Goal: Task Accomplishment & Management: Complete application form

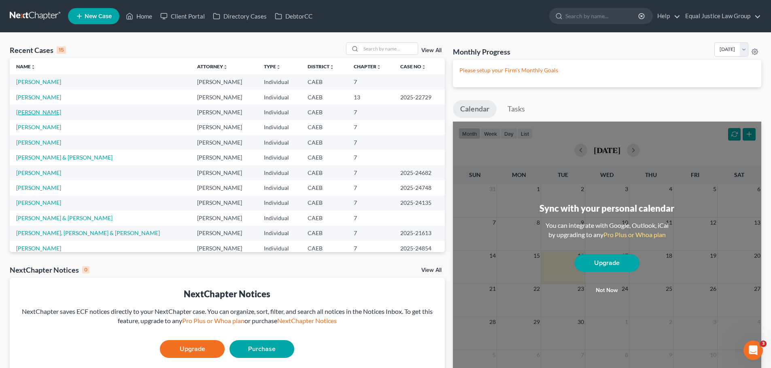
click at [44, 111] on link "[PERSON_NAME]" at bounding box center [38, 112] width 45 height 7
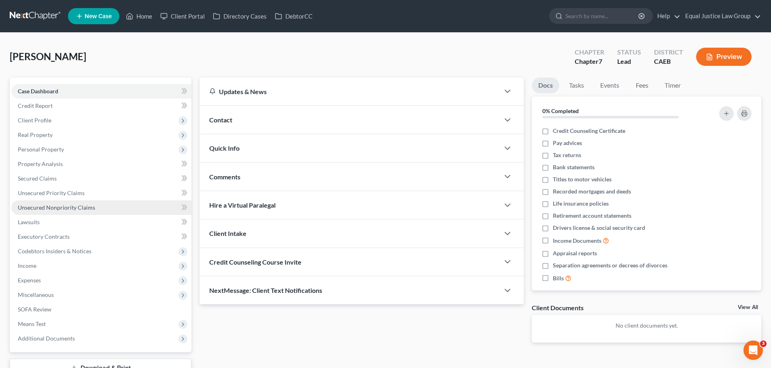
click at [44, 205] on span "Unsecured Nonpriority Claims" at bounding box center [56, 207] width 77 height 7
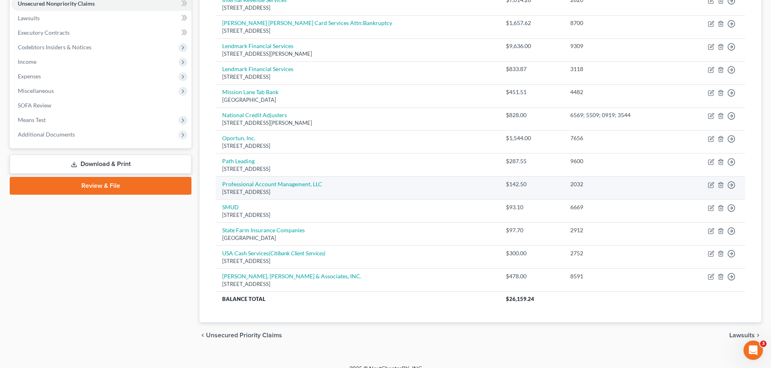
scroll to position [215, 0]
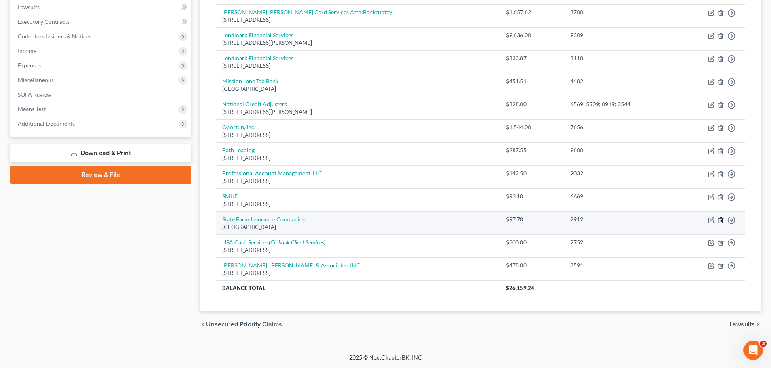
click at [720, 219] on icon "button" at bounding box center [720, 220] width 6 height 6
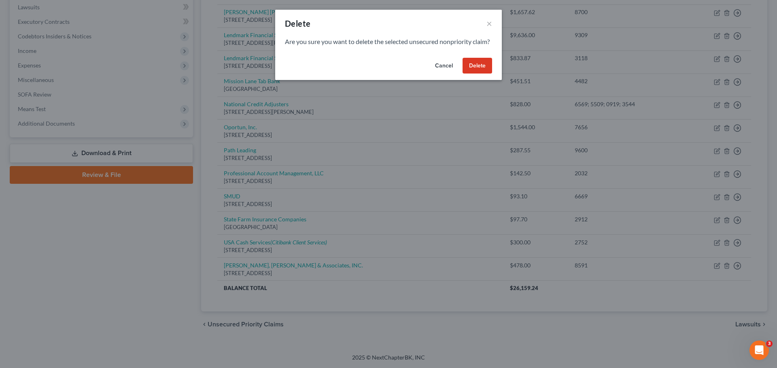
click at [480, 74] on button "Delete" at bounding box center [477, 66] width 30 height 16
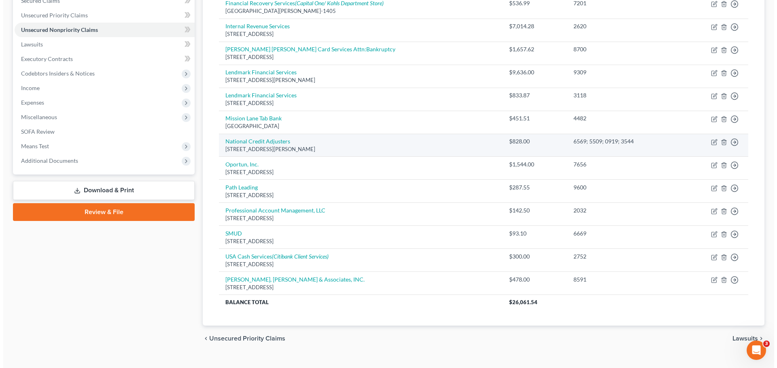
scroll to position [192, 0]
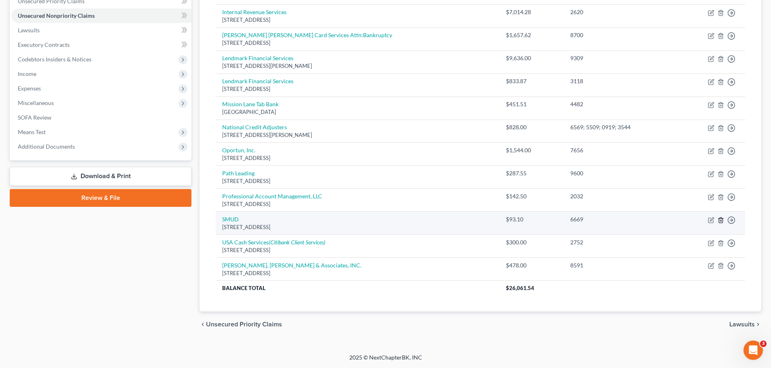
click at [721, 219] on polyline "button" at bounding box center [720, 219] width 5 height 0
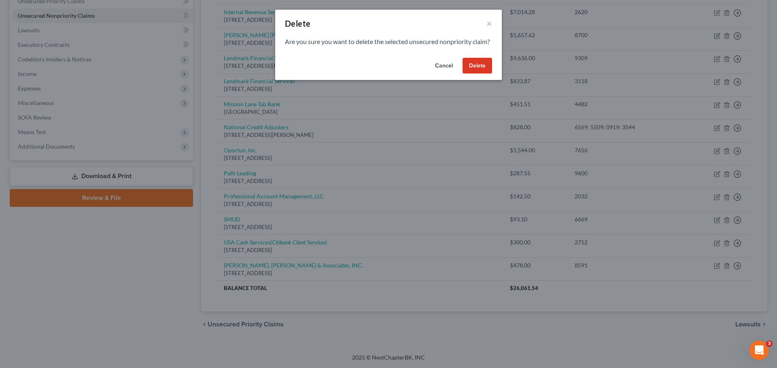
click at [479, 71] on button "Delete" at bounding box center [477, 66] width 30 height 16
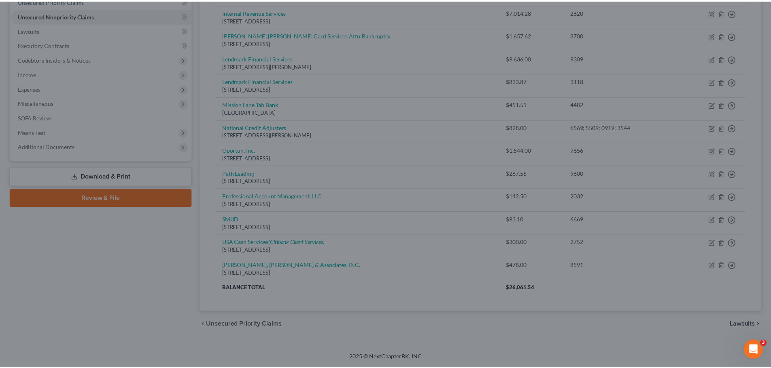
scroll to position [169, 0]
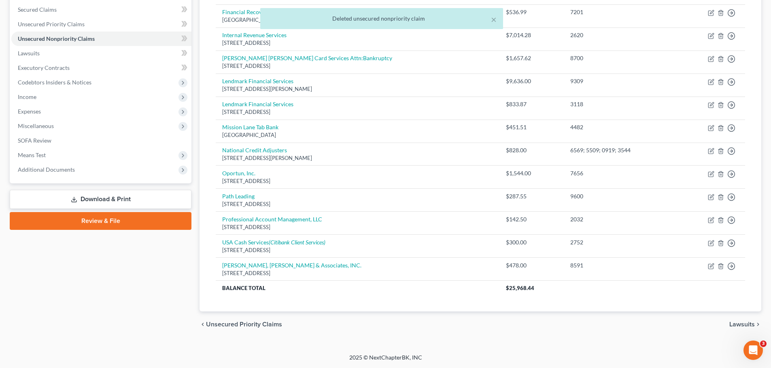
click at [358, 303] on div "Creditor expand_more expand_less unfold_more Balance expand_more expand_less un…" at bounding box center [480, 124] width 542 height 377
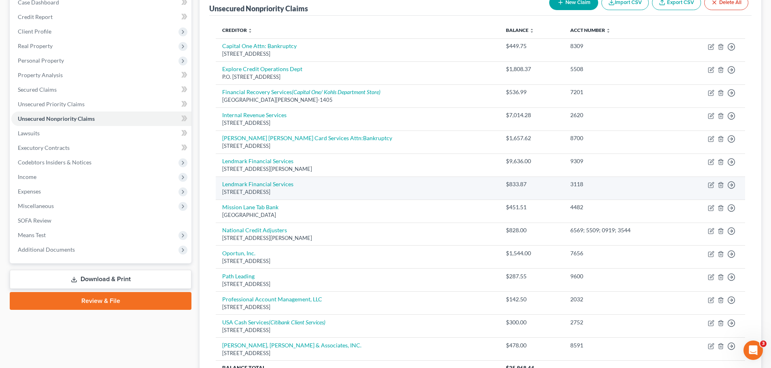
scroll to position [40, 0]
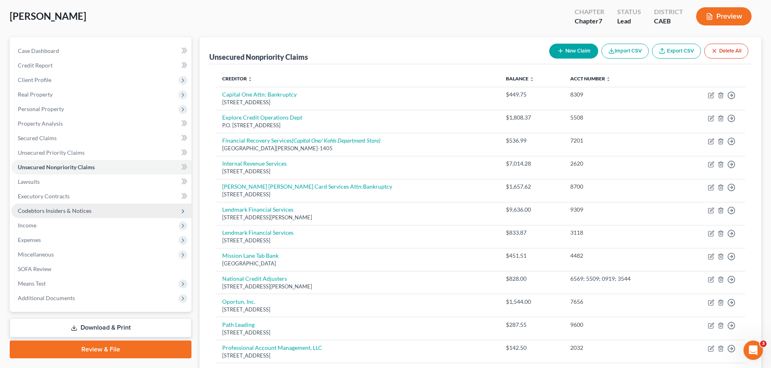
click at [74, 210] on span "Codebtors Insiders & Notices" at bounding box center [55, 210] width 74 height 7
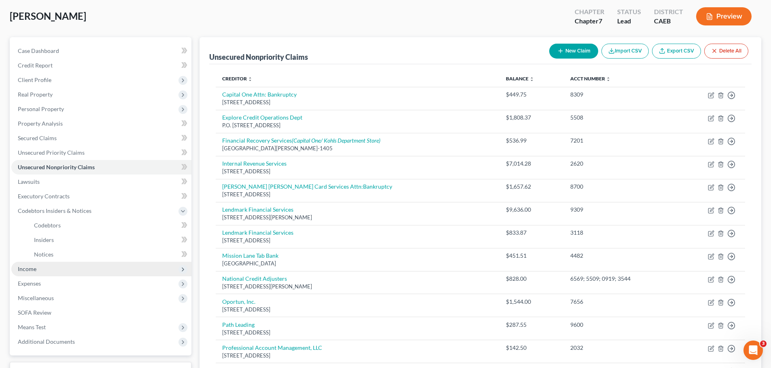
click at [53, 270] on span "Income" at bounding box center [101, 269] width 180 height 15
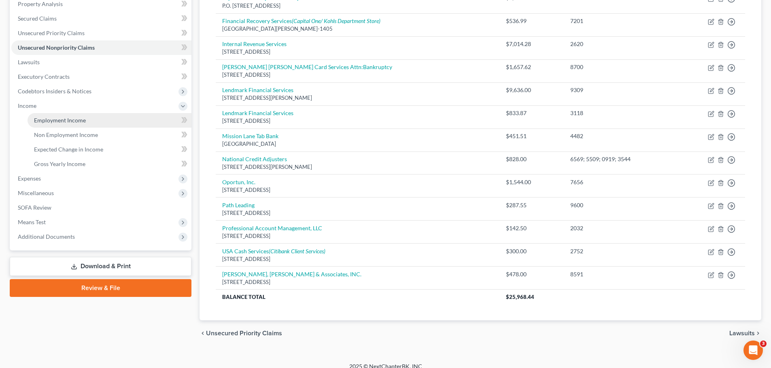
scroll to position [162, 0]
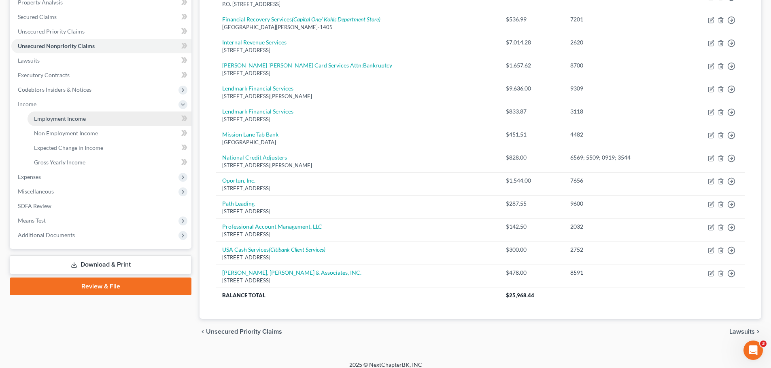
click at [67, 121] on span "Employment Income" at bounding box center [60, 118] width 52 height 7
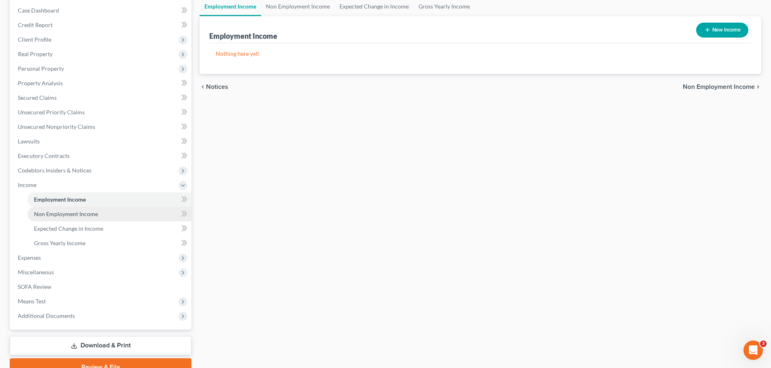
click at [91, 213] on span "Non Employment Income" at bounding box center [66, 214] width 64 height 7
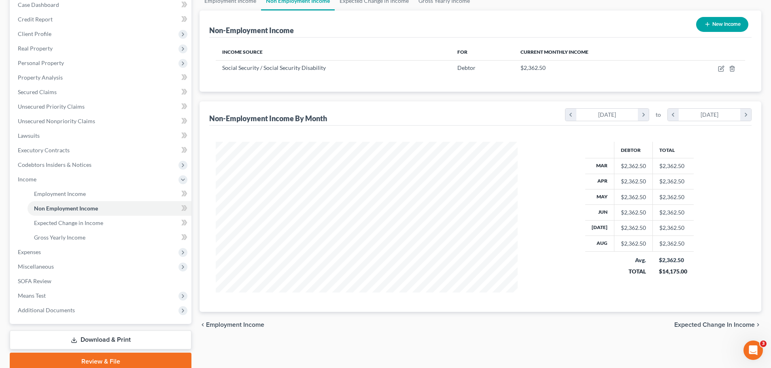
scroll to position [120, 0]
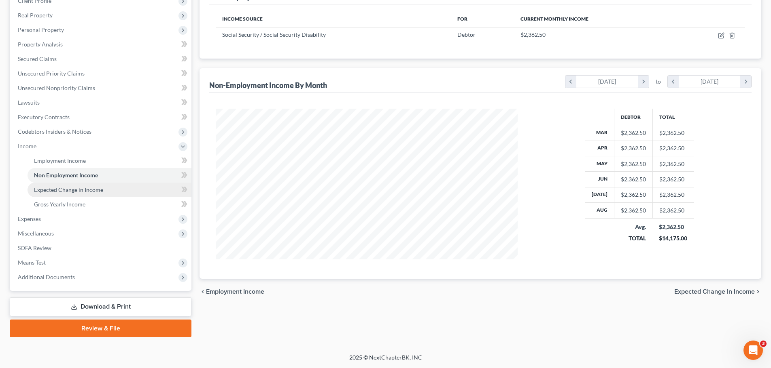
click at [78, 193] on span "Expected Change in Income" at bounding box center [68, 189] width 69 height 7
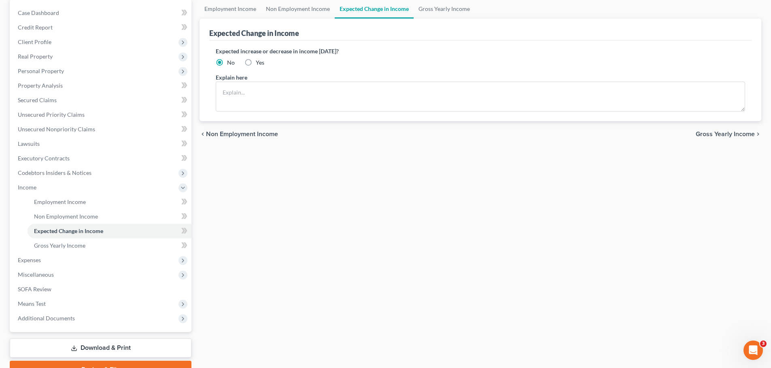
scroll to position [81, 0]
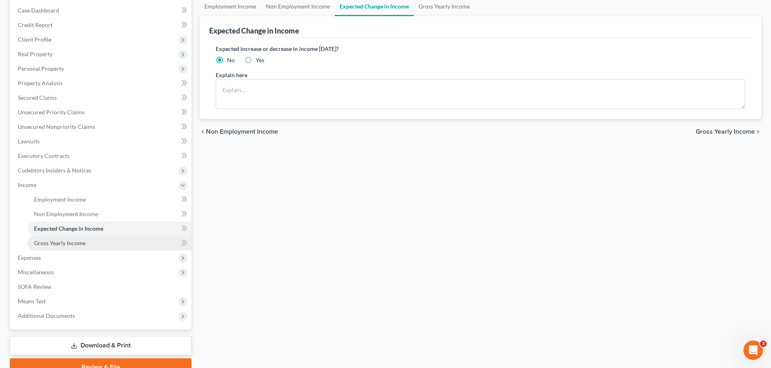
click at [61, 244] on span "Gross Yearly Income" at bounding box center [59, 243] width 51 height 7
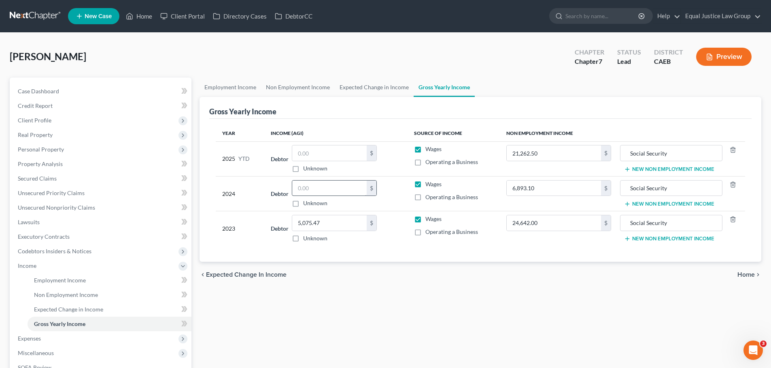
scroll to position [40, 0]
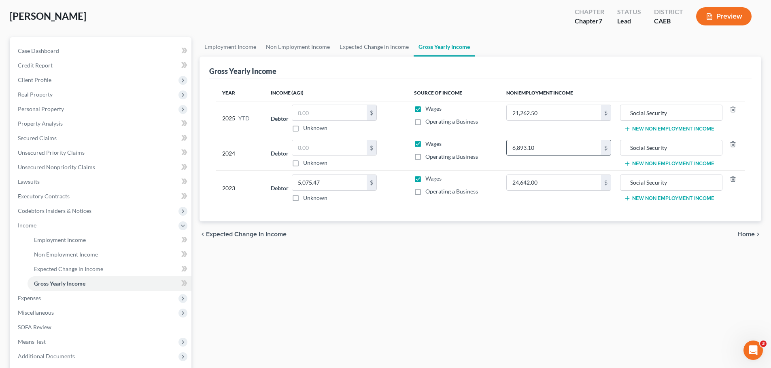
click at [546, 146] on input "6,893.10" at bounding box center [553, 147] width 94 height 15
type input "13,368.00"
click at [531, 206] on div "Year Income (AGI) Source of Income Non Employment Income 2025 YTD Debtor $ Unkn…" at bounding box center [480, 150] width 542 height 144
click at [338, 181] on input "5,075.47" at bounding box center [329, 182] width 74 height 15
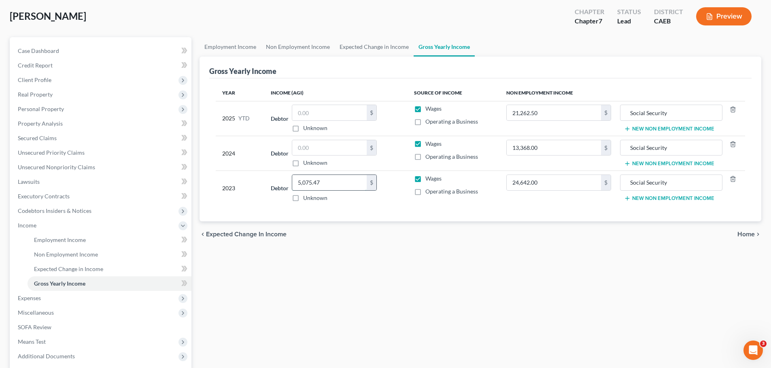
click at [338, 181] on input "5,075.47" at bounding box center [329, 182] width 74 height 15
click at [367, 220] on div "Year Income (AGI) Source of Income Non Employment Income 2025 YTD Debtor $ Unkn…" at bounding box center [480, 150] width 542 height 144
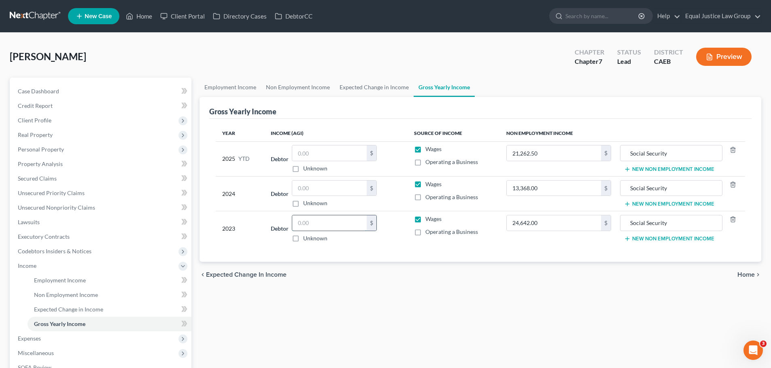
click at [314, 223] on input "text" at bounding box center [329, 223] width 74 height 15
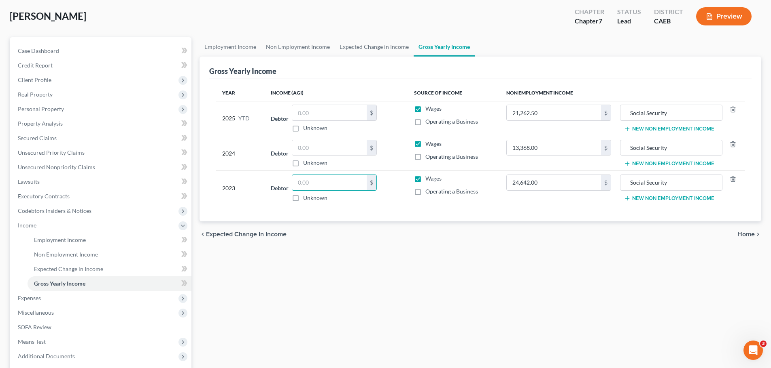
click at [425, 178] on label "Wages" at bounding box center [433, 179] width 16 height 8
click at [428, 178] on input "Wages" at bounding box center [430, 177] width 5 height 5
checkbox input "false"
drag, startPoint x: 418, startPoint y: 144, endPoint x: 421, endPoint y: 122, distance: 22.0
click at [425, 143] on label "Wages" at bounding box center [433, 144] width 16 height 8
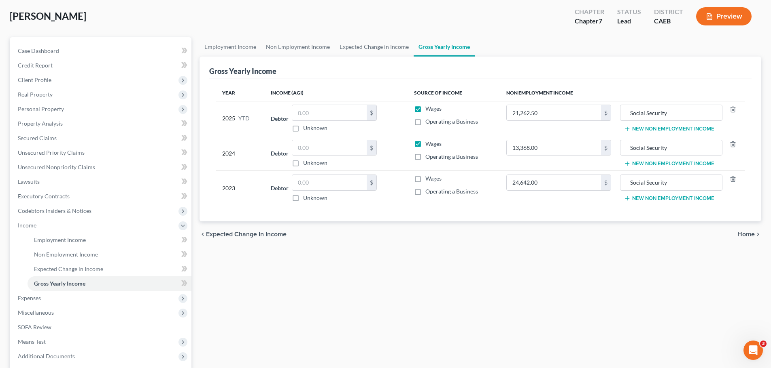
click at [428, 143] on input "Wages" at bounding box center [430, 142] width 5 height 5
checkbox input "false"
click at [425, 109] on label "Wages" at bounding box center [433, 109] width 16 height 8
click at [428, 109] on input "Wages" at bounding box center [430, 107] width 5 height 5
checkbox input "false"
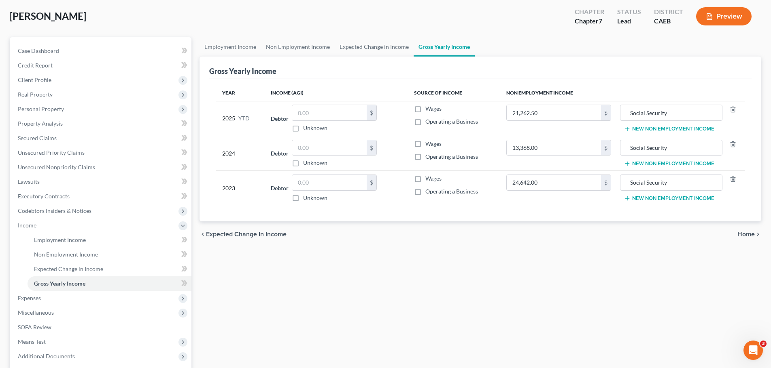
click at [436, 237] on div "chevron_left Expected Change in Income Home chevron_right" at bounding box center [479, 235] width 561 height 26
click at [565, 146] on input "13,368.00" at bounding box center [553, 147] width 94 height 15
click at [80, 255] on span "Non Employment Income" at bounding box center [66, 254] width 64 height 7
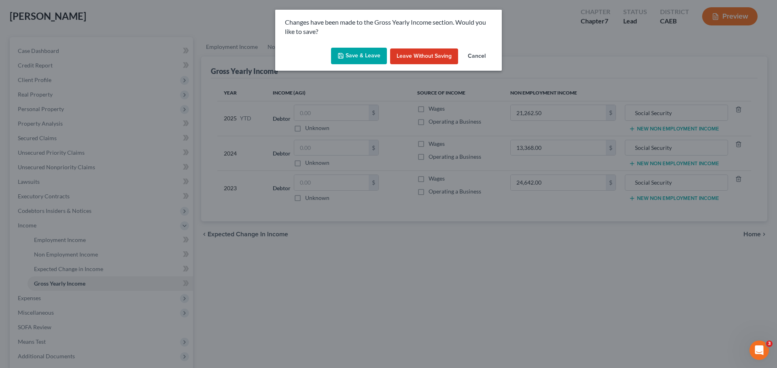
click at [369, 50] on button "Save & Leave" at bounding box center [359, 56] width 56 height 17
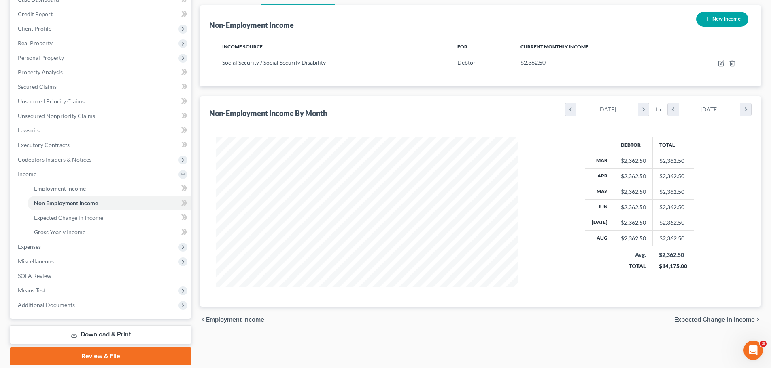
scroll to position [79, 0]
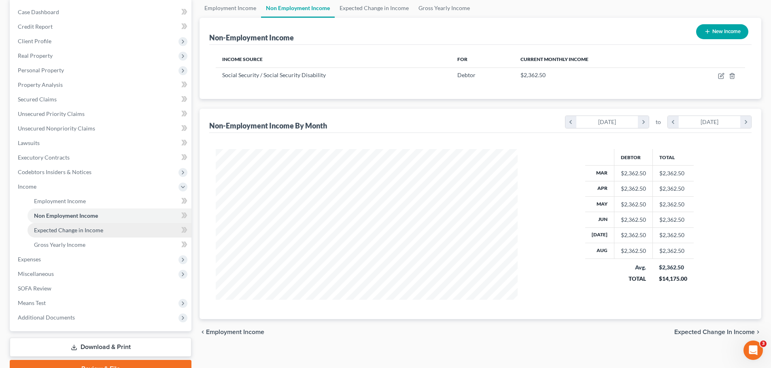
click at [84, 232] on span "Expected Change in Income" at bounding box center [68, 230] width 69 height 7
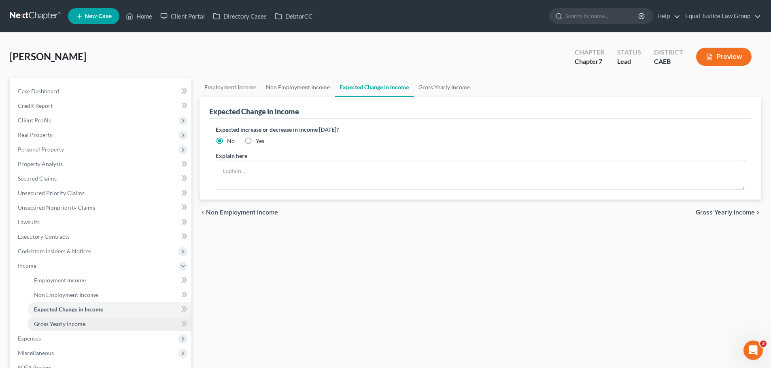
click at [73, 327] on span "Gross Yearly Income" at bounding box center [59, 324] width 51 height 7
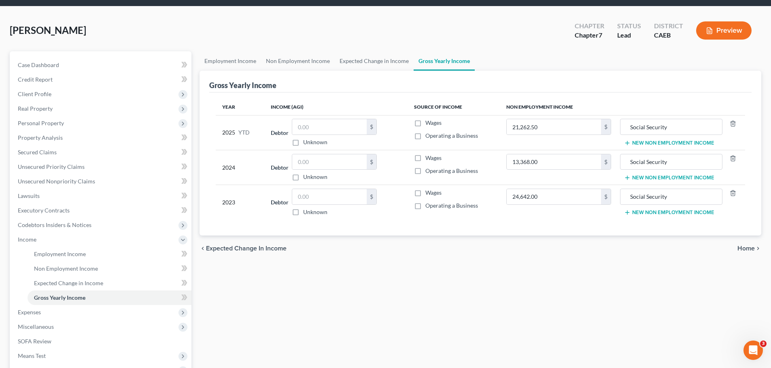
scroll to position [40, 0]
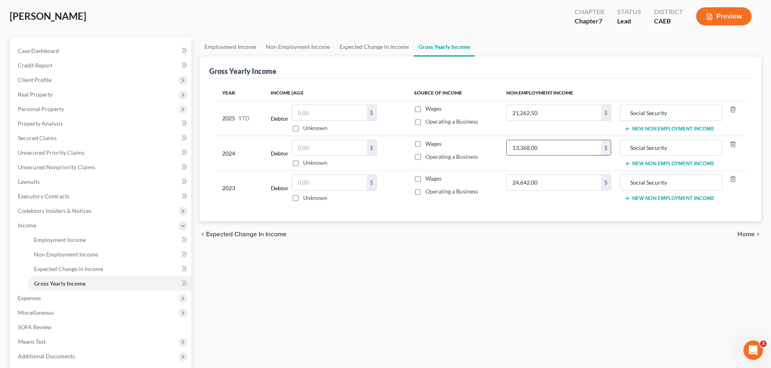
click at [550, 147] on input "13,368.00" at bounding box center [553, 147] width 94 height 15
type input "25,368.00"
click at [550, 231] on div "chevron_left Expected Change in Income Home chevron_right" at bounding box center [479, 235] width 561 height 26
click at [559, 112] on input "21,262.50" at bounding box center [553, 112] width 94 height 15
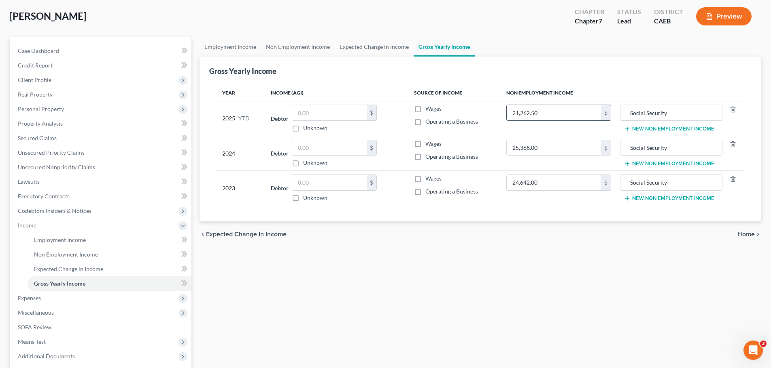
click at [559, 112] on input "21,262.50" at bounding box center [553, 112] width 94 height 15
click at [557, 256] on div "Employment Income Non Employment Income Expected Change in Income Gross Yearly …" at bounding box center [479, 227] width 569 height 380
click at [33, 302] on span "Expenses" at bounding box center [101, 298] width 180 height 15
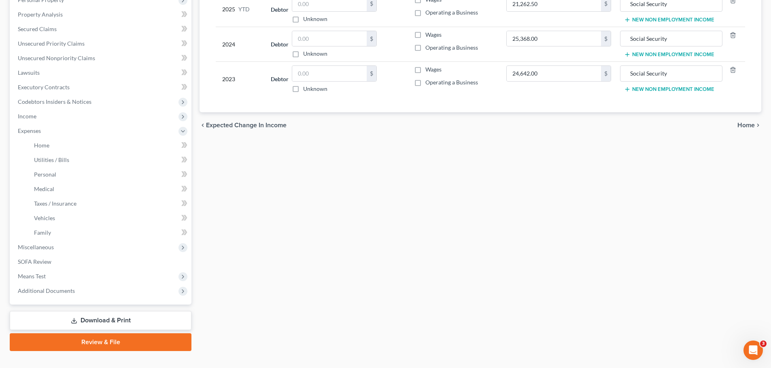
scroll to position [162, 0]
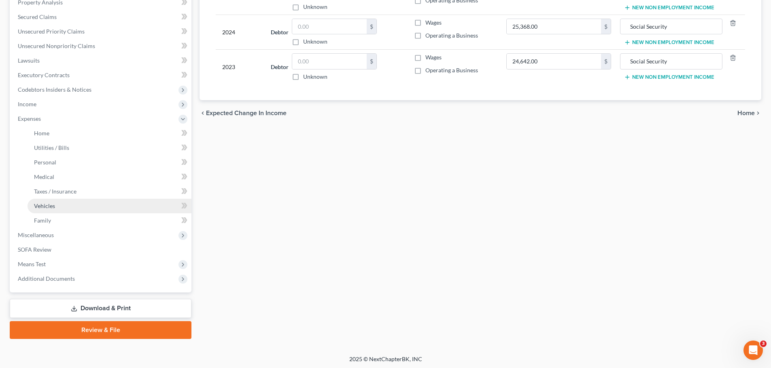
click at [59, 208] on link "Vehicles" at bounding box center [110, 206] width 164 height 15
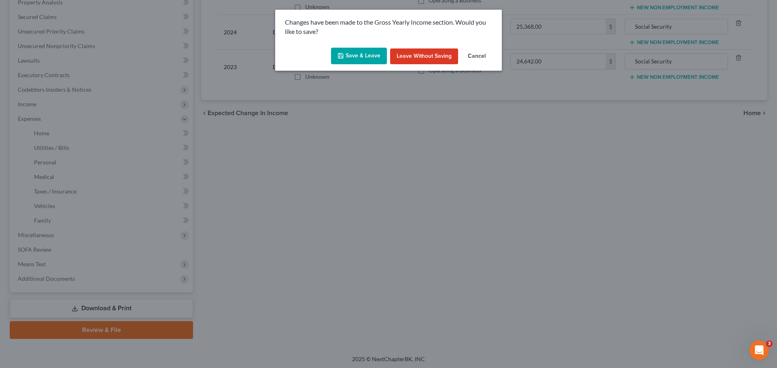
click at [360, 59] on button "Save & Leave" at bounding box center [359, 56] width 56 height 17
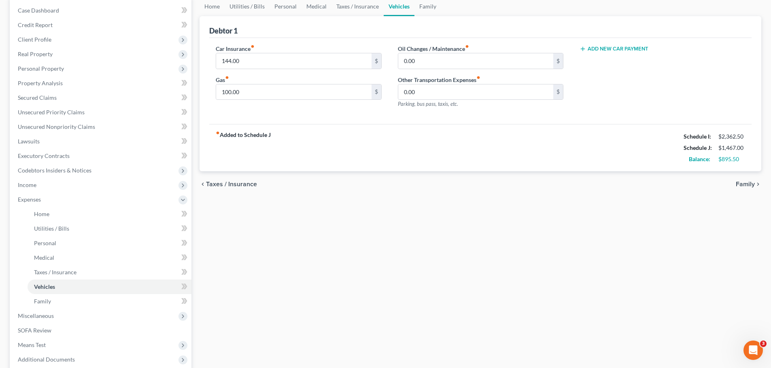
scroll to position [121, 0]
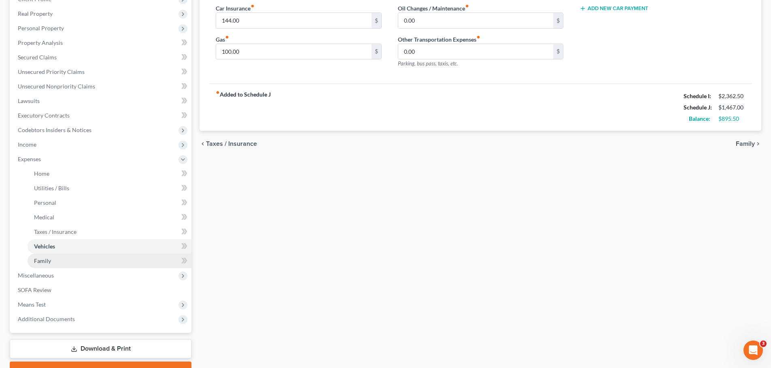
click at [51, 260] on link "Family" at bounding box center [110, 261] width 164 height 15
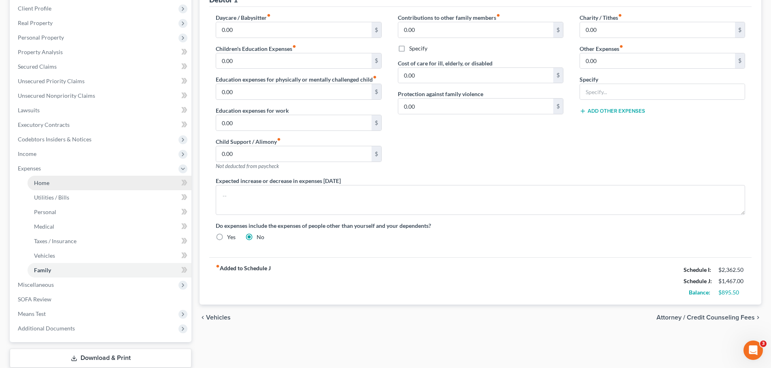
scroll to position [121, 0]
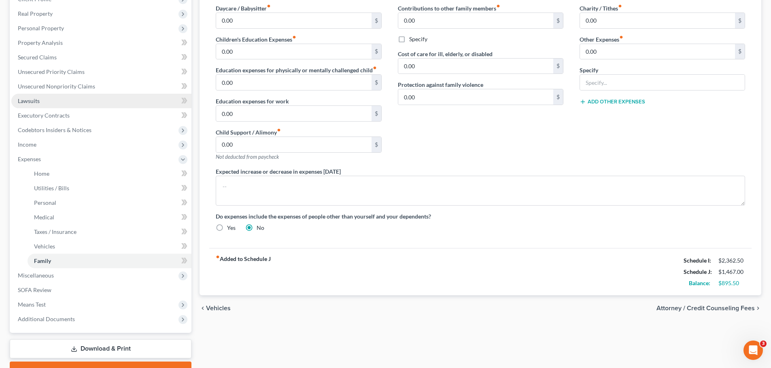
click at [38, 104] on span "Lawsuits" at bounding box center [29, 100] width 22 height 7
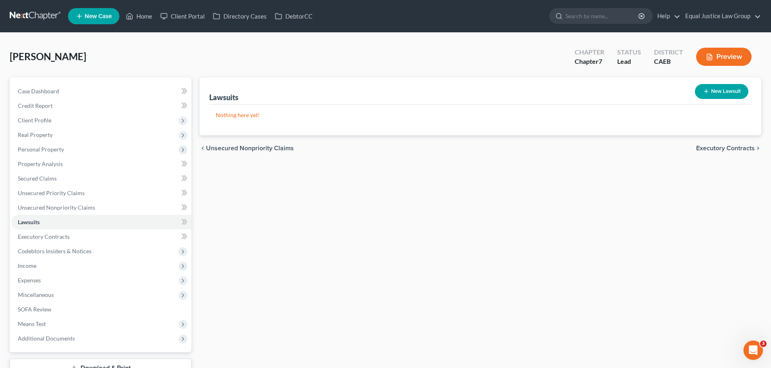
click at [719, 92] on button "New Lawsuit" at bounding box center [720, 91] width 53 height 15
select select "0"
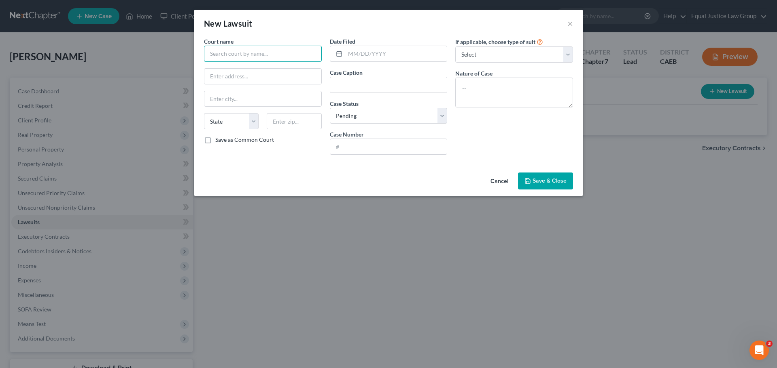
click at [264, 49] on input "text" at bounding box center [263, 54] width 118 height 16
click at [498, 180] on button "Cancel" at bounding box center [499, 182] width 31 height 16
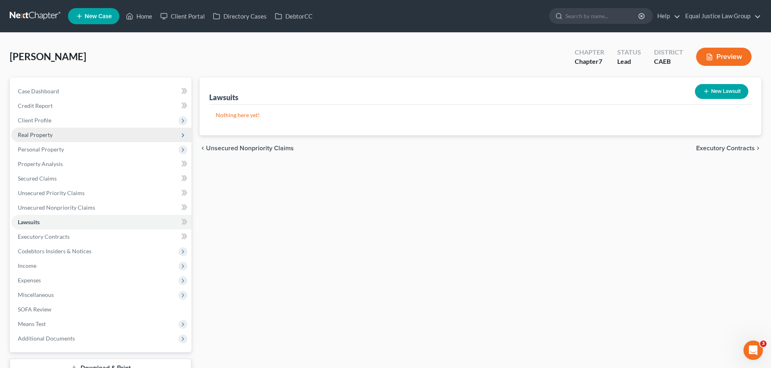
click at [47, 138] on span "Real Property" at bounding box center [35, 134] width 35 height 7
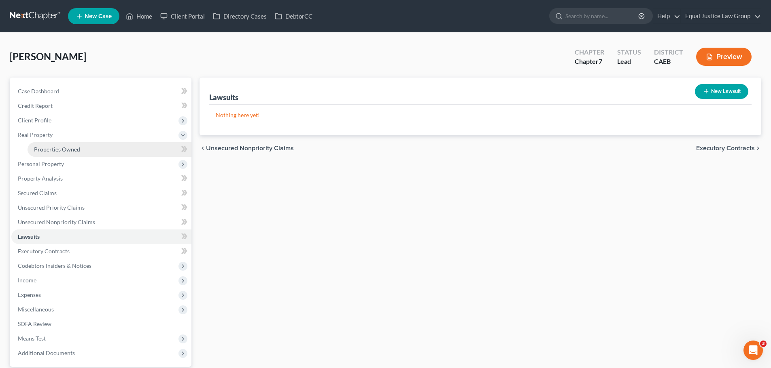
click at [61, 151] on span "Properties Owned" at bounding box center [57, 149] width 46 height 7
click at [54, 166] on span "Personal Property" at bounding box center [41, 164] width 46 height 7
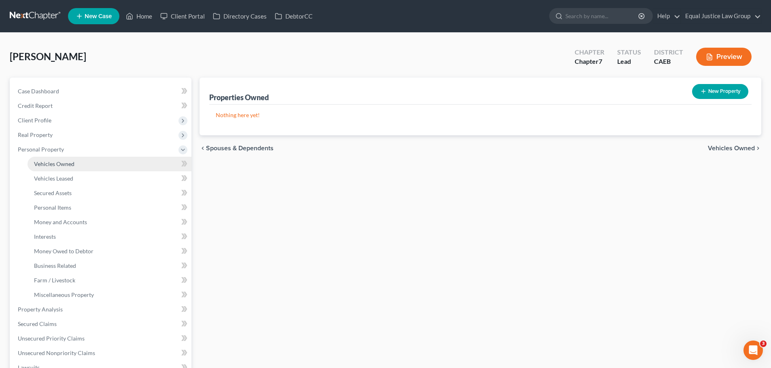
click at [67, 165] on span "Vehicles Owned" at bounding box center [54, 164] width 40 height 7
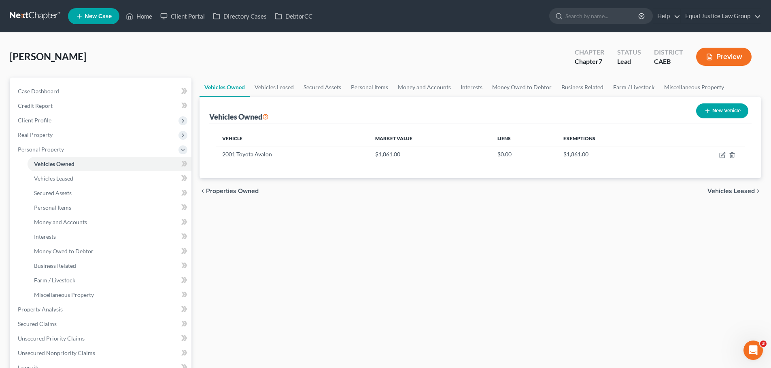
click at [715, 111] on button "New Vehicle" at bounding box center [722, 111] width 52 height 15
select select "0"
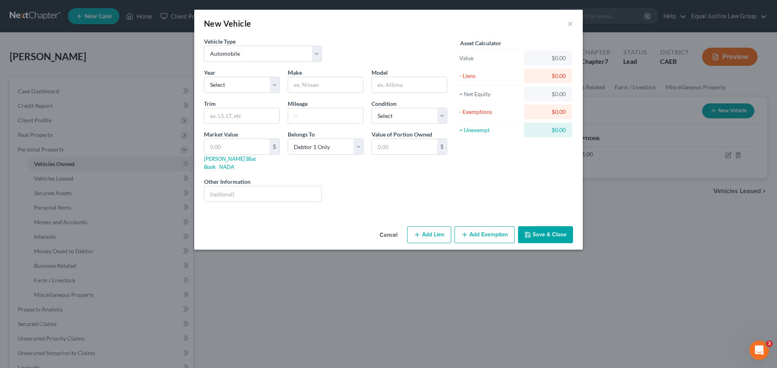
click at [433, 228] on button "Add Lien" at bounding box center [429, 235] width 44 height 17
select select "0"
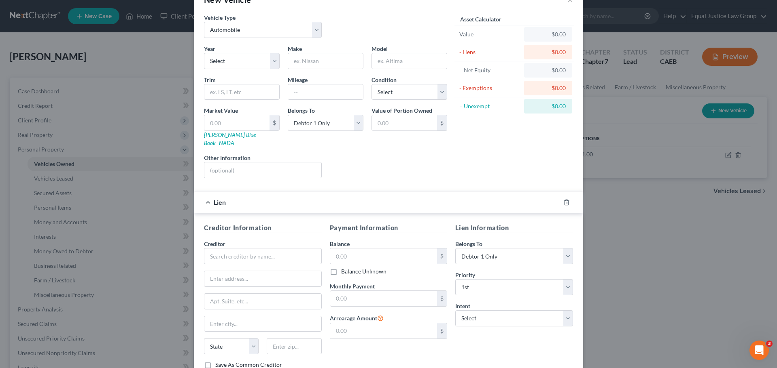
scroll to position [74, 0]
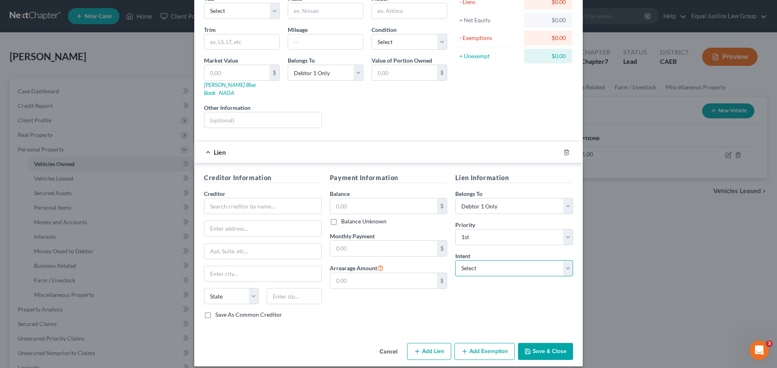
click at [502, 260] on select "Select Surrender Redeem Reaffirm Avoid Other" at bounding box center [514, 268] width 118 height 16
click at [502, 241] on div "Lien Information Belongs To * Select Debtor 1 Only Debtor 2 Only Debtor 1 And D…" at bounding box center [514, 249] width 126 height 152
click at [563, 149] on icon "button" at bounding box center [566, 152] width 6 height 6
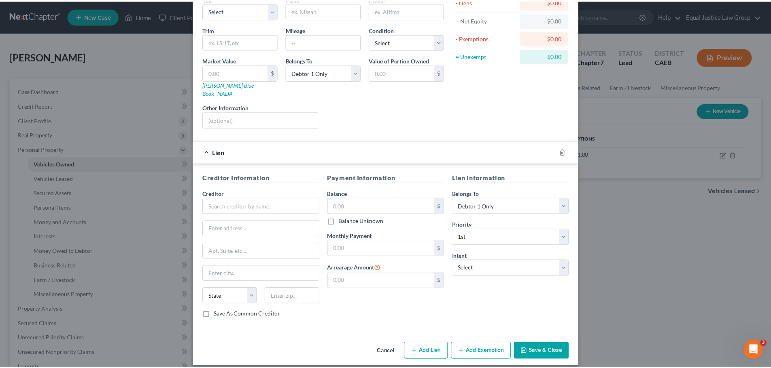
scroll to position [0, 0]
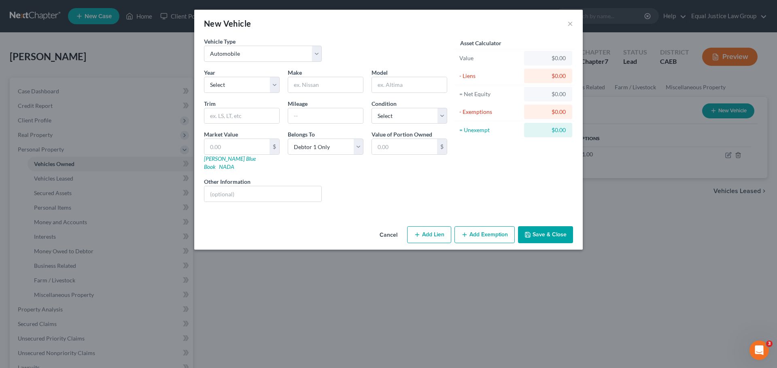
click at [388, 227] on button "Cancel" at bounding box center [388, 235] width 31 height 16
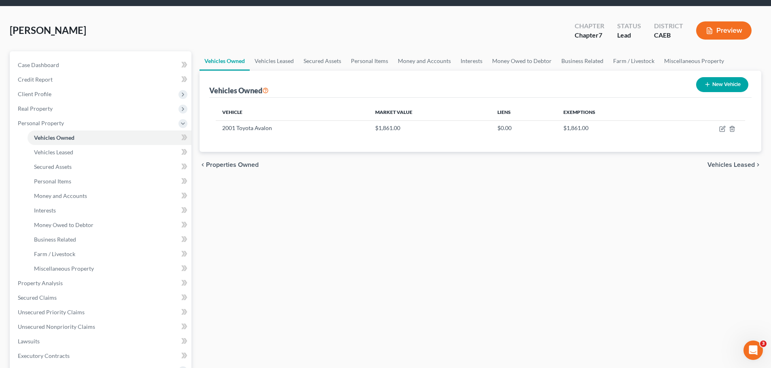
scroll to position [40, 0]
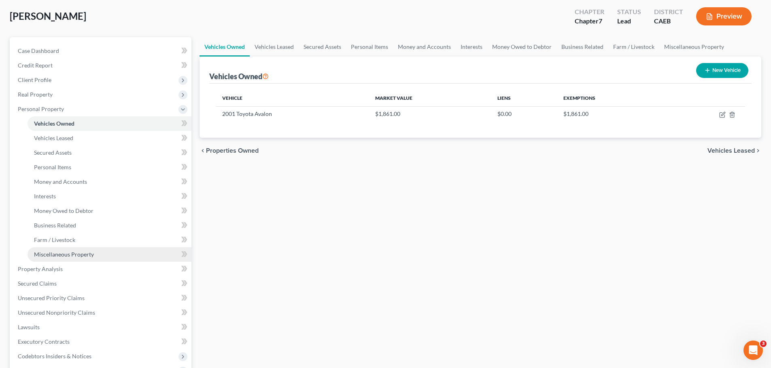
drag, startPoint x: 76, startPoint y: 256, endPoint x: 93, endPoint y: 258, distance: 17.2
click at [76, 256] on span "Miscellaneous Property" at bounding box center [64, 254] width 60 height 7
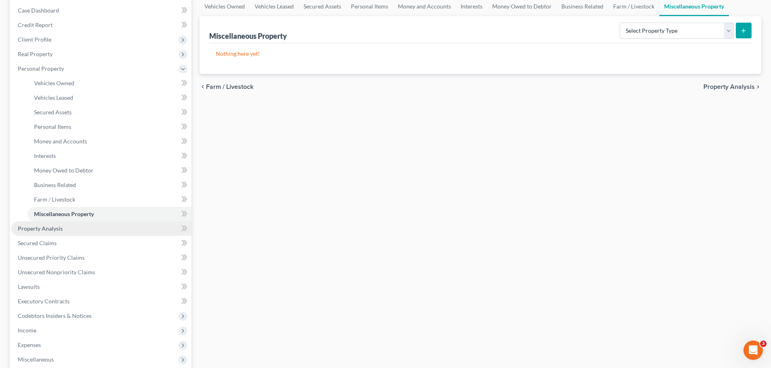
click at [61, 231] on span "Property Analysis" at bounding box center [40, 228] width 45 height 7
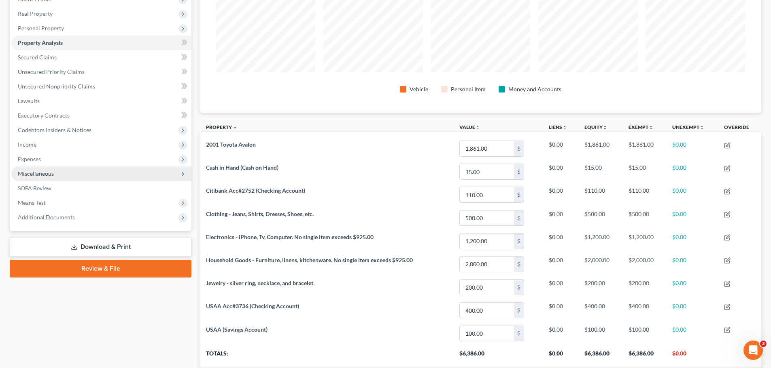
click at [42, 172] on span "Miscellaneous" at bounding box center [36, 173] width 36 height 7
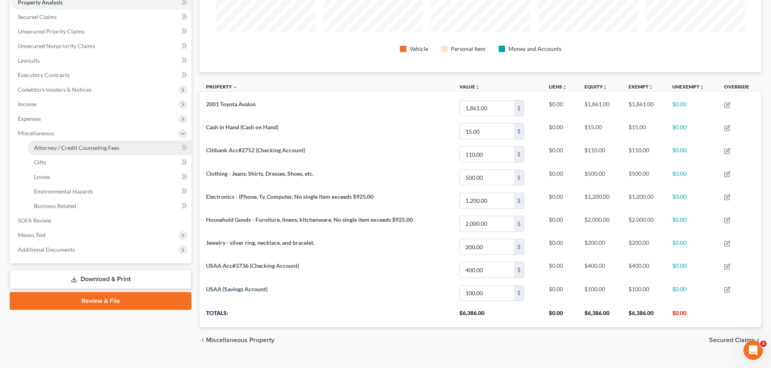
click at [113, 148] on span "Attorney / Credit Counseling Fees" at bounding box center [76, 147] width 85 height 7
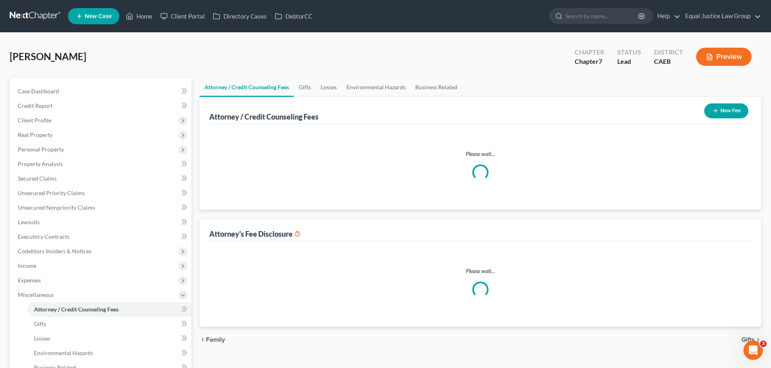
select select "0"
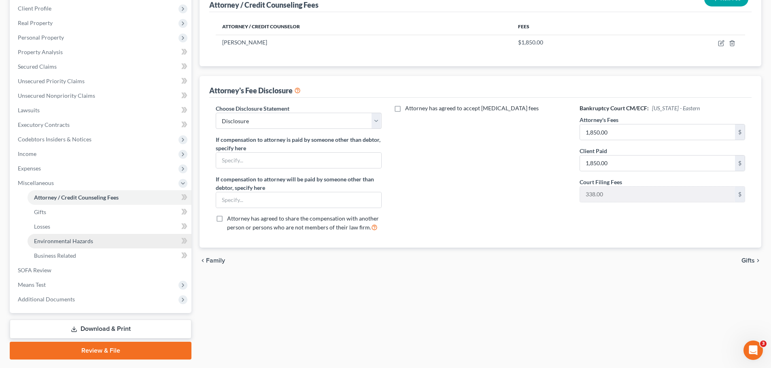
scroll to position [121, 0]
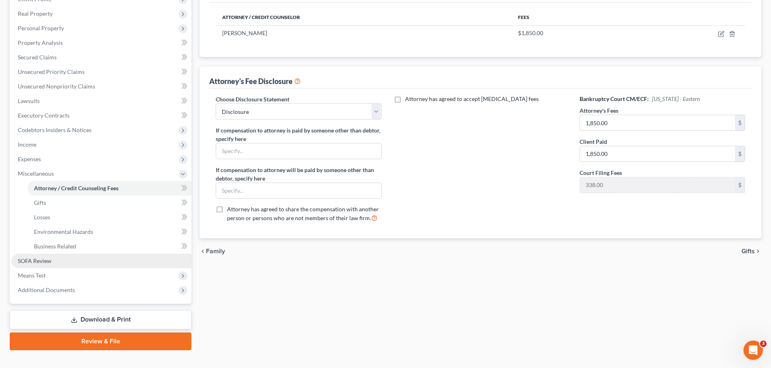
click at [45, 258] on span "SOFA Review" at bounding box center [35, 261] width 34 height 7
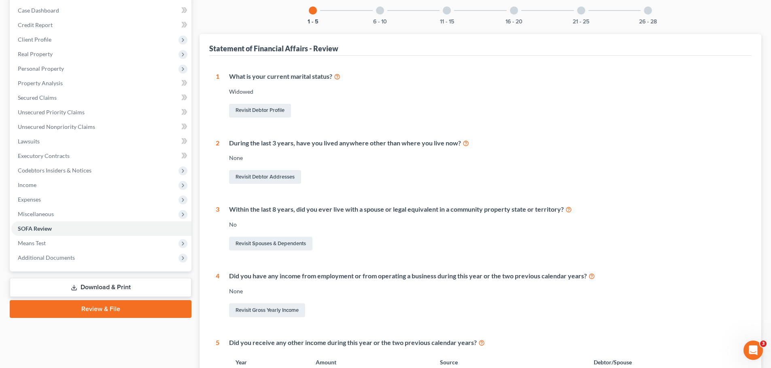
scroll to position [40, 0]
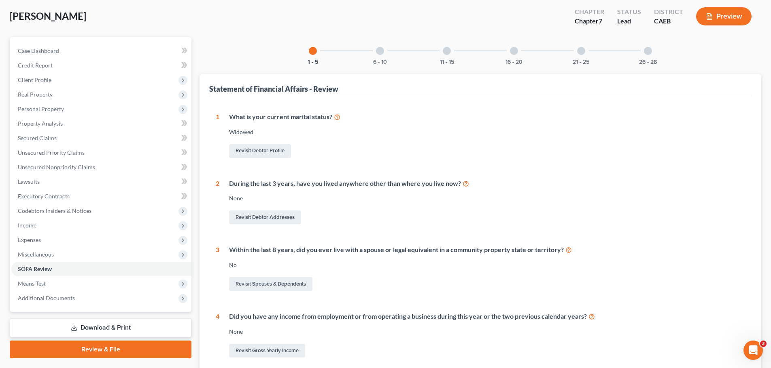
click at [381, 48] on div at bounding box center [380, 51] width 8 height 8
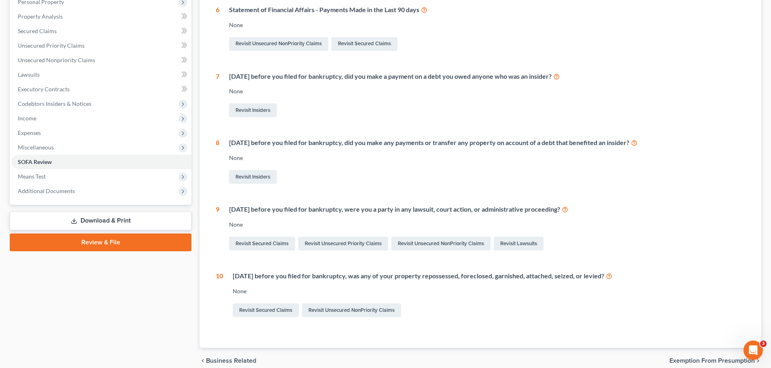
scroll to position [162, 0]
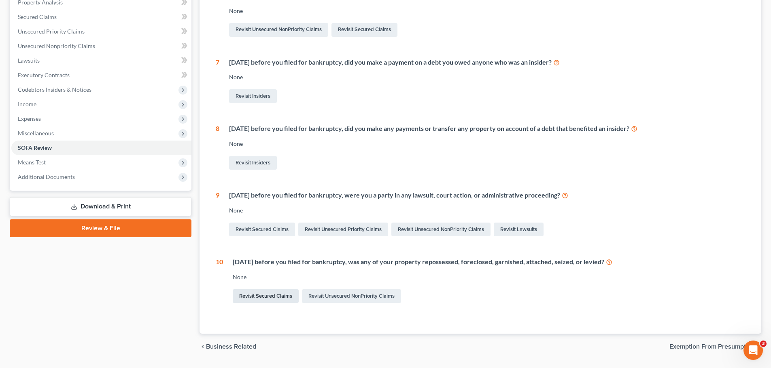
click at [275, 296] on link "Revisit Secured Claims" at bounding box center [266, 297] width 66 height 14
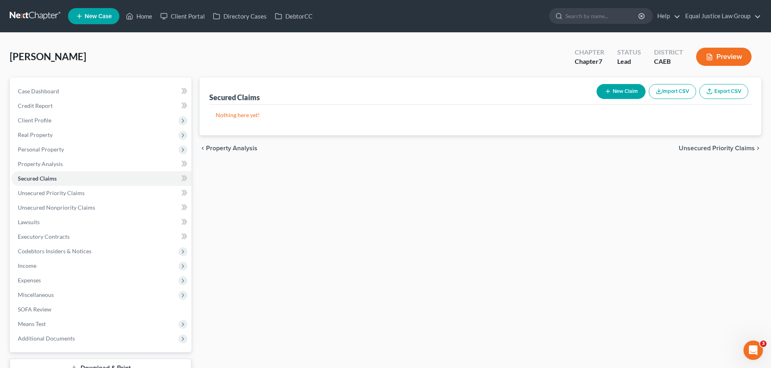
click at [614, 91] on button "New Claim" at bounding box center [620, 91] width 49 height 15
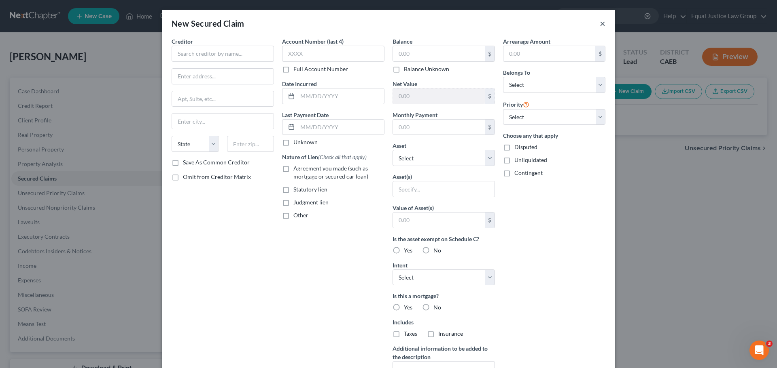
click at [600, 23] on button "×" at bounding box center [602, 24] width 6 height 10
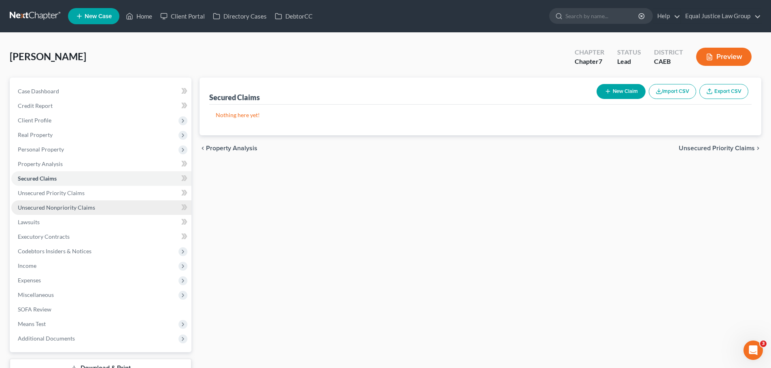
click at [51, 205] on span "Unsecured Nonpriority Claims" at bounding box center [56, 207] width 77 height 7
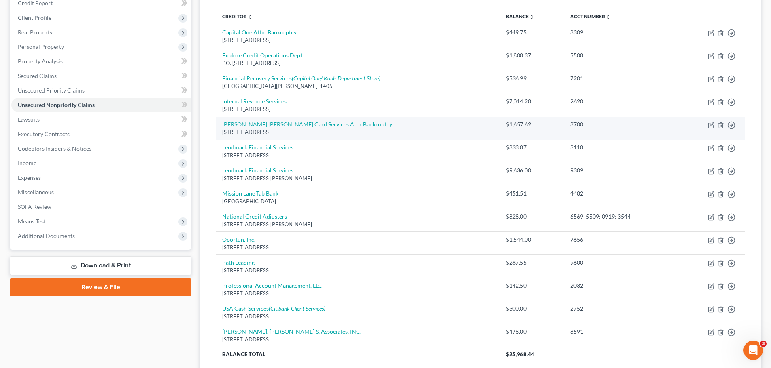
scroll to position [121, 0]
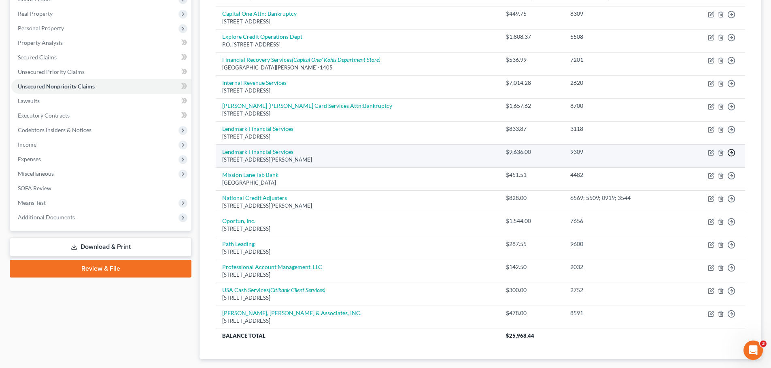
click at [733, 152] on icon "button" at bounding box center [731, 153] width 8 height 8
click at [697, 159] on link "Move to D" at bounding box center [694, 159] width 68 height 14
click at [697, 159] on td "Move to D Move to E Move to G Move to Notice Only" at bounding box center [711, 155] width 68 height 23
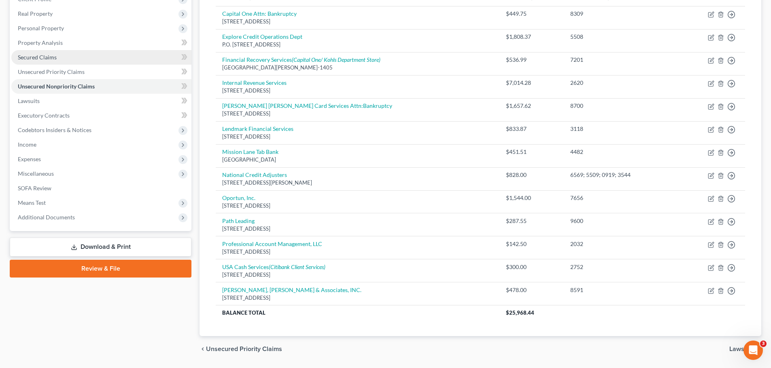
click at [33, 56] on span "Secured Claims" at bounding box center [37, 57] width 39 height 7
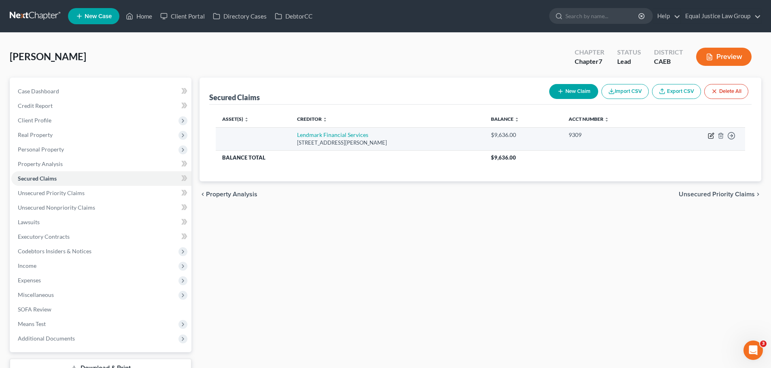
click at [710, 136] on icon "button" at bounding box center [710, 136] width 6 height 6
select select "10"
select select "4"
select select "0"
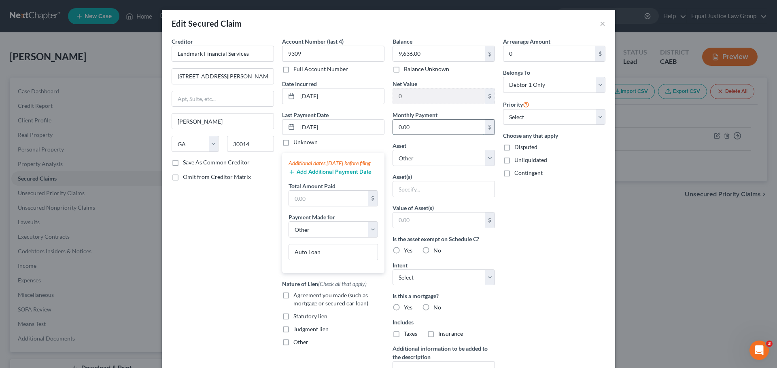
click at [410, 129] on input "0.00" at bounding box center [439, 127] width 92 height 15
type input "309.00"
click at [428, 157] on select "Select Other Multiple Assets 2001 Toyota Avalon - $1861.0 Electronics - iPhone,…" at bounding box center [443, 158] width 102 height 16
click at [519, 222] on div "Arrearage Amount 0 $ Belongs To * Select Debtor 1 Only Debtor 2 Only Debtor 1 A…" at bounding box center [554, 217] width 110 height 361
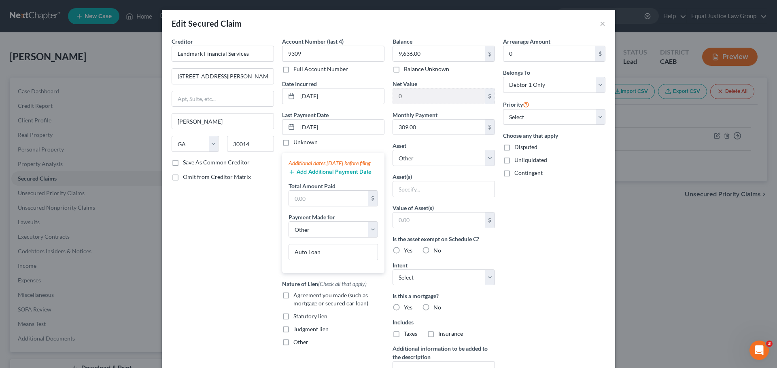
click at [516, 214] on div "Arrearage Amount 0 $ Belongs To * Select Debtor 1 Only Debtor 2 Only Debtor 1 A…" at bounding box center [554, 217] width 110 height 361
click at [433, 248] on label "No" at bounding box center [437, 251] width 8 height 8
click at [436, 248] on input "No" at bounding box center [438, 249] width 5 height 5
radio input "true"
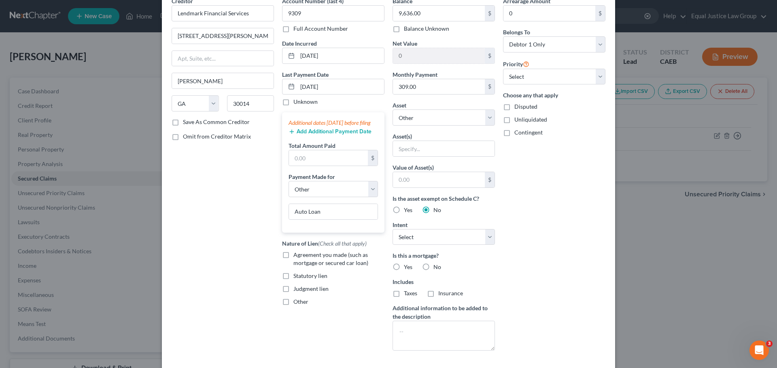
scroll to position [81, 0]
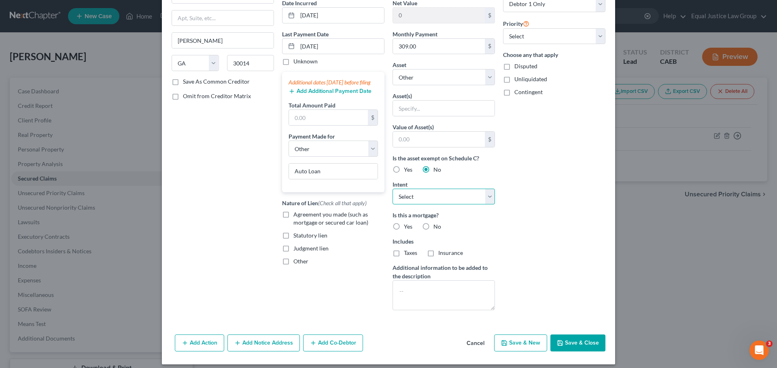
click at [489, 197] on select "Select Surrender Redeem Reaffirm Avoid Other" at bounding box center [443, 197] width 102 height 16
click at [526, 180] on div "Arrearage Amount 0 $ Belongs To * Select Debtor 1 Only Debtor 2 Only Debtor 1 A…" at bounding box center [554, 136] width 110 height 361
click at [487, 193] on select "Select Surrender Redeem Reaffirm Avoid Other" at bounding box center [443, 197] width 102 height 16
click at [528, 175] on div "Arrearage Amount 0 $ Belongs To * Select Debtor 1 Only Debtor 2 Only Debtor 1 A…" at bounding box center [554, 136] width 110 height 361
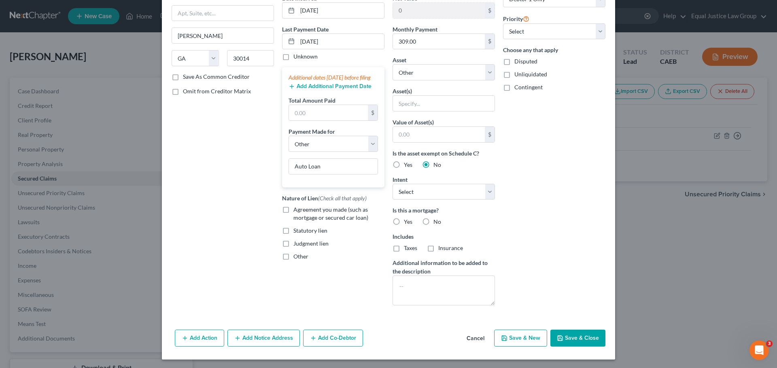
scroll to position [87, 0]
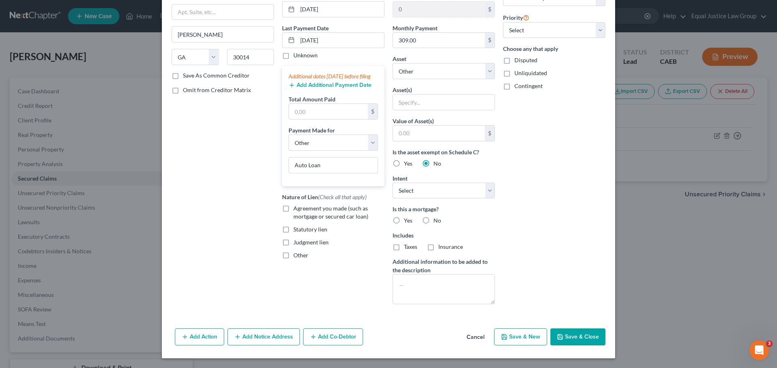
click at [433, 218] on label "No" at bounding box center [437, 221] width 8 height 8
click at [436, 218] on input "No" at bounding box center [438, 219] width 5 height 5
radio input "true"
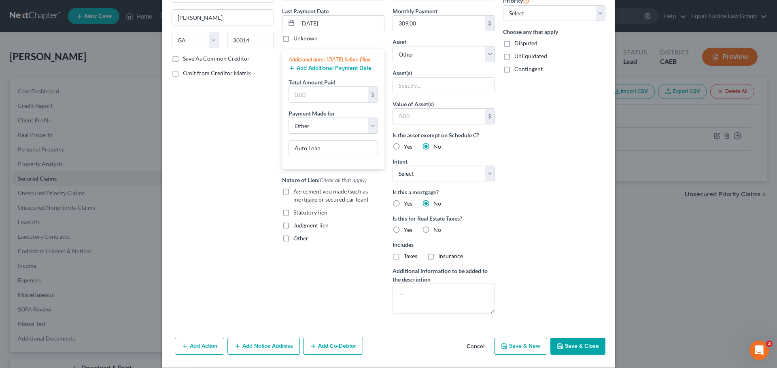
scroll to position [113, 0]
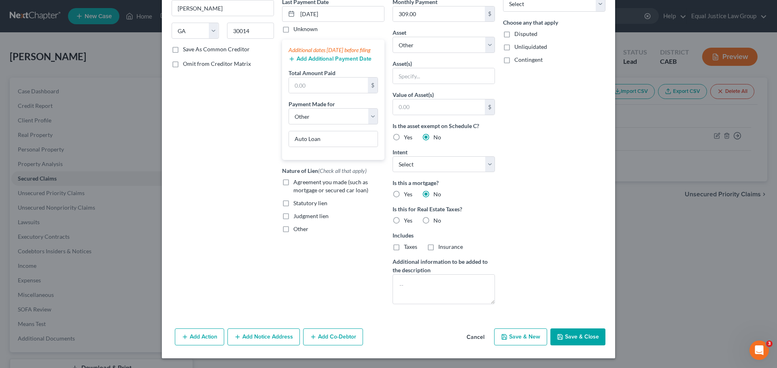
click at [433, 220] on label "No" at bounding box center [437, 221] width 8 height 8
click at [436, 220] on input "No" at bounding box center [438, 219] width 5 height 5
radio input "true"
click at [293, 189] on label "Agreement you made (such as mortgage or secured car loan)" at bounding box center [338, 186] width 91 height 16
click at [296, 184] on input "Agreement you made (such as mortgage or secured car loan)" at bounding box center [298, 180] width 5 height 5
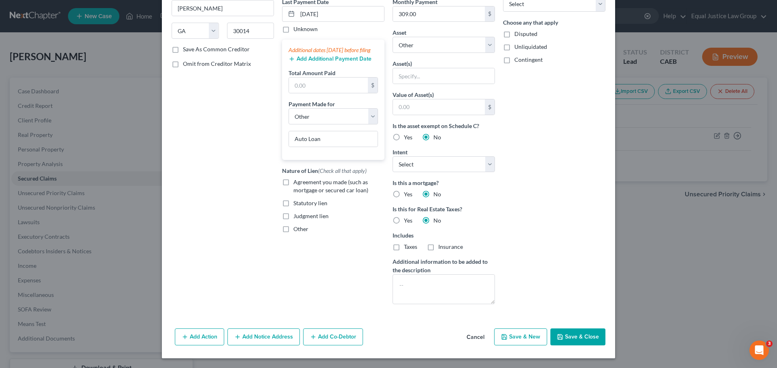
checkbox input "true"
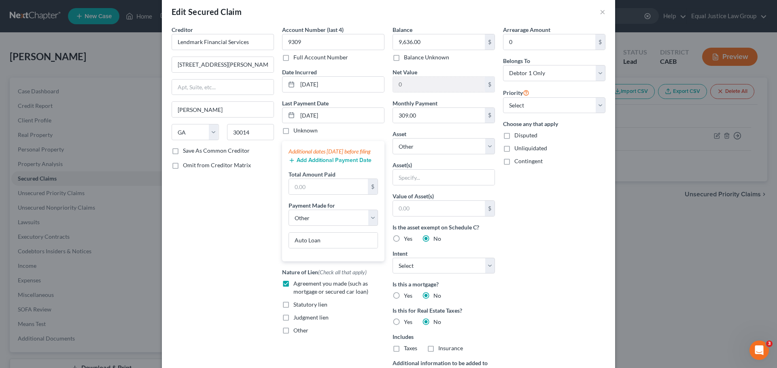
scroll to position [0, 0]
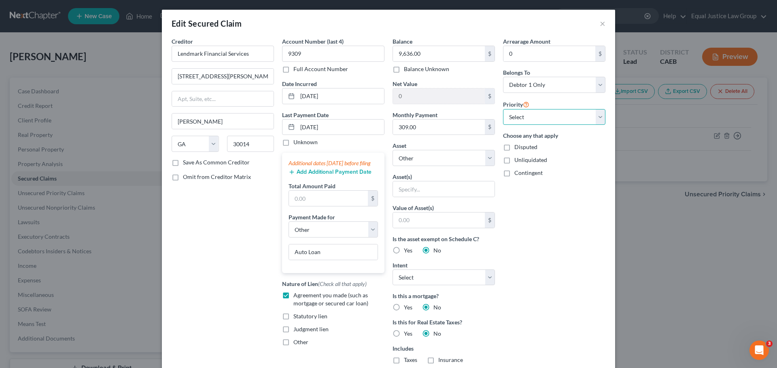
click at [547, 115] on select "Select 1st 2nd 3rd 4th 5th 6th 7th 8th 9th 10th 11th 12th 13th 14th 15th 16th 1…" at bounding box center [554, 117] width 102 height 16
select select "0"
click at [503, 109] on select "Select 1st 2nd 3rd 4th 5th 6th 7th 8th 9th 10th 11th 12th 13th 14th 15th 16th 1…" at bounding box center [554, 117] width 102 height 16
click at [515, 184] on div "Arrearage Amount 0 $ Belongs To * Select Debtor 1 Only Debtor 2 Only Debtor 1 A…" at bounding box center [554, 230] width 110 height 387
click at [517, 54] on input "0" at bounding box center [549, 53] width 92 height 15
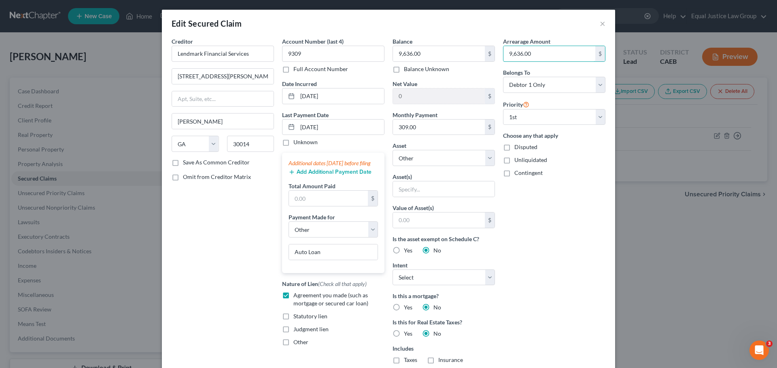
type input "9,636.00"
click at [535, 202] on div "Arrearage Amount 9,636.00 $ Belongs To * Select Debtor 1 Only Debtor 2 Only Deb…" at bounding box center [554, 230] width 110 height 387
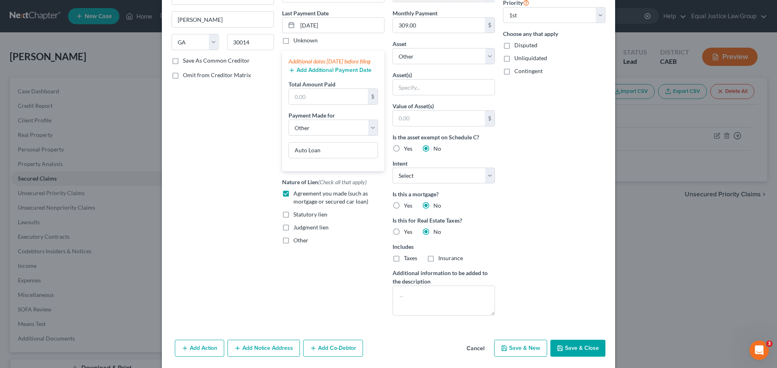
scroll to position [113, 0]
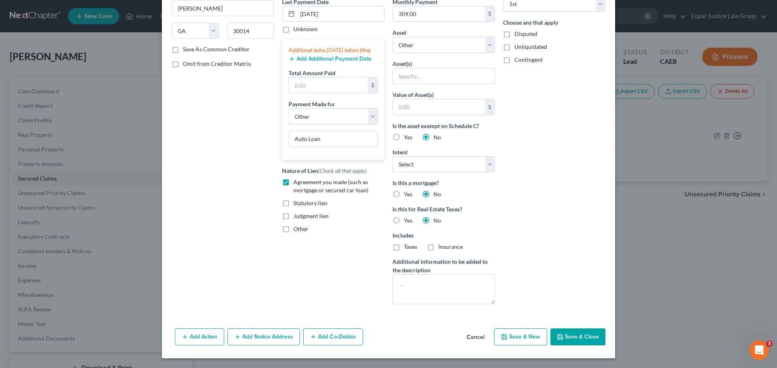
click at [188, 339] on button "Add Action" at bounding box center [199, 337] width 49 height 17
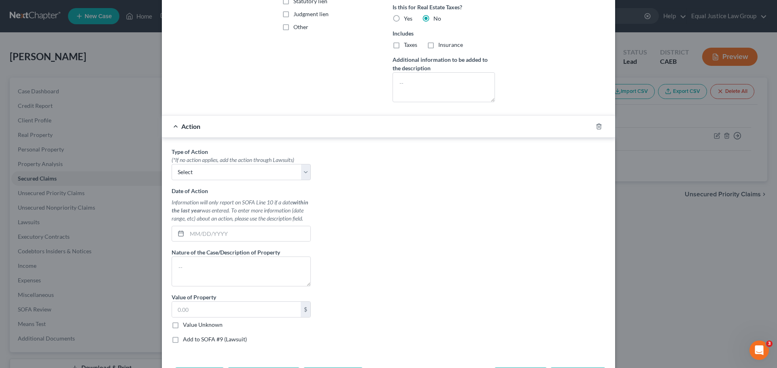
scroll to position [355, 0]
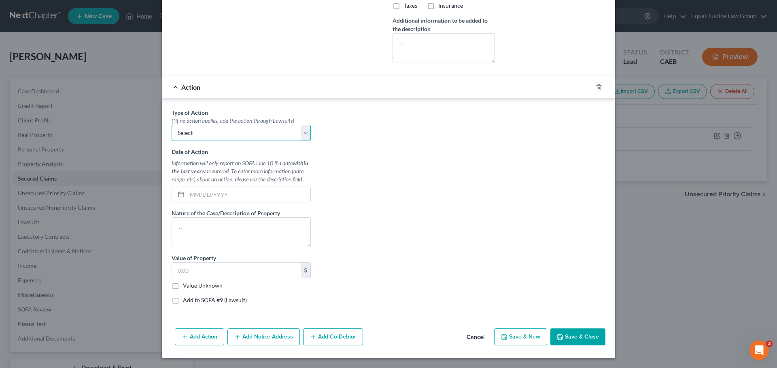
click at [299, 129] on select "Select Repossession Garnishment Foreclosure Personal Injury Attached, Seized, O…" at bounding box center [240, 133] width 139 height 16
select select "0"
click at [171, 125] on select "Select Repossession Garnishment Foreclosure Personal Injury Attached, Seized, O…" at bounding box center [240, 133] width 139 height 16
click at [369, 152] on div "Type of Action * (*If no action applies, add the action through Lawsuits) Selec…" at bounding box center [388, 209] width 442 height 203
click at [227, 195] on input "text" at bounding box center [248, 194] width 123 height 15
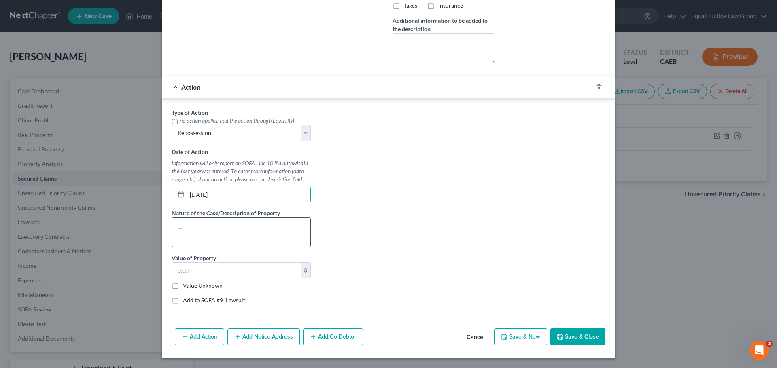
type input "[DATE]"
click at [234, 227] on textarea at bounding box center [240, 233] width 139 height 30
type textarea "Repossession"
click at [389, 254] on div "Type of Action * (*If no action applies, add the action through Lawsuits) Selec…" at bounding box center [388, 209] width 442 height 203
click at [183, 302] on label "Add to SOFA #9 (Lawsuit)" at bounding box center [215, 300] width 64 height 8
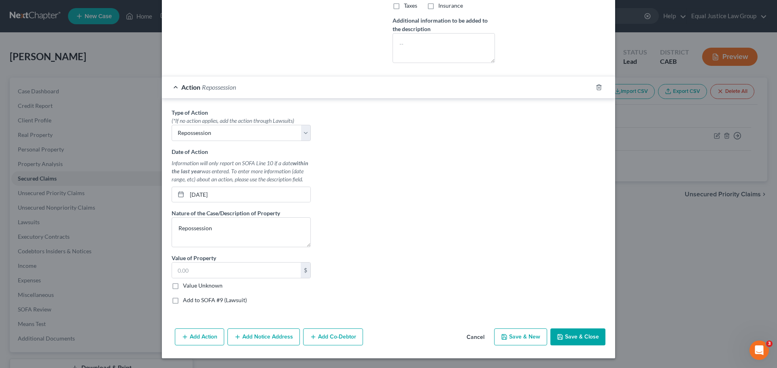
click at [186, 302] on input "Add to SOFA #9 (Lawsuit)" at bounding box center [188, 298] width 5 height 5
checkbox input "true"
select select "0"
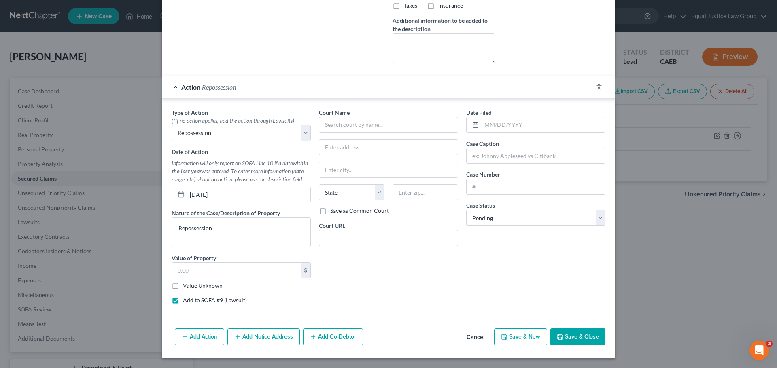
click at [183, 301] on label "Add to SOFA #9 (Lawsuit)" at bounding box center [215, 300] width 64 height 8
click at [186, 301] on input "Add to SOFA #9 (Lawsuit)" at bounding box center [188, 298] width 5 height 5
checkbox input "false"
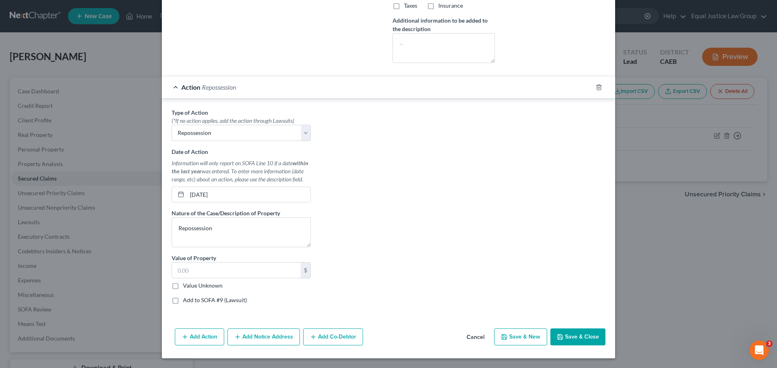
click at [470, 298] on div "Type of Action * (*If no action applies, add the action through Lawsuits) Selec…" at bounding box center [388, 209] width 442 height 203
click at [562, 335] on button "Save & Close" at bounding box center [577, 337] width 55 height 17
select select
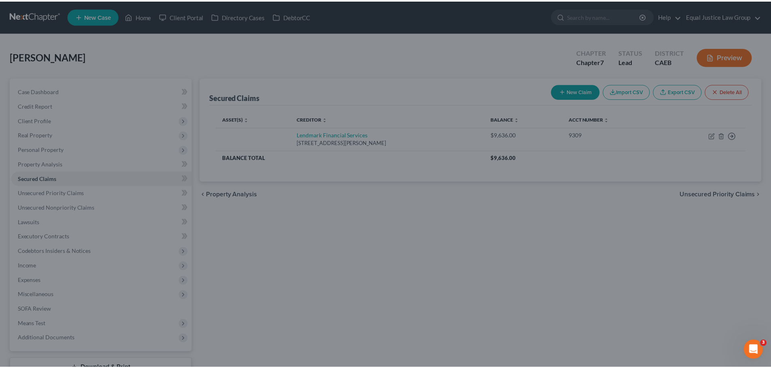
scroll to position [269, 0]
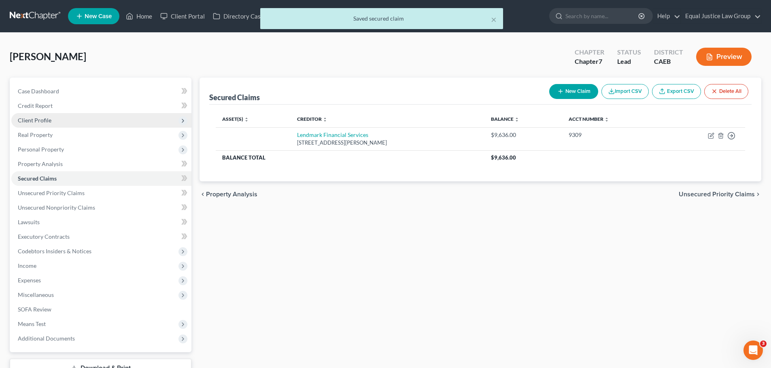
click at [40, 121] on span "Client Profile" at bounding box center [35, 120] width 34 height 7
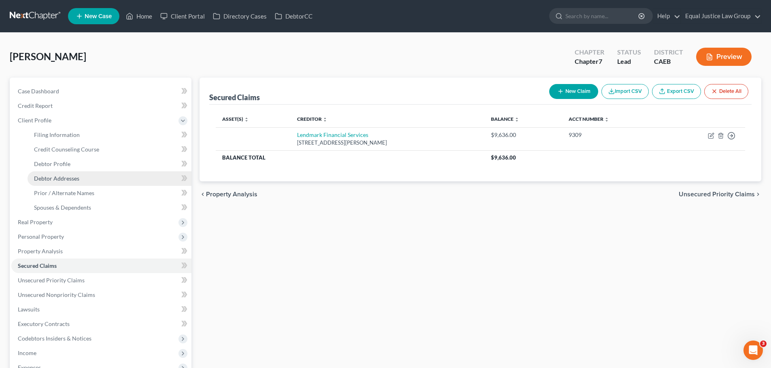
click at [58, 178] on span "Debtor Addresses" at bounding box center [56, 178] width 45 height 7
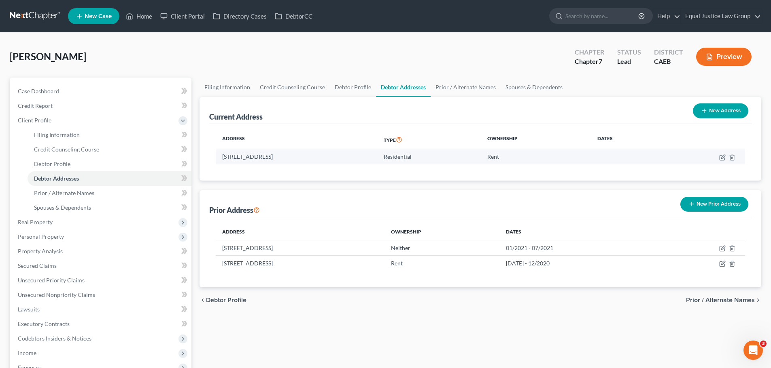
drag, startPoint x: 220, startPoint y: 158, endPoint x: 329, endPoint y: 160, distance: 108.4
click at [329, 160] on td "[STREET_ADDRESS]" at bounding box center [296, 156] width 161 height 15
copy td "[STREET_ADDRESS]"
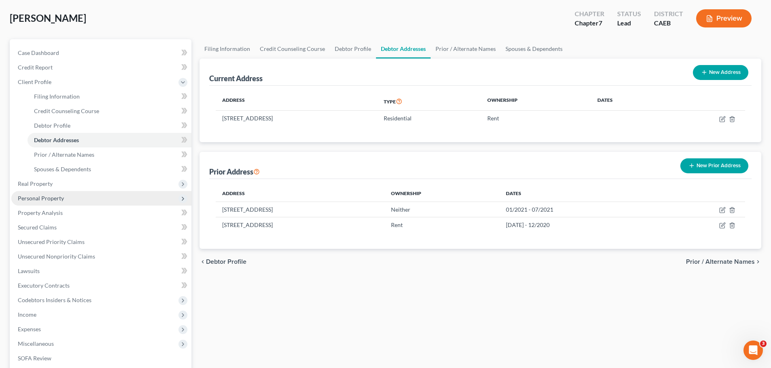
scroll to position [81, 0]
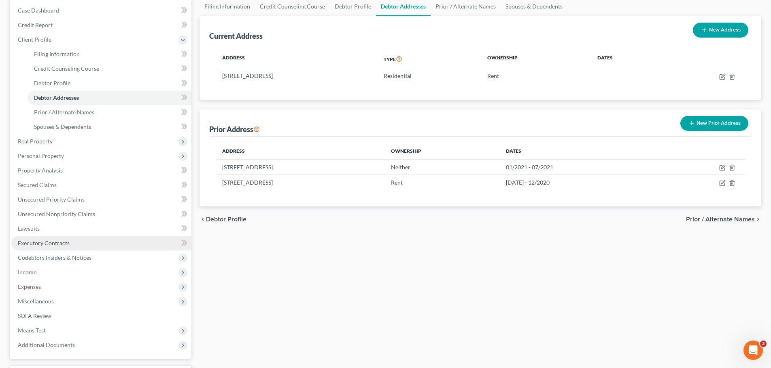
drag, startPoint x: 54, startPoint y: 243, endPoint x: 166, endPoint y: 243, distance: 112.0
click at [54, 243] on span "Executory Contracts" at bounding box center [44, 243] width 52 height 7
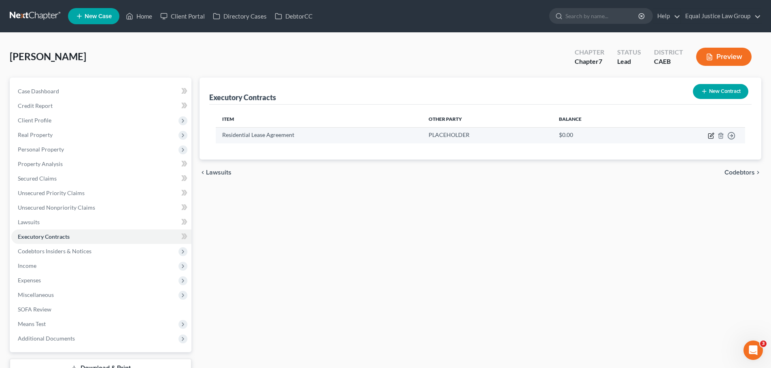
click at [711, 135] on icon "button" at bounding box center [711, 135] width 4 height 4
select select "3"
select select "0"
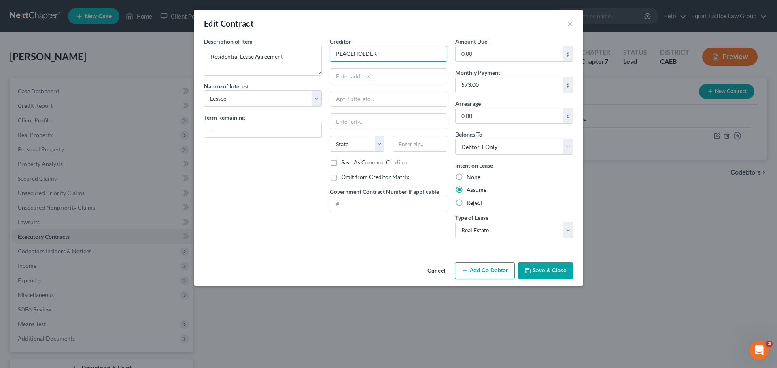
click at [394, 53] on input "PLACEHOLDER" at bounding box center [389, 54] width 118 height 16
paste input "Terraces at [GEOGRAPHIC_DATA]"
click at [351, 80] on input "text" at bounding box center [388, 76] width 117 height 15
click at [403, 51] on input "Terraces at [GEOGRAPHIC_DATA]" at bounding box center [389, 54] width 118 height 16
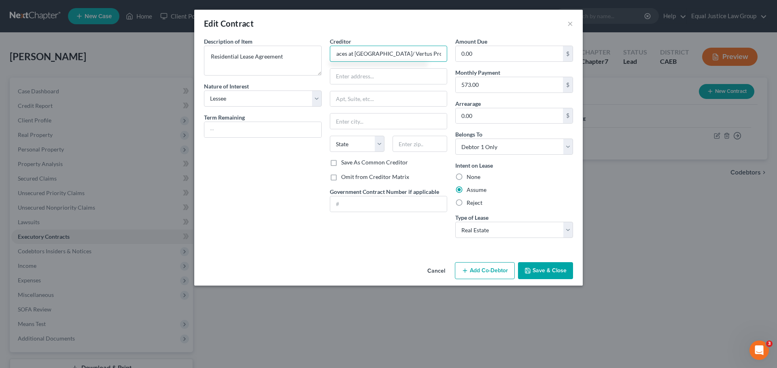
scroll to position [0, 13]
type input "Terraces at [GEOGRAPHIC_DATA]/ Vertus Properties, Inc."
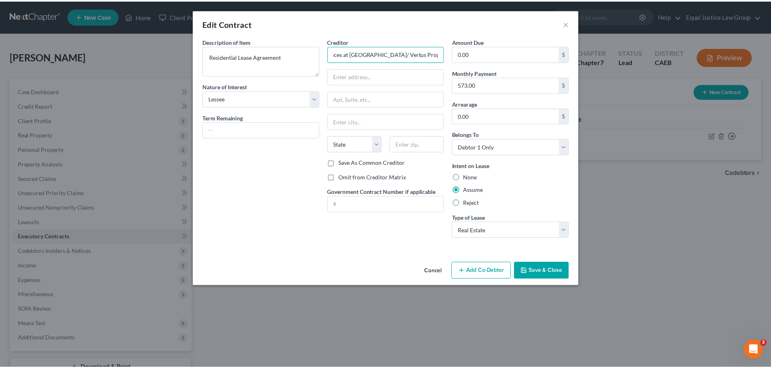
scroll to position [0, 0]
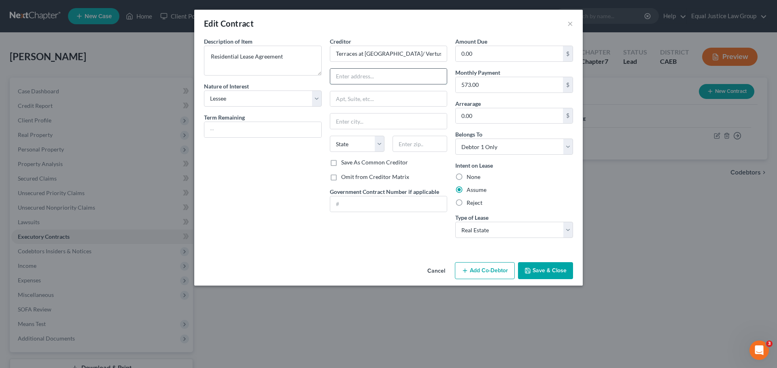
click at [340, 70] on input "text" at bounding box center [388, 76] width 117 height 15
type input "[STREET_ADDRESS]"
click at [349, 124] on input "text" at bounding box center [388, 121] width 117 height 15
click at [351, 122] on input "Rosewille" at bounding box center [388, 121] width 117 height 15
type input "[GEOGRAPHIC_DATA]"
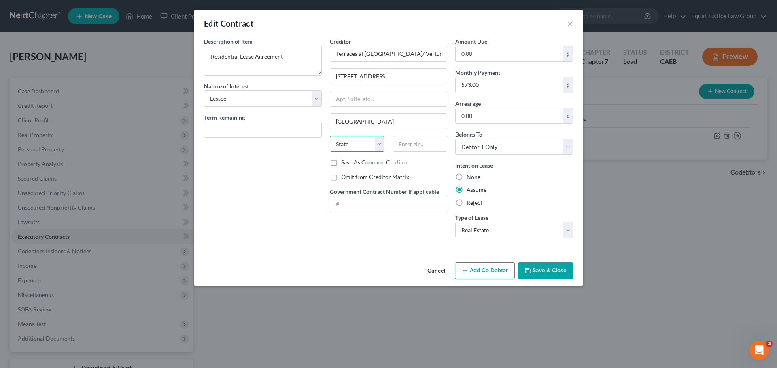
click at [381, 146] on select "State [US_STATE] AK AR AZ CA CO CT DE DC [GEOGRAPHIC_DATA] [GEOGRAPHIC_DATA] GU…" at bounding box center [357, 144] width 55 height 16
select select "4"
click at [330, 136] on select "State [US_STATE] AK AR AZ CA CO CT DE DC [GEOGRAPHIC_DATA] [GEOGRAPHIC_DATA] GU…" at bounding box center [357, 144] width 55 height 16
click at [409, 143] on input "text" at bounding box center [419, 144] width 55 height 16
type input "95678"
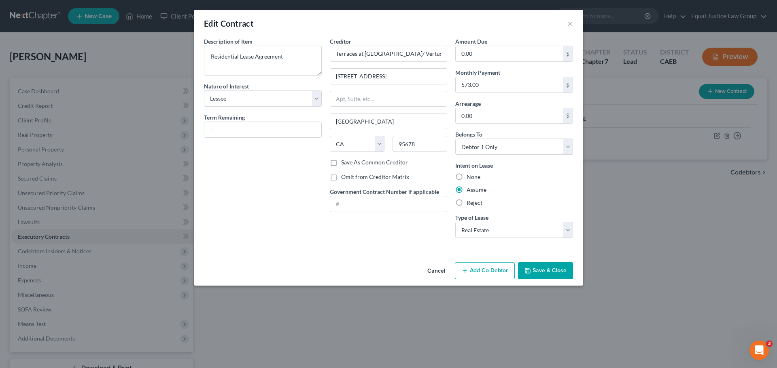
click at [275, 169] on div "Description of non-residential real property * Description of Item * Residentia…" at bounding box center [263, 140] width 126 height 207
click at [540, 270] on button "Save & Close" at bounding box center [545, 271] width 55 height 17
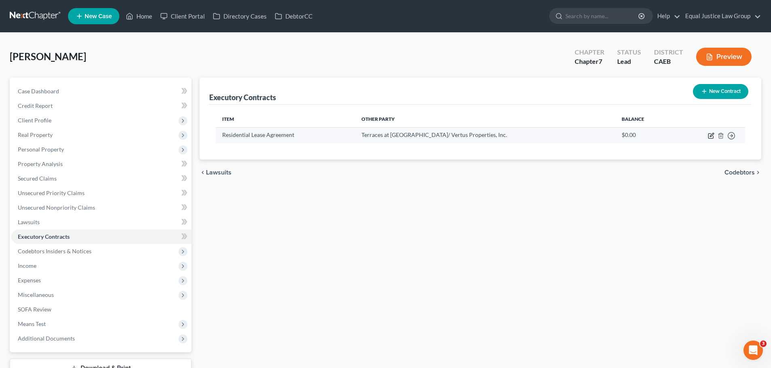
click at [708, 137] on icon "button" at bounding box center [710, 136] width 5 height 5
select select "3"
select select "4"
select select "0"
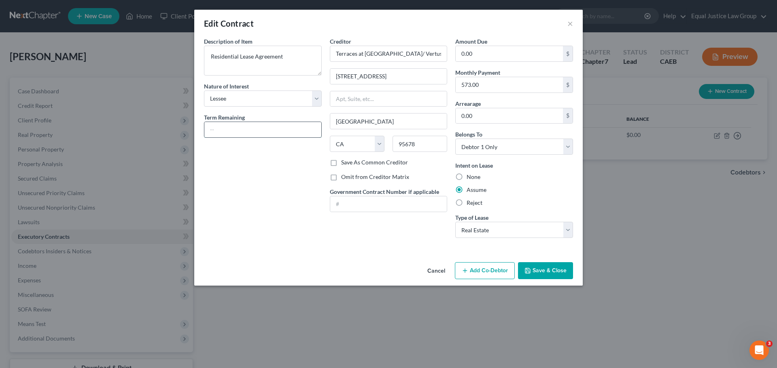
click at [229, 130] on input "text" at bounding box center [262, 129] width 117 height 15
click at [364, 243] on div "Creditor * Terraces at [GEOGRAPHIC_DATA]/ Vertus Properties, Inc. [STREET_ADDRE…" at bounding box center [389, 140] width 126 height 207
click at [217, 129] on input "text" at bounding box center [262, 129] width 117 height 15
click at [397, 247] on div "Description of non-residential real property * Description of Item * Residentia…" at bounding box center [388, 148] width 388 height 222
click at [572, 23] on button "×" at bounding box center [570, 24] width 6 height 10
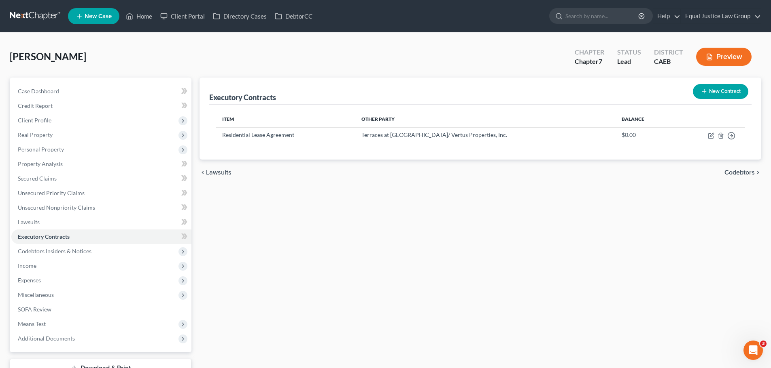
click at [479, 191] on div "Executory Contracts New Contract Item Other Party Balance Residential Lease Agr…" at bounding box center [479, 239] width 569 height 322
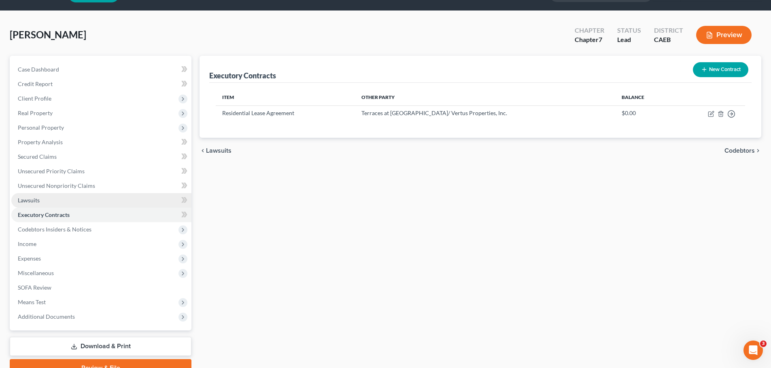
scroll to position [40, 0]
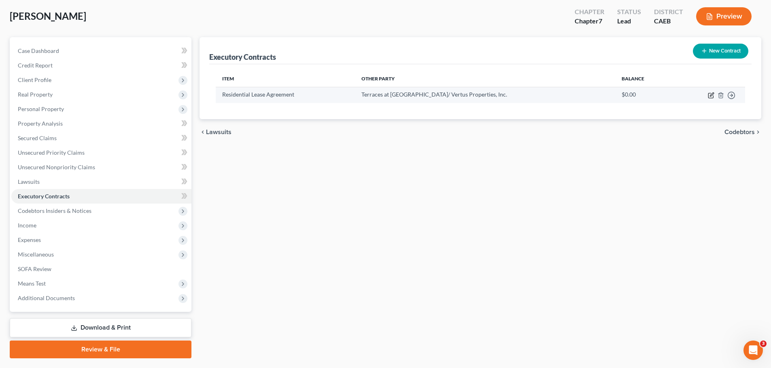
click at [709, 94] on icon "button" at bounding box center [710, 95] width 6 height 6
select select "3"
select select "4"
select select "0"
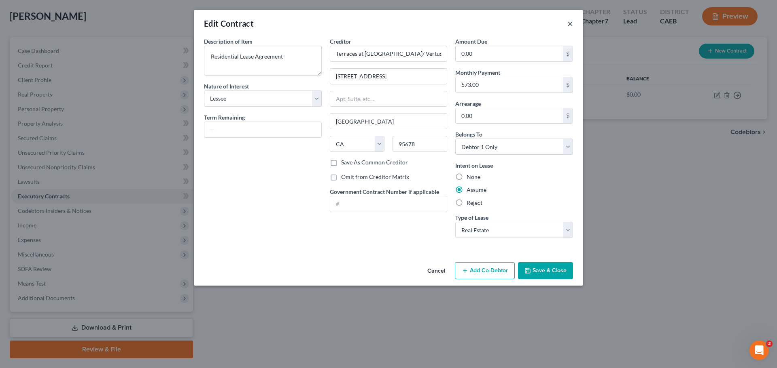
click at [570, 22] on button "×" at bounding box center [570, 24] width 6 height 10
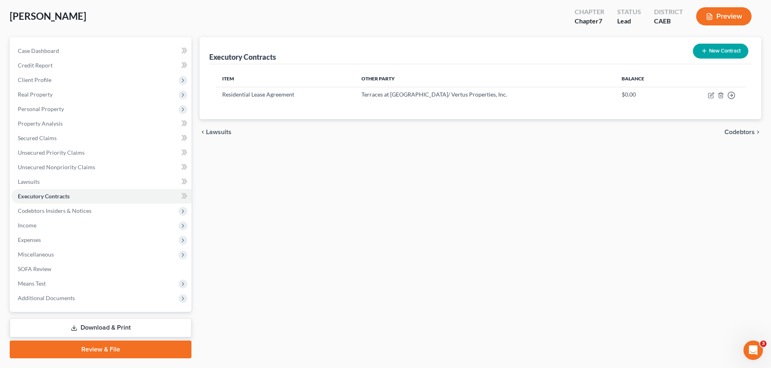
click at [361, 283] on div "Executory Contracts New Contract Item Other Party Balance Residential Lease Agr…" at bounding box center [479, 198] width 569 height 322
click at [36, 240] on span "Expenses" at bounding box center [29, 240] width 23 height 7
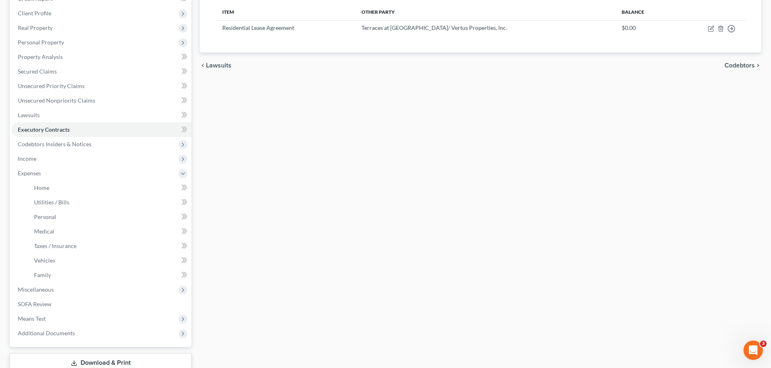
scroll to position [121, 0]
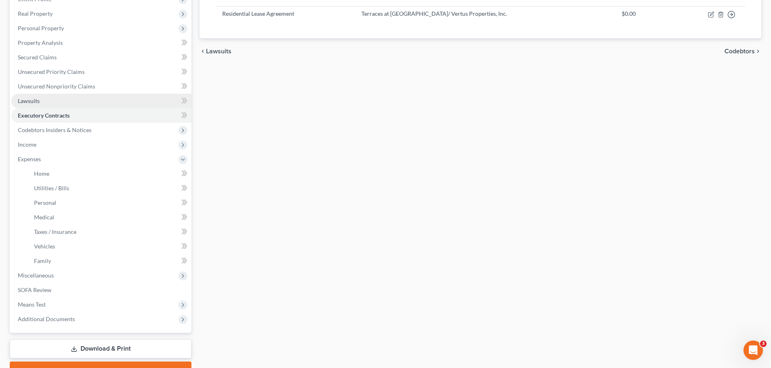
click at [36, 96] on link "Lawsuits" at bounding box center [101, 101] width 180 height 15
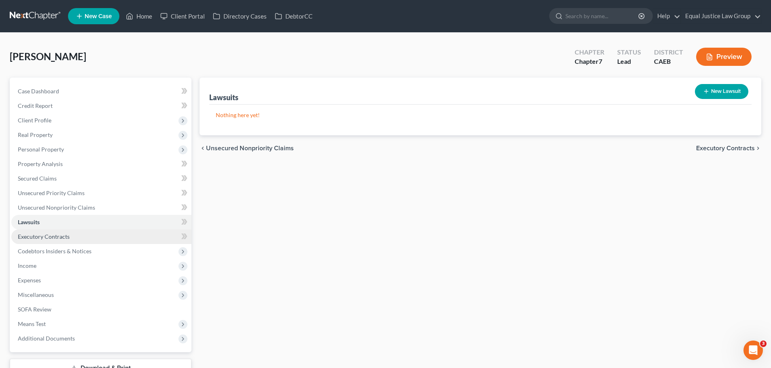
click at [32, 239] on span "Executory Contracts" at bounding box center [44, 236] width 52 height 7
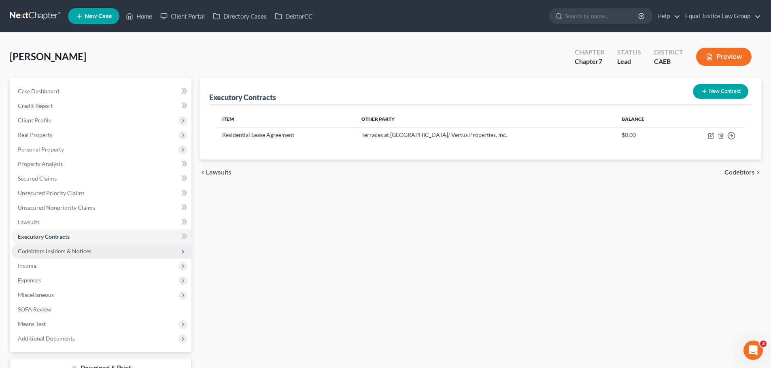
click at [49, 252] on span "Codebtors Insiders & Notices" at bounding box center [55, 251] width 74 height 7
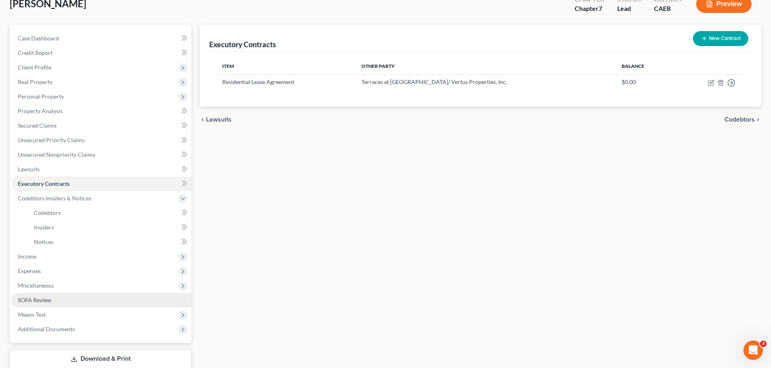
scroll to position [24, 0]
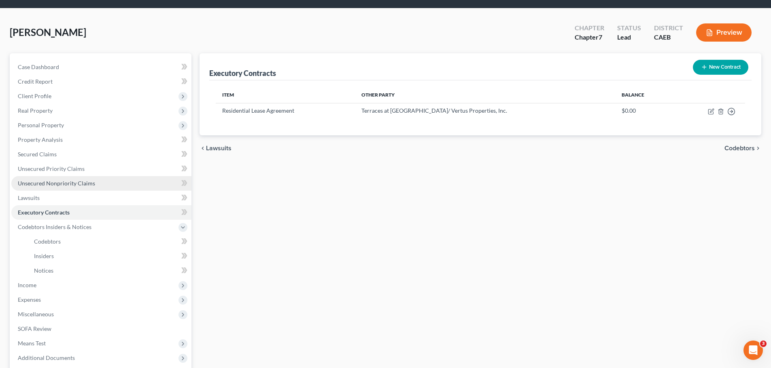
click at [64, 182] on span "Unsecured Nonpriority Claims" at bounding box center [56, 183] width 77 height 7
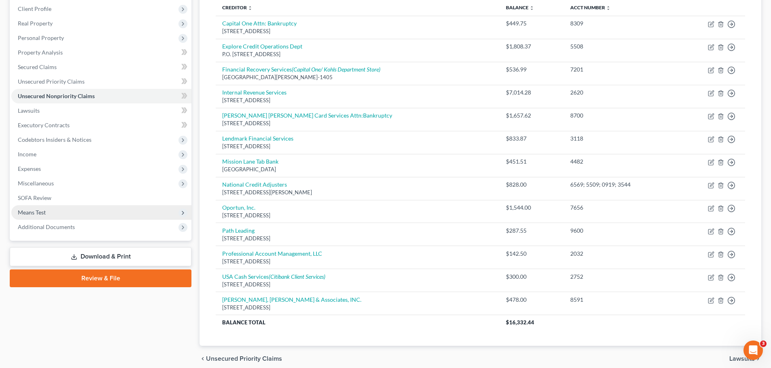
scroll to position [81, 0]
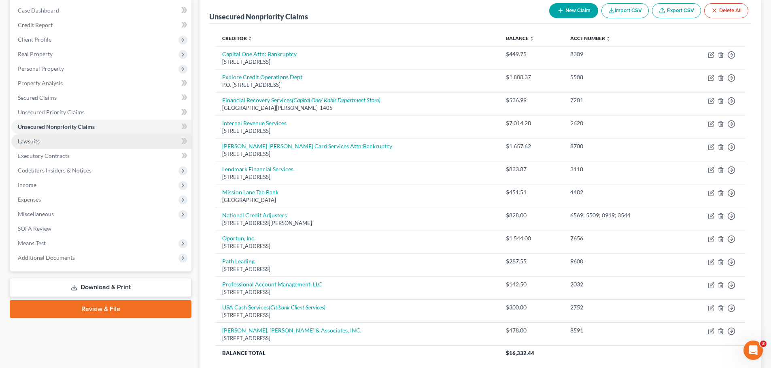
click at [47, 138] on link "Lawsuits" at bounding box center [101, 141] width 180 height 15
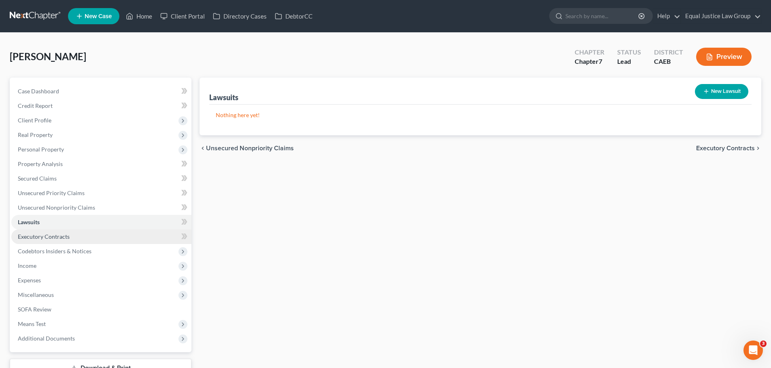
click at [68, 240] on link "Executory Contracts" at bounding box center [101, 237] width 180 height 15
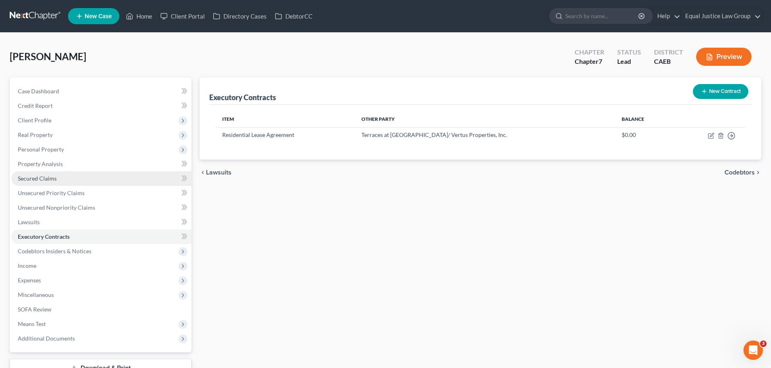
click at [51, 176] on span "Secured Claims" at bounding box center [37, 178] width 39 height 7
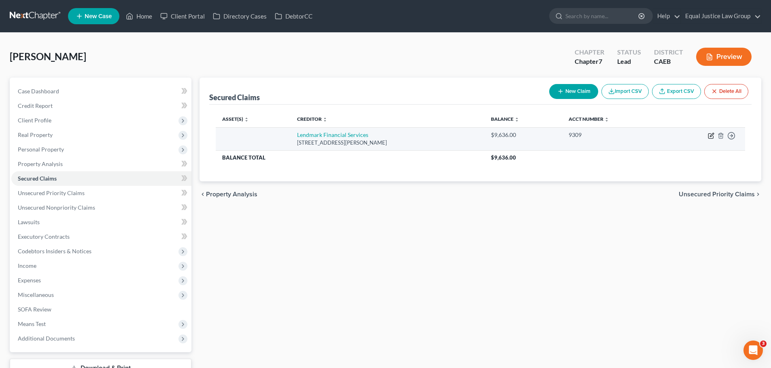
click at [711, 135] on icon "button" at bounding box center [710, 136] width 6 height 6
select select "10"
select select "0"
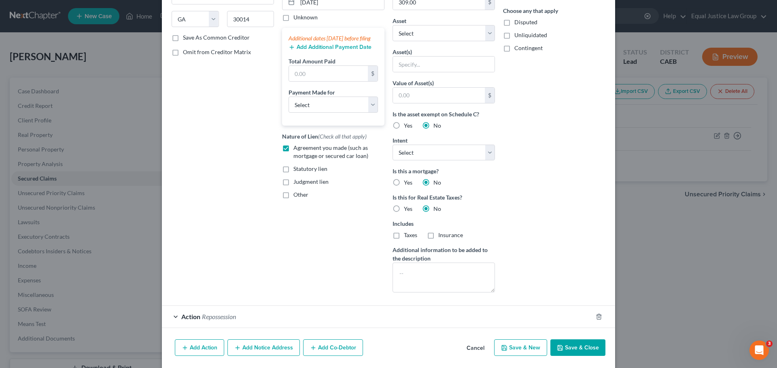
scroll to position [135, 0]
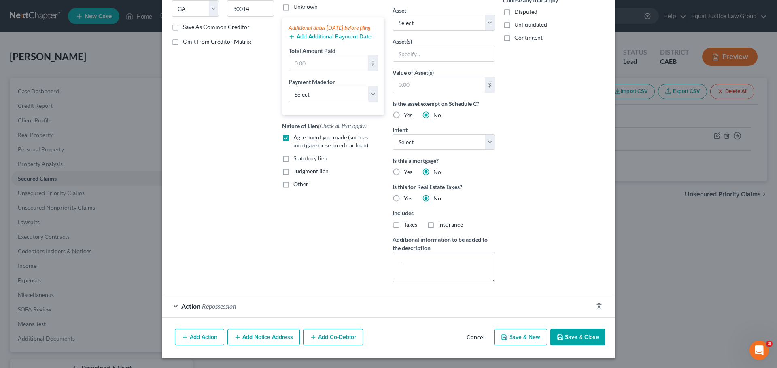
click at [219, 304] on span "Repossession" at bounding box center [219, 307] width 34 height 8
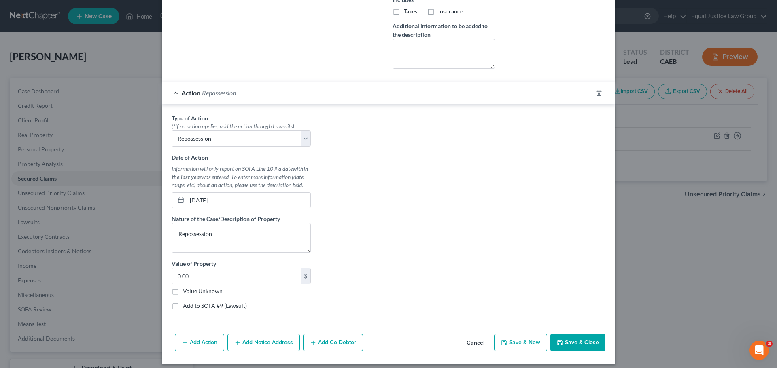
scroll to position [355, 0]
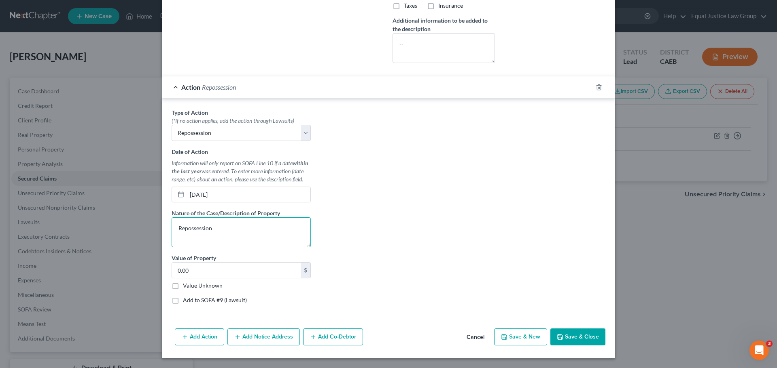
click at [237, 228] on textarea "Repossession" at bounding box center [240, 233] width 139 height 30
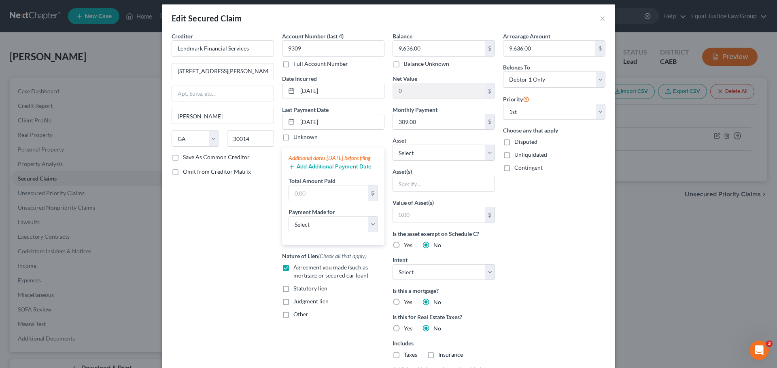
scroll to position [0, 0]
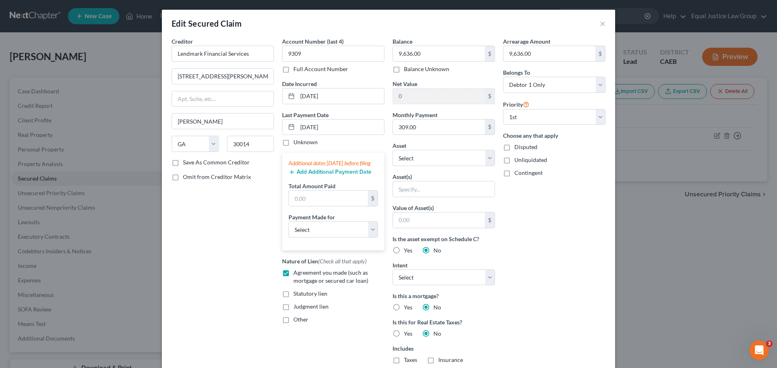
type textarea "Repossession of vehicle"
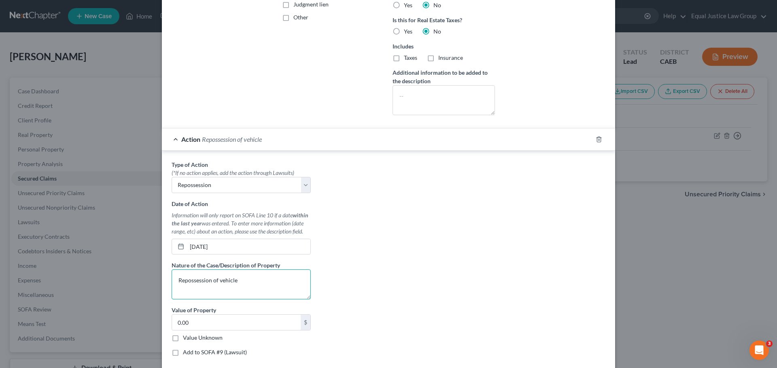
scroll to position [355, 0]
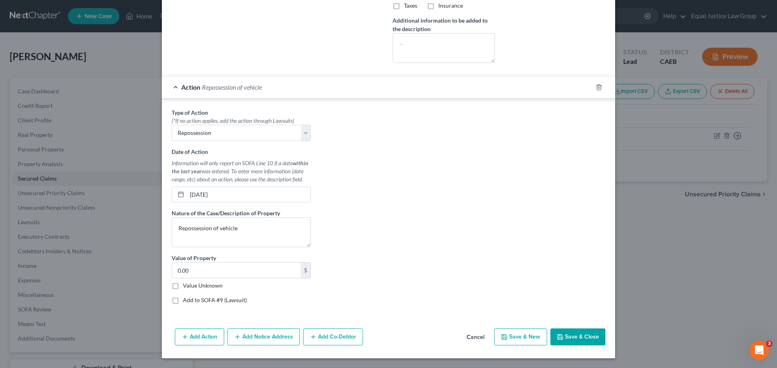
click at [563, 338] on button "Save & Close" at bounding box center [577, 337] width 55 height 17
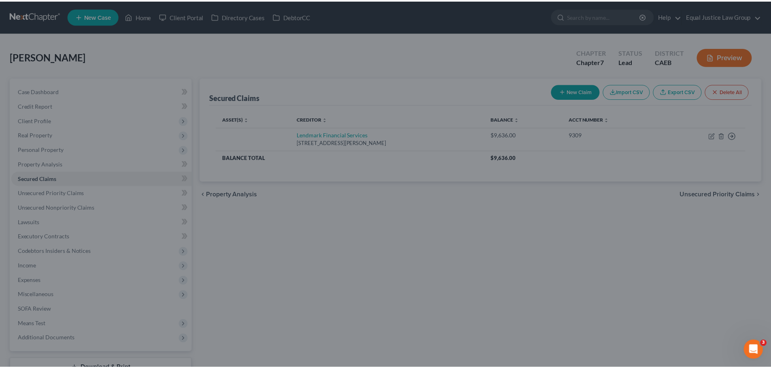
scroll to position [269, 0]
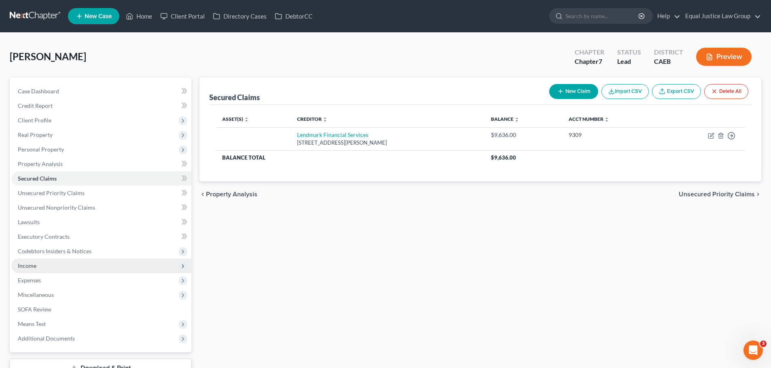
click at [43, 269] on span "Income" at bounding box center [101, 266] width 180 height 15
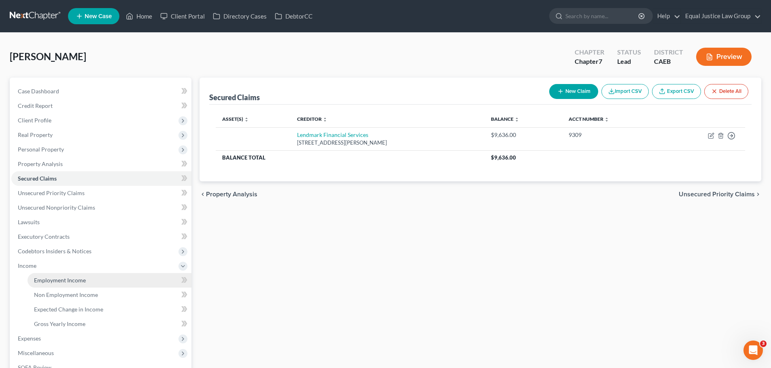
click at [59, 280] on span "Employment Income" at bounding box center [60, 280] width 52 height 7
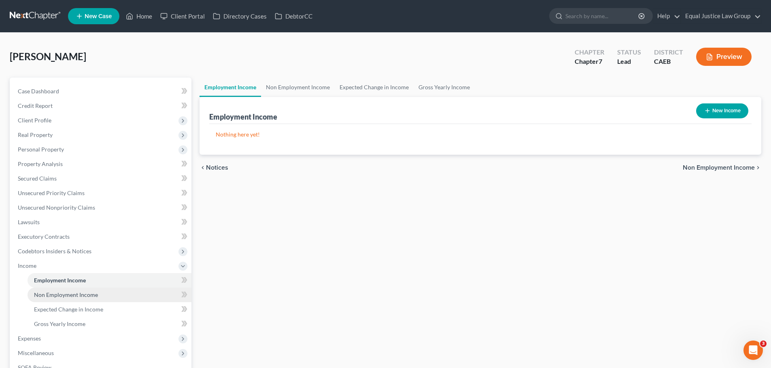
click at [58, 294] on span "Non Employment Income" at bounding box center [66, 295] width 64 height 7
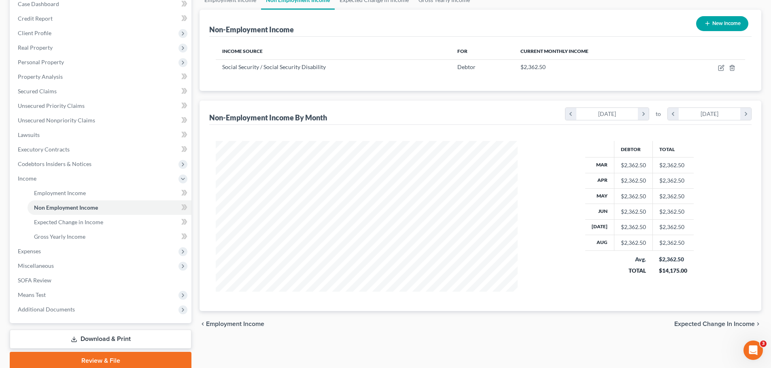
scroll to position [120, 0]
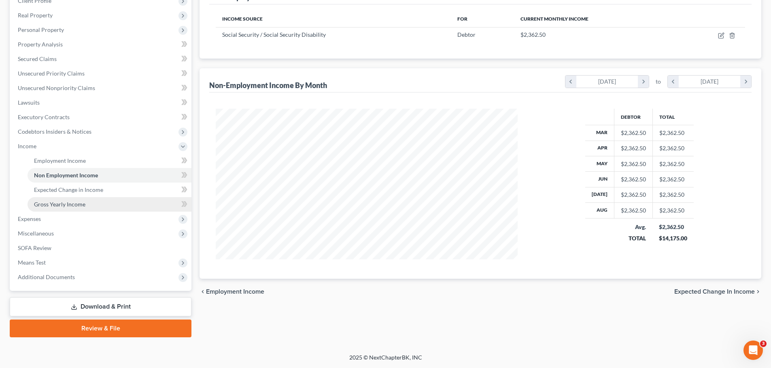
click at [50, 204] on span "Gross Yearly Income" at bounding box center [59, 204] width 51 height 7
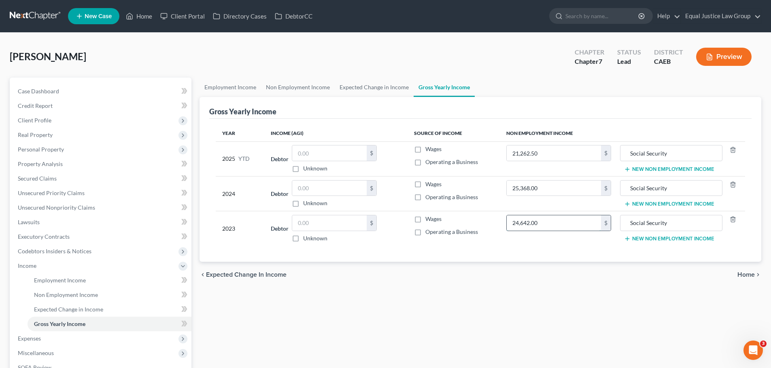
click at [572, 224] on input "24,642.00" at bounding box center [553, 223] width 94 height 15
click at [323, 227] on input "text" at bounding box center [329, 223] width 74 height 15
click at [317, 222] on input "5,047." at bounding box center [329, 223] width 74 height 15
type input "5,075.47"
click at [319, 195] on input "text" at bounding box center [329, 188] width 74 height 15
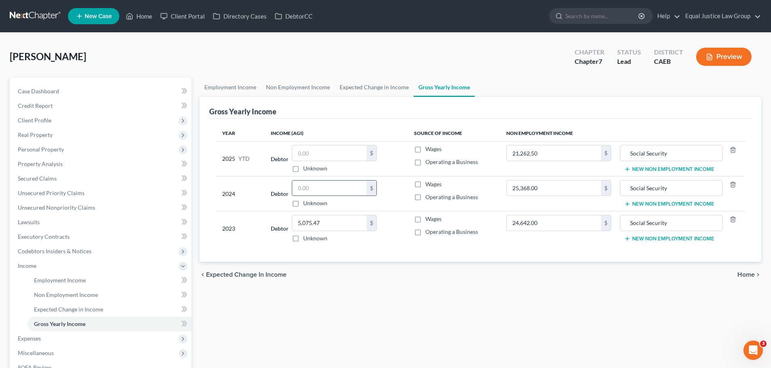
click at [334, 190] on input "text" at bounding box center [329, 188] width 74 height 15
click at [425, 220] on label "Wages" at bounding box center [433, 219] width 16 height 8
click at [428, 220] on input "Wages" at bounding box center [430, 217] width 5 height 5
checkbox input "true"
click at [141, 17] on link "Home" at bounding box center [139, 16] width 34 height 15
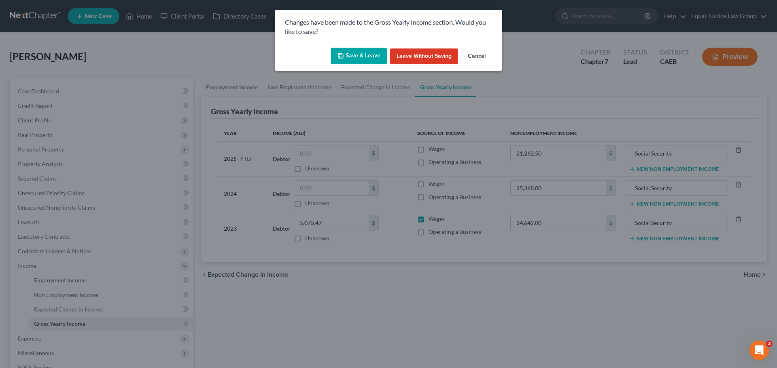
click at [370, 52] on button "Save & Leave" at bounding box center [359, 56] width 56 height 17
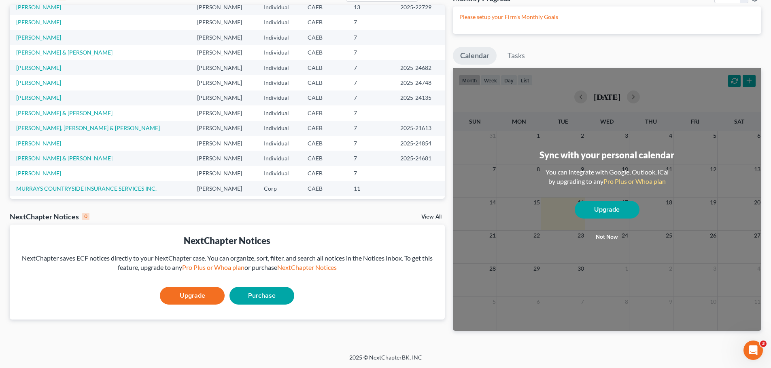
scroll to position [55, 0]
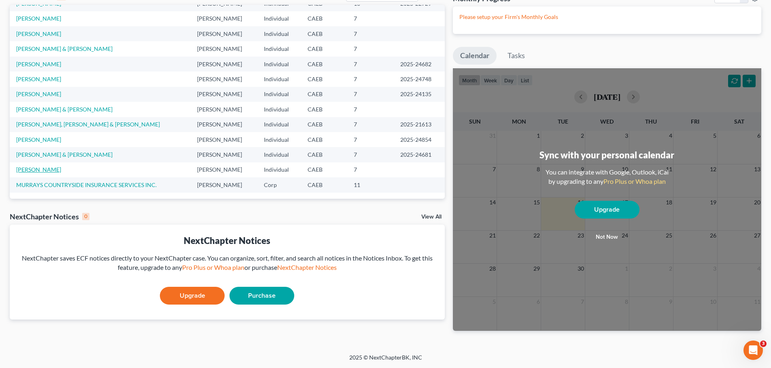
click at [45, 167] on link "[PERSON_NAME]" at bounding box center [38, 169] width 45 height 7
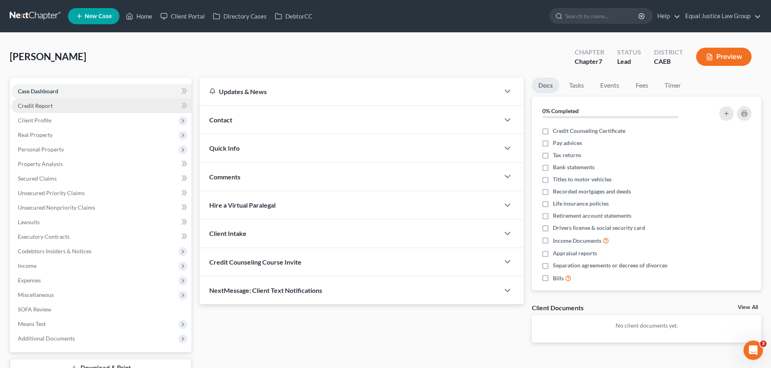
click at [45, 105] on span "Credit Report" at bounding box center [35, 105] width 35 height 7
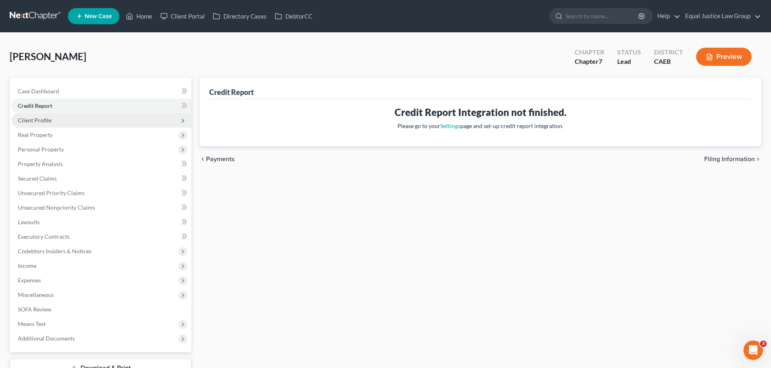
click at [45, 119] on span "Client Profile" at bounding box center [35, 120] width 34 height 7
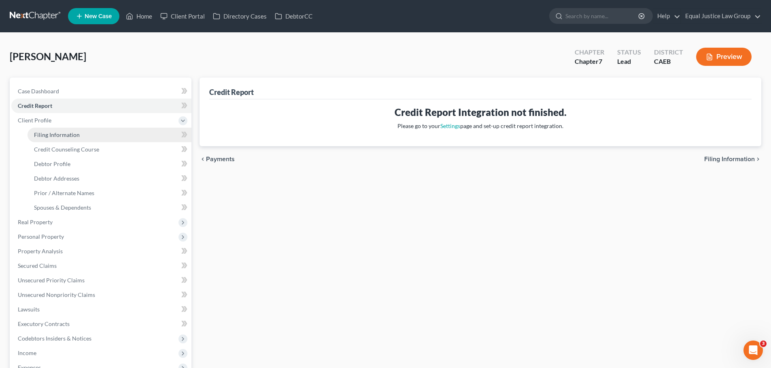
click at [54, 134] on span "Filing Information" at bounding box center [57, 134] width 46 height 7
select select "1"
select select "0"
select select "4"
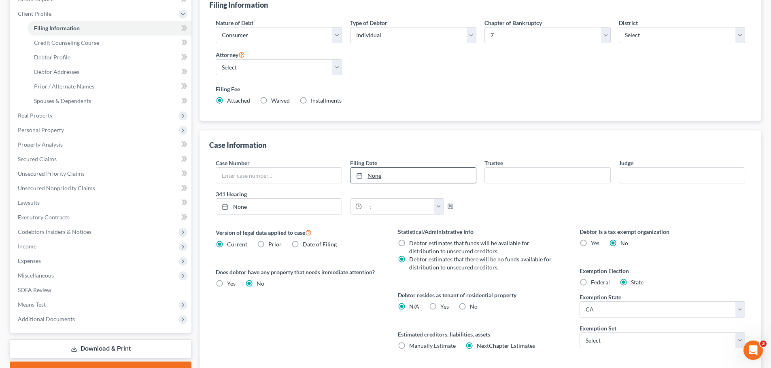
scroll to position [121, 0]
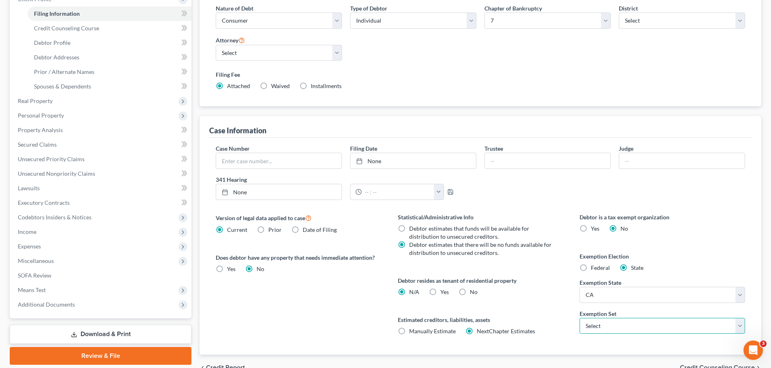
click at [620, 324] on select "Select 703 704" at bounding box center [661, 326] width 165 height 16
select select "1"
click at [579, 318] on select "Select 703 704" at bounding box center [661, 326] width 165 height 16
click at [557, 318] on label "Estimated creditors, liabilities, assets" at bounding box center [480, 320] width 165 height 8
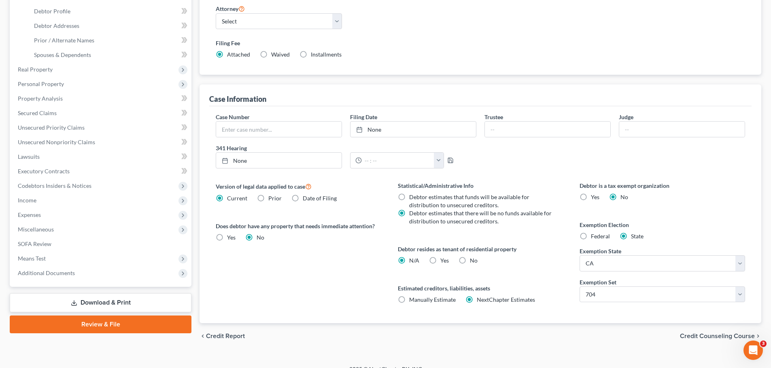
scroll to position [165, 0]
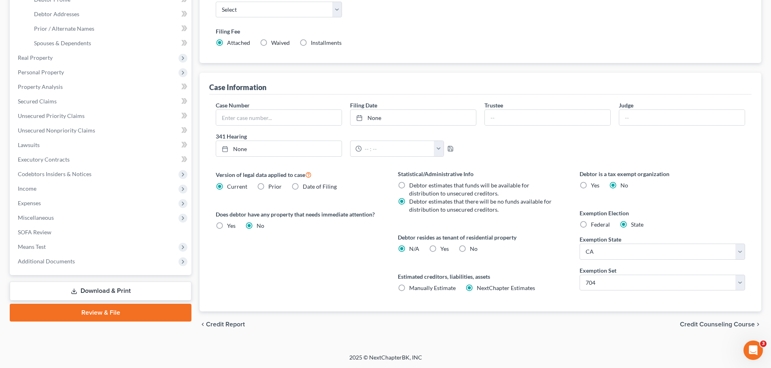
click at [724, 326] on span "Credit Counseling Course" at bounding box center [717, 325] width 75 height 6
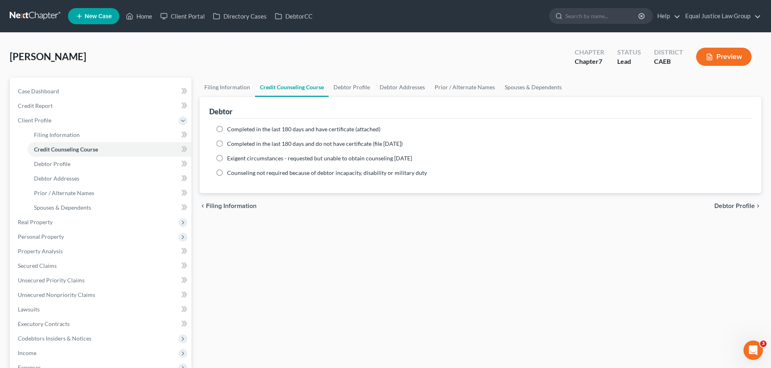
click at [735, 205] on span "Debtor Profile" at bounding box center [734, 206] width 40 height 6
select select "0"
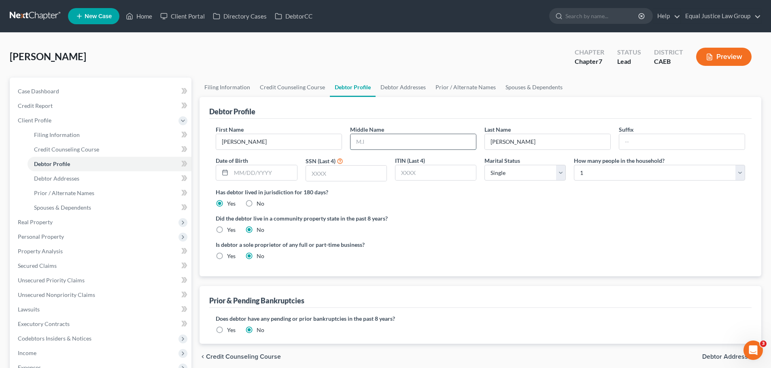
click at [375, 140] on input "text" at bounding box center [412, 141] width 125 height 15
type input "[PERSON_NAME]"
click at [254, 174] on input "text" at bounding box center [264, 172] width 66 height 15
type input "[DATE]"
click at [331, 172] on input "text" at bounding box center [346, 173] width 80 height 15
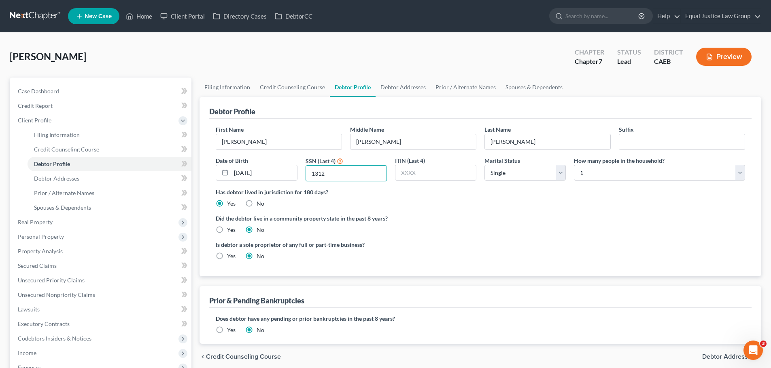
type input "1312"
click at [565, 216] on label "Did the debtor live in a community property state in the past 8 years?" at bounding box center [480, 218] width 529 height 8
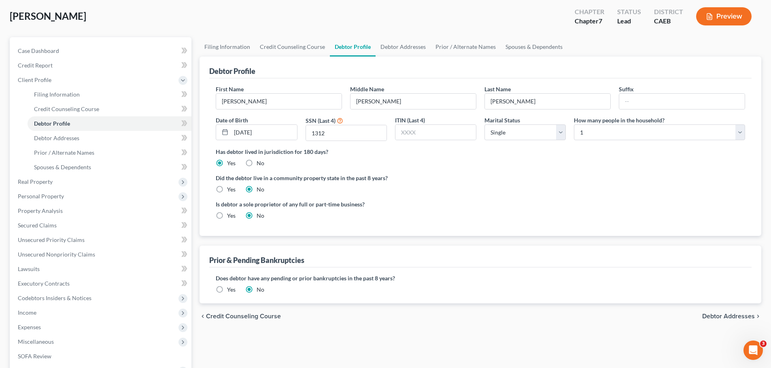
click at [227, 188] on label "Yes" at bounding box center [231, 190] width 8 height 8
click at [230, 188] on input "Yes" at bounding box center [232, 188] width 5 height 5
radio input "true"
radio input "false"
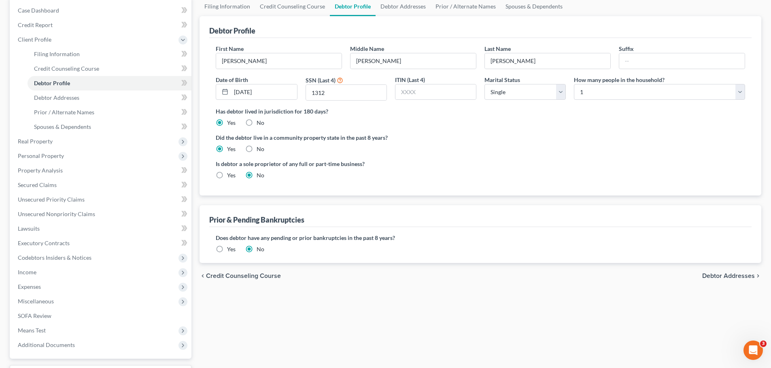
click at [723, 276] on span "Debtor Addresses" at bounding box center [728, 276] width 53 height 6
select select "0"
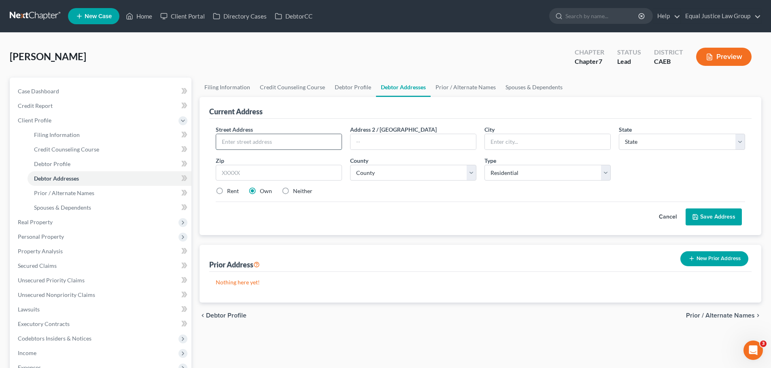
click at [241, 139] on input "text" at bounding box center [278, 141] width 125 height 15
paste input "[STREET_ADDRESS][PERSON_NAME]"
type input "[STREET_ADDRESS][PERSON_NAME]"
type input "Pioneer"
select select "4"
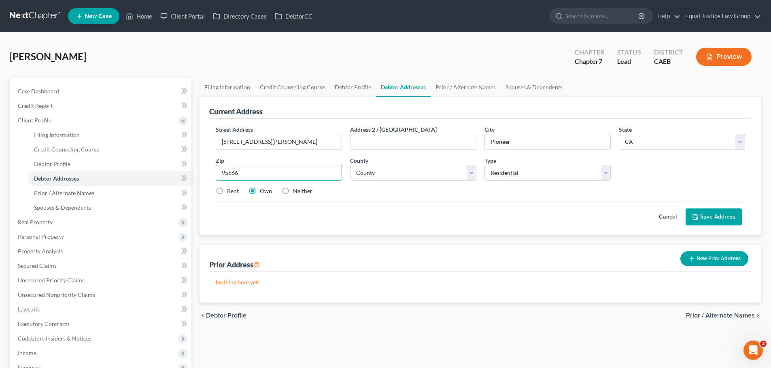
type input "95666"
click at [363, 206] on div "Cancel Save Address" at bounding box center [480, 214] width 529 height 24
click at [720, 218] on button "Save Address" at bounding box center [713, 217] width 56 height 17
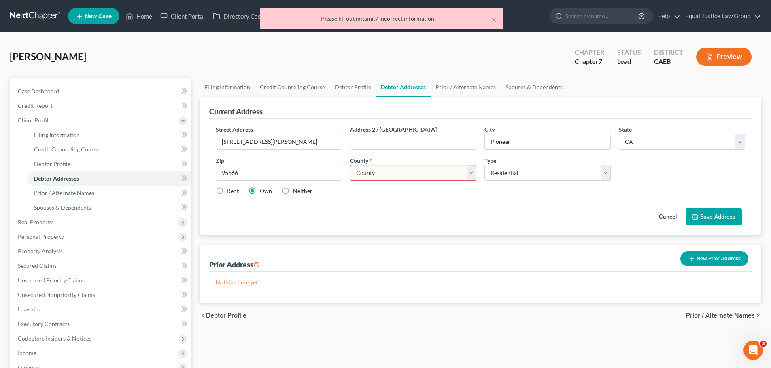
click at [412, 172] on select "County [GEOGRAPHIC_DATA] [GEOGRAPHIC_DATA] [GEOGRAPHIC_DATA] [GEOGRAPHIC_DATA] …" at bounding box center [413, 173] width 126 height 16
select select "2"
click at [350, 165] on select "County [GEOGRAPHIC_DATA] [GEOGRAPHIC_DATA] [GEOGRAPHIC_DATA] [GEOGRAPHIC_DATA] …" at bounding box center [413, 173] width 126 height 16
click at [445, 212] on div "Cancel Save Address" at bounding box center [480, 214] width 529 height 24
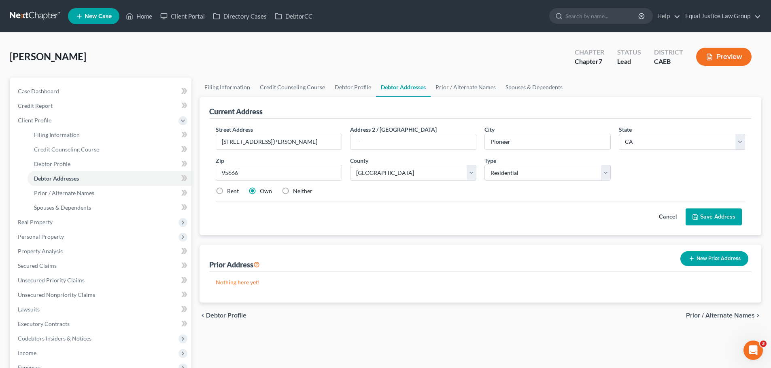
click at [703, 219] on button "Save Address" at bounding box center [713, 217] width 56 height 17
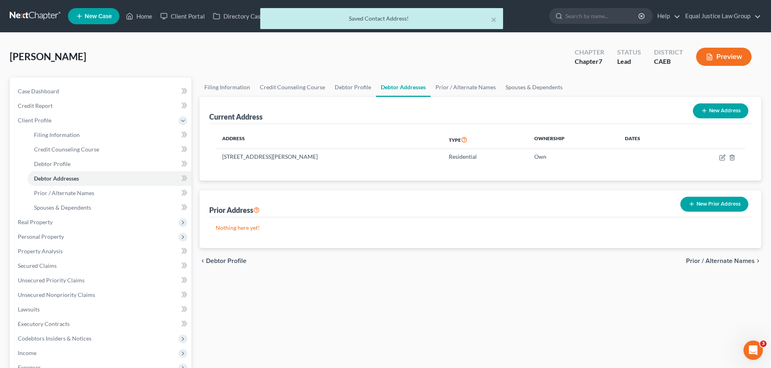
click at [719, 262] on span "Prior / Alternate Names" at bounding box center [720, 261] width 69 height 6
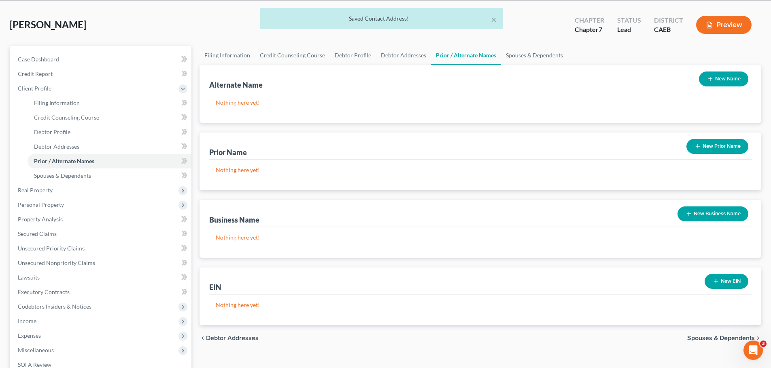
scroll to position [81, 0]
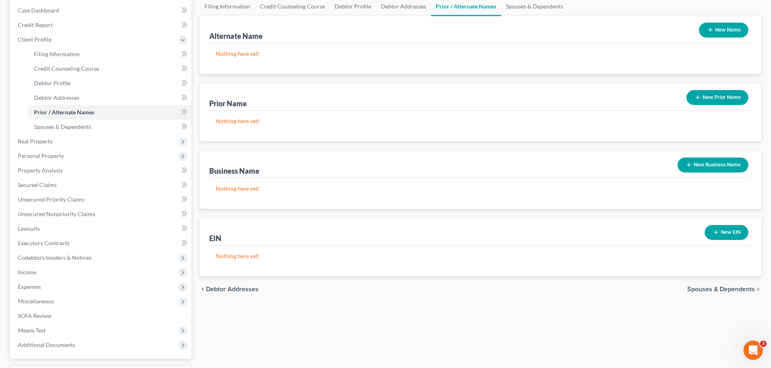
click at [716, 286] on span "Spouses & Dependents" at bounding box center [721, 289] width 68 height 6
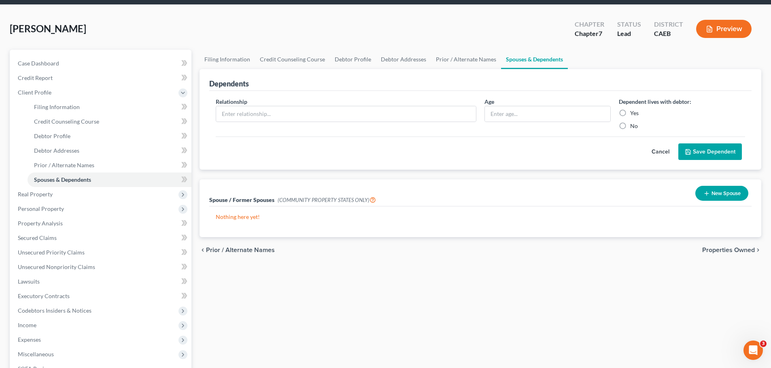
scroll to position [40, 0]
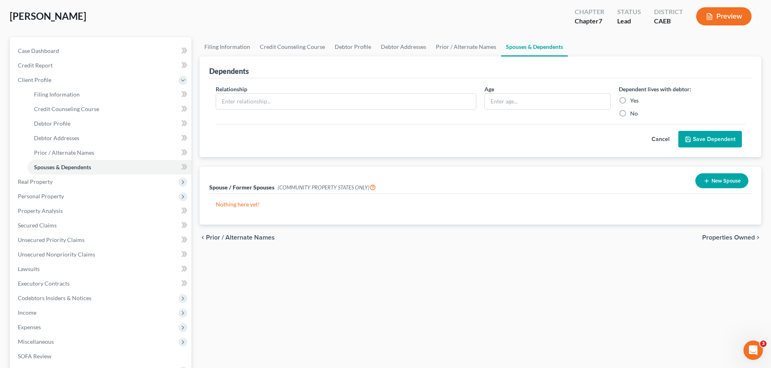
click at [725, 235] on span "Properties Owned" at bounding box center [728, 238] width 53 height 6
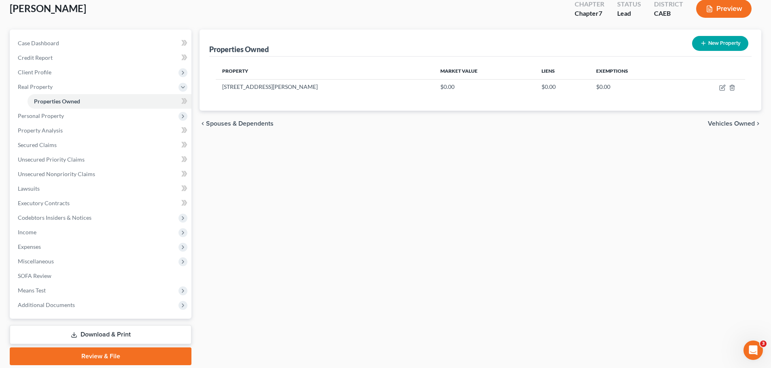
scroll to position [36, 0]
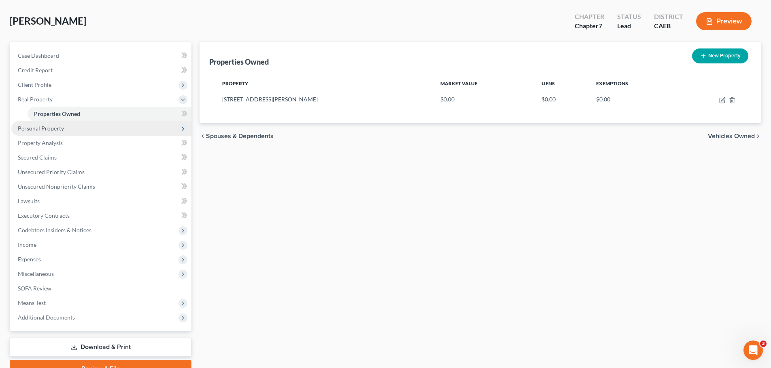
click at [64, 131] on span "Personal Property" at bounding box center [101, 128] width 180 height 15
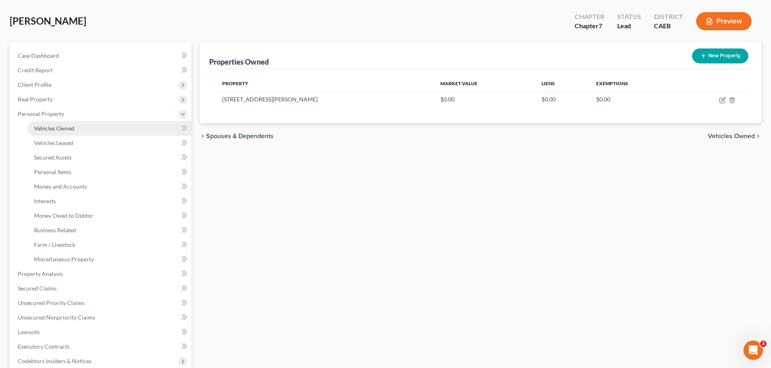
click at [85, 129] on link "Vehicles Owned" at bounding box center [110, 128] width 164 height 15
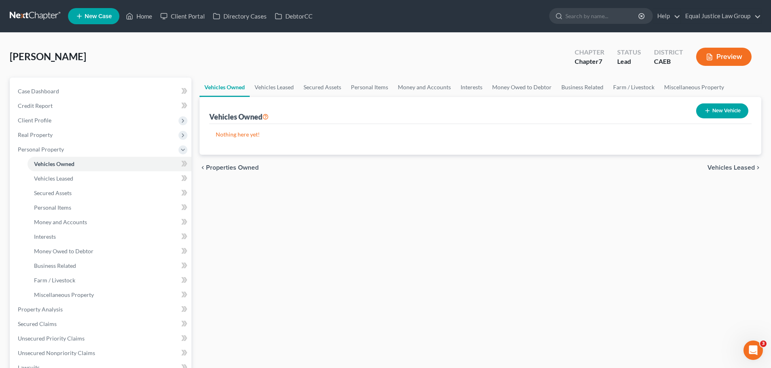
click at [706, 110] on icon "button" at bounding box center [707, 111] width 6 height 6
select select "0"
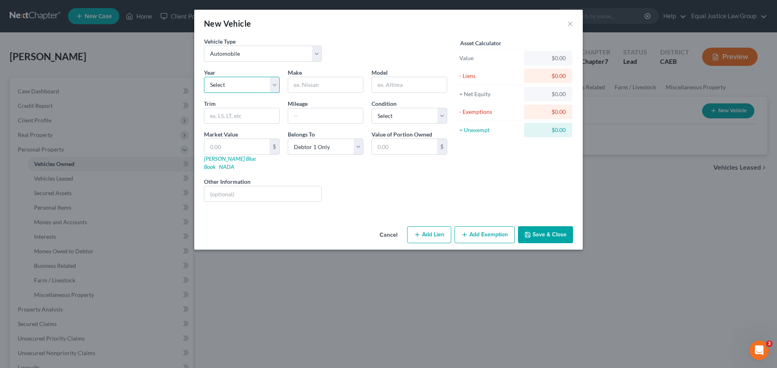
click at [270, 84] on select "Select 2026 2025 2024 2023 2022 2021 2020 2019 2018 2017 2016 2015 2014 2013 20…" at bounding box center [242, 85] width 76 height 16
select select "5"
click at [204, 77] on select "Select 2026 2025 2024 2023 2022 2021 2020 2019 2018 2017 2016 2015 2014 2013 20…" at bounding box center [242, 85] width 76 height 16
click at [335, 89] on input "text" at bounding box center [325, 84] width 75 height 15
type input "Toyota"
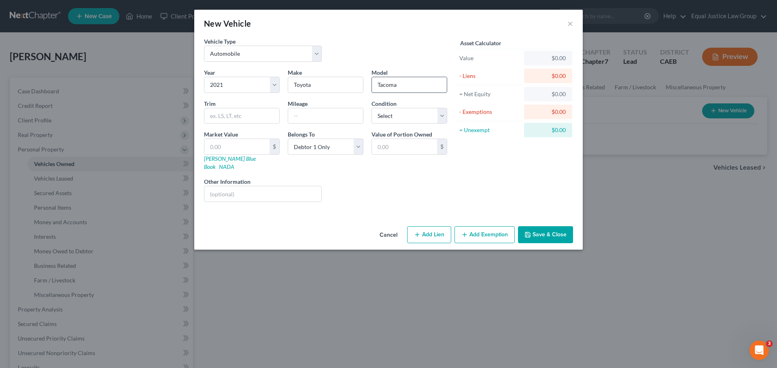
type input "Tacoma"
type input "SR 4D"
type input "61000"
click at [421, 115] on select "Select Excellent Very Good Good Fair Poor" at bounding box center [409, 116] width 76 height 16
select select "1"
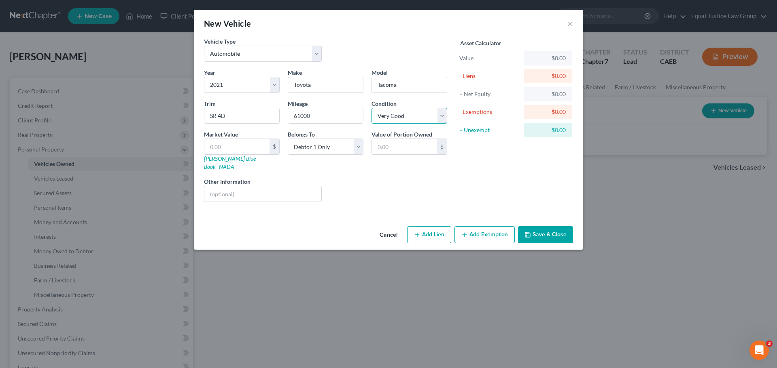
click at [371, 108] on select "Select Excellent Very Good Good Fair Poor" at bounding box center [409, 116] width 76 height 16
click at [425, 184] on div "Liens Select" at bounding box center [389, 190] width 126 height 25
click at [231, 146] on input "text" at bounding box center [236, 146] width 65 height 15
type input "2"
type input "2.00"
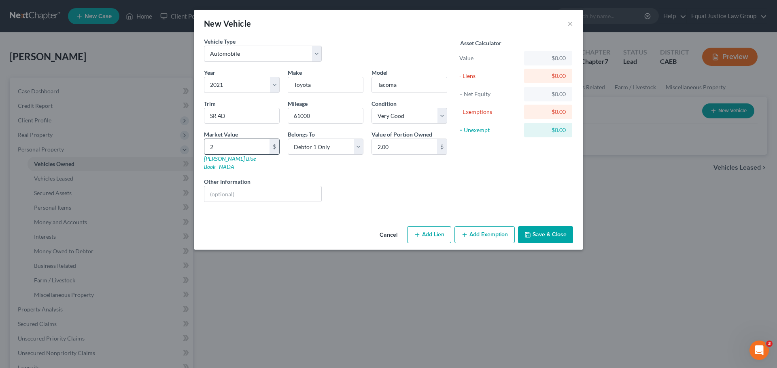
type input "24"
type input "24.00"
type input "243"
type input "243.00"
type input "2437"
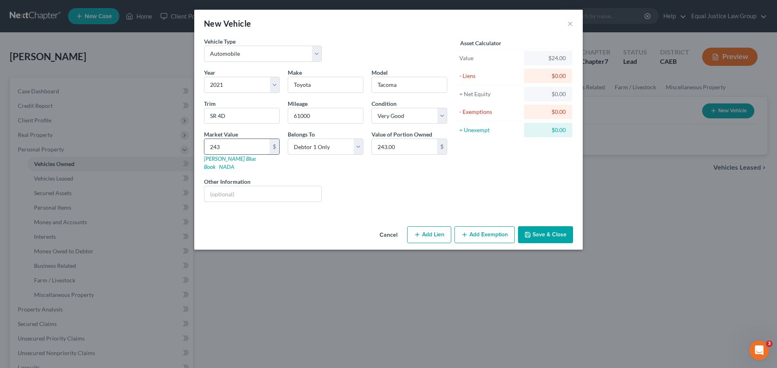
type input "2,437.00"
type input "2,4372"
type input "24,372.00"
type input "24,372"
click at [361, 178] on div "Liens Select" at bounding box center [389, 190] width 126 height 25
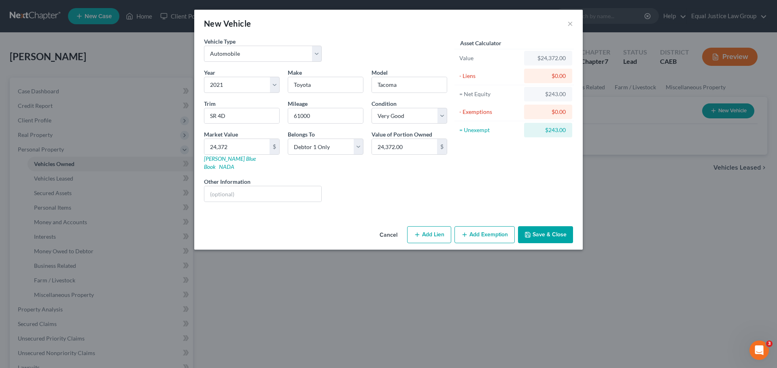
click at [475, 227] on button "Add Exemption" at bounding box center [484, 235] width 60 height 17
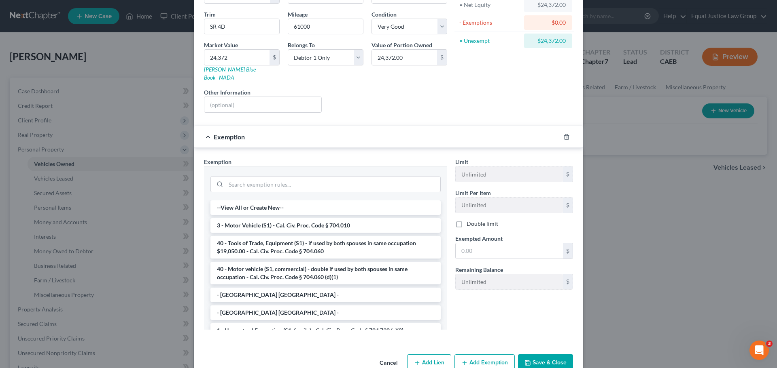
scroll to position [101, 0]
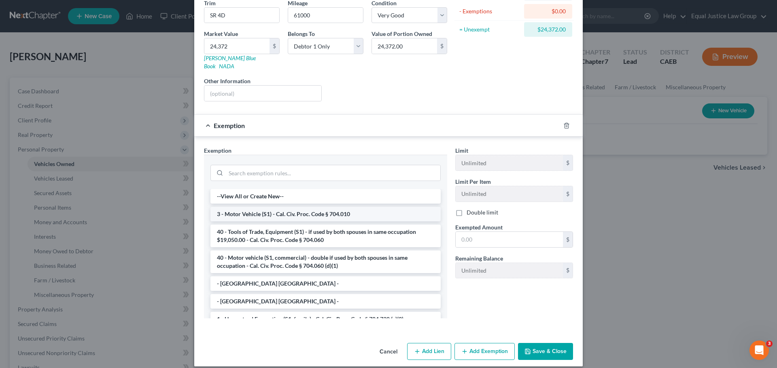
click at [296, 207] on li "3 - Motor Vehicle (S1) - Cal. Civ. Proc. Code § 704.010" at bounding box center [325, 214] width 230 height 15
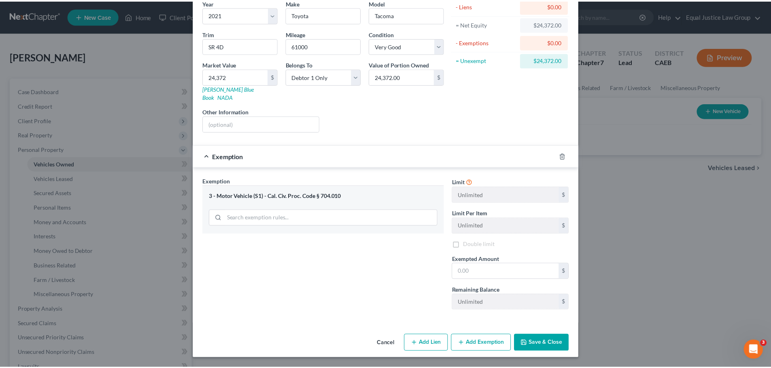
scroll to position [62, 0]
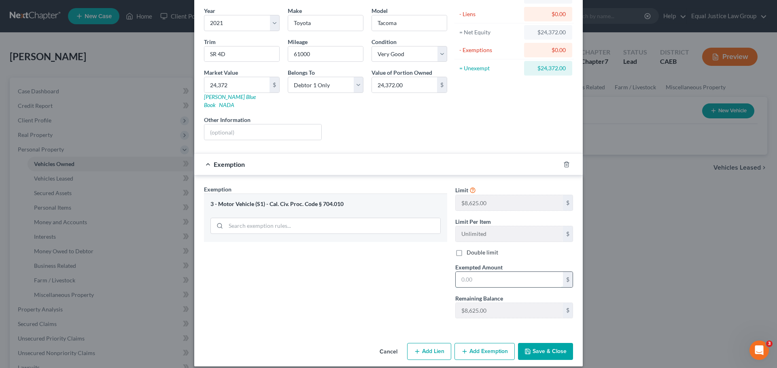
click at [490, 274] on input "text" at bounding box center [508, 279] width 107 height 15
type input "24,372.00"
click at [557, 343] on button "Save & Close" at bounding box center [545, 351] width 55 height 17
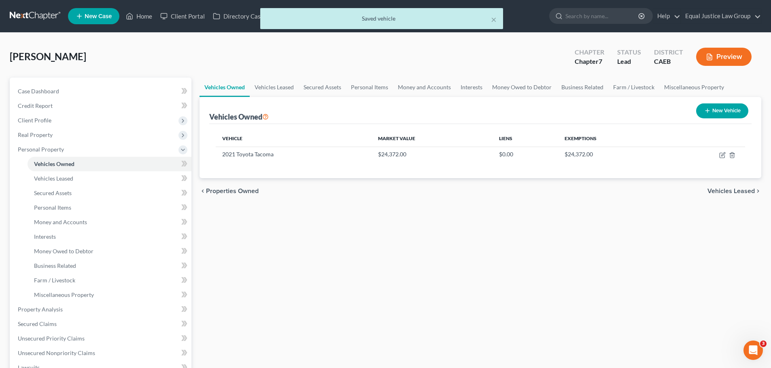
click at [472, 222] on div "Vehicles Owned Vehicles Leased Secured Assets Personal Items Money and Accounts…" at bounding box center [479, 311] width 569 height 467
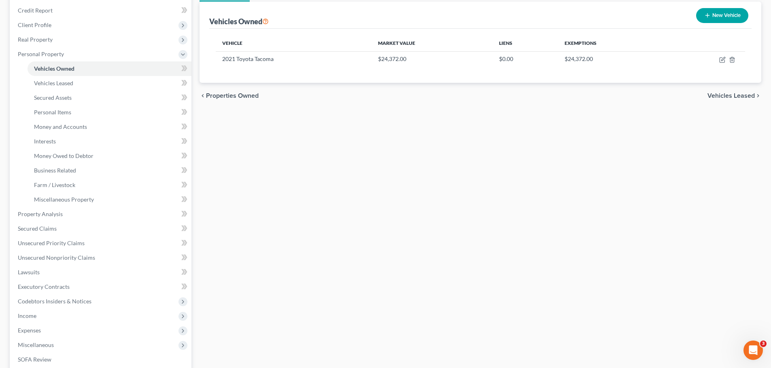
scroll to position [81, 0]
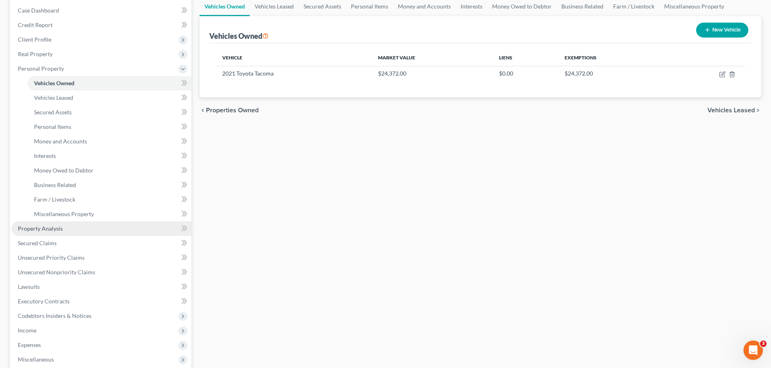
click at [57, 229] on span "Property Analysis" at bounding box center [40, 228] width 45 height 7
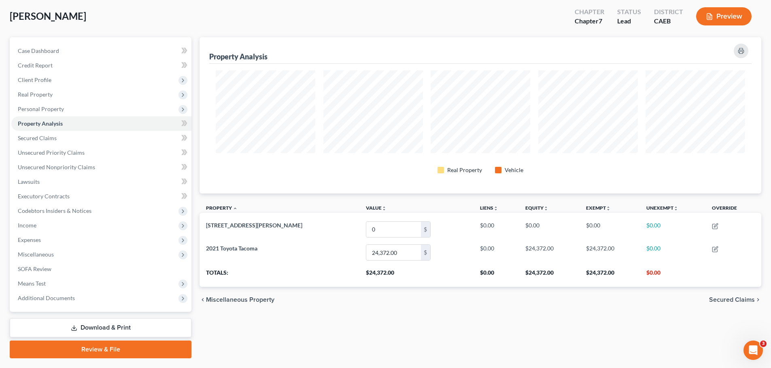
scroll to position [404317, 403912]
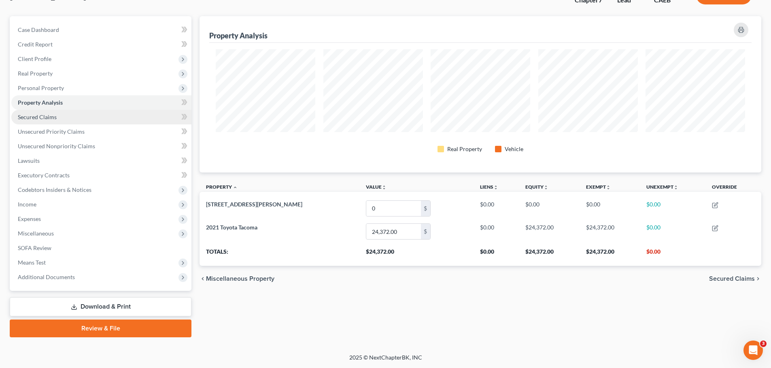
click at [50, 118] on span "Secured Claims" at bounding box center [37, 117] width 39 height 7
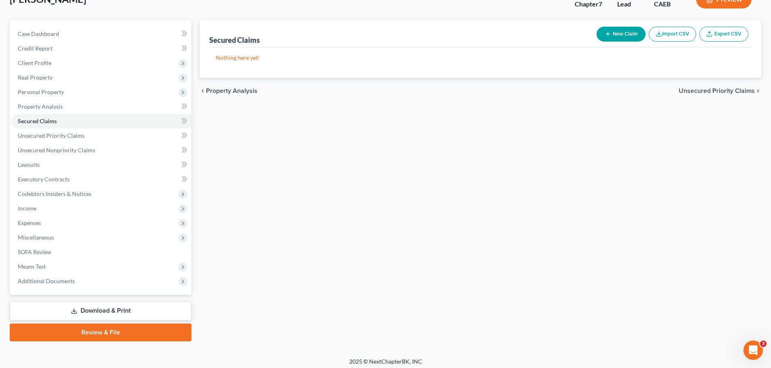
scroll to position [61, 0]
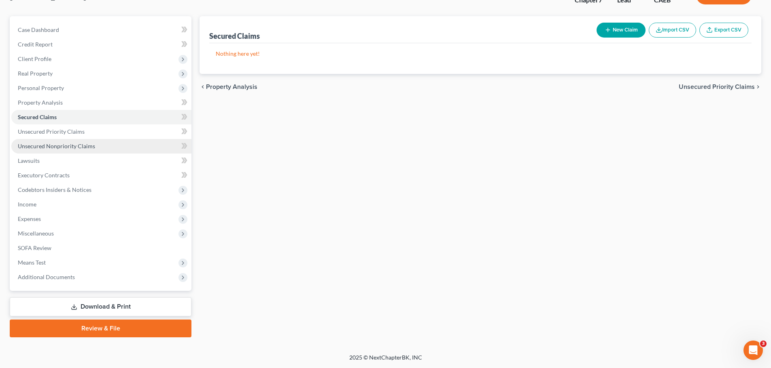
click at [55, 145] on span "Unsecured Nonpriority Claims" at bounding box center [56, 146] width 77 height 7
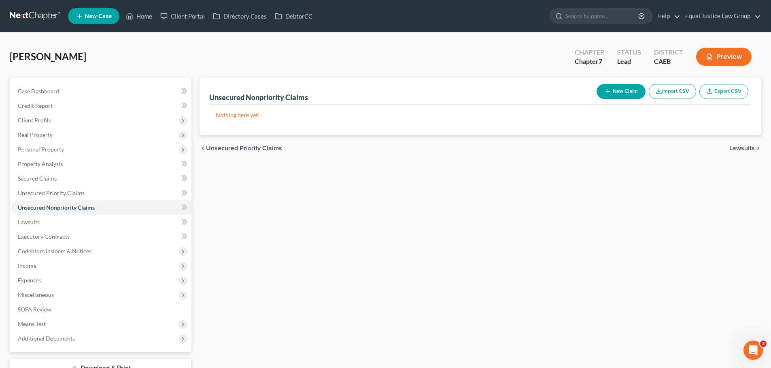
click at [607, 91] on icon "button" at bounding box center [607, 91] width 6 height 6
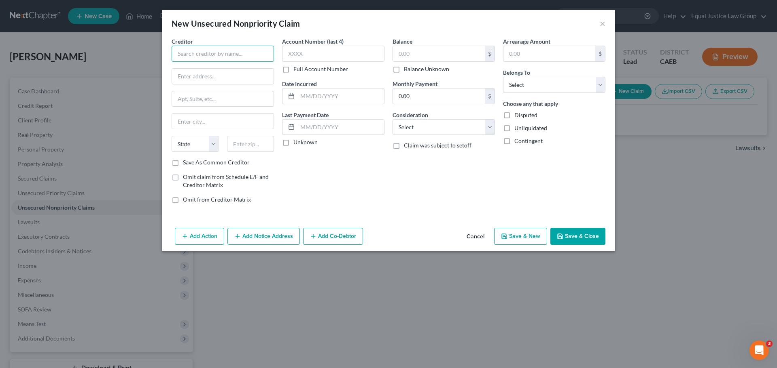
click at [186, 50] on input "text" at bounding box center [222, 54] width 102 height 16
type input "Discover Card"
type input "PO Box 30939"
type input "[GEOGRAPHIC_DATA]"
select select "46"
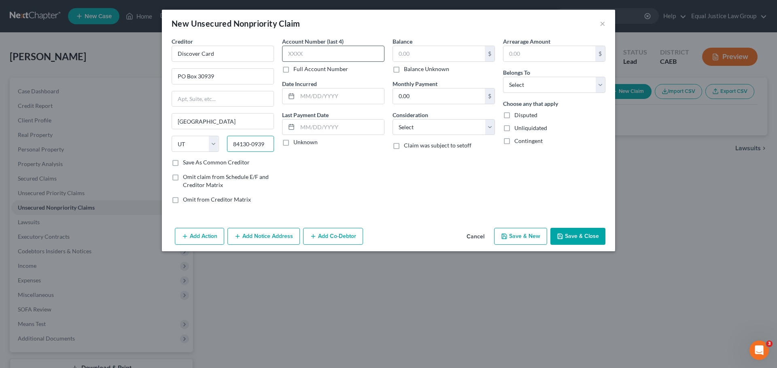
type input "84130-0939"
click at [330, 47] on input "text" at bounding box center [333, 54] width 102 height 16
type input "4954"
click at [319, 93] on input "text" at bounding box center [340, 96] width 87 height 15
type input "[DATE]"
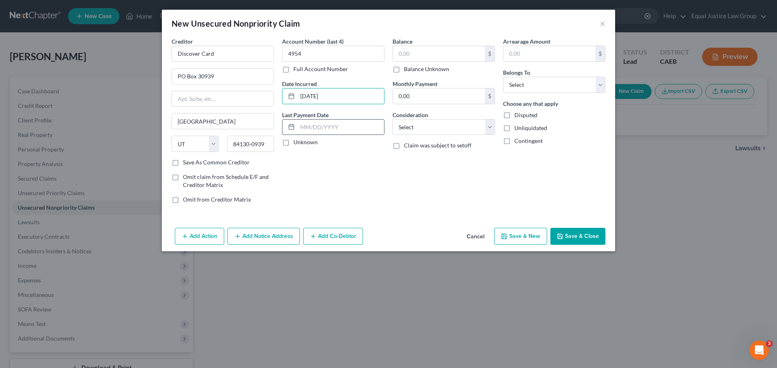
click at [306, 125] on input "text" at bounding box center [340, 127] width 87 height 15
type input "[DATE]"
click at [437, 49] on input "text" at bounding box center [439, 53] width 92 height 15
type input "19,449.00"
click at [421, 124] on select "Select Cable / Satellite Services Collection Agency Credit Card Debt Debt Couns…" at bounding box center [443, 127] width 102 height 16
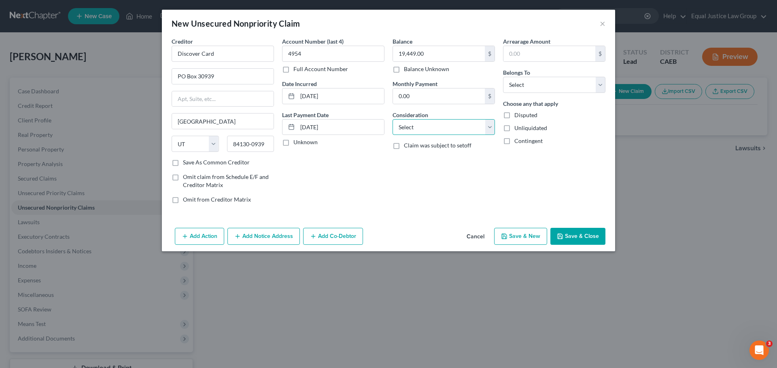
select select "2"
click at [392, 119] on select "Select Cable / Satellite Services Collection Agency Credit Card Debt Debt Couns…" at bounding box center [443, 127] width 102 height 16
click at [527, 83] on select "Select Debtor 1 Only Debtor 2 Only Debtor 1 And Debtor 2 Only At Least One Of T…" at bounding box center [554, 85] width 102 height 16
select select "0"
click at [503, 77] on select "Select Debtor 1 Only Debtor 2 Only Debtor 1 And Debtor 2 Only At Least One Of T…" at bounding box center [554, 85] width 102 height 16
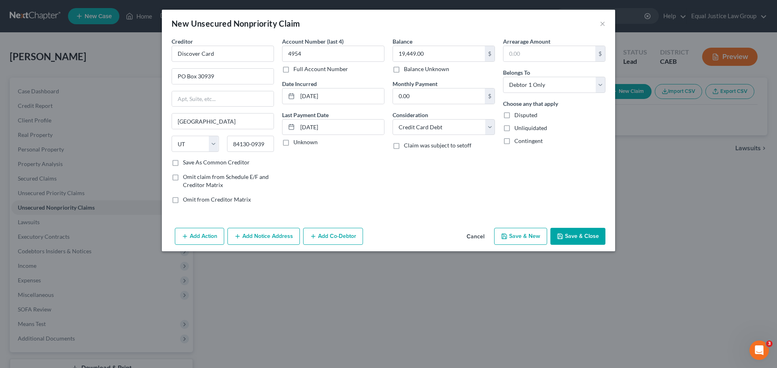
click at [582, 145] on div "Arrearage Amount $ Belongs To * Select Debtor 1 Only Debtor 2 Only Debtor 1 And…" at bounding box center [554, 123] width 110 height 173
click at [534, 235] on button "Save & New" at bounding box center [520, 236] width 53 height 17
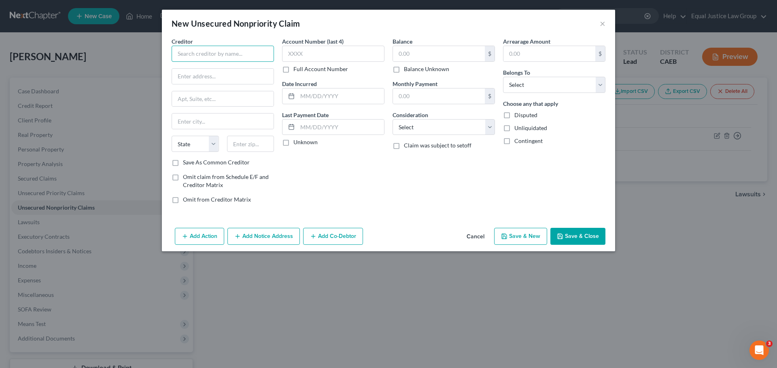
click at [219, 53] on input "text" at bounding box center [222, 54] width 102 height 16
type input "Midland Credit Management"
type input "2"
type input "[STREET_ADDRESS]"
type input "Ste 300"
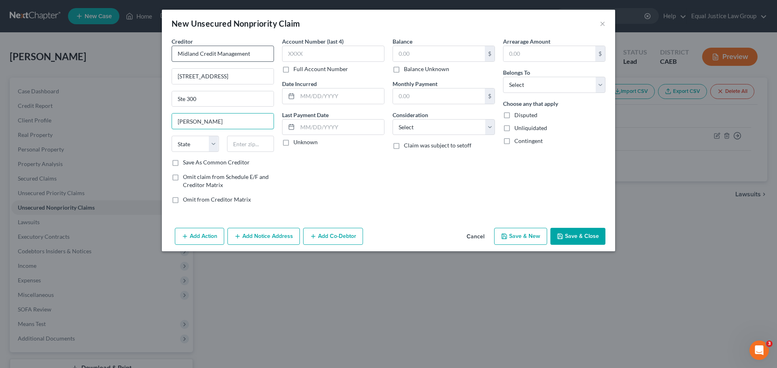
type input "[PERSON_NAME]"
select select "23"
type input "48083-1271"
click at [285, 53] on input "text" at bounding box center [333, 54] width 102 height 16
type input "2532"
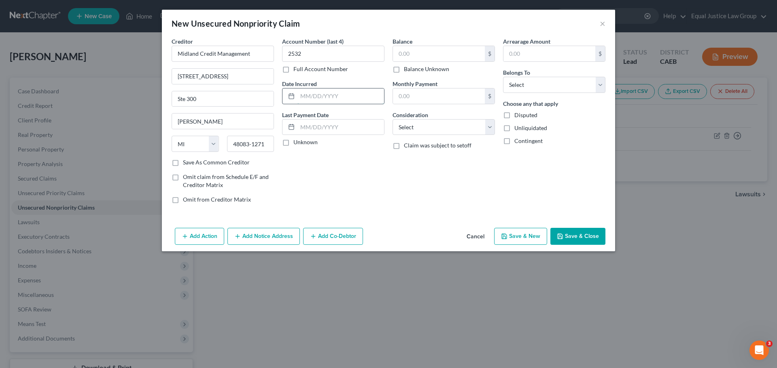
click at [349, 95] on input "text" at bounding box center [340, 96] width 87 height 15
type input "[DATE]"
click at [336, 125] on input "text" at bounding box center [340, 127] width 87 height 15
click at [435, 54] on input "text" at bounding box center [439, 53] width 92 height 15
type input "1,335.00"
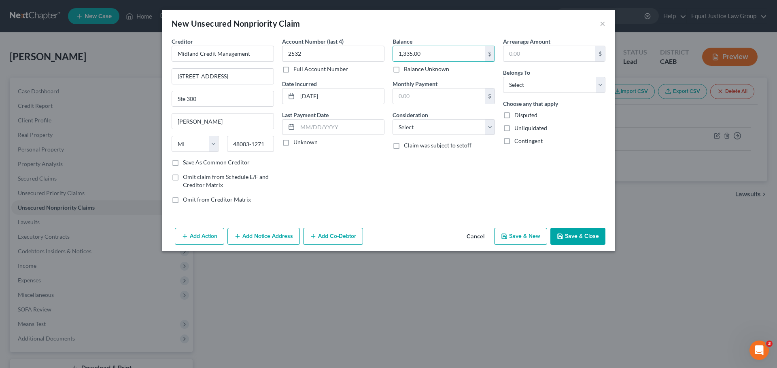
click at [452, 167] on div "Balance 1,335.00 $ Balance Unknown Balance Undetermined 1,335.00 $ Balance Unkn…" at bounding box center [443, 123] width 110 height 173
click at [491, 124] on select "Select Cable / Satellite Services Collection Agency Credit Card Debt Debt Couns…" at bounding box center [443, 127] width 102 height 16
click at [392, 119] on select "Select Cable / Satellite Services Collection Agency Credit Card Debt Debt Couns…" at bounding box center [443, 127] width 102 height 16
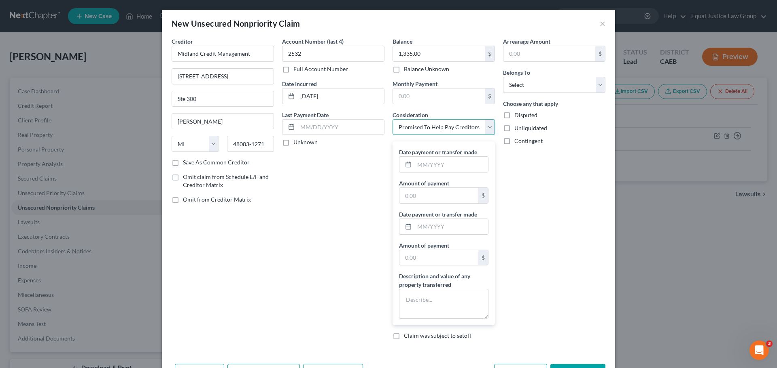
click at [486, 127] on select "Select Cable / Satellite Services Collection Agency Credit Card Debt Debt Couns…" at bounding box center [443, 127] width 102 height 16
select select "14"
click at [392, 119] on select "Select Cable / Satellite Services Collection Agency Credit Card Debt Debt Couns…" at bounding box center [443, 127] width 102 height 16
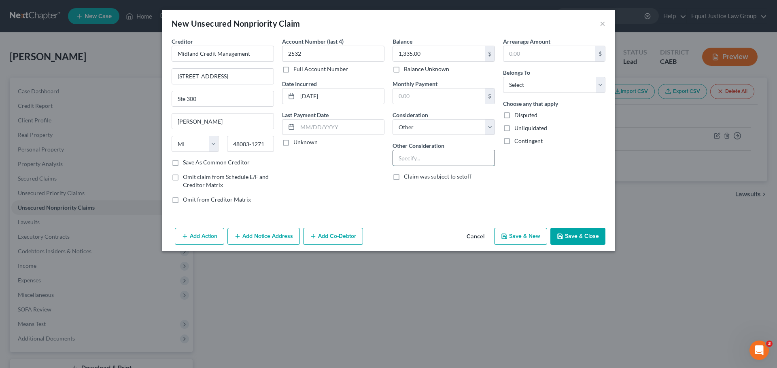
click at [424, 164] on input "text" at bounding box center [444, 157] width 102 height 15
type input "Debt Buyer Acct"
click at [554, 84] on select "Select Debtor 1 Only Debtor 2 Only Debtor 1 And Debtor 2 Only At Least One Of T…" at bounding box center [554, 85] width 102 height 16
select select "0"
click at [503, 77] on select "Select Debtor 1 Only Debtor 2 Only Debtor 1 And Debtor 2 Only At Least One Of T…" at bounding box center [554, 85] width 102 height 16
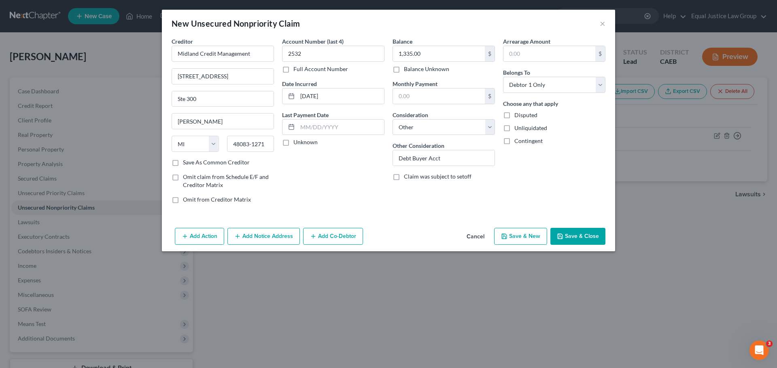
click at [569, 138] on div "Contingent" at bounding box center [554, 141] width 102 height 8
click at [530, 238] on button "Save & New" at bounding box center [520, 236] width 53 height 17
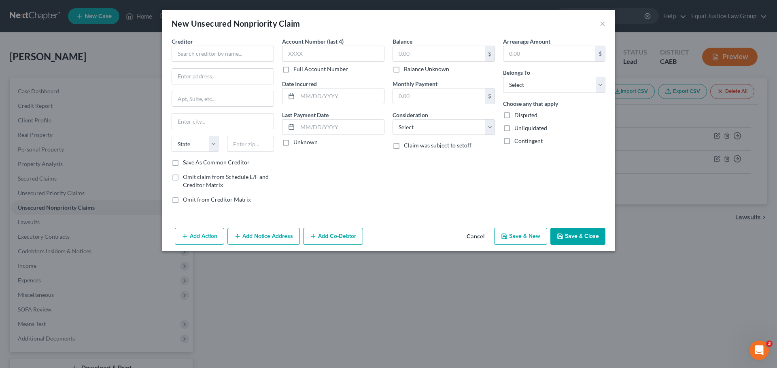
click at [469, 236] on button "Cancel" at bounding box center [475, 237] width 31 height 16
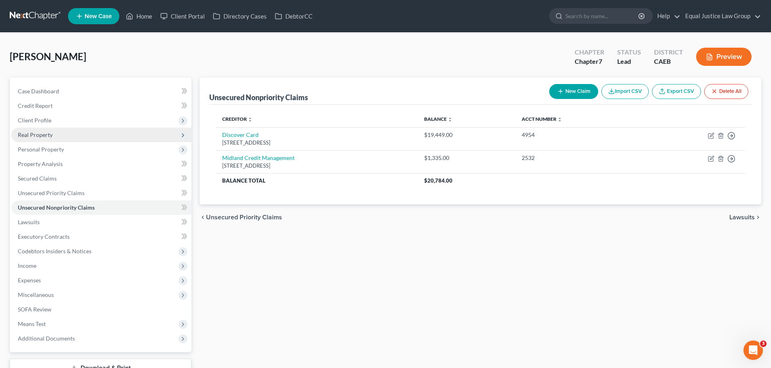
click at [44, 133] on span "Real Property" at bounding box center [35, 134] width 35 height 7
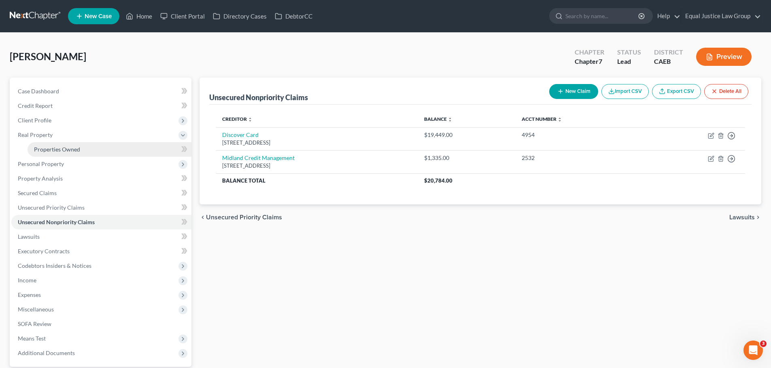
click at [44, 144] on link "Properties Owned" at bounding box center [110, 149] width 164 height 15
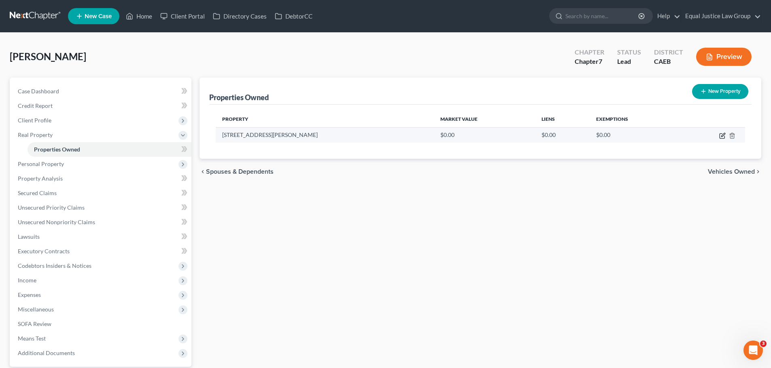
click at [724, 136] on icon "button" at bounding box center [722, 136] width 6 height 6
select select "4"
select select "2"
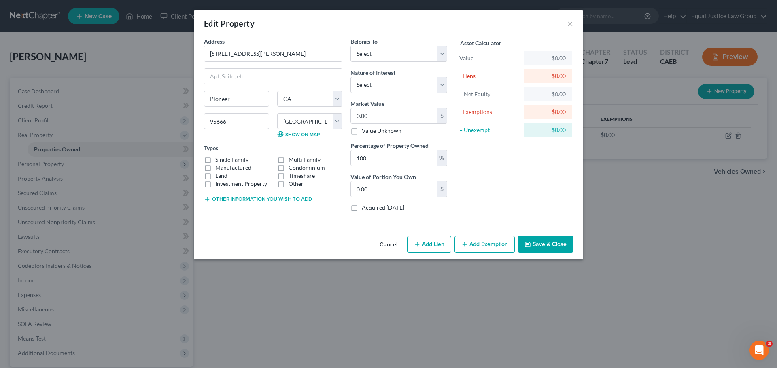
click at [434, 247] on button "Add Lien" at bounding box center [429, 244] width 44 height 17
select select "0"
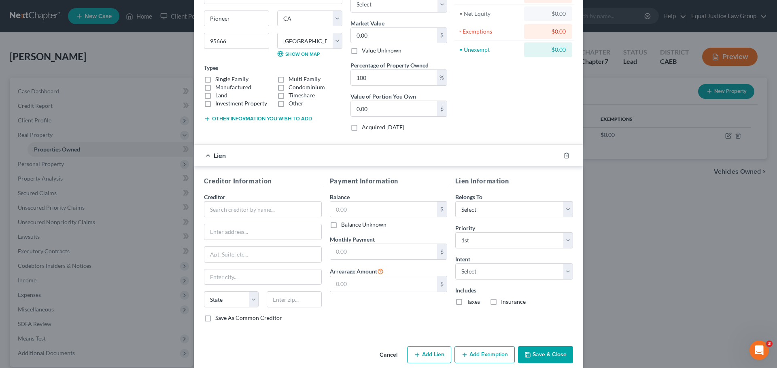
scroll to position [81, 0]
click at [382, 79] on input "100" at bounding box center [394, 77] width 86 height 15
click at [215, 78] on label "Single Family" at bounding box center [231, 79] width 33 height 8
click at [218, 78] on input "Single Family" at bounding box center [220, 77] width 5 height 5
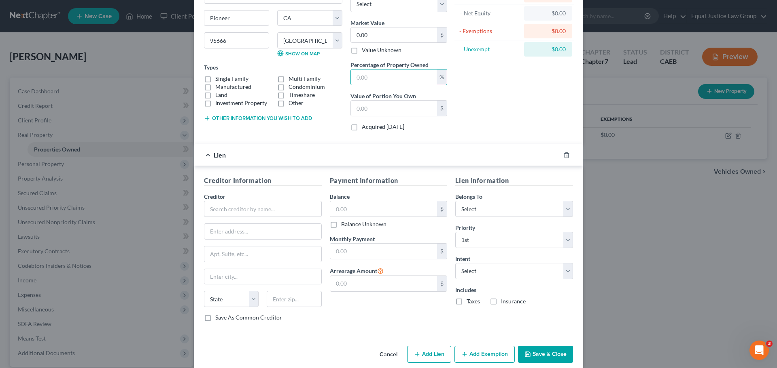
checkbox input "true"
click at [525, 121] on div "Asset Calculator Value $0.00 - Liens $0.00 = Net Equity $0.00 - Exemptions $0.0…" at bounding box center [514, 46] width 126 height 181
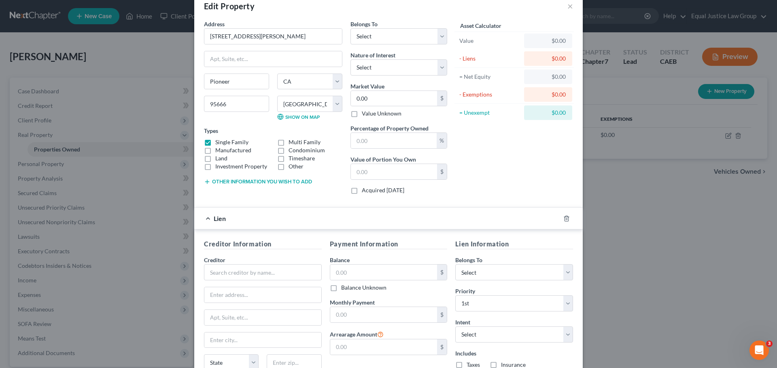
scroll to position [0, 0]
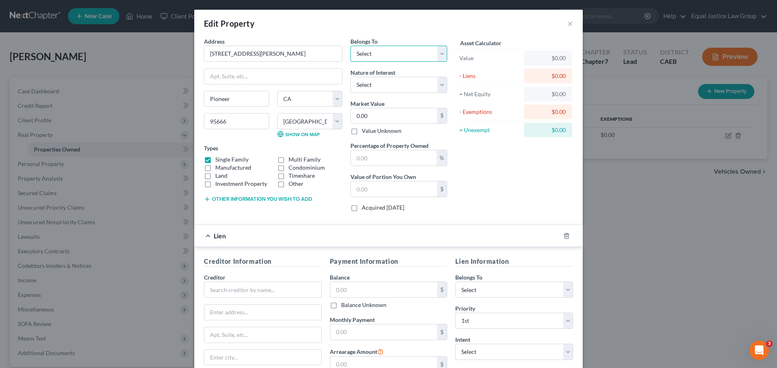
click at [440, 55] on select "Select Debtor 1 Only Debtor 2 Only Debtor 1 And Debtor 2 Only At Least One Of T…" at bounding box center [398, 54] width 97 height 16
select select "0"
click at [350, 46] on select "Select Debtor 1 Only Debtor 2 Only Debtor 1 And Debtor 2 Only At Least One Of T…" at bounding box center [398, 54] width 97 height 16
click at [531, 156] on div "Asset Calculator Value $0.00 - Liens $0.00 = Net Equity $0.00 - Exemptions $0.0…" at bounding box center [514, 127] width 126 height 181
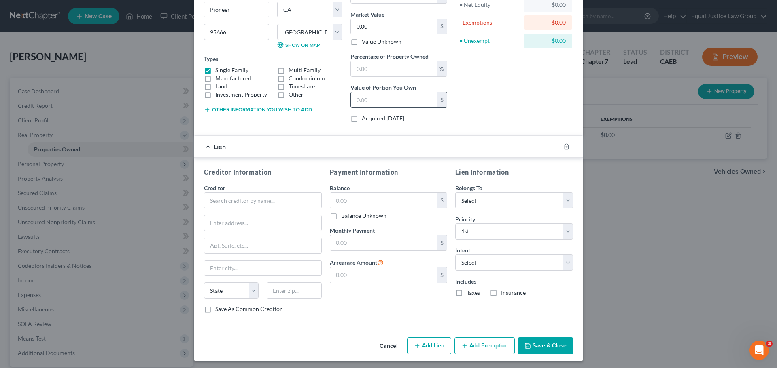
scroll to position [92, 0]
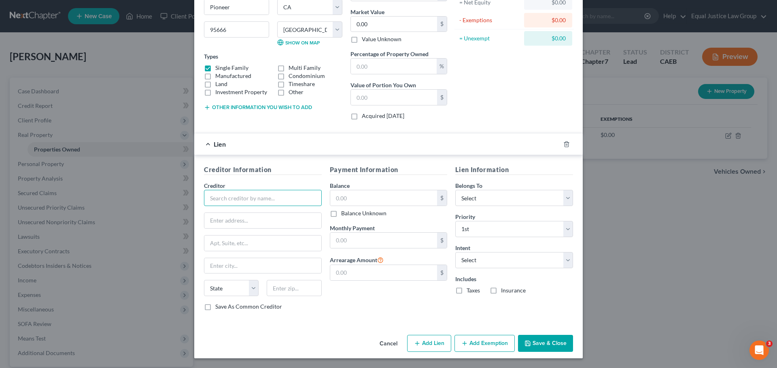
click at [233, 195] on input "text" at bounding box center [263, 198] width 118 height 16
type input "WFBNA Home Lending"
type input "PO Box 10335"
type input "Des Moines"
select select "16"
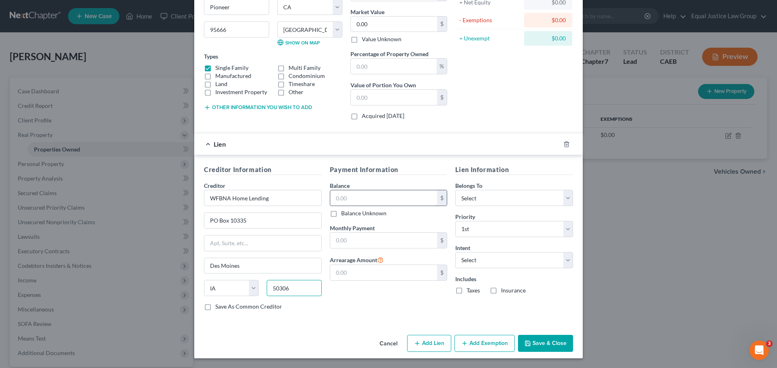
type input "50306"
click at [376, 193] on input "text" at bounding box center [383, 198] width 107 height 15
type input "62,086"
click at [358, 239] on input "text" at bounding box center [383, 240] width 107 height 15
type input "976.00"
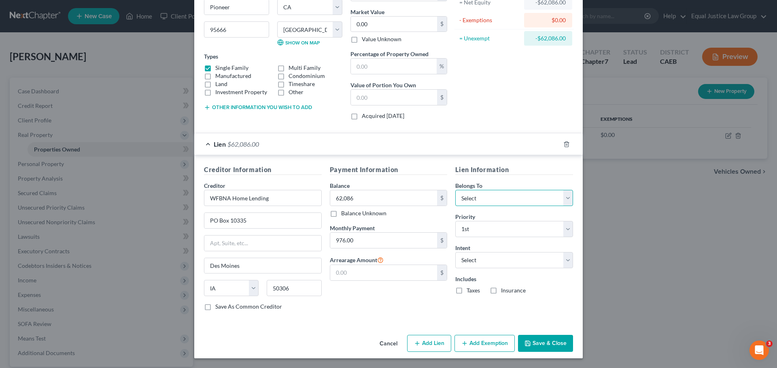
click at [495, 197] on select "Select Debtor 1 Only Debtor 2 Only Debtor 1 And Debtor 2 Only At Least One Of T…" at bounding box center [514, 198] width 118 height 16
select select "0"
click at [455, 190] on select "Select Debtor 1 Only Debtor 2 Only Debtor 1 And Debtor 2 Only At Least One Of T…" at bounding box center [514, 198] width 118 height 16
click at [476, 260] on select "Select Surrender Redeem Reaffirm Avoid Other" at bounding box center [514, 260] width 118 height 16
select select "2"
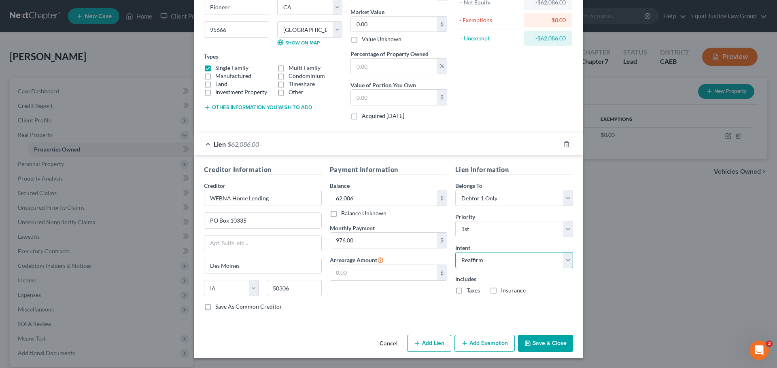
click at [455, 252] on select "Select Surrender Redeem Reaffirm Avoid Other" at bounding box center [514, 260] width 118 height 16
click at [419, 299] on div "Payment Information Balance 62,086.00 $ Balance Unknown Balance Undetermined 62…" at bounding box center [389, 241] width 126 height 152
click at [539, 343] on button "Save & Close" at bounding box center [545, 343] width 55 height 17
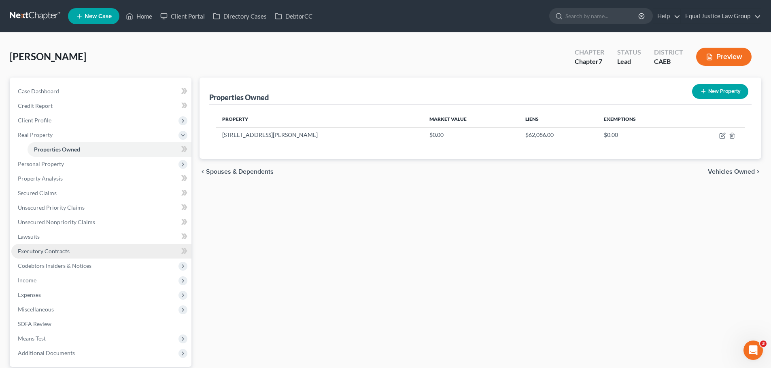
click at [62, 250] on span "Executory Contracts" at bounding box center [44, 251] width 52 height 7
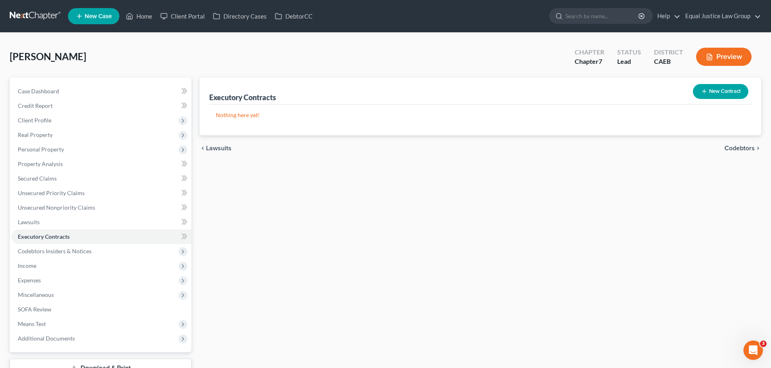
click at [716, 93] on button "New Contract" at bounding box center [719, 91] width 55 height 15
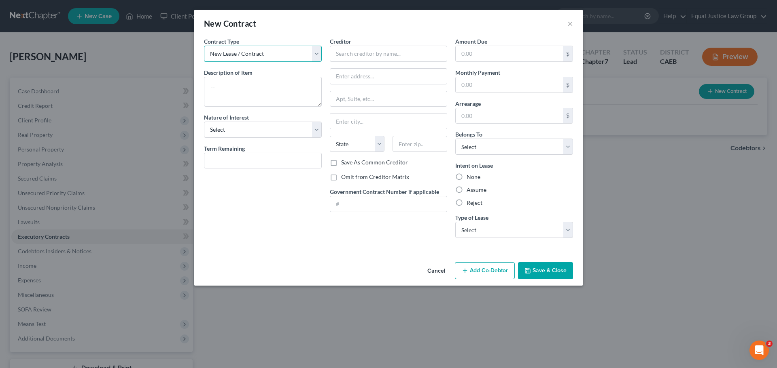
click at [284, 52] on select "New Lease / Contract New Timeshare" at bounding box center [263, 54] width 118 height 16
click at [257, 86] on textarea at bounding box center [263, 92] width 118 height 30
type textarea "Residential Loan"
click at [251, 129] on select "Select Purchaser Agent Lessor Lessee" at bounding box center [263, 130] width 118 height 16
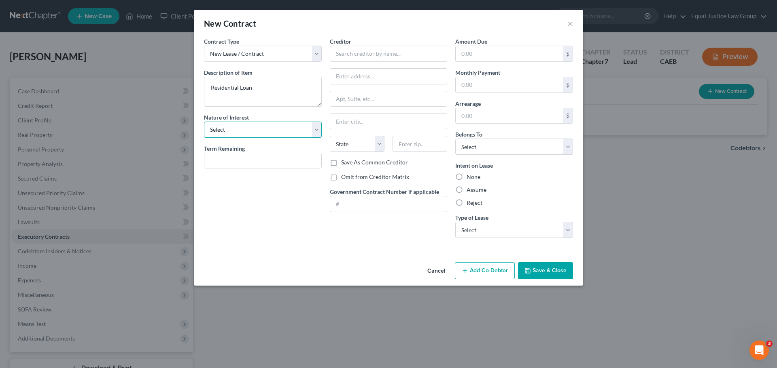
select select "0"
click at [204, 122] on select "Select Purchaser Agent Lessor Lessee" at bounding box center [263, 130] width 118 height 16
click at [276, 160] on input "text" at bounding box center [262, 160] width 117 height 15
type input "20yrs 1mo"
click at [238, 181] on div "Contract Type New Lease / Contract New Timeshare Description of non-residential…" at bounding box center [263, 140] width 126 height 207
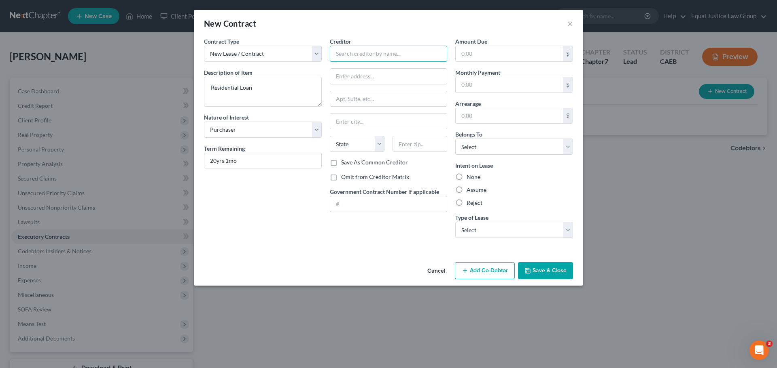
click at [362, 54] on input "text" at bounding box center [389, 54] width 118 height 16
type input "E"
click at [397, 55] on input "WFBNA" at bounding box center [389, 54] width 118 height 16
type input "WFBNA Home Lending"
type input "PO Box 10335"
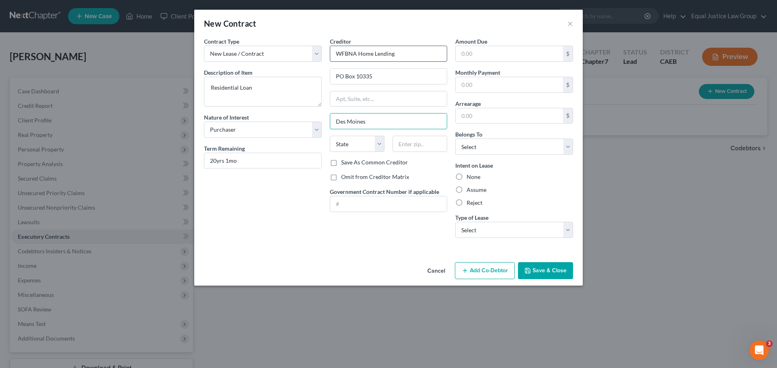
type input "Des Moines"
select select "16"
type input "50306"
click at [355, 234] on div "Creditor * WFBNA Home Lending PO Box 10335 [GEOGRAPHIC_DATA] [US_STATE] AK AR […" at bounding box center [389, 140] width 126 height 207
click at [477, 53] on input "text" at bounding box center [508, 53] width 107 height 15
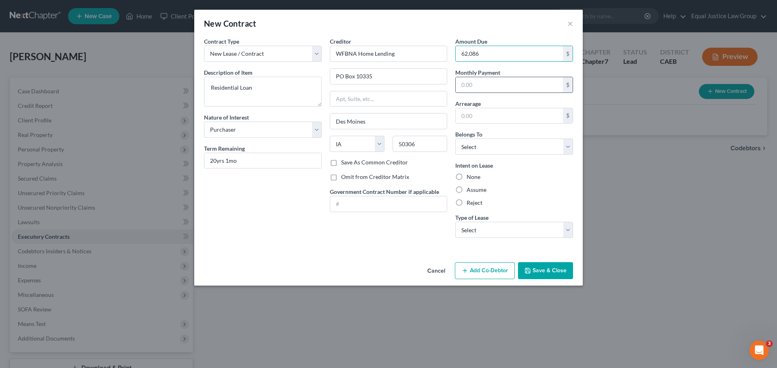
type input "62,086"
click at [493, 90] on input "text" at bounding box center [508, 84] width 107 height 15
type input "976"
click at [494, 131] on div "Belongs To * Select Debtor 1 Only Debtor 2 Only Debtor 1 And Debtor 2 Only At L…" at bounding box center [514, 142] width 118 height 25
click at [494, 149] on select "Select Debtor 1 Only Debtor 2 Only Debtor 1 And Debtor 2 Only At Least One Of T…" at bounding box center [514, 147] width 118 height 16
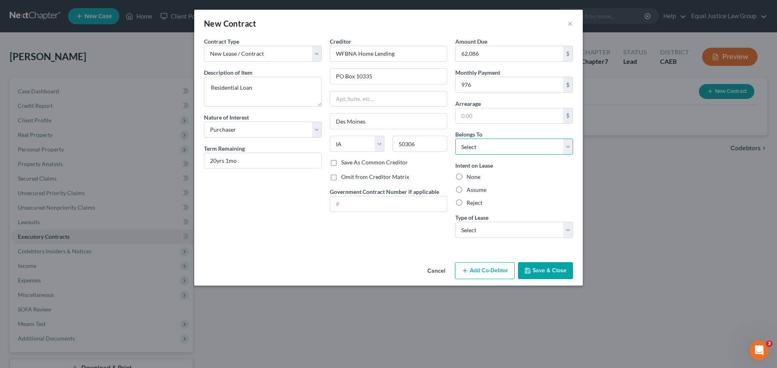
select select "0"
click at [455, 139] on select "Select Debtor 1 Only Debtor 2 Only Debtor 1 And Debtor 2 Only At Least One Of T…" at bounding box center [514, 147] width 118 height 16
click at [555, 168] on div "Intent on Lease None Assume Reject" at bounding box center [514, 184] width 118 height 46
click at [481, 190] on label "Assume" at bounding box center [476, 190] width 20 height 8
click at [475, 190] on input "Assume" at bounding box center [472, 188] width 5 height 5
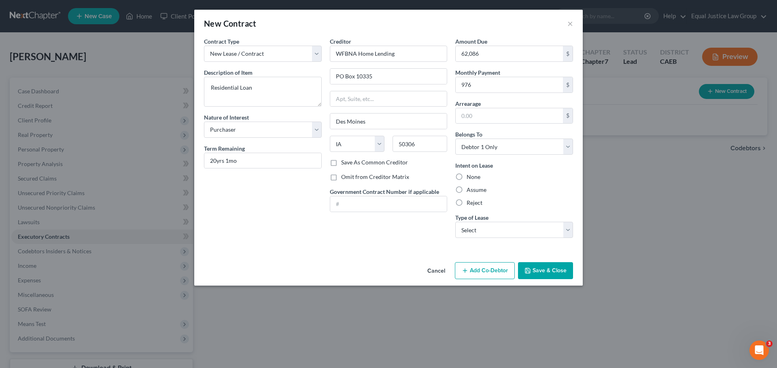
radio input "true"
click at [540, 199] on div "Reject" at bounding box center [514, 203] width 118 height 8
click at [527, 231] on select "Select Real Estate Car Other" at bounding box center [514, 230] width 118 height 16
select select "0"
click at [455, 222] on select "Select Real Estate Car Other" at bounding box center [514, 230] width 118 height 16
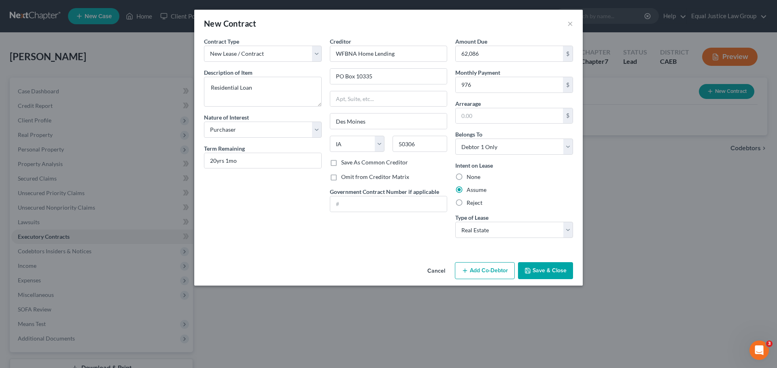
click at [523, 200] on div "Reject" at bounding box center [514, 203] width 118 height 8
click at [550, 271] on button "Save & Close" at bounding box center [545, 271] width 55 height 17
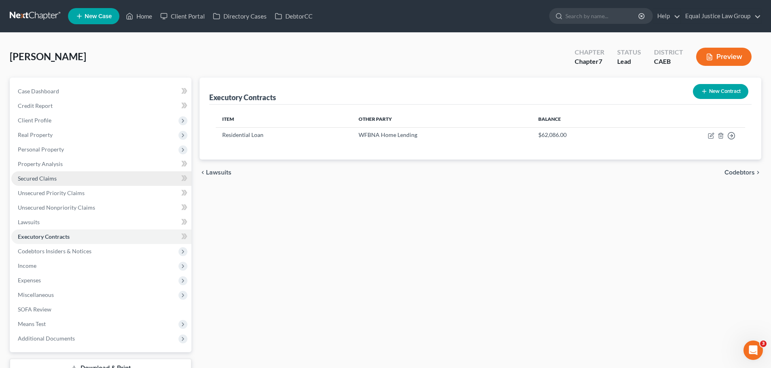
click at [46, 180] on span "Secured Claims" at bounding box center [37, 178] width 39 height 7
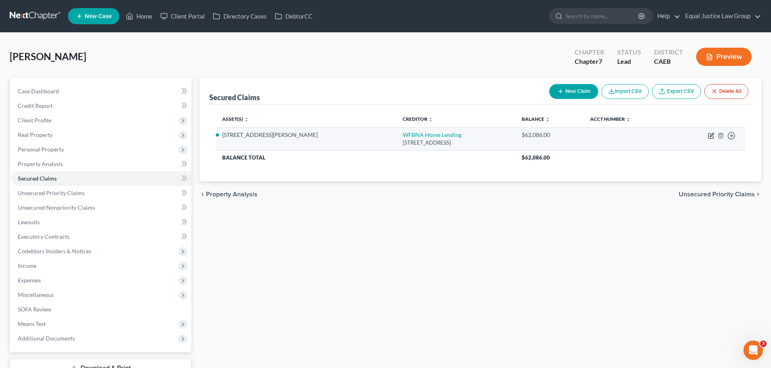
click at [709, 135] on icon "button" at bounding box center [710, 136] width 6 height 6
select select "16"
select select "2"
select select "0"
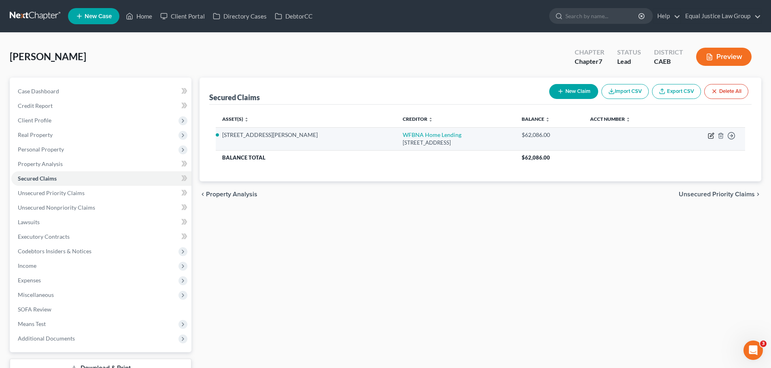
select select "0"
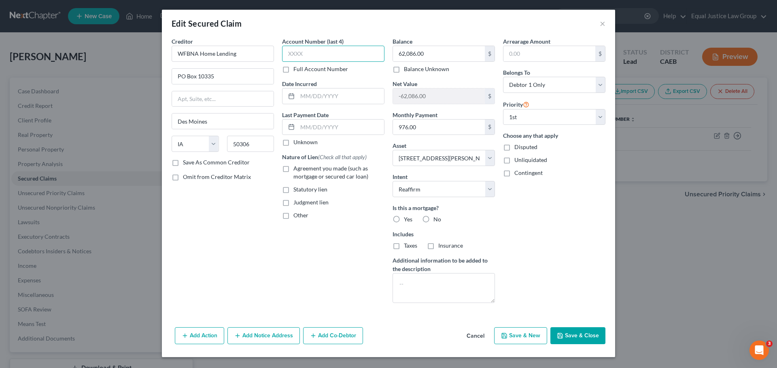
click at [319, 52] on input "text" at bounding box center [333, 54] width 102 height 16
type input "6625"
click at [318, 90] on input "text" at bounding box center [340, 96] width 87 height 15
type input "[DATE]"
click at [318, 128] on input "text" at bounding box center [340, 127] width 87 height 15
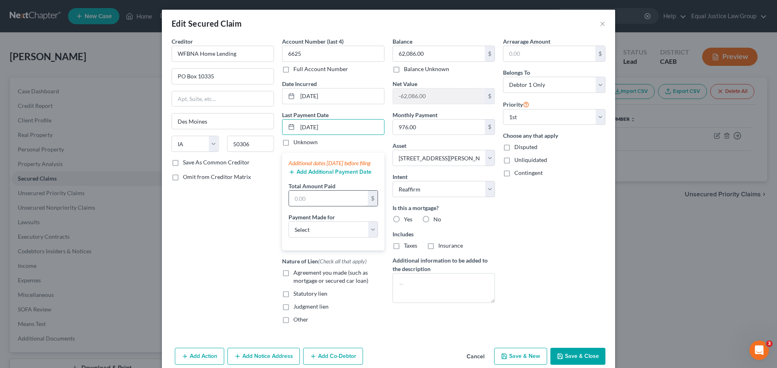
type input "[DATE]"
click at [317, 204] on input "text" at bounding box center [328, 198] width 79 height 15
type input "976.00"
click at [336, 237] on select "Select Car Credit Card Loan Repayment Mortgage Other Suppliers Or Vendors" at bounding box center [332, 230] width 89 height 16
select select "3"
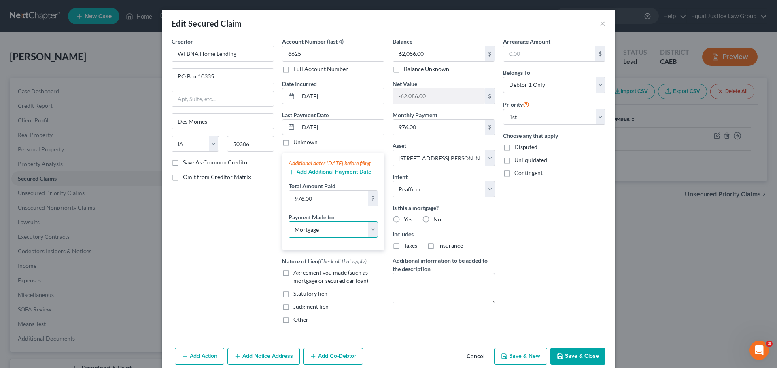
click at [288, 230] on select "Select Car Credit Card Loan Repayment Mortgage Other Suppliers Or Vendors" at bounding box center [332, 230] width 89 height 16
click at [232, 286] on div "Creditor * WFBNA Home Lending PO Box 10335 [GEOGRAPHIC_DATA] [US_STATE] AK AR […" at bounding box center [222, 183] width 110 height 293
click at [293, 282] on label "Agreement you made (such as mortgage or secured car loan)" at bounding box center [338, 277] width 91 height 16
click at [296, 274] on input "Agreement you made (such as mortgage or secured car loan)" at bounding box center [298, 271] width 5 height 5
checkbox input "true"
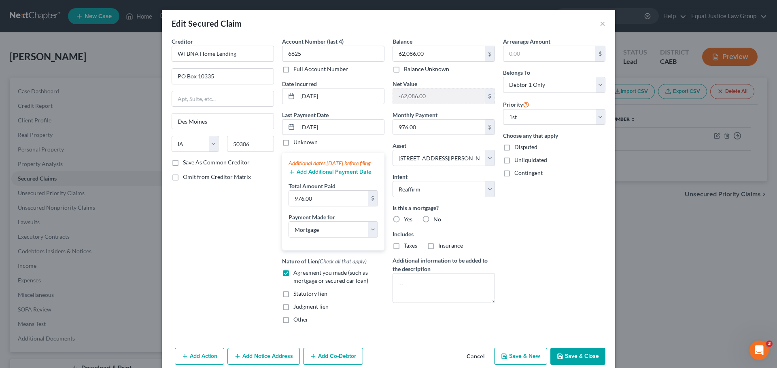
click at [404, 218] on label "Yes" at bounding box center [408, 220] width 8 height 8
click at [407, 218] on input "Yes" at bounding box center [409, 218] width 5 height 5
radio input "true"
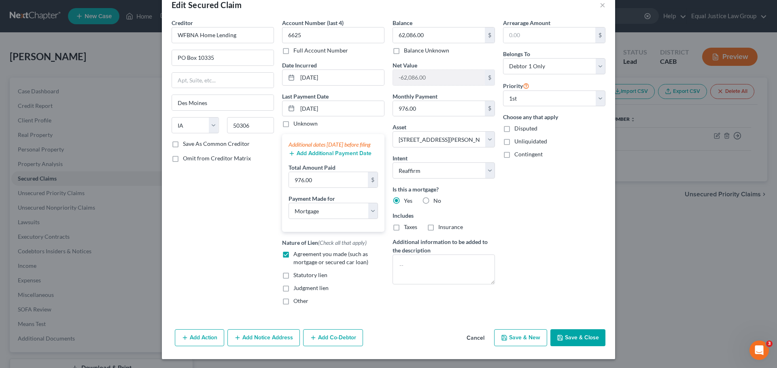
scroll to position [28, 0]
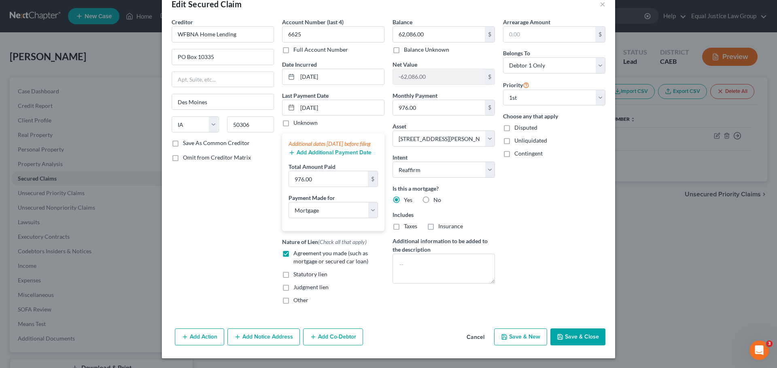
click at [582, 337] on button "Save & Close" at bounding box center [577, 337] width 55 height 17
select select
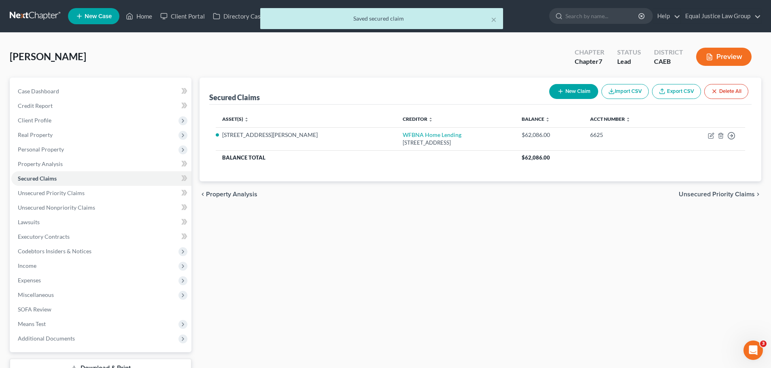
click at [424, 210] on div "Secured Claims New Claim Import CSV Export CSV Delete All Asset(s) expand_more …" at bounding box center [479, 239] width 569 height 322
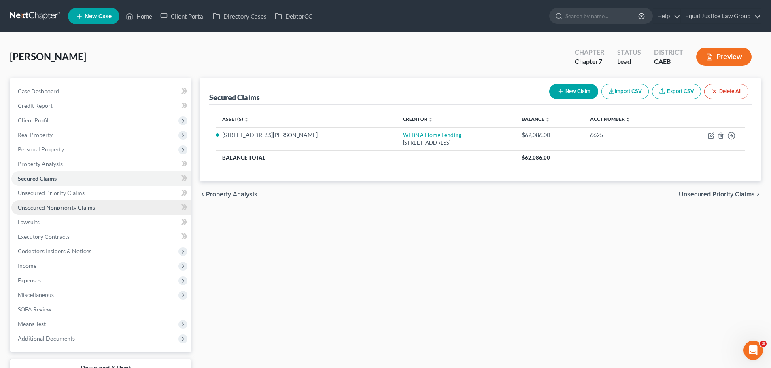
click at [96, 207] on link "Unsecured Nonpriority Claims" at bounding box center [101, 208] width 180 height 15
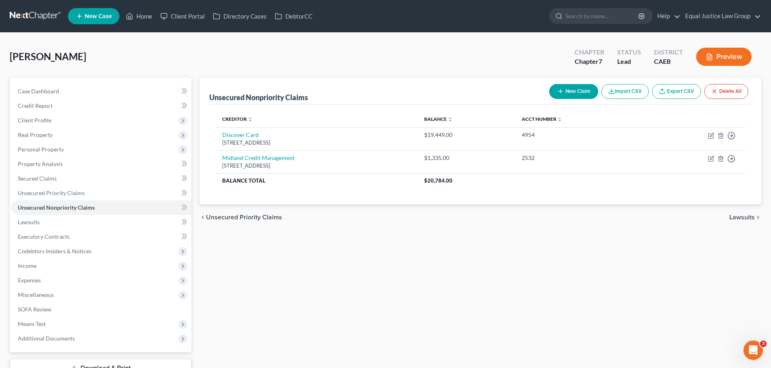
click at [563, 88] on button "New Claim" at bounding box center [573, 91] width 49 height 15
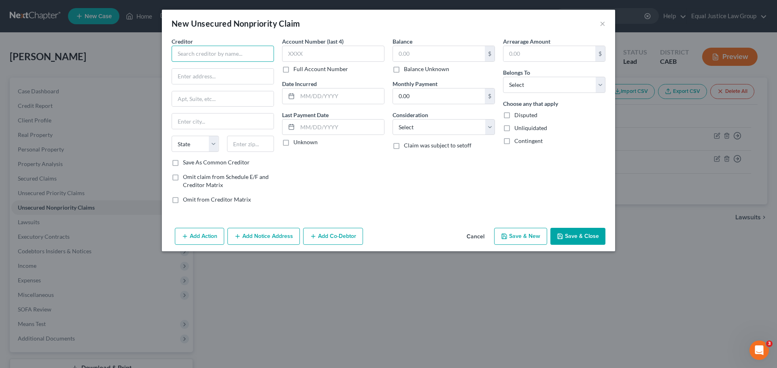
click at [193, 55] on input "text" at bounding box center [222, 54] width 102 height 16
type input "SYNCB/Care Credit"
type input "PO Box 71757"
type input "[GEOGRAPHIC_DATA]"
select select "39"
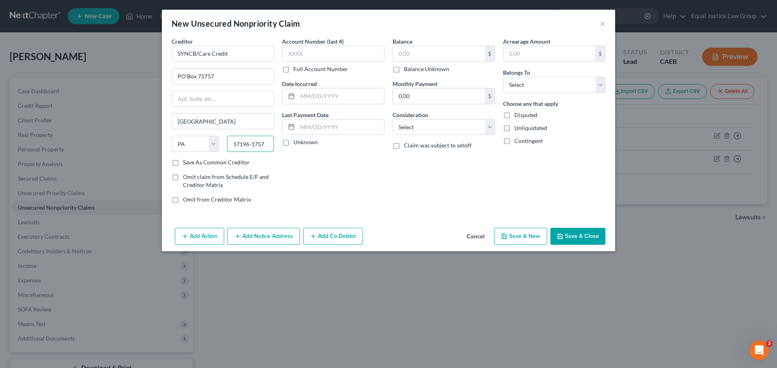
click at [237, 147] on input "17196-1757" at bounding box center [250, 144] width 47 height 16
type input "17196-1757"
click at [235, 144] on input "17196-1757" at bounding box center [250, 144] width 47 height 16
drag, startPoint x: 267, startPoint y: 144, endPoint x: 212, endPoint y: 146, distance: 54.7
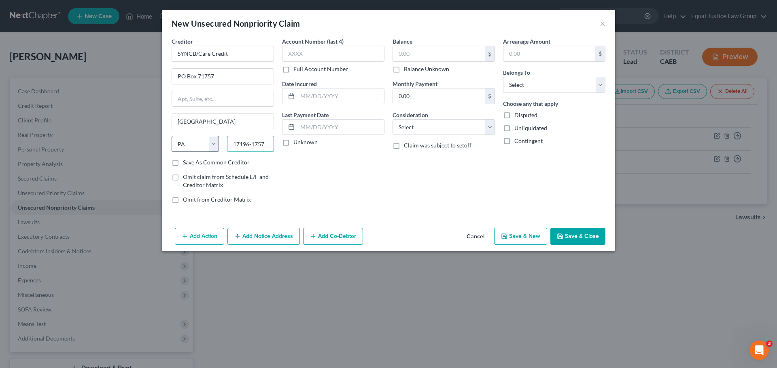
click at [212, 146] on div "State [US_STATE] AK AR AZ CA CO CT DE DC [GEOGRAPHIC_DATA] [GEOGRAPHIC_DATA] GU…" at bounding box center [222, 147] width 110 height 23
type input "19176-1757"
click at [325, 52] on input "text" at bounding box center [333, 54] width 102 height 16
type input "0425"
click at [330, 95] on input "text" at bounding box center [340, 96] width 87 height 15
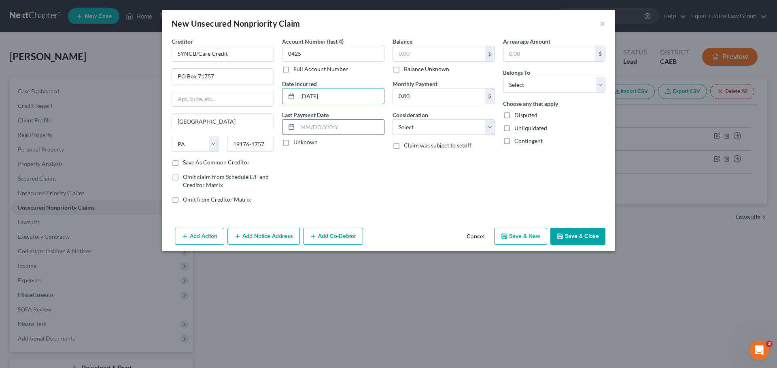
type input "[DATE]"
click at [316, 127] on input "text" at bounding box center [340, 127] width 87 height 15
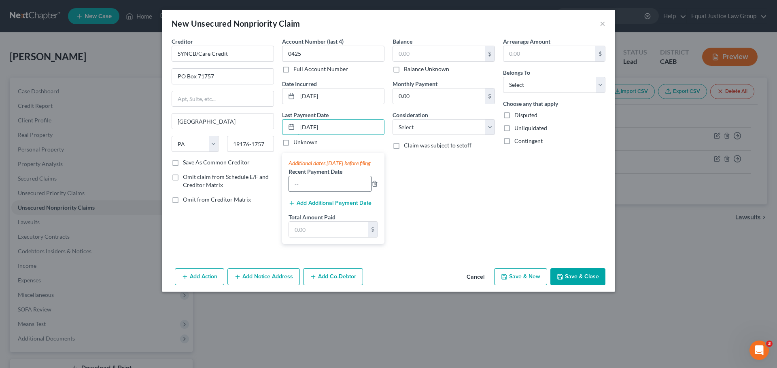
type input "[DATE]"
click at [329, 189] on input "text" at bounding box center [330, 183] width 82 height 15
drag, startPoint x: 327, startPoint y: 192, endPoint x: 289, endPoint y: 191, distance: 37.6
click at [289, 191] on input "73.00" at bounding box center [330, 183] width 82 height 15
type input "[DATE]"
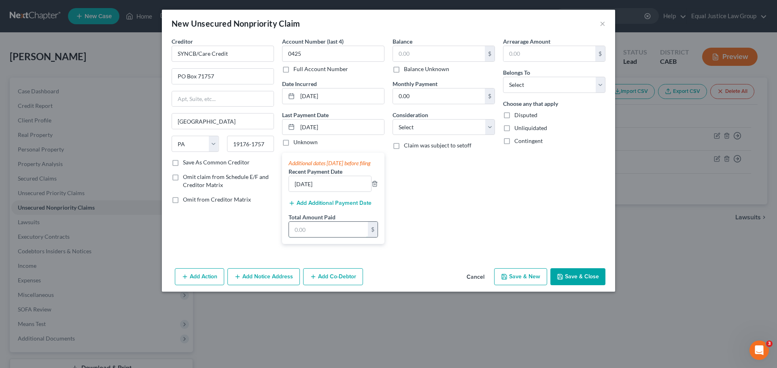
click at [304, 235] on input "text" at bounding box center [328, 229] width 79 height 15
type input "73.00"
click at [427, 56] on input "text" at bounding box center [439, 53] width 92 height 15
type input "4,054"
click at [438, 125] on select "Select Cable / Satellite Services Collection Agency Credit Card Debt Debt Couns…" at bounding box center [443, 127] width 102 height 16
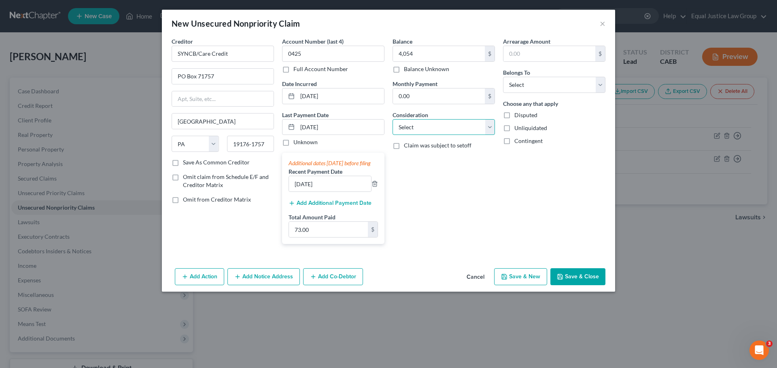
select select "2"
click at [392, 119] on select "Select Cable / Satellite Services Collection Agency Credit Card Debt Debt Couns…" at bounding box center [443, 127] width 102 height 16
click at [470, 174] on div "Balance 4,054.00 $ Balance Unknown Balance Undetermined 4,054 $ Balance Unknown…" at bounding box center [443, 144] width 110 height 214
click at [434, 93] on input "0.00" at bounding box center [439, 96] width 92 height 15
type input "73.00"
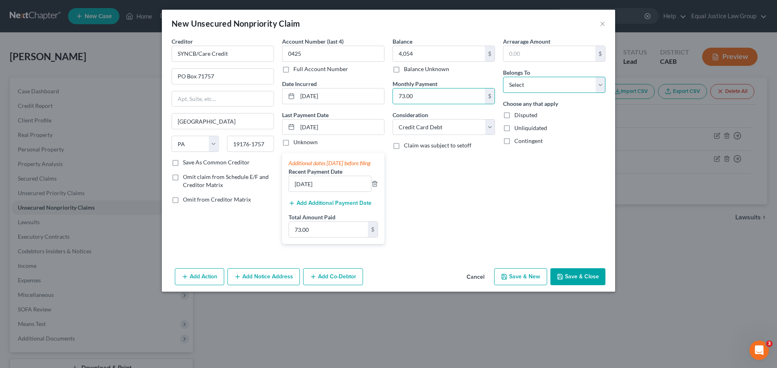
drag, startPoint x: 559, startPoint y: 82, endPoint x: 552, endPoint y: 92, distance: 12.0
click at [559, 82] on select "Select Debtor 1 Only Debtor 2 Only Debtor 1 And Debtor 2 Only At Least One Of T…" at bounding box center [554, 85] width 102 height 16
select select "0"
click at [503, 77] on select "Select Debtor 1 Only Debtor 2 Only Debtor 1 And Debtor 2 Only At Least One Of T…" at bounding box center [554, 85] width 102 height 16
click at [593, 135] on div "Choose any that apply Disputed Unliquidated Contingent" at bounding box center [554, 123] width 102 height 46
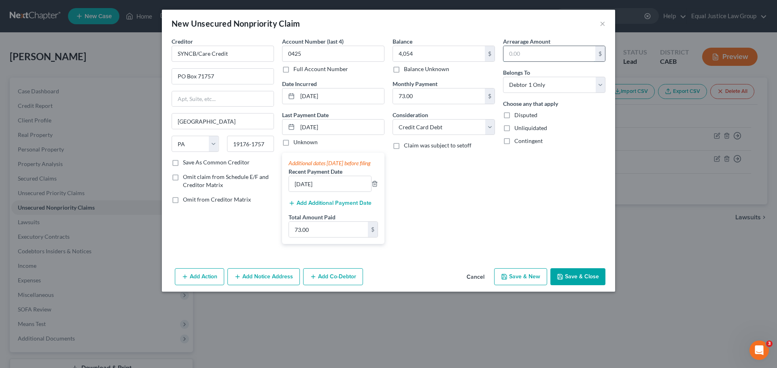
click at [540, 51] on input "text" at bounding box center [549, 53] width 92 height 15
type input "292.00"
drag, startPoint x: 541, startPoint y: 58, endPoint x: 504, endPoint y: 60, distance: 37.3
click at [504, 60] on input "292.00" at bounding box center [549, 53] width 92 height 15
click at [520, 280] on button "Save & New" at bounding box center [520, 277] width 53 height 17
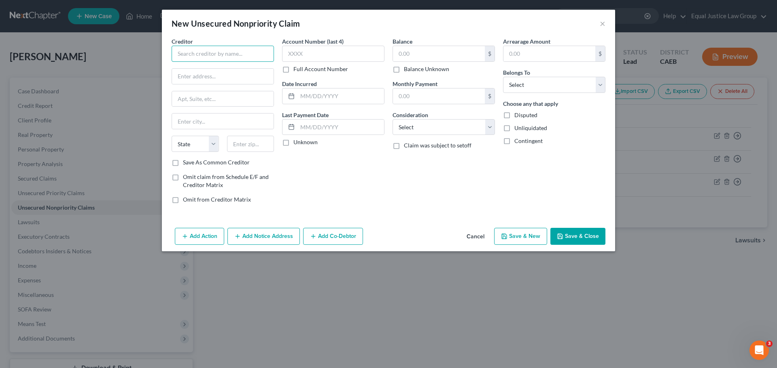
click at [195, 51] on input "text" at bounding box center [222, 54] width 102 height 16
type input "JPMCB Card Services"
type input "PO Box 15298"
type input "Wilmington"
select select "7"
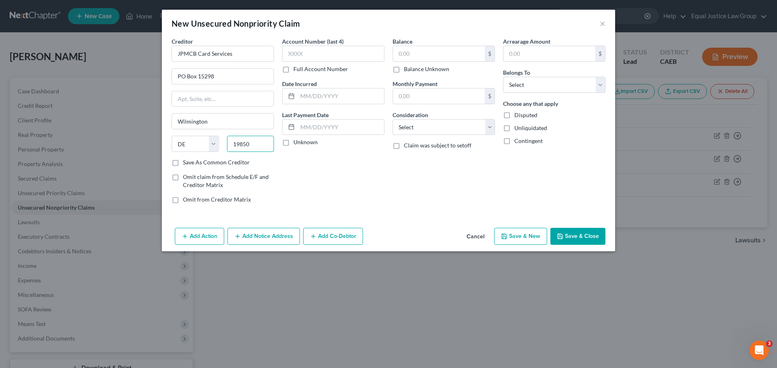
click at [253, 145] on input "19850" at bounding box center [250, 144] width 47 height 16
type input "19850-5298"
click at [301, 45] on label "Account Number (last 4)" at bounding box center [312, 41] width 61 height 8
click at [308, 51] on input "text" at bounding box center [333, 54] width 102 height 16
type input "5578"
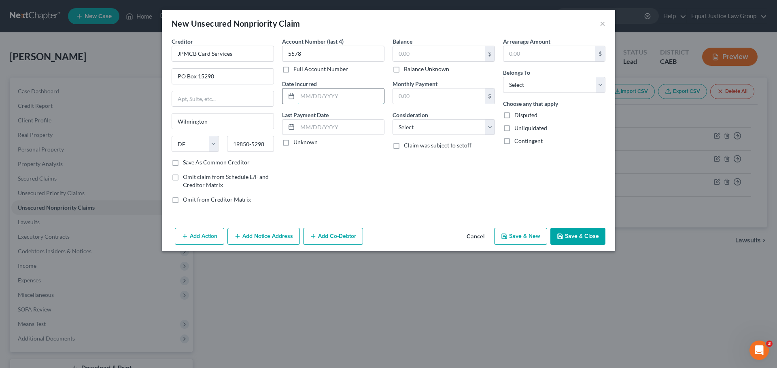
drag, startPoint x: 317, startPoint y: 104, endPoint x: 317, endPoint y: 95, distance: 8.5
click at [317, 104] on input "text" at bounding box center [340, 96] width 87 height 15
type input "[DATE]"
click at [327, 127] on input "text" at bounding box center [340, 127] width 87 height 15
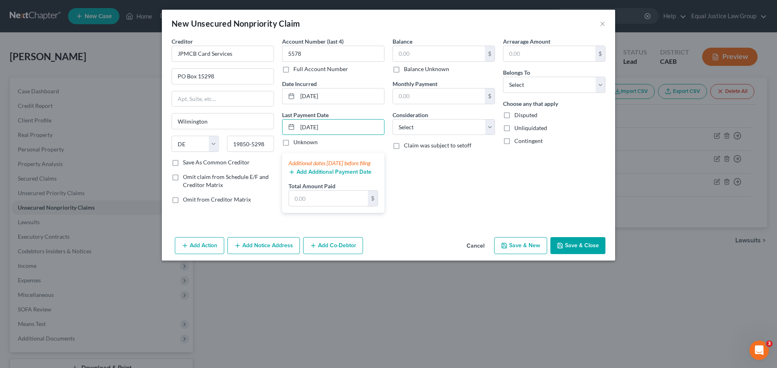
type input "[DATE]"
click at [484, 183] on div "Balance $ Balance Unknown Balance Undetermined $ Balance Unknown Monthly Paymen…" at bounding box center [443, 128] width 110 height 182
click at [417, 51] on input "text" at bounding box center [439, 53] width 92 height 15
click at [330, 205] on input "text" at bounding box center [328, 198] width 79 height 15
type input "40.00"
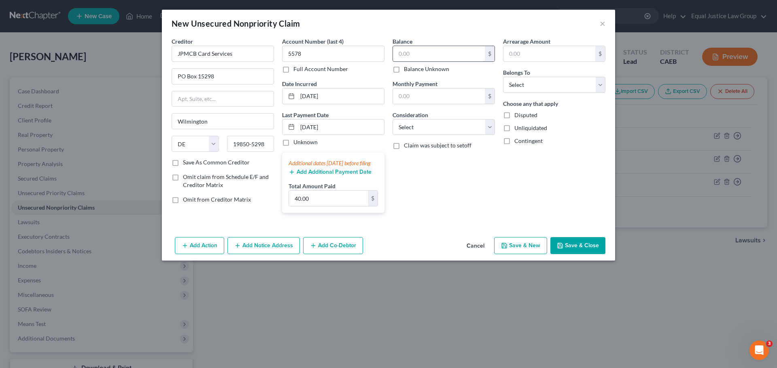
click at [428, 54] on input "text" at bounding box center [439, 53] width 92 height 15
type input "610.00"
click at [458, 93] on input "text" at bounding box center [439, 96] width 92 height 15
type input "40.00"
click at [441, 126] on select "Select Cable / Satellite Services Collection Agency Credit Card Debt Debt Couns…" at bounding box center [443, 127] width 102 height 16
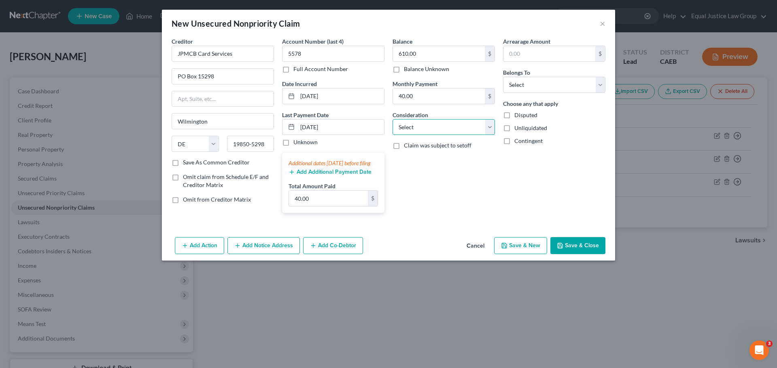
select select "2"
click at [392, 119] on select "Select Cable / Satellite Services Collection Agency Credit Card Debt Debt Couns…" at bounding box center [443, 127] width 102 height 16
click at [475, 201] on div "Balance 610.00 $ Balance Unknown Balance Undetermined 610.00 $ Balance Unknown …" at bounding box center [443, 128] width 110 height 182
drag, startPoint x: 534, startPoint y: 86, endPoint x: 529, endPoint y: 92, distance: 7.8
click at [534, 86] on select "Select Debtor 1 Only Debtor 2 Only Debtor 1 And Debtor 2 Only At Least One Of T…" at bounding box center [554, 85] width 102 height 16
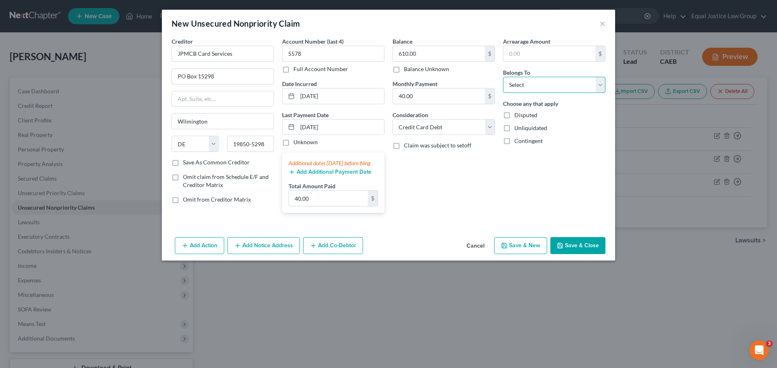
select select "0"
click at [503, 77] on select "Select Debtor 1 Only Debtor 2 Only Debtor 1 And Debtor 2 Only At Least One Of T…" at bounding box center [554, 85] width 102 height 16
click at [531, 183] on div "Arrearage Amount $ Belongs To * Select Debtor 1 Only Debtor 2 Only Debtor 1 And…" at bounding box center [554, 128] width 110 height 182
click at [525, 252] on button "Save & New" at bounding box center [520, 245] width 53 height 17
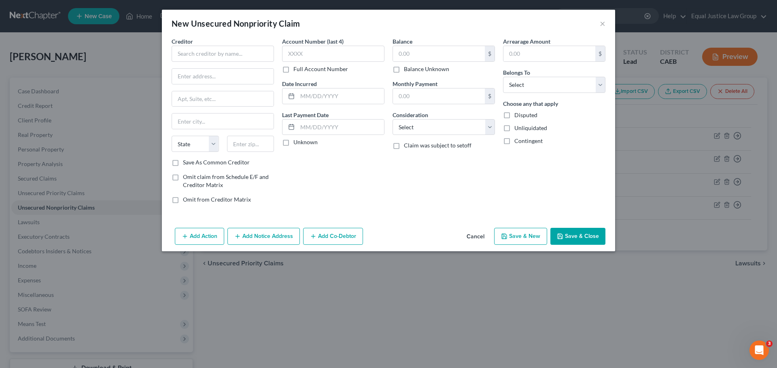
click at [471, 235] on button "Cancel" at bounding box center [475, 237] width 31 height 16
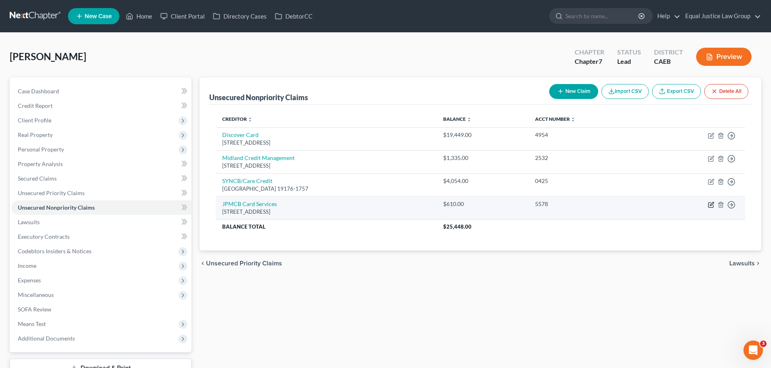
click at [710, 205] on icon "button" at bounding box center [711, 204] width 4 height 4
select select "7"
select select "2"
select select "0"
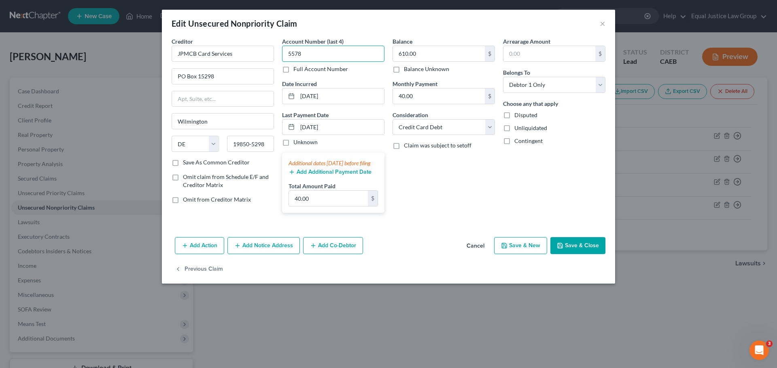
click at [318, 54] on input "5578" at bounding box center [333, 54] width 102 height 16
click at [293, 69] on label "Full Account Number" at bounding box center [320, 69] width 55 height 8
click at [296, 69] on input "Full Account Number" at bounding box center [298, 67] width 5 height 5
click at [308, 55] on input "5578" at bounding box center [333, 54] width 102 height 16
type input "5578; 6008"
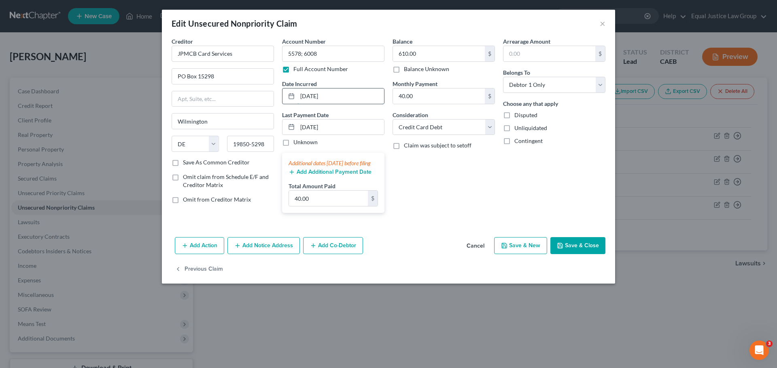
click at [342, 96] on input "[DATE]" at bounding box center [340, 96] width 87 height 15
click at [336, 123] on input "[DATE]" at bounding box center [340, 127] width 87 height 15
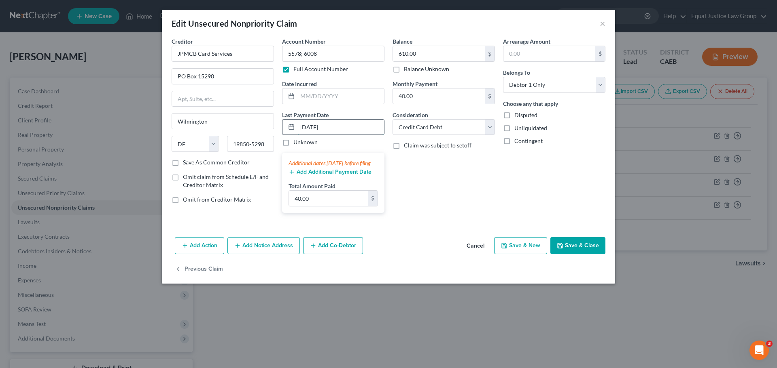
click at [336, 123] on input "[DATE]" at bounding box center [340, 127] width 87 height 15
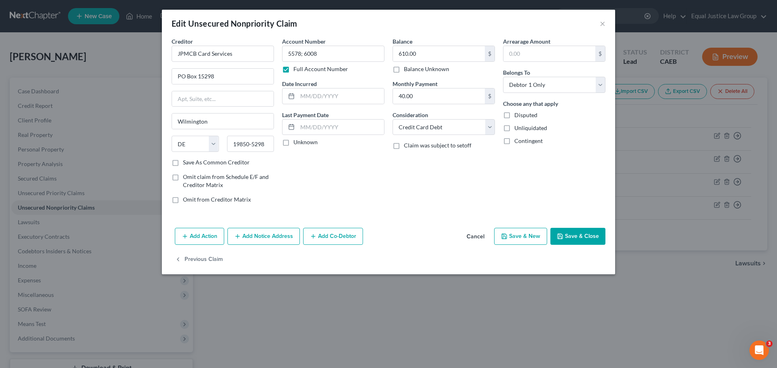
drag, startPoint x: 363, startPoint y: 162, endPoint x: 390, endPoint y: 133, distance: 39.2
click at [364, 162] on div "Account Number 5578; 6008 Full Account Number Date Incurred Last Payment Date U…" at bounding box center [333, 123] width 110 height 173
click at [440, 52] on input "610.00" at bounding box center [439, 53] width 92 height 15
type input "2,156.00"
click at [424, 97] on input "40.00" at bounding box center [439, 96] width 92 height 15
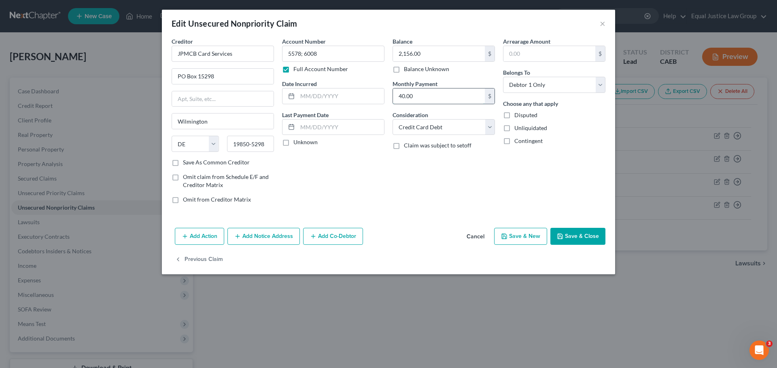
click at [424, 97] on input "40.00" at bounding box center [439, 96] width 92 height 15
click at [473, 177] on div "Balance 2,156.00 $ Balance Unknown Balance Undetermined 2,156.00 $ Balance Unkn…" at bounding box center [443, 123] width 110 height 173
click at [567, 235] on button "Save & Close" at bounding box center [577, 236] width 55 height 17
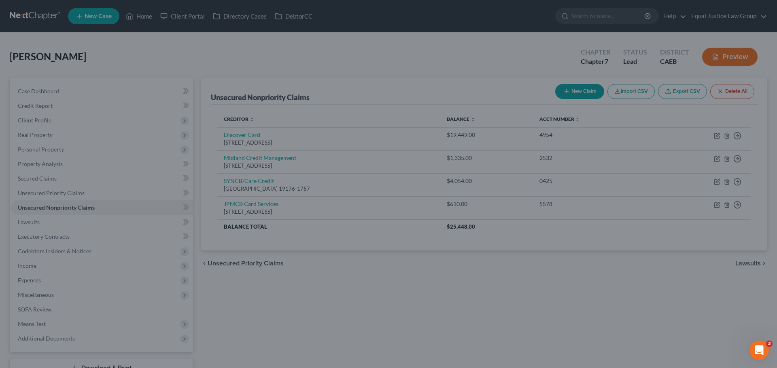
type input "0"
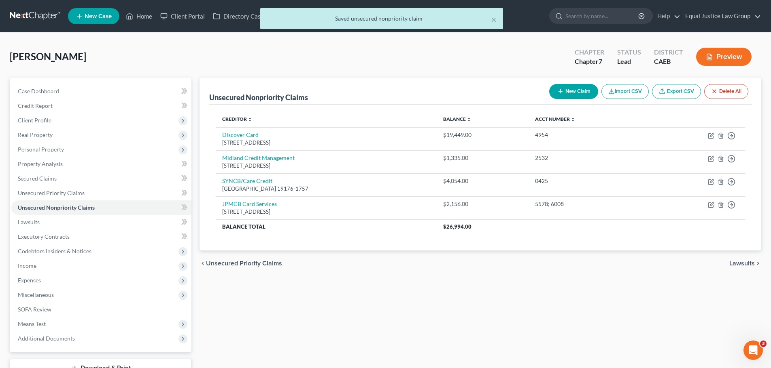
click at [369, 264] on div "chevron_left Unsecured Priority Claims Lawsuits chevron_right" at bounding box center [479, 264] width 561 height 26
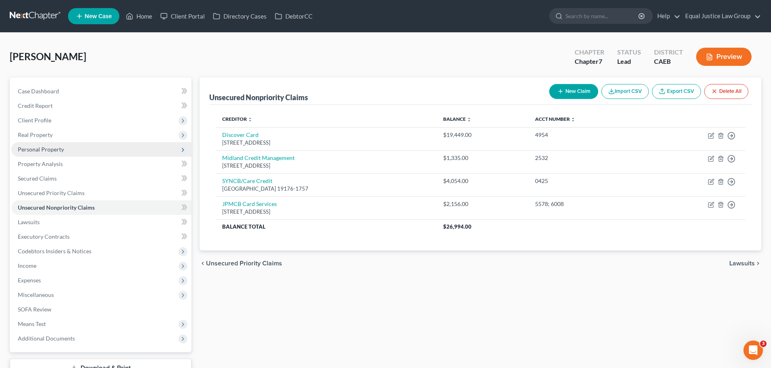
drag, startPoint x: 59, startPoint y: 151, endPoint x: 66, endPoint y: 150, distance: 6.5
click at [60, 150] on span "Personal Property" at bounding box center [41, 149] width 46 height 7
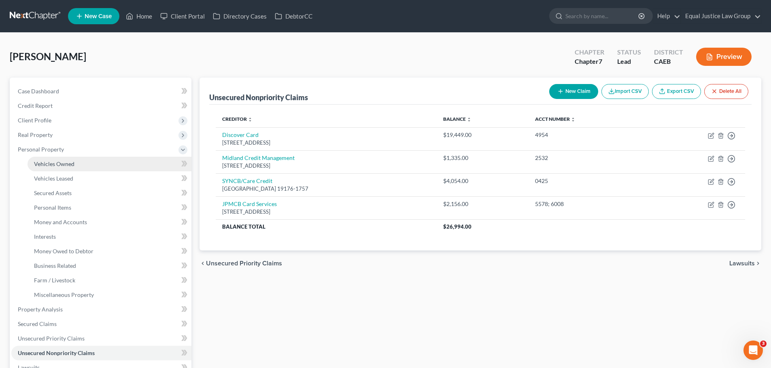
click at [75, 164] on link "Vehicles Owned" at bounding box center [110, 164] width 164 height 15
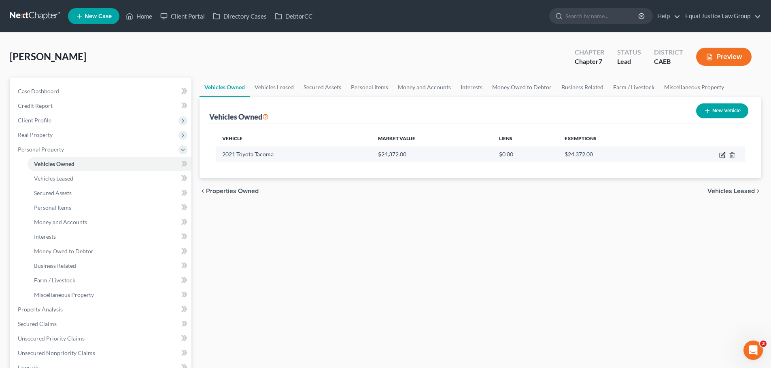
click at [720, 153] on icon "button" at bounding box center [721, 155] width 5 height 5
select select "0"
select select "5"
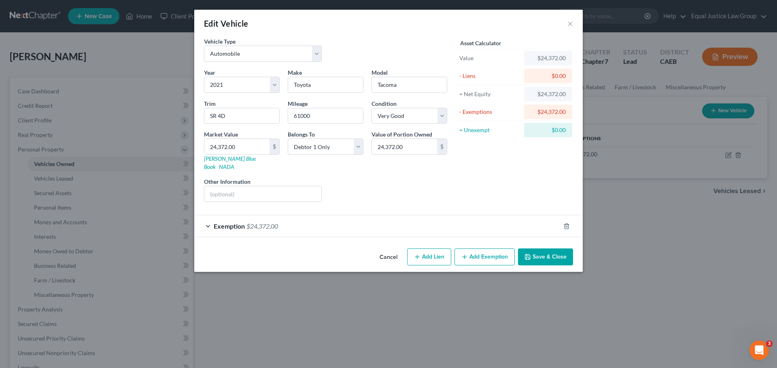
click at [437, 252] on button "Add Lien" at bounding box center [429, 257] width 44 height 17
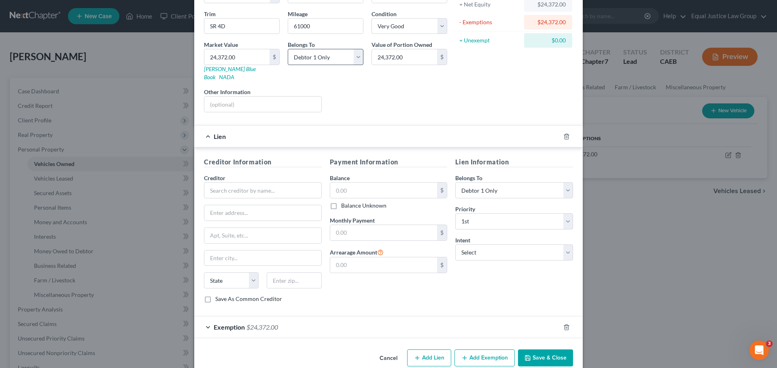
scroll to position [96, 0]
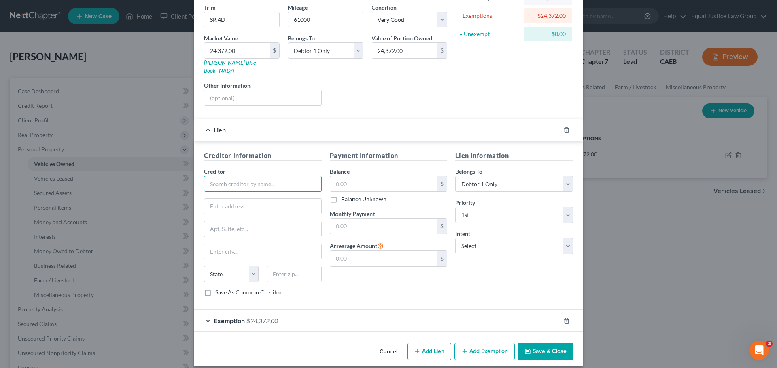
click at [234, 177] on input "text" at bounding box center [263, 184] width 118 height 16
click at [360, 176] on input "text" at bounding box center [383, 183] width 107 height 15
click at [354, 219] on input "text" at bounding box center [383, 226] width 107 height 15
click at [477, 238] on select "Select Surrender Redeem Reaffirm Avoid Other" at bounding box center [514, 246] width 118 height 16
click at [455, 238] on select "Select Surrender Redeem Reaffirm Avoid Other" at bounding box center [514, 246] width 118 height 16
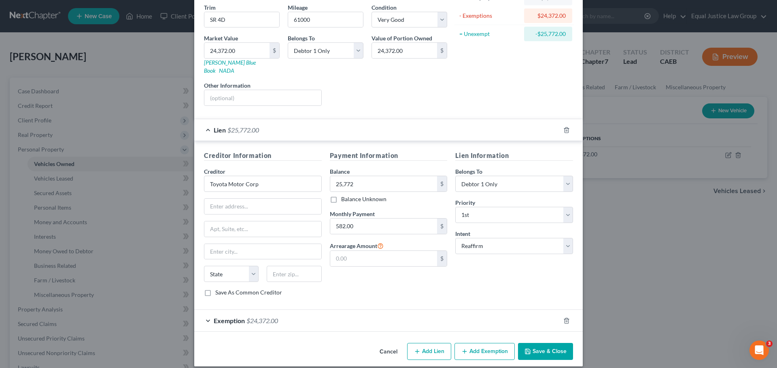
click at [530, 265] on div "Lien Information Belongs To * Select Debtor 1 Only Debtor 2 Only Debtor 1 And D…" at bounding box center [514, 227] width 126 height 152
click at [227, 200] on input "text" at bounding box center [262, 206] width 117 height 15
click at [234, 199] on input "Credit" at bounding box center [262, 206] width 117 height 15
click at [242, 176] on input "Toyota Motor Corp" at bounding box center [263, 184] width 118 height 16
click at [239, 199] on input "Credit" at bounding box center [262, 206] width 117 height 15
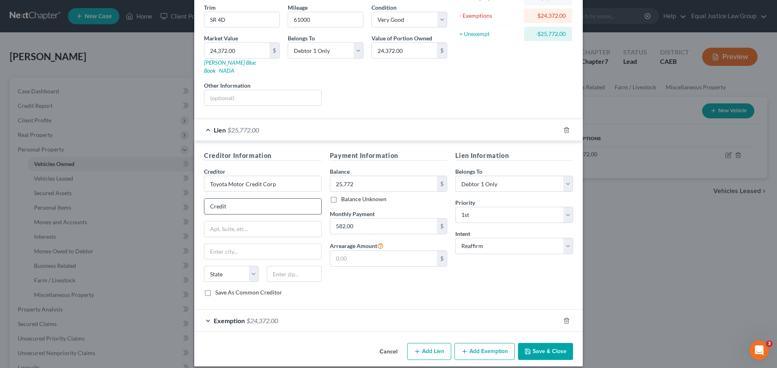
click at [239, 199] on input "Credit" at bounding box center [262, 206] width 117 height 15
paste input "[STREET_ADDRESS]"
click at [229, 244] on input "text" at bounding box center [262, 251] width 117 height 15
drag, startPoint x: 277, startPoint y: 262, endPoint x: 288, endPoint y: 258, distance: 12.3
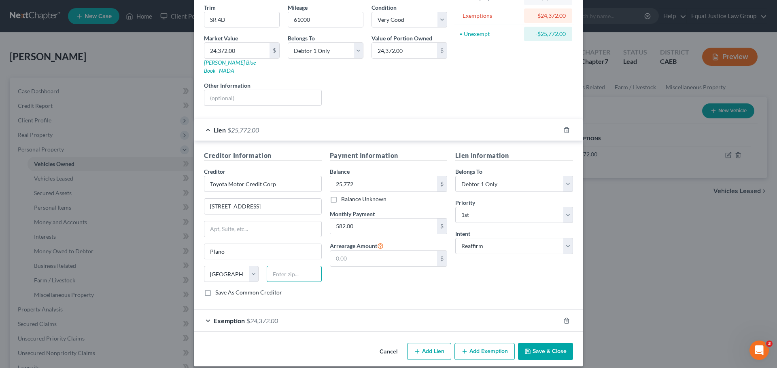
click at [277, 266] on input "text" at bounding box center [294, 274] width 55 height 16
paste input "75024"
click at [558, 344] on button "Save & Close" at bounding box center [545, 351] width 55 height 17
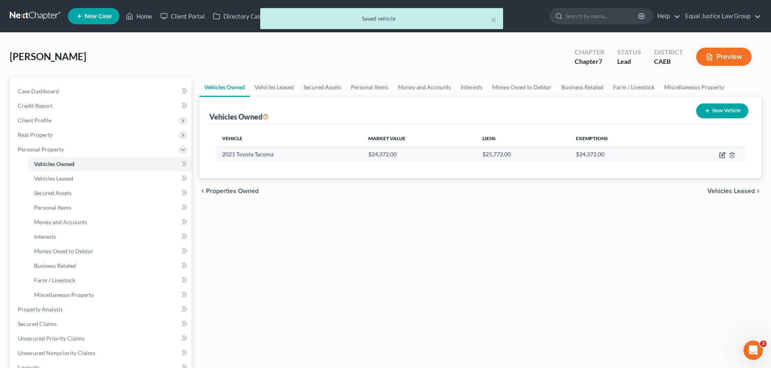
click at [721, 155] on icon "button" at bounding box center [722, 155] width 6 height 6
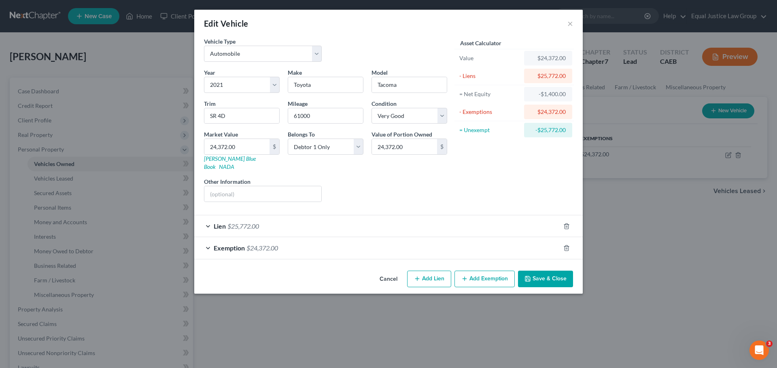
click at [222, 222] on span "Lien" at bounding box center [220, 226] width 12 height 8
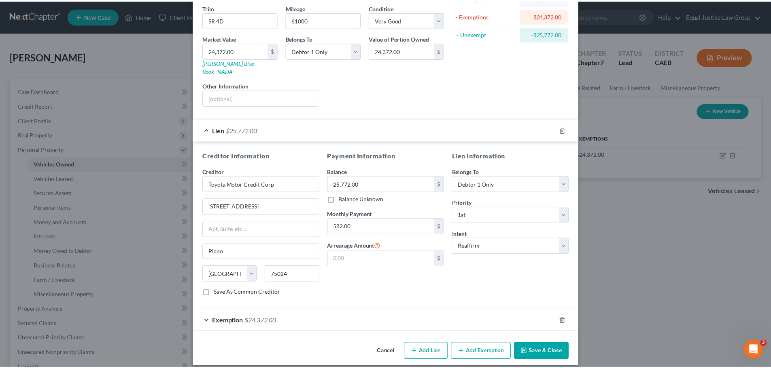
scroll to position [0, 0]
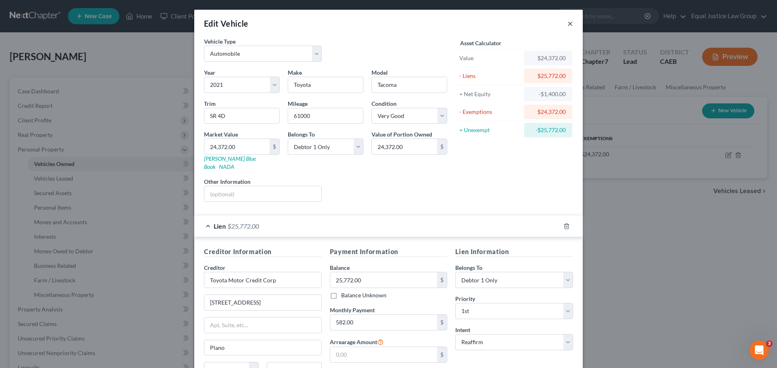
click at [567, 22] on button "×" at bounding box center [570, 24] width 6 height 10
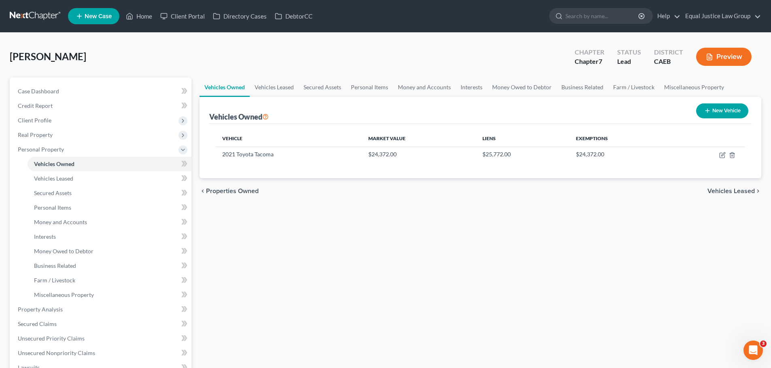
click at [370, 285] on div "Vehicles Owned Vehicles Leased Secured Assets Personal Items Money and Accounts…" at bounding box center [479, 311] width 569 height 467
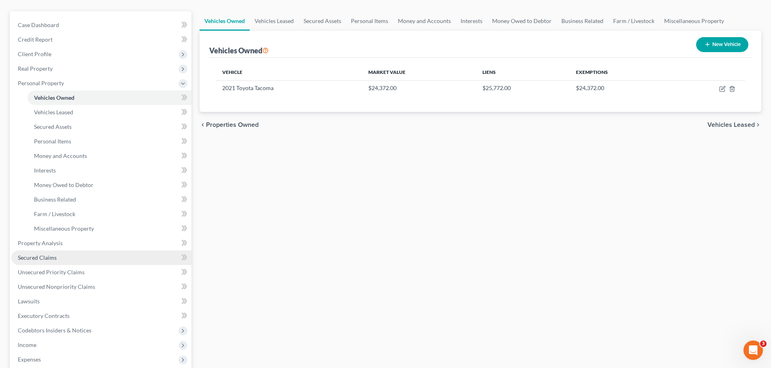
scroll to position [81, 0]
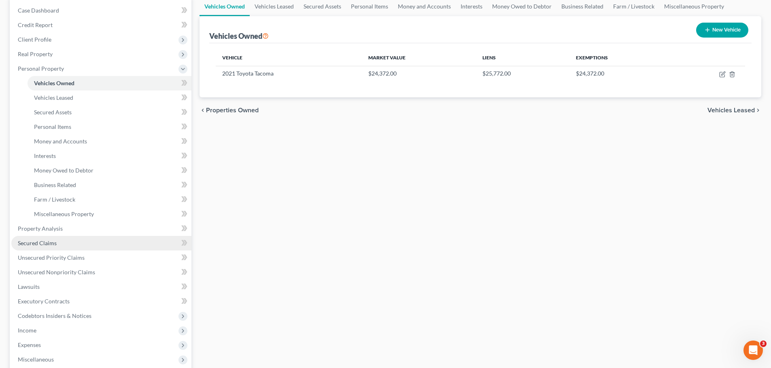
click at [59, 243] on link "Secured Claims" at bounding box center [101, 243] width 180 height 15
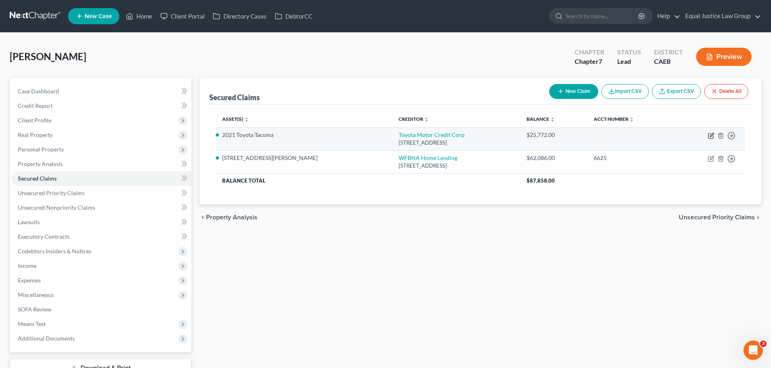
click at [709, 134] on icon "button" at bounding box center [710, 136] width 5 height 5
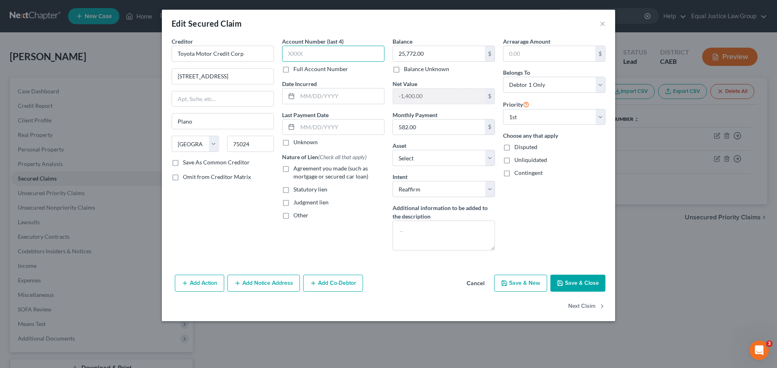
click at [308, 56] on input "text" at bounding box center [333, 54] width 102 height 16
click at [315, 100] on input "text" at bounding box center [340, 96] width 87 height 15
click at [321, 125] on input "text" at bounding box center [340, 127] width 87 height 15
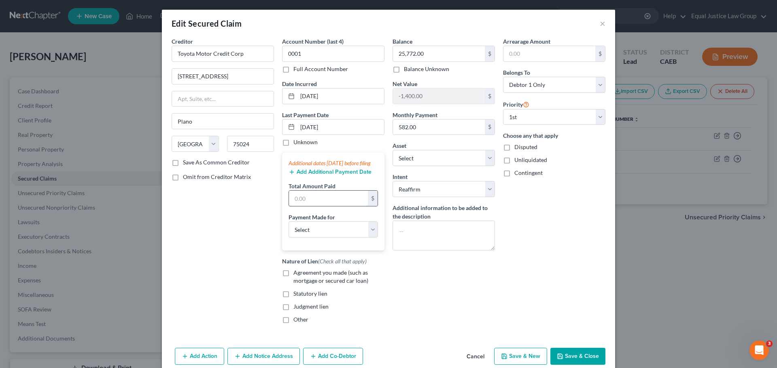
click at [317, 202] on input "text" at bounding box center [328, 198] width 79 height 15
click at [303, 128] on input "[DATE]" at bounding box center [340, 127] width 87 height 15
click at [313, 206] on input "text" at bounding box center [328, 198] width 79 height 15
click at [322, 234] on select "Select Car Credit Card Loan Repayment Mortgage Other Suppliers Or Vendors" at bounding box center [332, 230] width 89 height 16
click at [288, 230] on select "Select Car Credit Card Loan Repayment Mortgage Other Suppliers Or Vendors" at bounding box center [332, 230] width 89 height 16
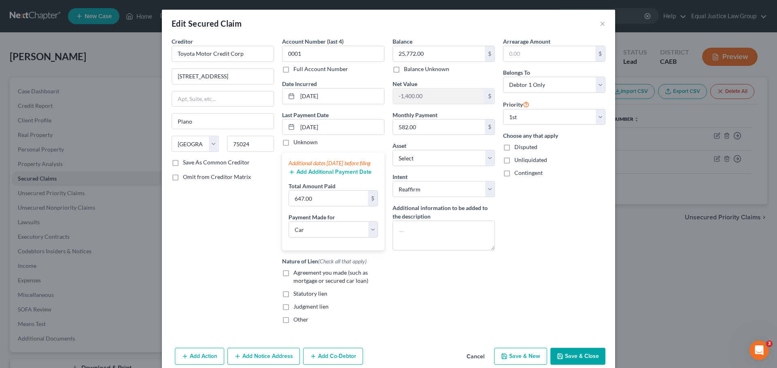
click at [500, 296] on div "Arrearage Amount $ Belongs To * Select Debtor 1 Only Debtor 2 Only Debtor 1 And…" at bounding box center [554, 183] width 110 height 293
click at [293, 282] on label "Agreement you made (such as mortgage or secured car loan)" at bounding box center [338, 277] width 91 height 16
click at [296, 274] on input "Agreement you made (such as mortgage or secured car loan)" at bounding box center [298, 271] width 5 height 5
click at [502, 293] on div "Arrearage Amount $ Belongs To * Select Debtor 1 Only Debtor 2 Only Debtor 1 And…" at bounding box center [554, 183] width 110 height 293
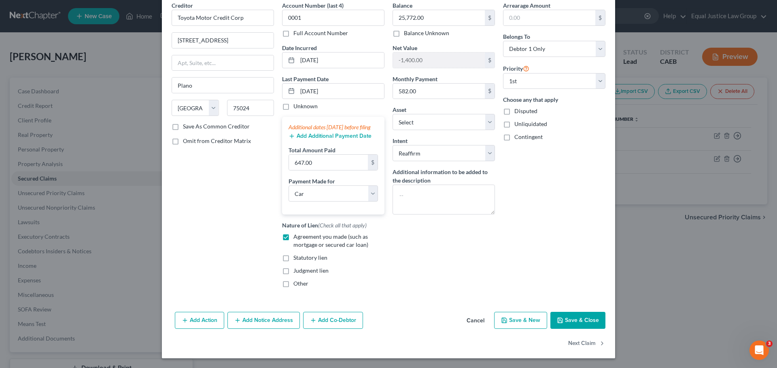
scroll to position [44, 0]
click at [582, 320] on button "Save & Close" at bounding box center [577, 320] width 55 height 17
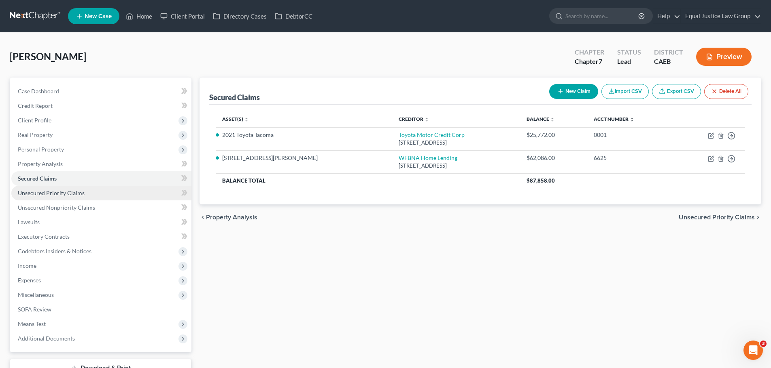
click at [59, 191] on span "Unsecured Priority Claims" at bounding box center [51, 193] width 67 height 7
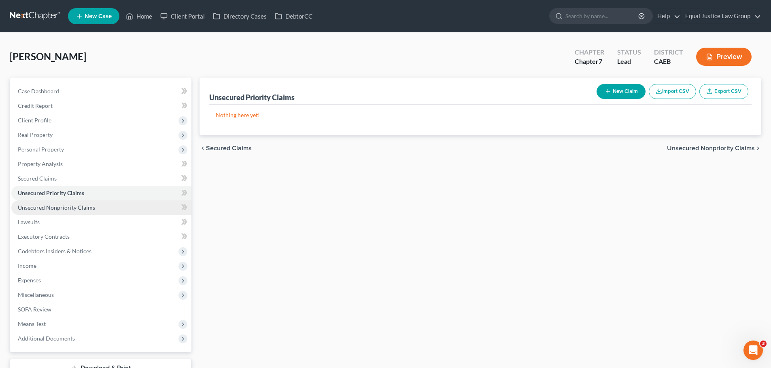
click at [49, 207] on span "Unsecured Nonpriority Claims" at bounding box center [56, 207] width 77 height 7
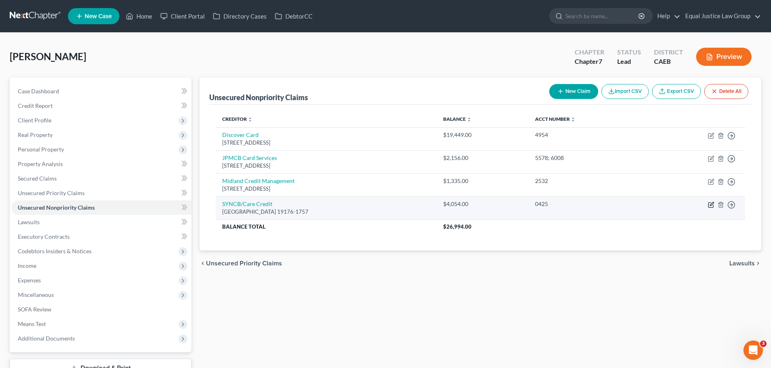
click at [710, 204] on icon "button" at bounding box center [710, 205] width 6 height 6
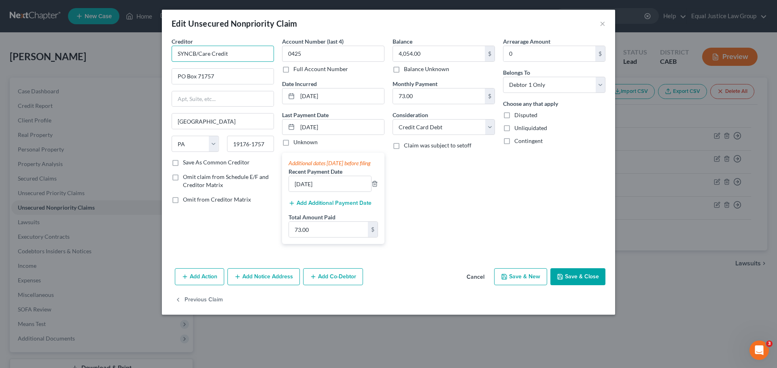
click at [236, 53] on input "SYNCB/Care Credit" at bounding box center [222, 54] width 102 height 16
click at [309, 53] on input "0425" at bounding box center [333, 54] width 102 height 16
click at [293, 70] on label "Full Account Number" at bounding box center [320, 69] width 55 height 8
click at [296, 70] on input "Full Account Number" at bounding box center [298, 67] width 5 height 5
click at [310, 57] on input "0425" at bounding box center [333, 54] width 102 height 16
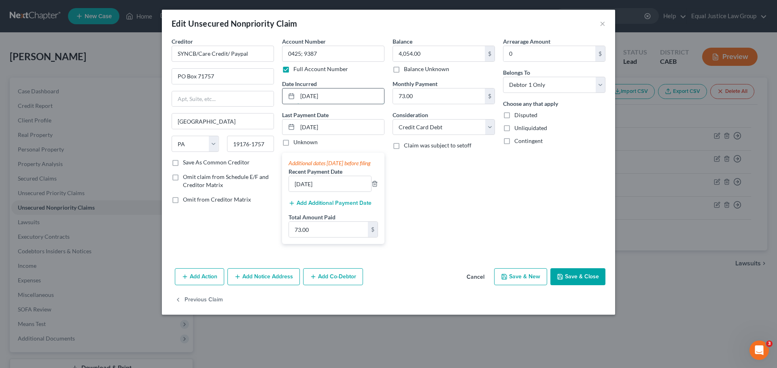
click at [350, 97] on input "[DATE]" at bounding box center [340, 96] width 87 height 15
click at [345, 125] on input "[DATE]" at bounding box center [340, 127] width 87 height 15
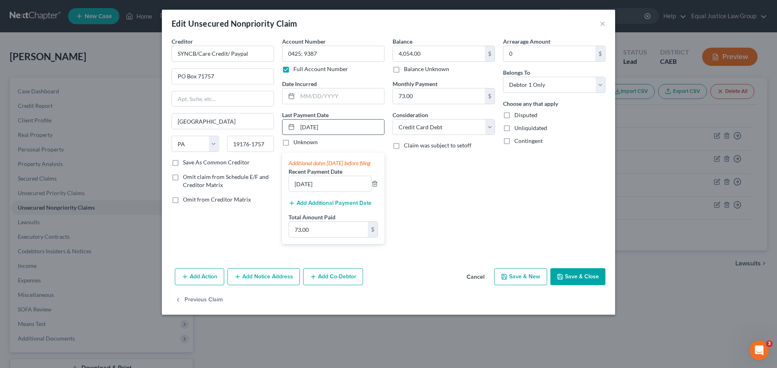
click at [345, 125] on input "[DATE]" at bounding box center [340, 127] width 87 height 15
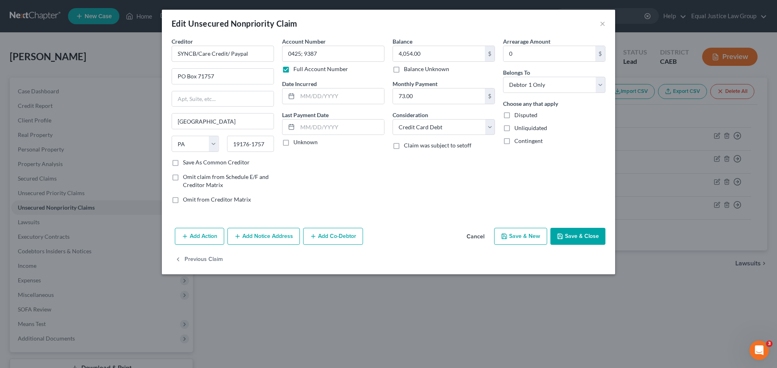
click at [330, 150] on div "Account Number 0425; 9387 Full Account Number Date Incurred Last Payment Date U…" at bounding box center [333, 123] width 110 height 173
click at [429, 53] on input "4,054.00" at bounding box center [439, 53] width 92 height 15
click at [434, 100] on input "73.00" at bounding box center [439, 96] width 92 height 15
click at [434, 99] on input "73.00" at bounding box center [439, 96] width 92 height 15
click at [556, 170] on div "Arrearage Amount 0 $ Belongs To * Select Debtor 1 Only Debtor 2 Only Debtor 1 A…" at bounding box center [554, 123] width 110 height 173
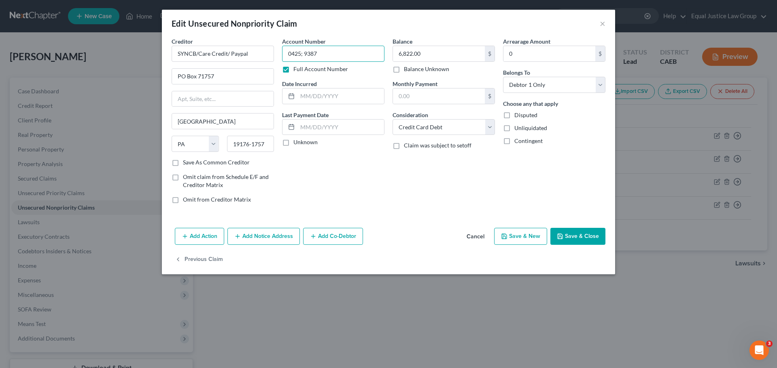
click at [332, 55] on input "0425; 9387" at bounding box center [333, 54] width 102 height 16
click at [249, 54] on input "SYNCB/Care Credit/ Paypal" at bounding box center [222, 54] width 102 height 16
click at [446, 53] on input "6,822.00" at bounding box center [439, 53] width 92 height 15
click at [579, 235] on button "Save & Close" at bounding box center [577, 236] width 55 height 17
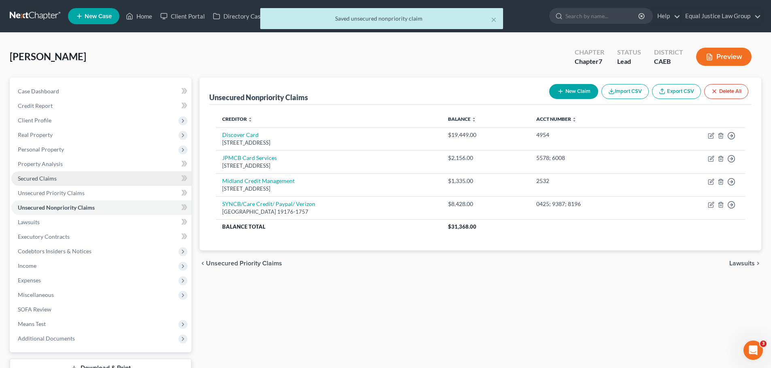
drag, startPoint x: 48, startPoint y: 178, endPoint x: 84, endPoint y: 178, distance: 35.6
click at [48, 178] on span "Secured Claims" at bounding box center [37, 178] width 39 height 7
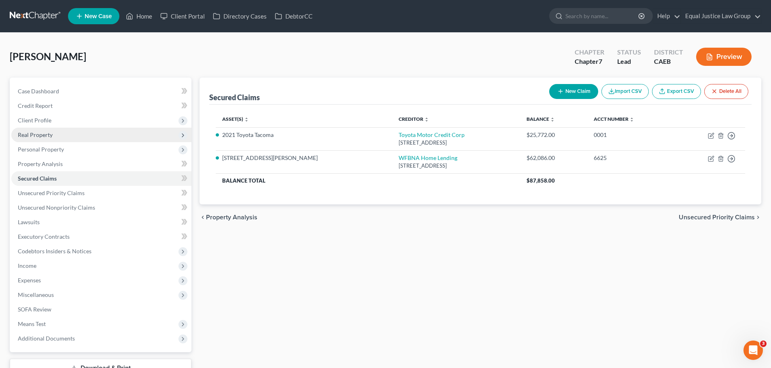
click at [42, 134] on span "Real Property" at bounding box center [35, 134] width 35 height 7
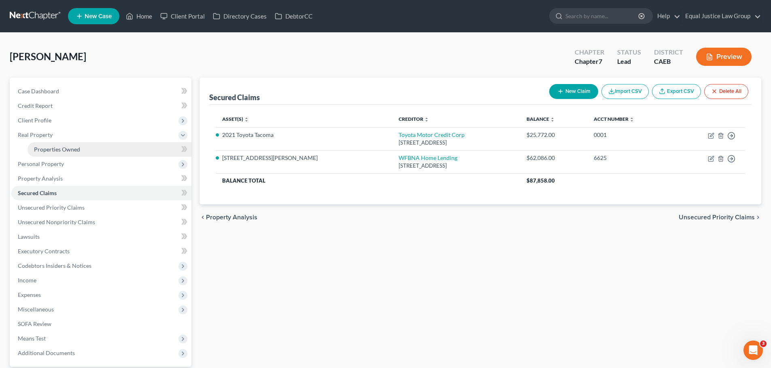
click at [70, 148] on span "Properties Owned" at bounding box center [57, 149] width 46 height 7
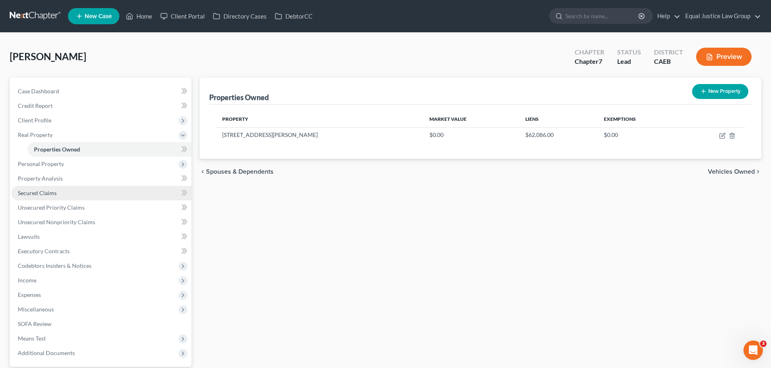
click at [42, 193] on span "Secured Claims" at bounding box center [37, 193] width 39 height 7
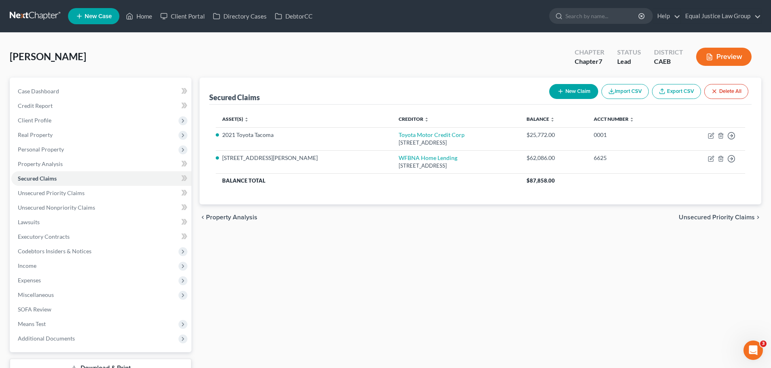
click at [575, 92] on button "New Claim" at bounding box center [573, 91] width 49 height 15
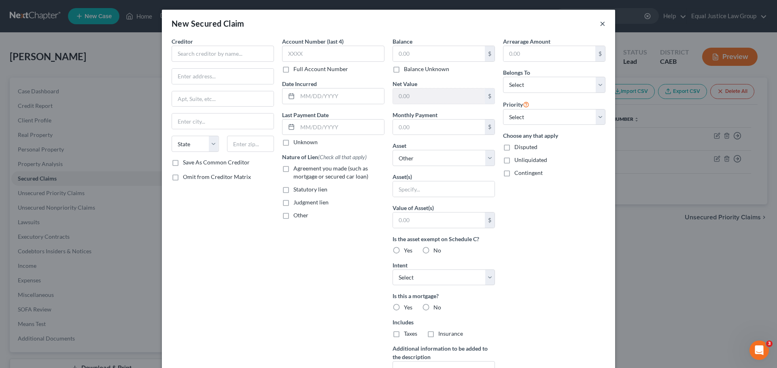
click at [599, 23] on button "×" at bounding box center [602, 24] width 6 height 10
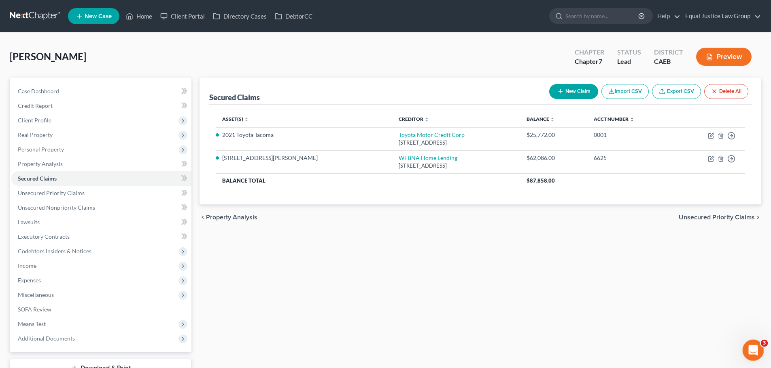
click at [757, 344] on div "Open Intercom Messenger" at bounding box center [751, 349] width 27 height 27
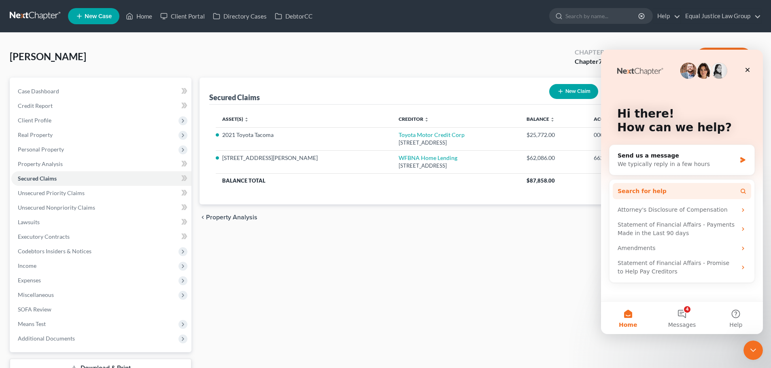
click at [650, 189] on span "Search for help" at bounding box center [641, 191] width 49 height 8
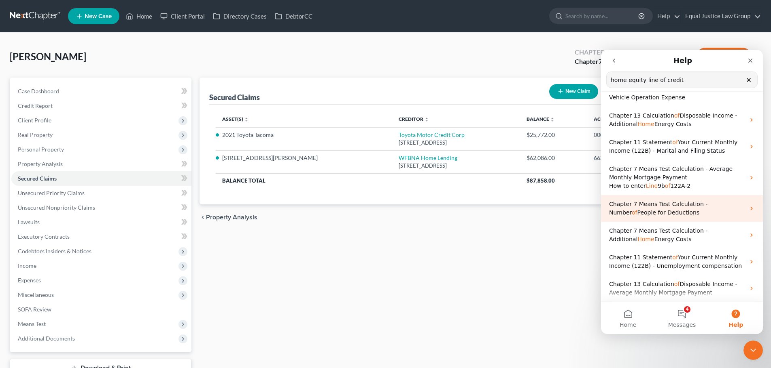
scroll to position [63, 0]
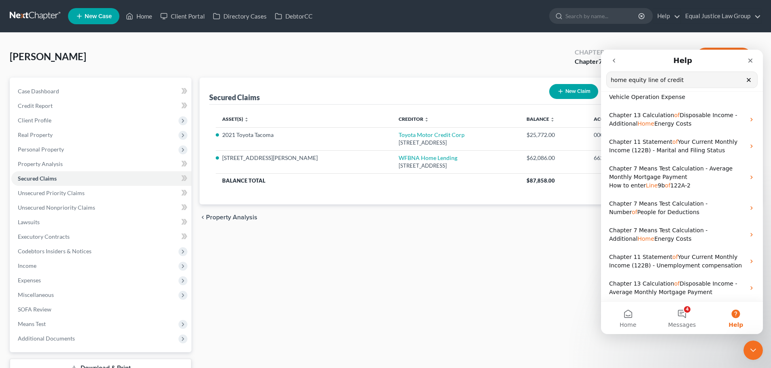
click at [528, 283] on div "Secured Claims New Claim Import CSV Export CSV Delete All Asset(s) expand_more …" at bounding box center [479, 239] width 569 height 322
click at [752, 59] on icon "Close" at bounding box center [750, 61] width 4 height 4
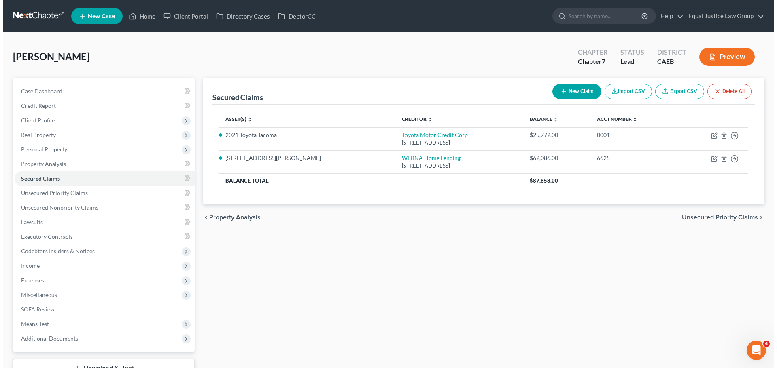
scroll to position [0, 0]
click at [450, 250] on div "Secured Claims New Claim Import CSV Export CSV Delete All Asset(s) expand_more …" at bounding box center [479, 239] width 569 height 322
click at [562, 89] on button "New Claim" at bounding box center [573, 91] width 49 height 15
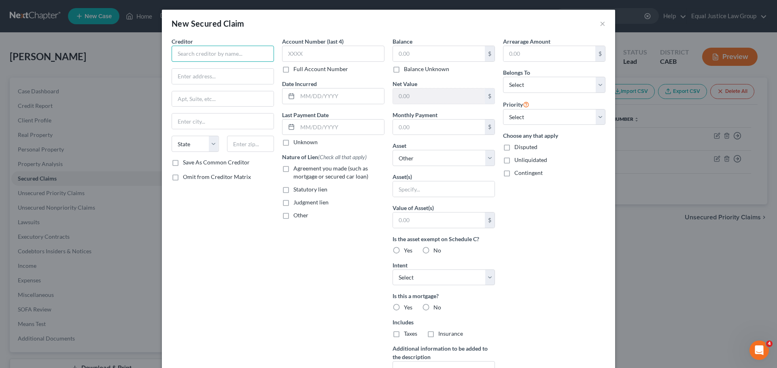
click at [206, 48] on input "text" at bounding box center [222, 54] width 102 height 16
click at [309, 55] on input "text" at bounding box center [333, 54] width 102 height 16
click at [314, 93] on input "text" at bounding box center [340, 96] width 87 height 15
click at [309, 131] on input "text" at bounding box center [340, 127] width 87 height 15
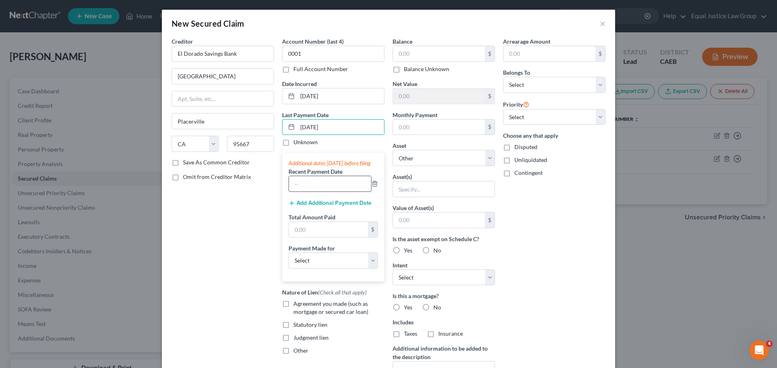
click at [322, 192] on input "text" at bounding box center [330, 183] width 82 height 15
click at [303, 234] on input "text" at bounding box center [328, 229] width 79 height 15
click at [315, 267] on select "Select Car Credit Card Loan Repayment Mortgage Other Suppliers Or Vendors" at bounding box center [332, 261] width 89 height 16
click at [288, 260] on select "Select Car Credit Card Loan Repayment Mortgage Other Suppliers Or Vendors" at bounding box center [332, 261] width 89 height 16
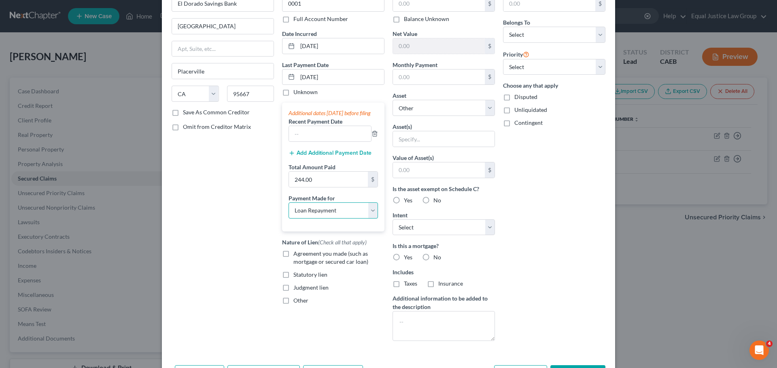
scroll to position [80, 0]
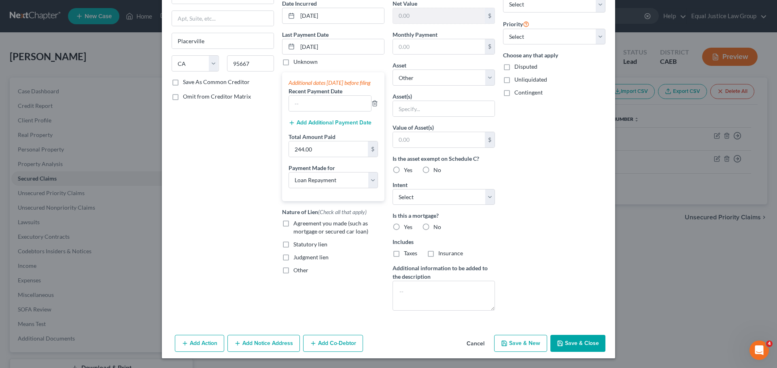
drag, startPoint x: 307, startPoint y: 253, endPoint x: 302, endPoint y: 253, distance: 4.4
click at [306, 248] on span "Statutory lien" at bounding box center [310, 244] width 34 height 7
click at [302, 246] on input "Statutory lien" at bounding box center [298, 243] width 5 height 5
click at [306, 248] on span "Statutory lien" at bounding box center [310, 244] width 34 height 7
click at [302, 246] on input "Statutory lien" at bounding box center [298, 243] width 5 height 5
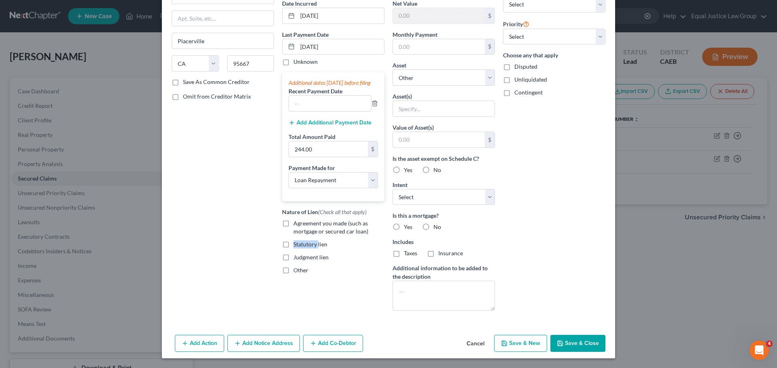
click at [302, 248] on span "Statutory lien" at bounding box center [310, 244] width 34 height 7
click at [302, 246] on input "Statutory lien" at bounding box center [298, 243] width 5 height 5
click at [302, 248] on span "Statutory lien" at bounding box center [310, 244] width 34 height 7
click at [302, 246] on input "Statutory lien" at bounding box center [298, 243] width 5 height 5
drag, startPoint x: 291, startPoint y: 252, endPoint x: 313, endPoint y: 254, distance: 22.3
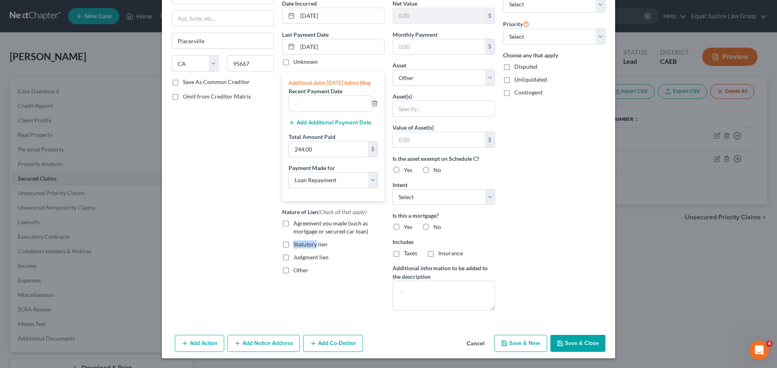
click at [313, 248] on span "Statutory lien" at bounding box center [310, 244] width 34 height 7
click at [347, 262] on div "Judgment lien" at bounding box center [333, 258] width 102 height 8
click at [293, 231] on label "Agreement you made (such as mortgage or secured car loan)" at bounding box center [338, 228] width 91 height 16
click at [296, 225] on input "Agreement you made (such as mortgage or secured car loan)" at bounding box center [298, 222] width 5 height 5
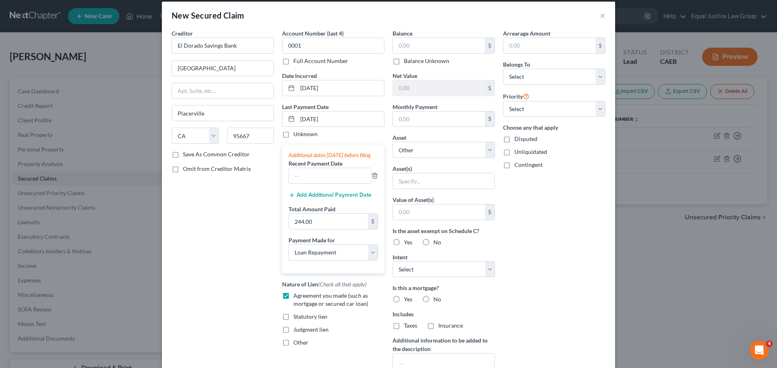
scroll to position [0, 0]
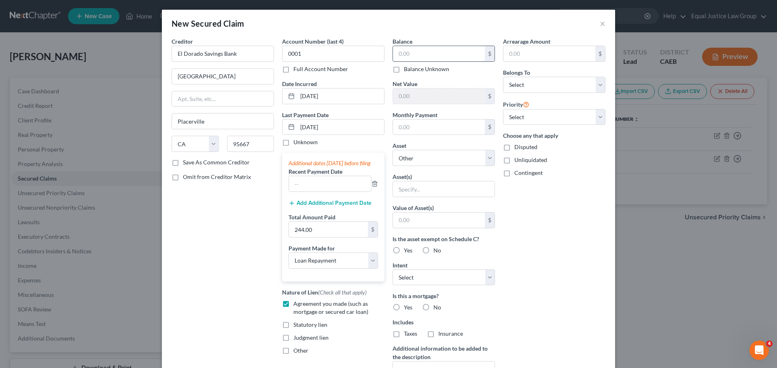
click at [427, 50] on input "text" at bounding box center [439, 53] width 92 height 15
click at [433, 124] on input "text" at bounding box center [439, 127] width 92 height 15
click at [456, 157] on select "Select Other Multiple Assets 16790 [PERSON_NAME] Way - $0.0 2021 Toyota Tacoma …" at bounding box center [443, 158] width 102 height 16
click at [392, 150] on select "Select Other Multiple Assets 16790 [PERSON_NAME] Way - $0.0 2021 Toyota Tacoma …" at bounding box center [443, 158] width 102 height 16
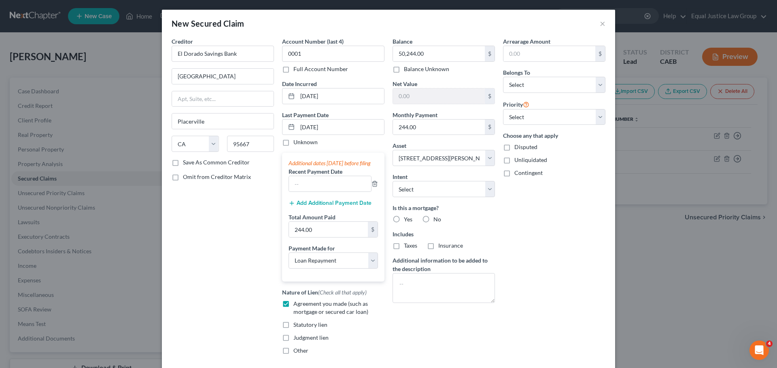
click at [563, 214] on div "Arrearage Amount $ Belongs To * Select Debtor 1 Only Debtor 2 Only Debtor 1 And…" at bounding box center [554, 199] width 110 height 324
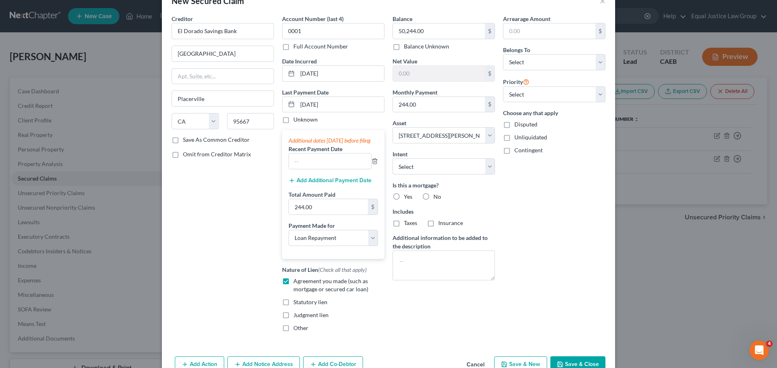
scroll to position [40, 0]
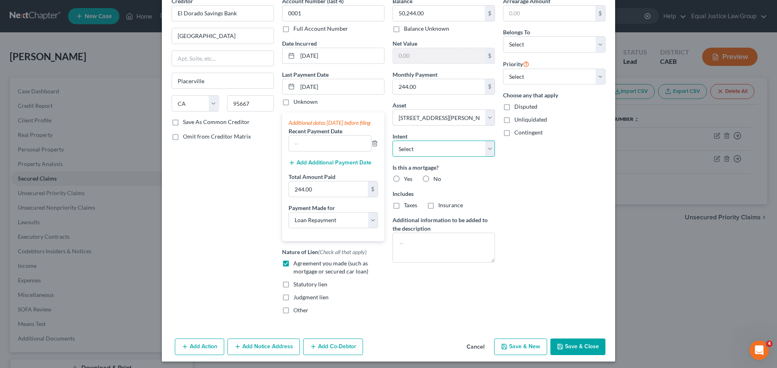
click at [488, 146] on select "Select Surrender Redeem Reaffirm Avoid Other" at bounding box center [443, 149] width 102 height 16
click at [392, 141] on select "Select Surrender Redeem Reaffirm Avoid Other" at bounding box center [443, 149] width 102 height 16
click at [546, 193] on div "Arrearage Amount $ Belongs To * Select Debtor 1 Only Debtor 2 Only Debtor 1 And…" at bounding box center [554, 159] width 110 height 324
drag, startPoint x: 422, startPoint y: 179, endPoint x: 526, endPoint y: 187, distance: 103.9
click at [433, 179] on label "No" at bounding box center [437, 179] width 8 height 8
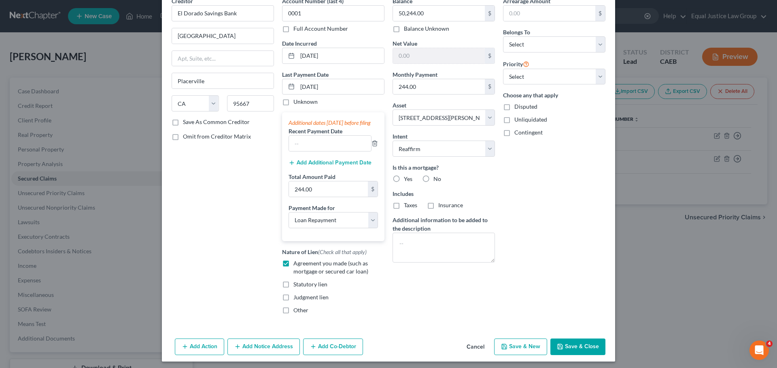
click at [436, 179] on input "No" at bounding box center [438, 177] width 5 height 5
drag, startPoint x: 424, startPoint y: 204, endPoint x: 534, endPoint y: 202, distance: 109.6
click at [433, 204] on label "No" at bounding box center [437, 205] width 8 height 8
click at [436, 204] on input "No" at bounding box center [438, 203] width 5 height 5
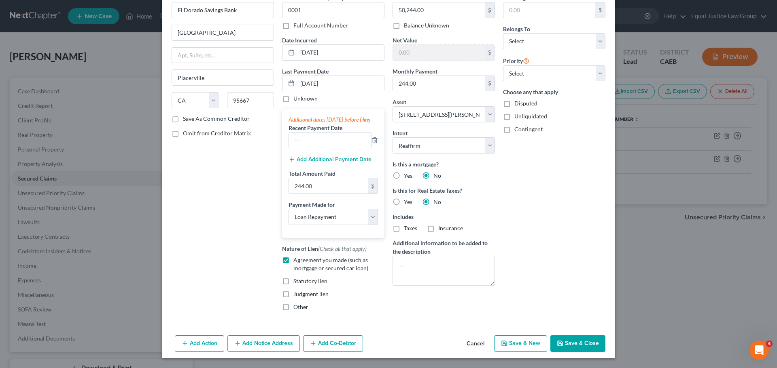
scroll to position [52, 0]
click at [405, 256] on textarea at bounding box center [443, 271] width 102 height 30
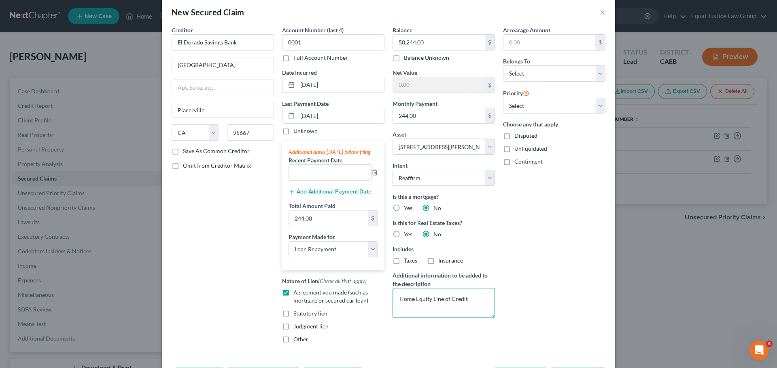
scroll to position [0, 0]
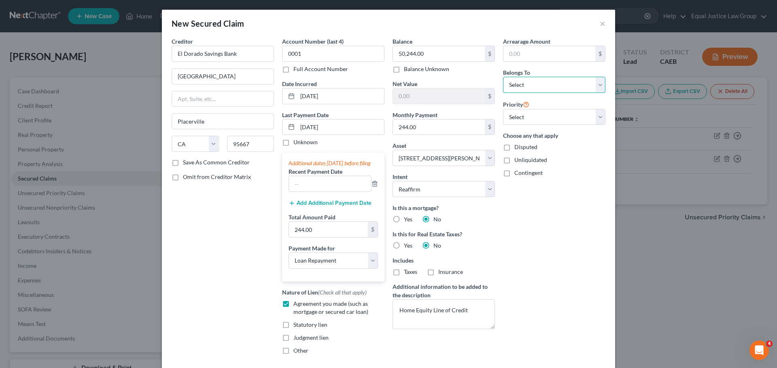
click at [543, 82] on select "Select Debtor 1 Only Debtor 2 Only Debtor 1 And Debtor 2 Only At Least One Of T…" at bounding box center [554, 85] width 102 height 16
click at [503, 77] on select "Select Debtor 1 Only Debtor 2 Only Debtor 1 And Debtor 2 Only At Least One Of T…" at bounding box center [554, 85] width 102 height 16
drag, startPoint x: 592, startPoint y: 114, endPoint x: 581, endPoint y: 119, distance: 11.6
click at [592, 114] on select "Select 2nd 3rd 4th 5th 6th 7th 8th 9th 10th 11th 12th 13th 14th 15th 16th 17th …" at bounding box center [554, 117] width 102 height 16
click at [503, 109] on select "Select 2nd 3rd 4th 5th 6th 7th 8th 9th 10th 11th 12th 13th 14th 15th 16th 17th …" at bounding box center [554, 117] width 102 height 16
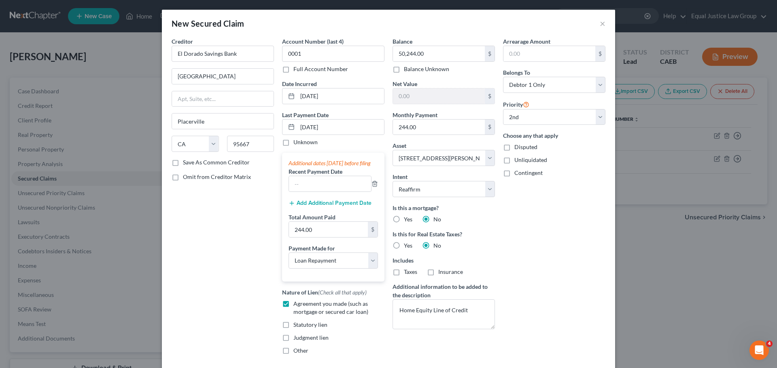
click at [593, 145] on div "Disputed" at bounding box center [554, 147] width 102 height 8
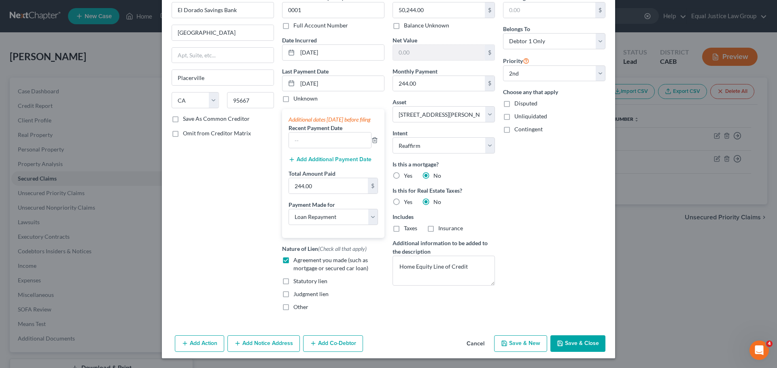
scroll to position [52, 0]
click at [545, 69] on select "Select 2nd 3rd 4th 5th 6th 7th 8th 9th 10th 11th 12th 13th 14th 15th 16th 17th …" at bounding box center [554, 74] width 102 height 16
click at [503, 66] on select "Select 2nd 3rd 4th 5th 6th 7th 8th 9th 10th 11th 12th 13th 14th 15th 16th 17th …" at bounding box center [554, 74] width 102 height 16
click at [545, 67] on select "Select 2nd 3rd 4th 5th 6th 7th 8th 9th 10th 11th 12th 13th 14th 15th 16th 17th …" at bounding box center [554, 74] width 102 height 16
click at [503, 66] on select "Select 2nd 3rd 4th 5th 6th 7th 8th 9th 10th 11th 12th 13th 14th 15th 16th 17th …" at bounding box center [554, 74] width 102 height 16
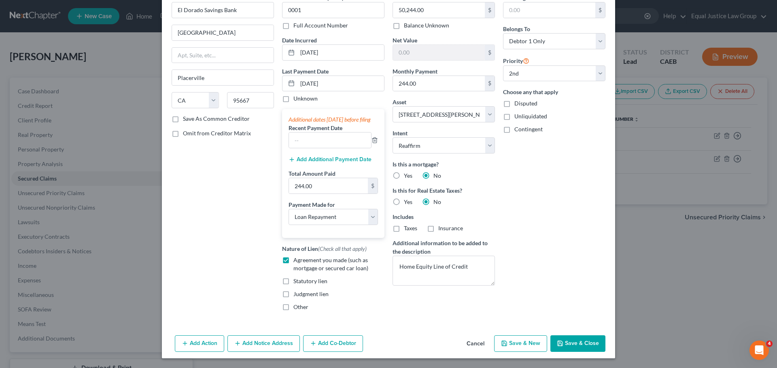
click at [567, 100] on div "Disputed" at bounding box center [554, 104] width 102 height 8
click at [563, 344] on button "Save & Close" at bounding box center [577, 344] width 55 height 17
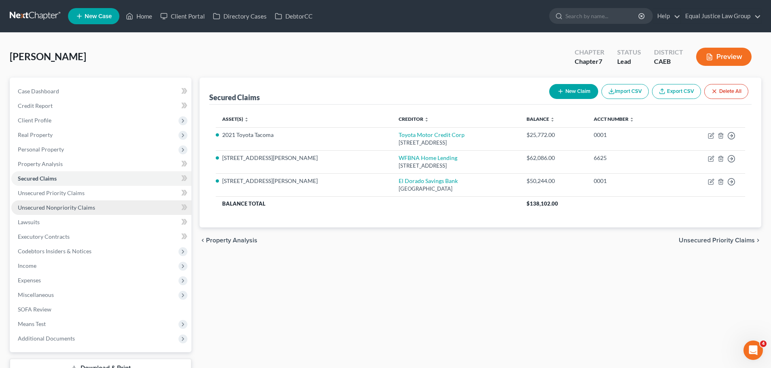
click at [43, 211] on link "Unsecured Nonpriority Claims" at bounding box center [101, 208] width 180 height 15
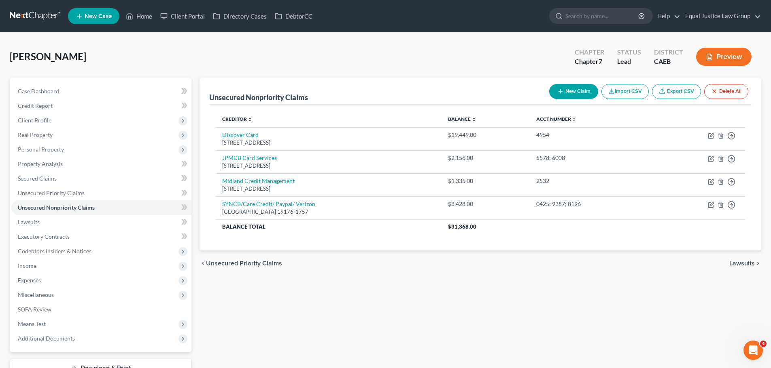
click at [572, 90] on button "New Claim" at bounding box center [573, 91] width 49 height 15
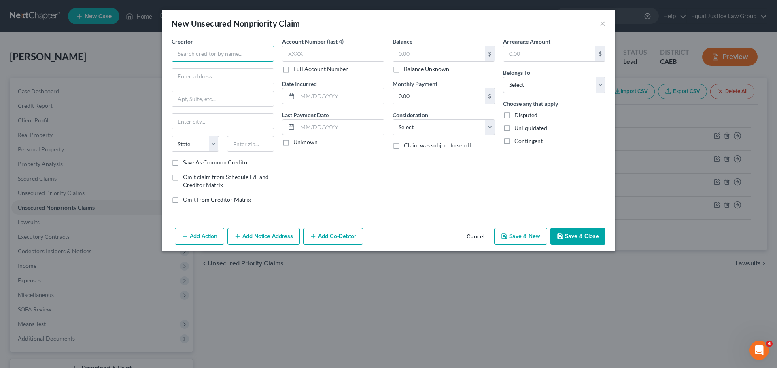
click at [209, 51] on input "text" at bounding box center [222, 54] width 102 height 16
click at [224, 119] on input "text" at bounding box center [223, 121] width 102 height 15
click at [301, 49] on input "text" at bounding box center [333, 54] width 102 height 16
click at [306, 92] on input "text" at bounding box center [340, 96] width 87 height 15
click at [319, 122] on input "text" at bounding box center [340, 127] width 87 height 15
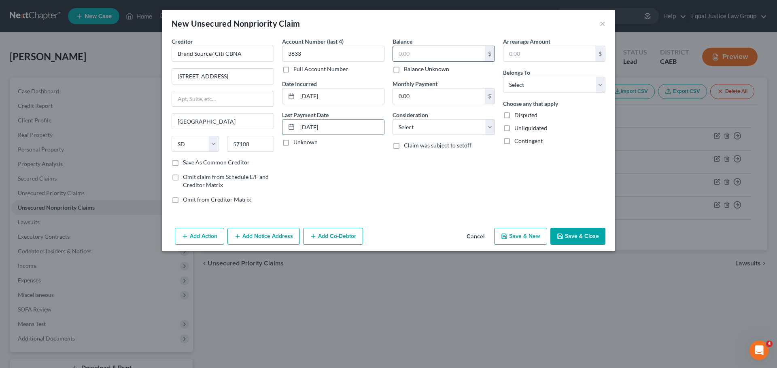
click at [411, 55] on input "text" at bounding box center [439, 53] width 92 height 15
click at [436, 95] on input "0.00" at bounding box center [439, 96] width 92 height 15
click at [434, 131] on select "Select Cable / Satellite Services Collection Agency Credit Card Debt Debt Couns…" at bounding box center [443, 127] width 102 height 16
click at [392, 119] on select "Select Cable / Satellite Services Collection Agency Credit Card Debt Debt Couns…" at bounding box center [443, 127] width 102 height 16
drag, startPoint x: 556, startPoint y: 84, endPoint x: 552, endPoint y: 91, distance: 8.5
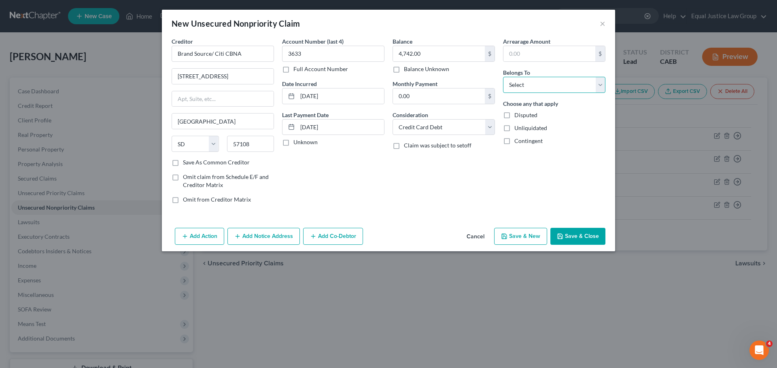
click at [556, 84] on select "Select Debtor 1 Only Debtor 2 Only Debtor 1 And Debtor 2 Only At Least One Of T…" at bounding box center [554, 85] width 102 height 16
click at [503, 77] on select "Select Debtor 1 Only Debtor 2 Only Debtor 1 And Debtor 2 Only At Least One Of T…" at bounding box center [554, 85] width 102 height 16
click at [574, 171] on div "Arrearage Amount $ Belongs To * Select Debtor 1 Only Debtor 2 Only Debtor 1 And…" at bounding box center [554, 123] width 110 height 173
click at [525, 234] on button "Save & New" at bounding box center [520, 236] width 53 height 17
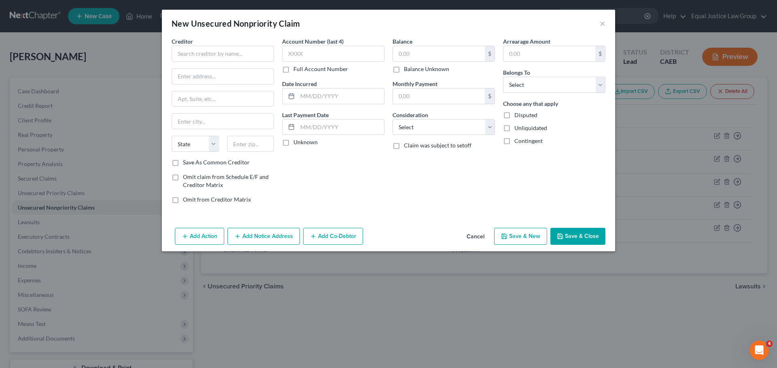
click at [481, 235] on button "Cancel" at bounding box center [475, 237] width 31 height 16
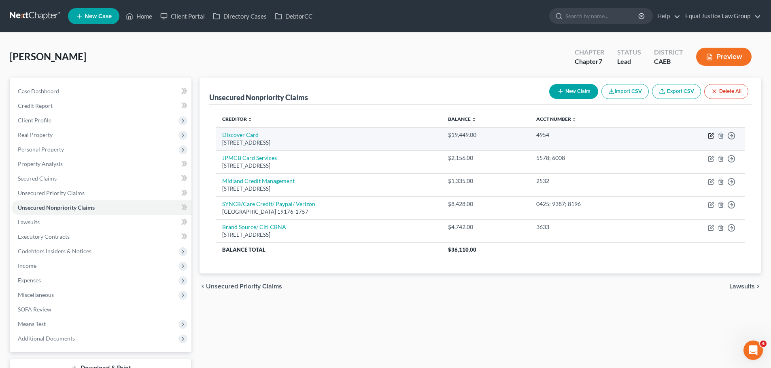
click at [713, 134] on icon "button" at bounding box center [711, 135] width 4 height 4
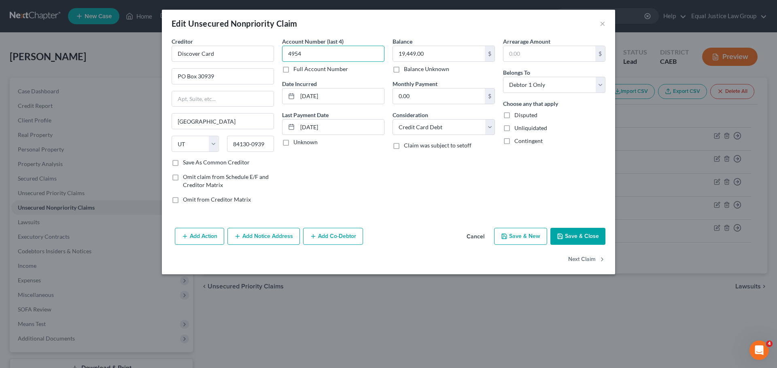
click at [313, 54] on input "4954" at bounding box center [333, 54] width 102 height 16
click at [293, 66] on label "Full Account Number" at bounding box center [320, 69] width 55 height 8
click at [296, 66] on input "Full Account Number" at bounding box center [298, 67] width 5 height 5
click at [306, 53] on input "4954" at bounding box center [333, 54] width 102 height 16
click at [437, 56] on input "19,449.00" at bounding box center [439, 53] width 92 height 15
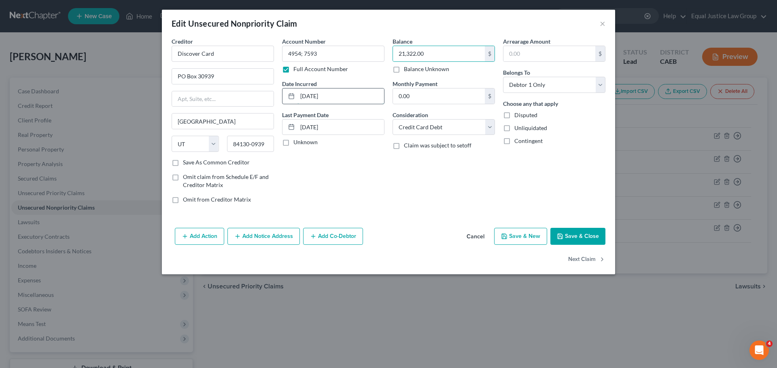
click at [340, 92] on input "[DATE]" at bounding box center [340, 96] width 87 height 15
click at [340, 93] on input "[DATE]" at bounding box center [340, 96] width 87 height 15
drag, startPoint x: 333, startPoint y: 124, endPoint x: 285, endPoint y: 123, distance: 48.1
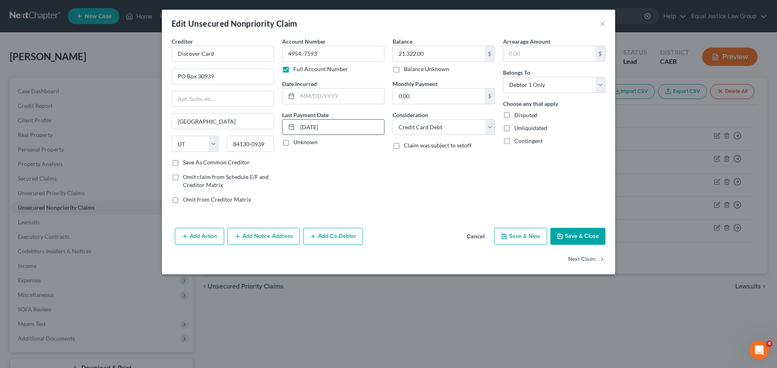
click at [285, 123] on div "[DATE]" at bounding box center [333, 127] width 102 height 16
click at [581, 233] on button "Save & Close" at bounding box center [577, 236] width 55 height 17
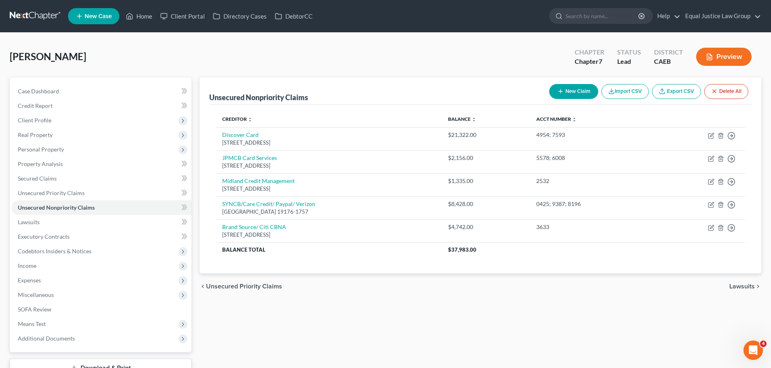
click at [574, 88] on button "New Claim" at bounding box center [573, 91] width 49 height 15
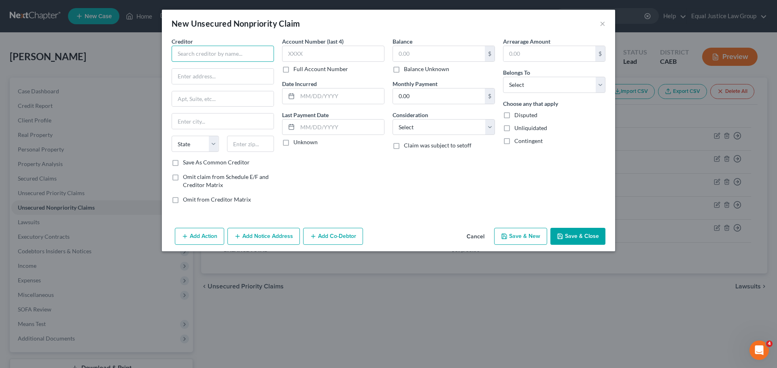
click at [202, 50] on input "text" at bounding box center [222, 54] width 102 height 16
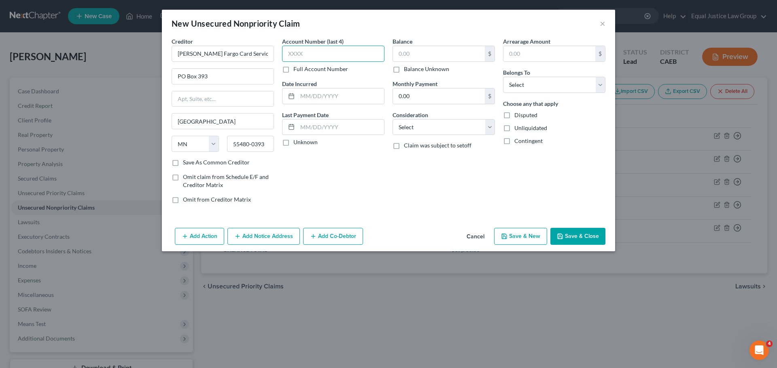
click at [314, 47] on input "text" at bounding box center [333, 54] width 102 height 16
click at [302, 91] on input "text" at bounding box center [340, 96] width 87 height 15
click at [331, 126] on input "text" at bounding box center [340, 127] width 87 height 15
click at [420, 89] on input "0.00" at bounding box center [439, 96] width 92 height 15
click at [414, 54] on input "text" at bounding box center [439, 53] width 92 height 15
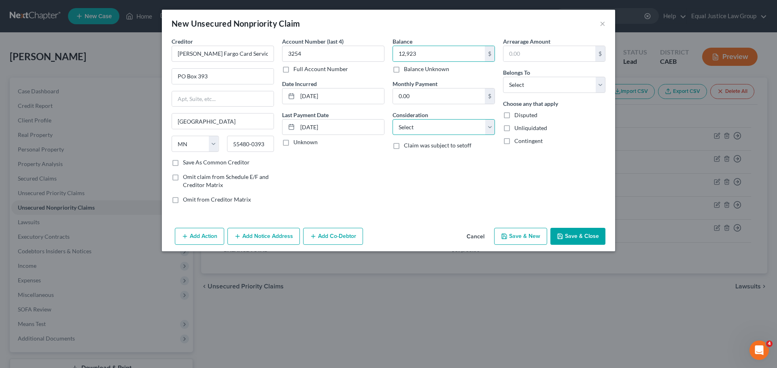
click at [421, 127] on select "Select Cable / Satellite Services Collection Agency Credit Card Debt Debt Couns…" at bounding box center [443, 127] width 102 height 16
click at [392, 119] on select "Select Cable / Satellite Services Collection Agency Credit Card Debt Debt Couns…" at bounding box center [443, 127] width 102 height 16
drag, startPoint x: 531, startPoint y: 82, endPoint x: 533, endPoint y: 91, distance: 9.8
click at [531, 82] on select "Select Debtor 1 Only Debtor 2 Only Debtor 1 And Debtor 2 Only At Least One Of T…" at bounding box center [554, 85] width 102 height 16
click at [503, 77] on select "Select Debtor 1 Only Debtor 2 Only Debtor 1 And Debtor 2 Only At Least One Of T…" at bounding box center [554, 85] width 102 height 16
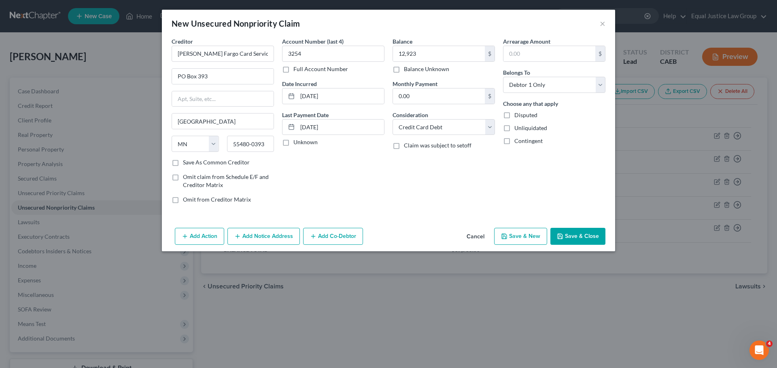
click at [455, 184] on div "Balance 12,923.00 $ Balance Unknown Balance Undetermined 12,923 $ Balance Unkno…" at bounding box center [443, 123] width 110 height 173
click at [521, 233] on button "Save & New" at bounding box center [520, 236] width 53 height 17
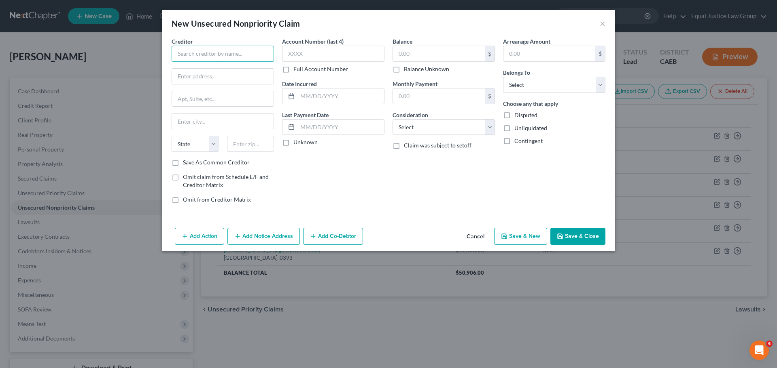
click at [210, 51] on input "text" at bounding box center [222, 54] width 102 height 16
click at [299, 49] on input "text" at bounding box center [333, 54] width 102 height 16
click at [327, 97] on input "text" at bounding box center [340, 96] width 87 height 15
click at [303, 129] on input "text" at bounding box center [340, 127] width 87 height 15
click at [417, 57] on input "text" at bounding box center [439, 53] width 92 height 15
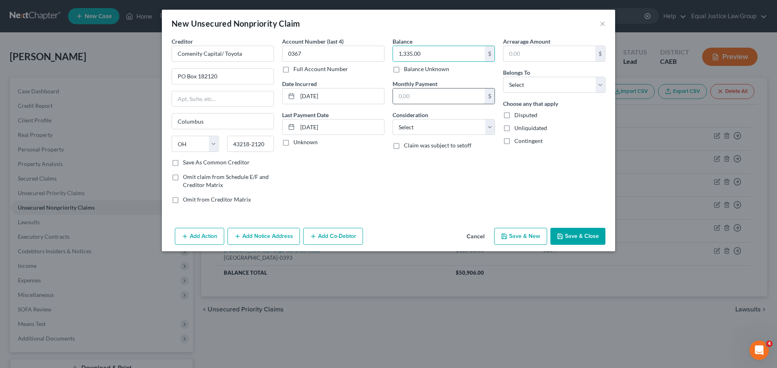
click at [410, 95] on input "text" at bounding box center [439, 96] width 92 height 15
click at [406, 129] on select "Select Cable / Satellite Services Collection Agency Credit Card Debt Debt Couns…" at bounding box center [443, 127] width 102 height 16
click at [392, 119] on select "Select Cable / Satellite Services Collection Agency Credit Card Debt Debt Couns…" at bounding box center [443, 127] width 102 height 16
click at [580, 191] on div "Arrearage Amount $ Belongs To * Select Debtor 1 Only Debtor 2 Only Debtor 1 And…" at bounding box center [554, 123] width 110 height 173
drag, startPoint x: 552, startPoint y: 85, endPoint x: 548, endPoint y: 92, distance: 8.1
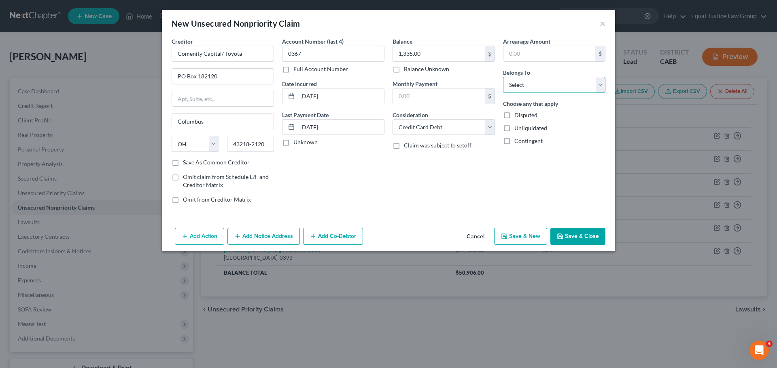
click at [552, 85] on select "Select Debtor 1 Only Debtor 2 Only Debtor 1 And Debtor 2 Only At Least One Of T…" at bounding box center [554, 85] width 102 height 16
click at [503, 77] on select "Select Debtor 1 Only Debtor 2 Only Debtor 1 And Debtor 2 Only At Least One Of T…" at bounding box center [554, 85] width 102 height 16
click at [567, 148] on div "Arrearage Amount $ Belongs To * Select Debtor 1 Only Debtor 2 Only Debtor 1 And…" at bounding box center [554, 123] width 110 height 173
click at [592, 234] on button "Save & Close" at bounding box center [577, 236] width 55 height 17
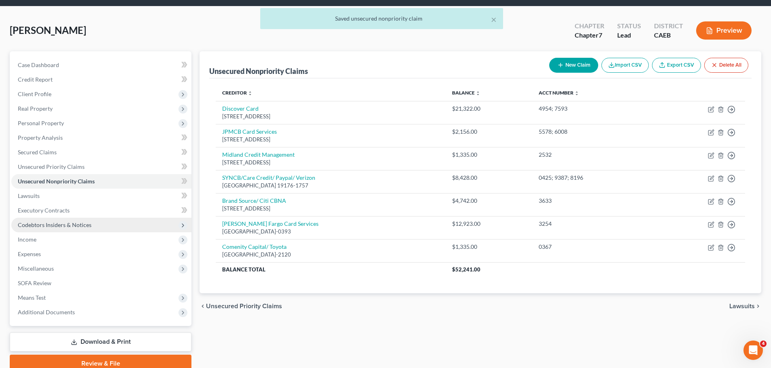
scroll to position [40, 0]
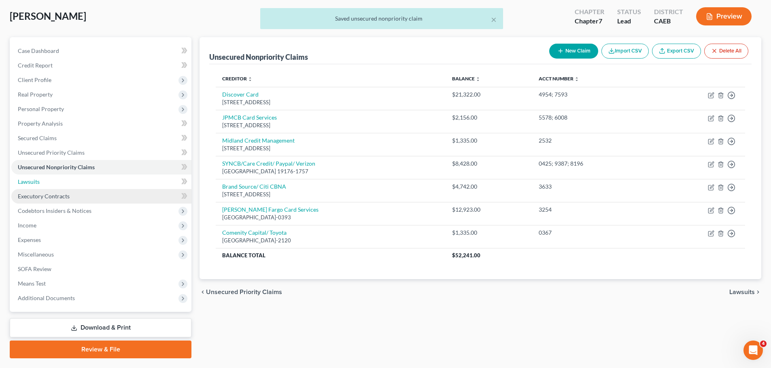
drag, startPoint x: 41, startPoint y: 181, endPoint x: 112, endPoint y: 191, distance: 71.8
click at [41, 181] on link "Lawsuits" at bounding box center [101, 182] width 180 height 15
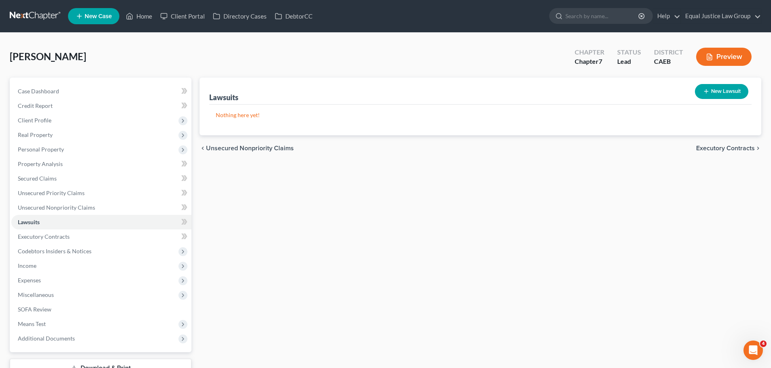
click at [706, 90] on line "button" at bounding box center [706, 92] width 0 height 4
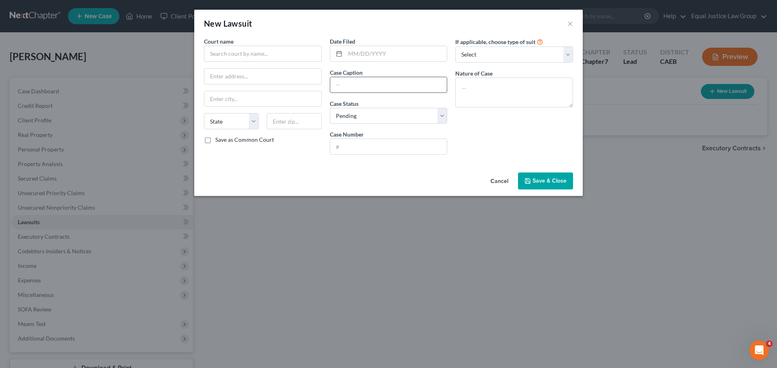
click at [384, 84] on input "text" at bounding box center [388, 84] width 117 height 15
paste input "[PERSON_NAME] FARGO BANK, NA vs. [PERSON_NAME]"
click at [478, 81] on textarea at bounding box center [514, 93] width 118 height 30
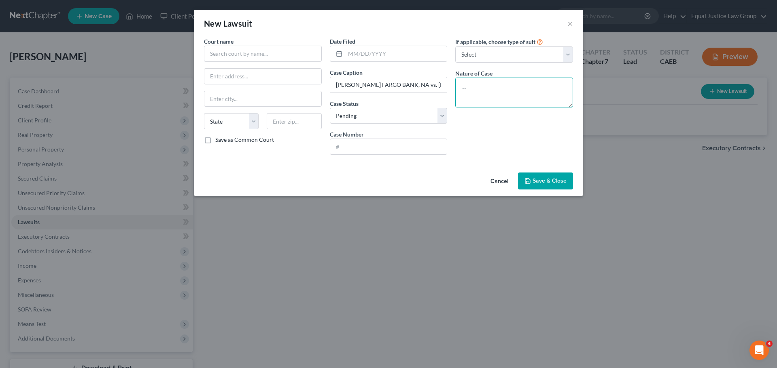
click at [469, 85] on textarea at bounding box center [514, 93] width 118 height 30
click at [460, 88] on textarea "Breach of Contract" at bounding box center [514, 93] width 118 height 30
click at [524, 95] on textarea "Limited Civil Case; Breach of Contract" at bounding box center [514, 93] width 118 height 30
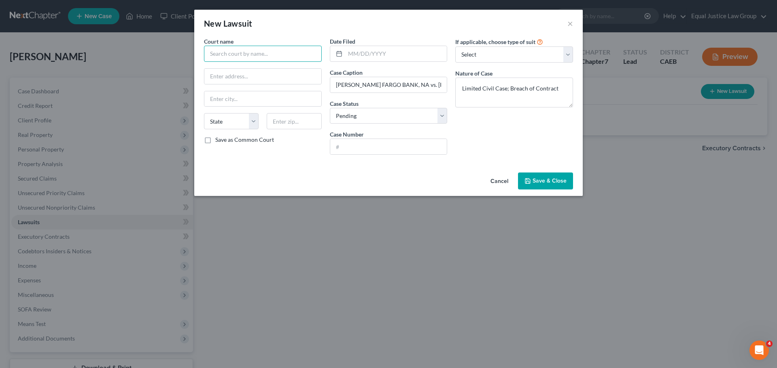
click at [241, 58] on input "text" at bounding box center [263, 54] width 118 height 16
drag, startPoint x: 244, startPoint y: 48, endPoint x: 245, endPoint y: 53, distance: 4.6
click at [244, 48] on input "text" at bounding box center [263, 54] width 118 height 16
click at [300, 55] on input "Superior Court of [US_STATE]" at bounding box center [263, 54] width 118 height 16
drag, startPoint x: 506, startPoint y: 117, endPoint x: 477, endPoint y: 117, distance: 29.1
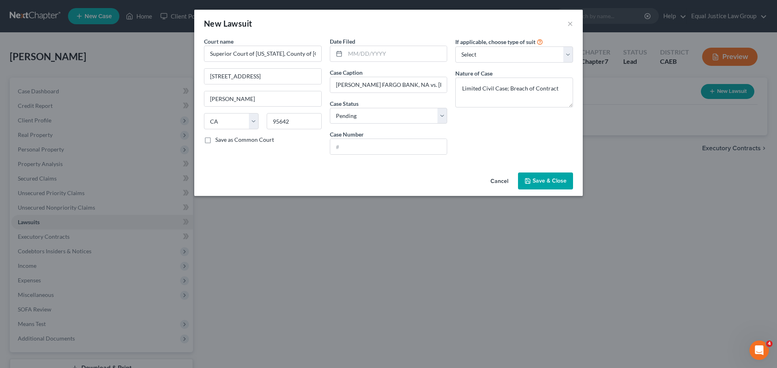
click at [506, 117] on div "If applicable, choose type of suit Select Repossession Garnishment Foreclosure …" at bounding box center [514, 99] width 126 height 124
click at [360, 148] on input "text" at bounding box center [388, 146] width 117 height 15
click at [517, 53] on select "Select Repossession Garnishment Foreclosure Attached, Seized, Or Levied Other" at bounding box center [514, 55] width 118 height 16
click at [455, 47] on select "Select Repossession Garnishment Foreclosure Attached, Seized, Or Levied Other" at bounding box center [514, 55] width 118 height 16
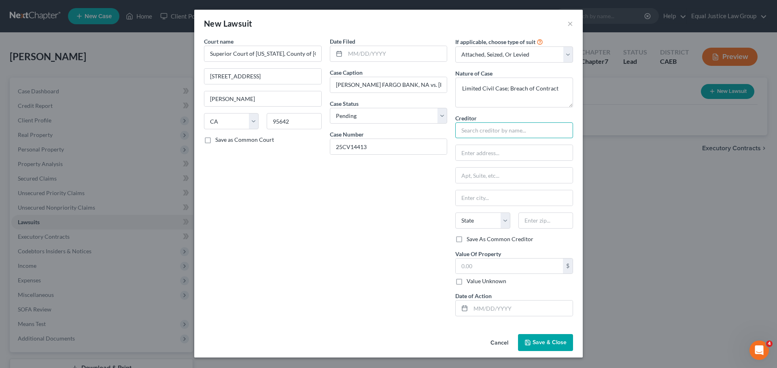
click at [492, 131] on input "text" at bounding box center [514, 131] width 118 height 16
click at [483, 267] on input "text" at bounding box center [508, 266] width 107 height 15
click at [483, 308] on input "text" at bounding box center [521, 308] width 102 height 15
click at [475, 150] on input "text" at bounding box center [513, 152] width 117 height 15
paste input "[STREET_ADDRESS][PERSON_NAME]"
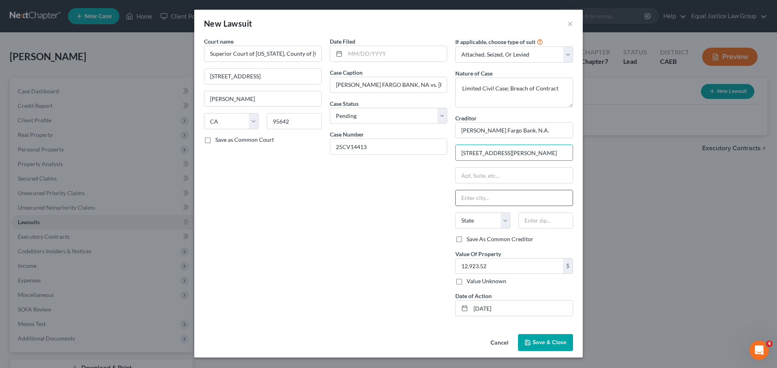
click at [478, 202] on input "text" at bounding box center [513, 198] width 117 height 15
paste input "94104"
click at [390, 206] on div "Date Filed Case Caption [PERSON_NAME] FARGO BANK, NA vs. [PERSON_NAME] Case Sta…" at bounding box center [389, 180] width 126 height 286
click at [554, 341] on span "Save & Close" at bounding box center [549, 342] width 34 height 7
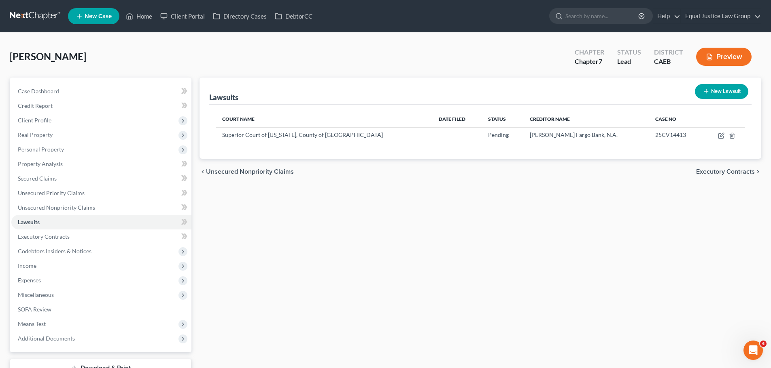
click at [719, 183] on ui-view "Lawsuits New Lawsuit Court Name Date Filed Status Creditor Name Case No Superio…" at bounding box center [479, 131] width 561 height 107
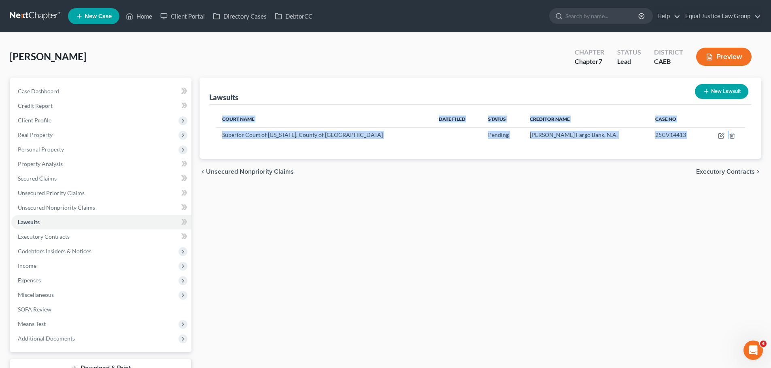
click at [451, 214] on div "Lawsuits New Lawsuit Court Name Date Filed Status Creditor Name Case No Superio…" at bounding box center [479, 239] width 569 height 322
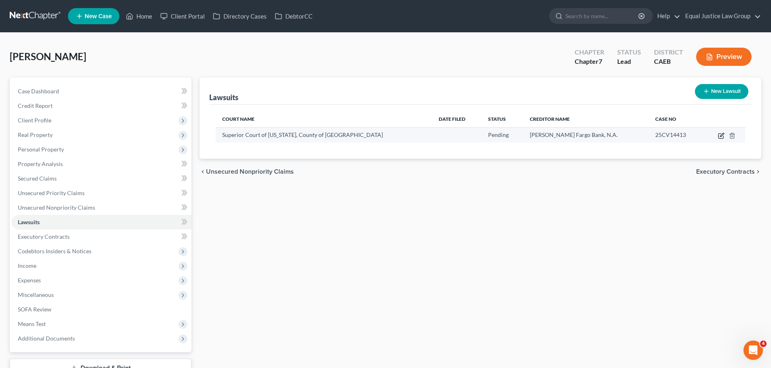
click at [722, 135] on icon "button" at bounding box center [721, 136] width 6 height 6
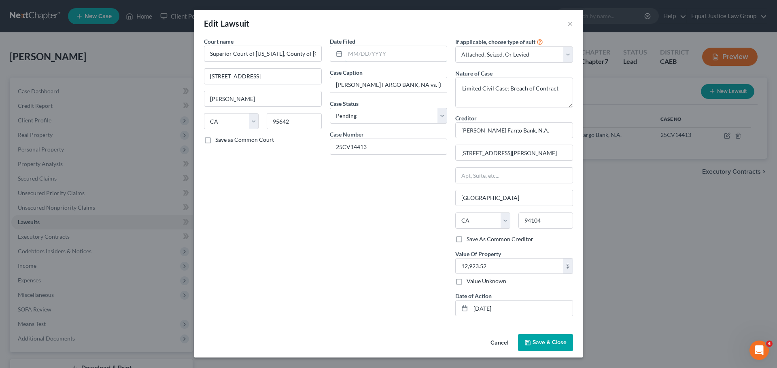
drag, startPoint x: 373, startPoint y: 51, endPoint x: 413, endPoint y: 172, distance: 127.8
click at [373, 51] on input "text" at bounding box center [396, 53] width 102 height 15
drag, startPoint x: 514, startPoint y: 312, endPoint x: 458, endPoint y: 310, distance: 56.3
click at [458, 310] on div "[DATE]" at bounding box center [514, 309] width 118 height 16
click at [358, 54] on input "text" at bounding box center [396, 53] width 102 height 15
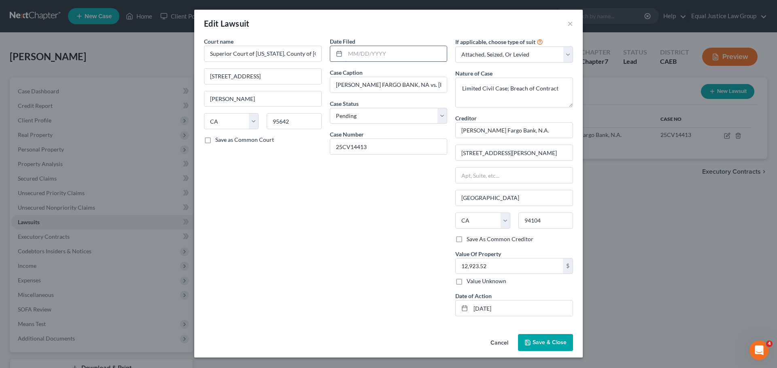
paste input "[DATE]"
drag, startPoint x: 514, startPoint y: 310, endPoint x: 463, endPoint y: 309, distance: 51.0
click at [463, 309] on div "[DATE]" at bounding box center [514, 309] width 118 height 16
click at [385, 259] on div "Date Filed [DATE] Case Caption [PERSON_NAME] FARGO BANK, NA vs. [PERSON_NAME] C…" at bounding box center [389, 180] width 126 height 286
click at [542, 341] on span "Save & Close" at bounding box center [549, 342] width 34 height 7
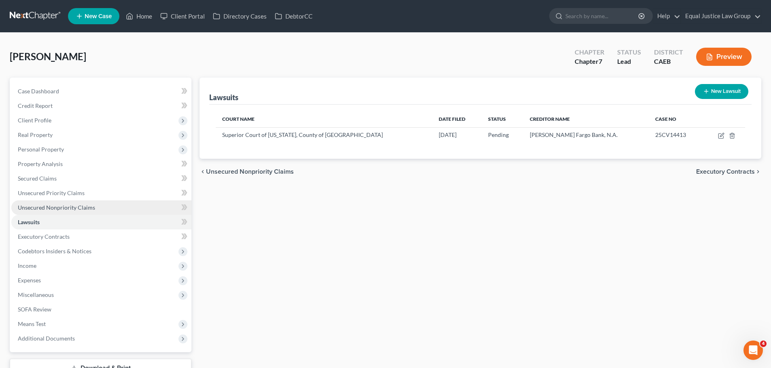
click at [59, 207] on span "Unsecured Nonpriority Claims" at bounding box center [56, 207] width 77 height 7
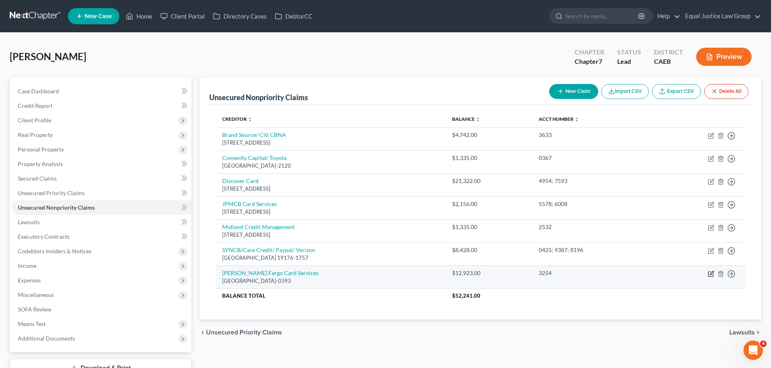
click at [712, 274] on icon "button" at bounding box center [710, 274] width 6 height 6
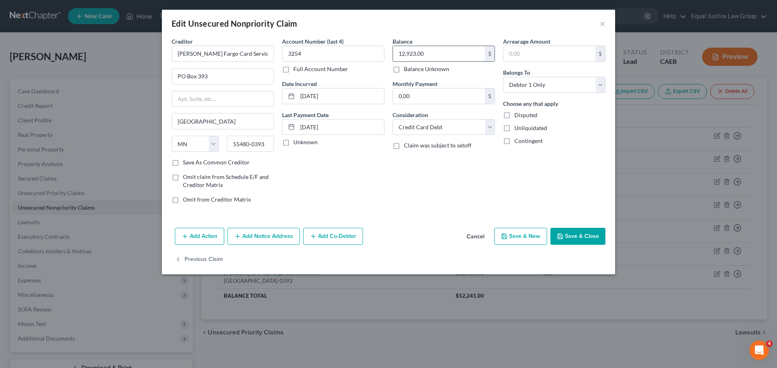
click at [444, 55] on input "12,923.00" at bounding box center [439, 53] width 92 height 15
click at [444, 31] on div "Edit Unsecured Nonpriority Claim ×" at bounding box center [388, 24] width 453 height 28
click at [203, 238] on button "Add Action" at bounding box center [199, 236] width 49 height 17
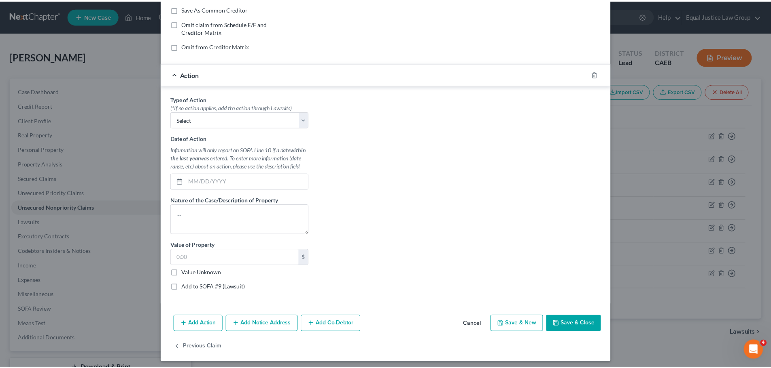
scroll to position [157, 0]
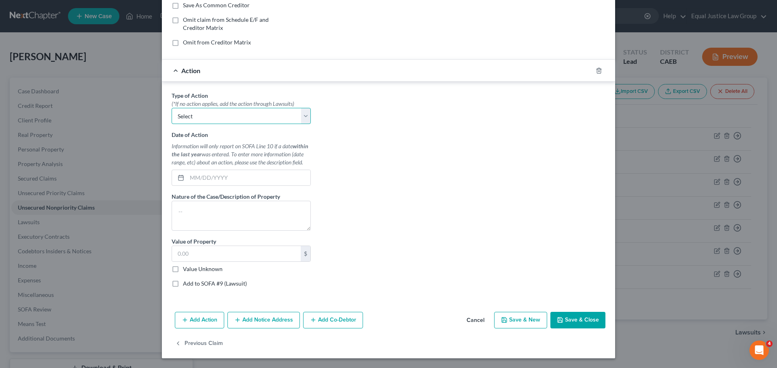
click at [307, 115] on select "Select Repossession Garnishment Foreclosure Personal Injury Attached, Seized, O…" at bounding box center [240, 116] width 139 height 16
click at [171, 108] on select "Select Repossession Garnishment Foreclosure Personal Injury Attached, Seized, O…" at bounding box center [240, 116] width 139 height 16
click at [381, 168] on div "Type of Action * (*If no action applies, add the action through Lawsuits) Selec…" at bounding box center [388, 192] width 442 height 203
click at [210, 177] on input "text" at bounding box center [248, 177] width 123 height 15
click at [208, 206] on textarea at bounding box center [240, 216] width 139 height 30
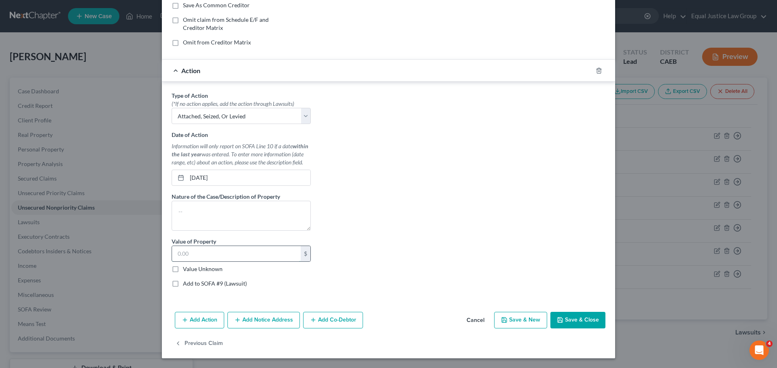
click at [194, 250] on input "text" at bounding box center [236, 253] width 129 height 15
click at [198, 205] on textarea at bounding box center [240, 216] width 139 height 30
click at [580, 320] on button "Save & Close" at bounding box center [577, 320] width 55 height 17
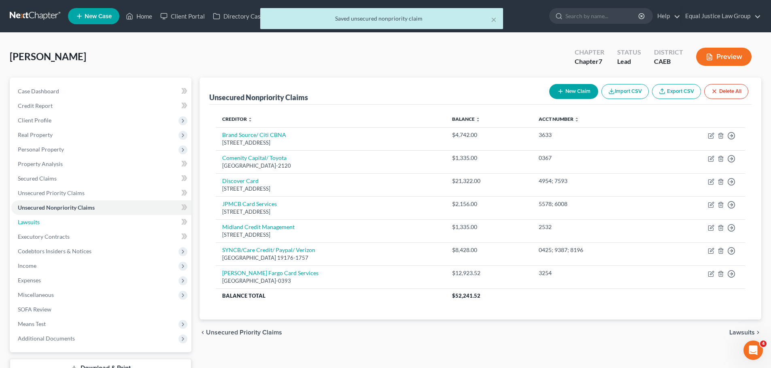
drag, startPoint x: 28, startPoint y: 224, endPoint x: 212, endPoint y: 216, distance: 184.2
click at [28, 224] on span "Lawsuits" at bounding box center [29, 222] width 22 height 7
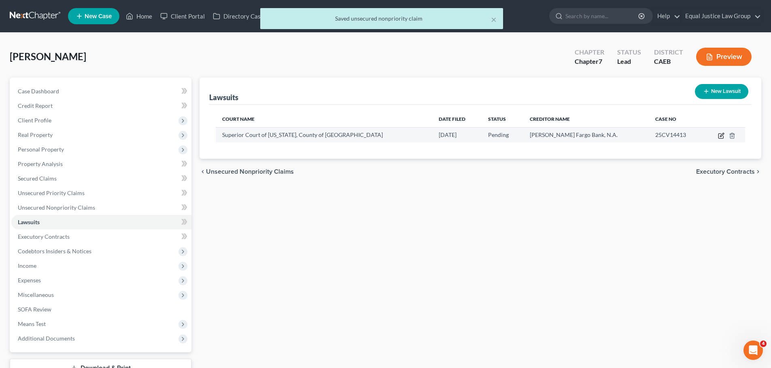
click at [722, 136] on icon "button" at bounding box center [722, 135] width 4 height 4
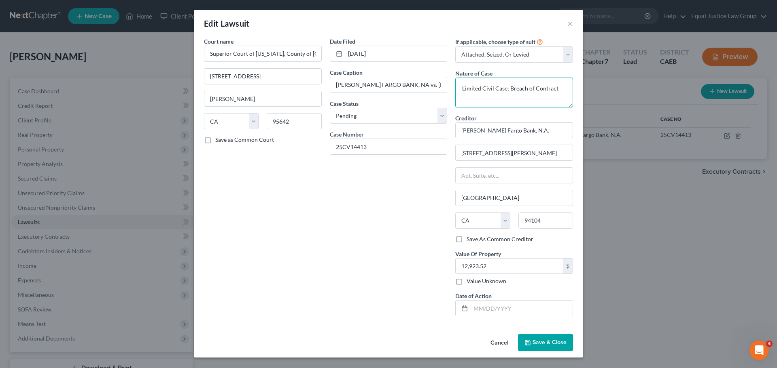
click at [499, 87] on textarea "Limited Civil Case; Breach of Contract" at bounding box center [514, 93] width 118 height 30
click at [531, 343] on icon "button" at bounding box center [527, 343] width 6 height 6
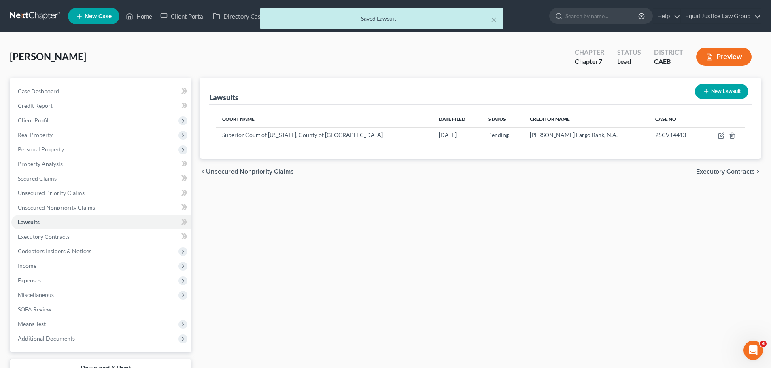
click at [462, 232] on div "Lawsuits New Lawsuit Court Name Date Filed Status Creditor Name Case No Superio…" at bounding box center [479, 239] width 569 height 322
click at [22, 268] on span "Income" at bounding box center [27, 266] width 19 height 7
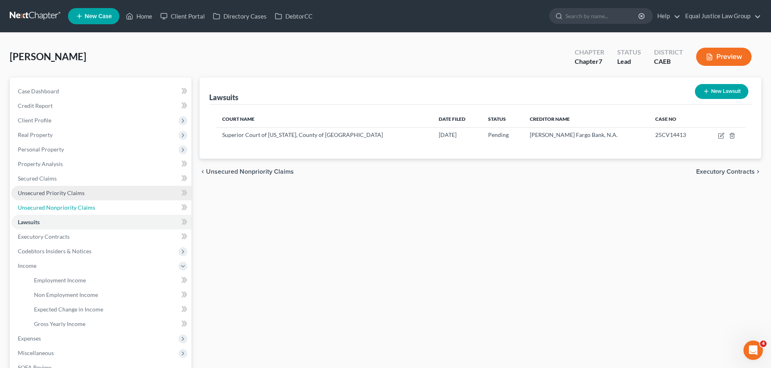
drag, startPoint x: 72, startPoint y: 203, endPoint x: 68, endPoint y: 197, distance: 6.5
click at [72, 203] on link "Unsecured Nonpriority Claims" at bounding box center [101, 208] width 180 height 15
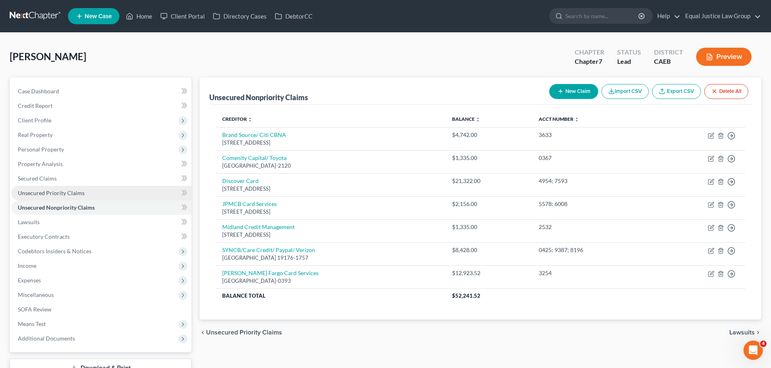
click at [66, 192] on span "Unsecured Priority Claims" at bounding box center [51, 193] width 67 height 7
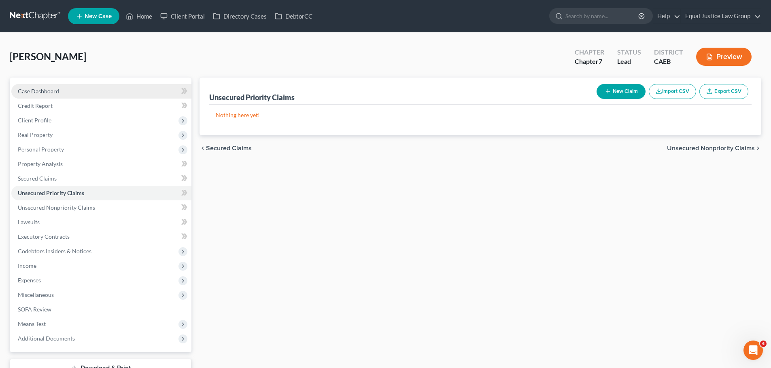
click at [41, 93] on span "Case Dashboard" at bounding box center [38, 91] width 41 height 7
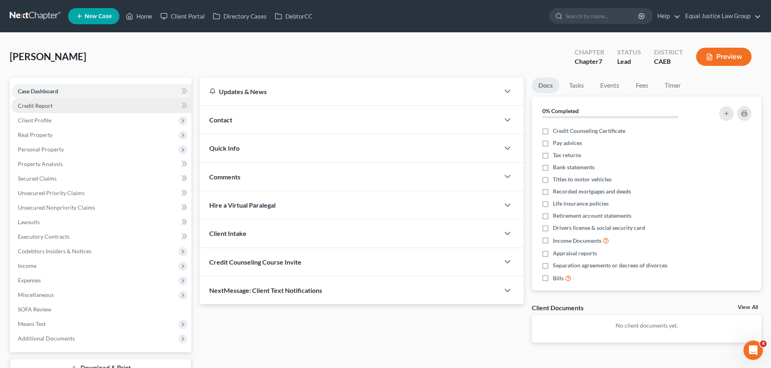
click at [37, 105] on span "Credit Report" at bounding box center [35, 105] width 35 height 7
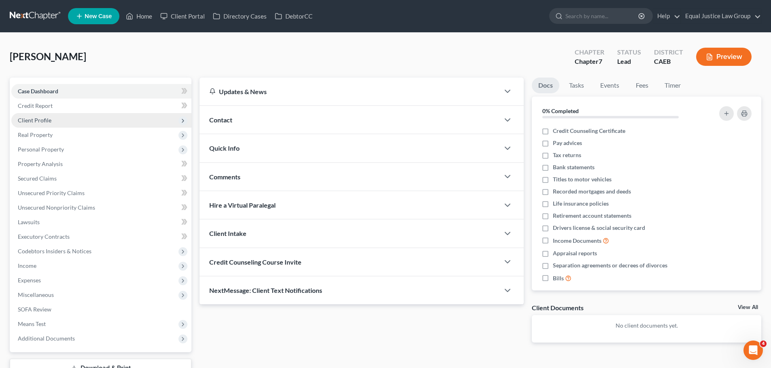
click at [42, 119] on span "Client Profile" at bounding box center [35, 120] width 34 height 7
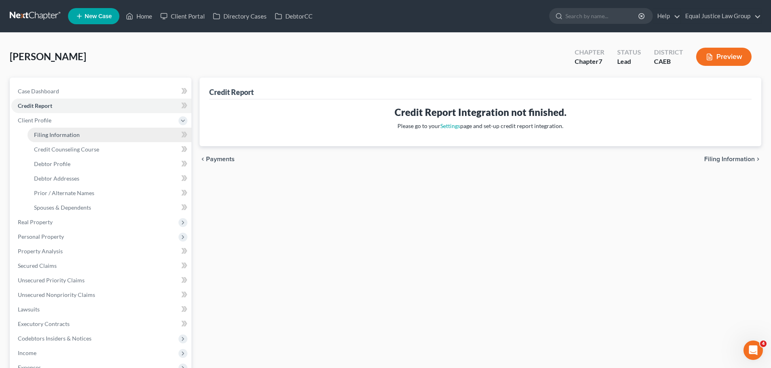
click at [55, 133] on span "Filing Information" at bounding box center [57, 134] width 46 height 7
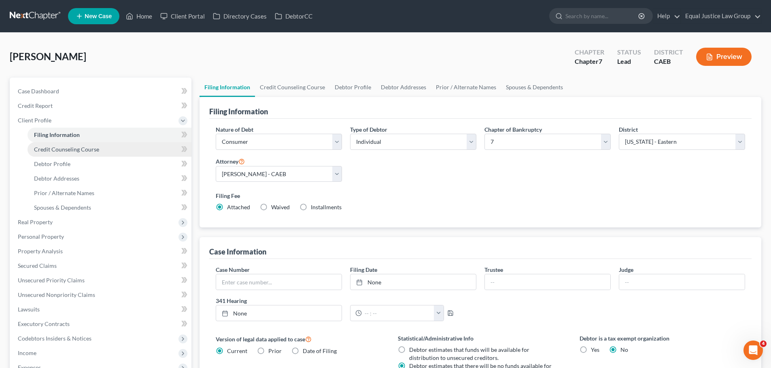
click at [63, 149] on span "Credit Counseling Course" at bounding box center [66, 149] width 65 height 7
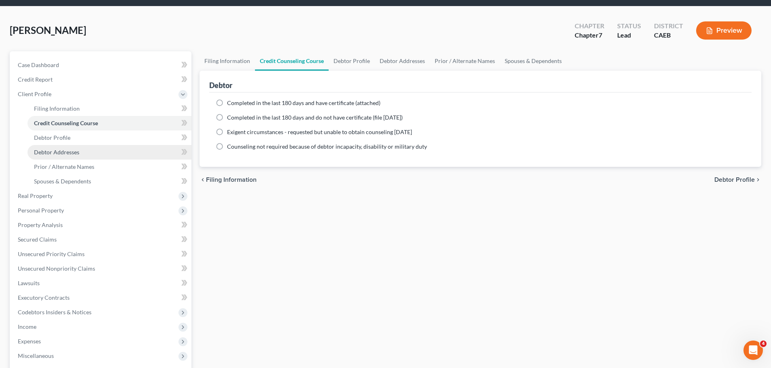
scroll to position [40, 0]
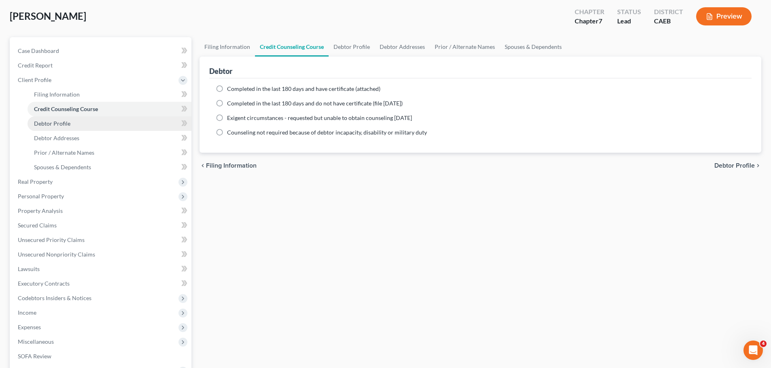
click at [56, 122] on span "Debtor Profile" at bounding box center [52, 123] width 36 height 7
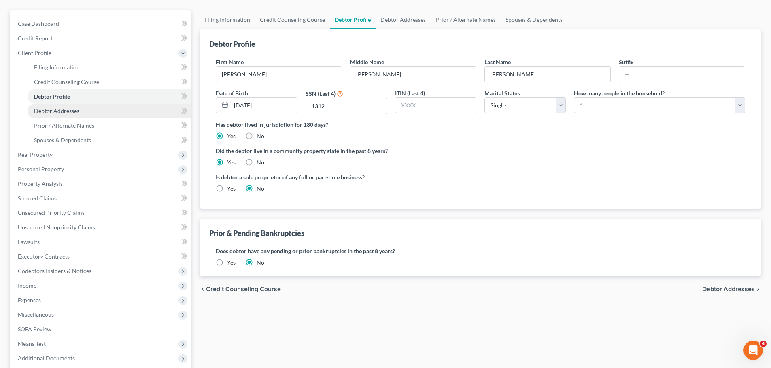
scroll to position [81, 0]
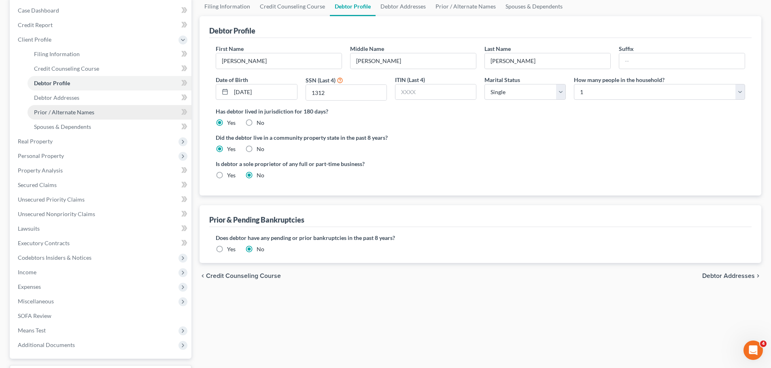
click at [57, 110] on span "Prior / Alternate Names" at bounding box center [64, 112] width 60 height 7
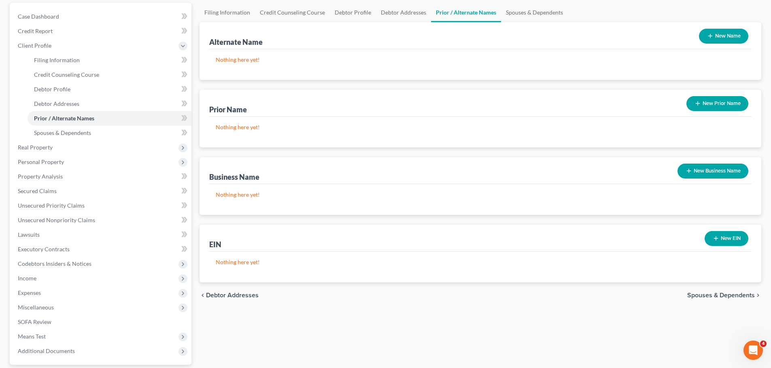
scroll to position [81, 0]
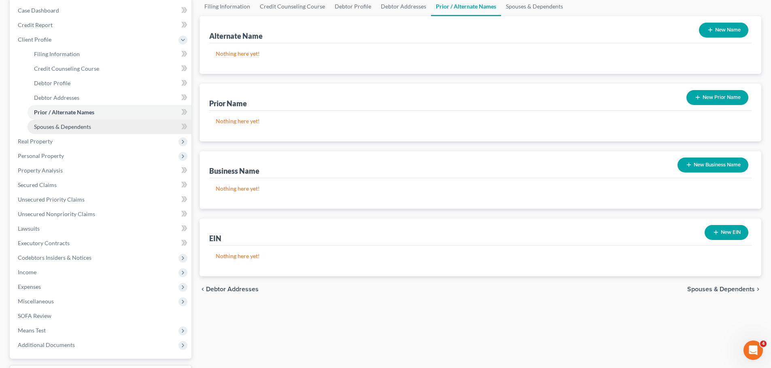
click at [58, 127] on span "Spouses & Dependents" at bounding box center [62, 126] width 57 height 7
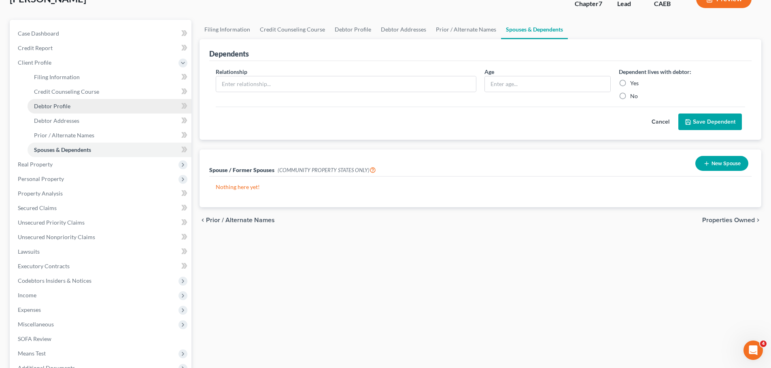
scroll to position [40, 0]
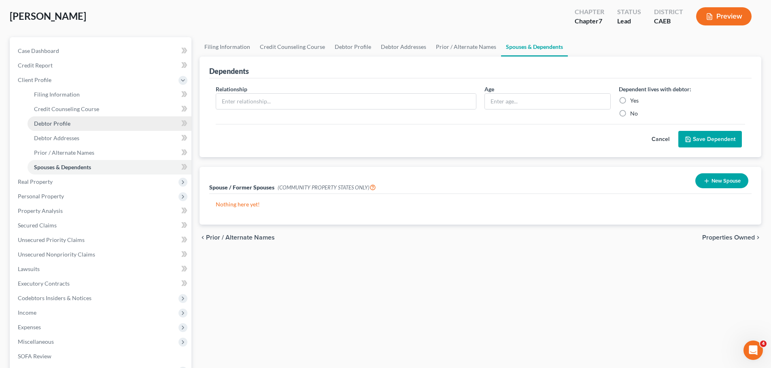
click at [60, 125] on span "Debtor Profile" at bounding box center [52, 123] width 36 height 7
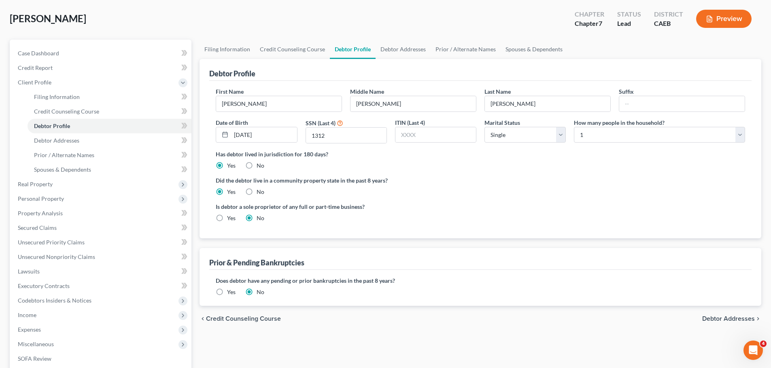
scroll to position [40, 0]
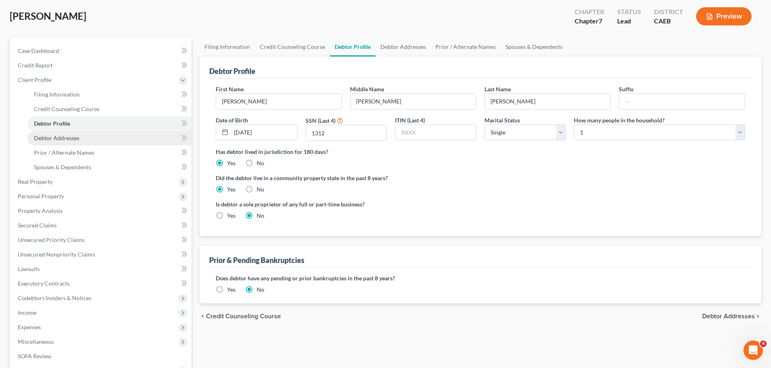
click at [61, 139] on span "Debtor Addresses" at bounding box center [56, 138] width 45 height 7
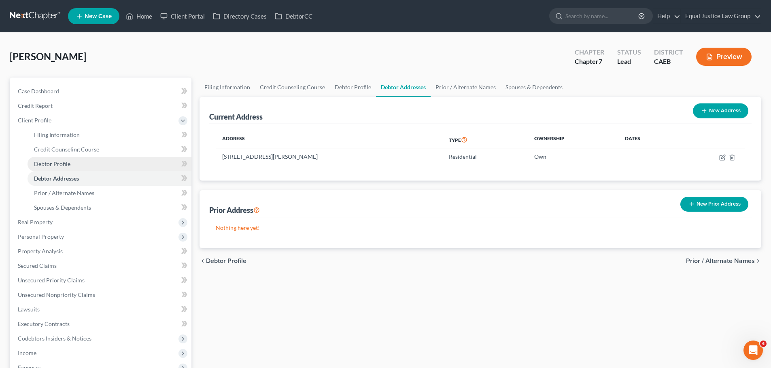
click at [64, 163] on span "Debtor Profile" at bounding box center [52, 164] width 36 height 7
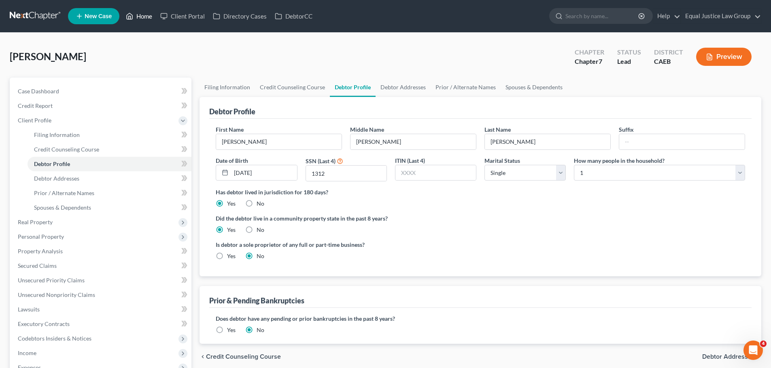
drag, startPoint x: 146, startPoint y: 14, endPoint x: 416, endPoint y: 215, distance: 336.8
click at [146, 14] on link "Home" at bounding box center [139, 16] width 34 height 15
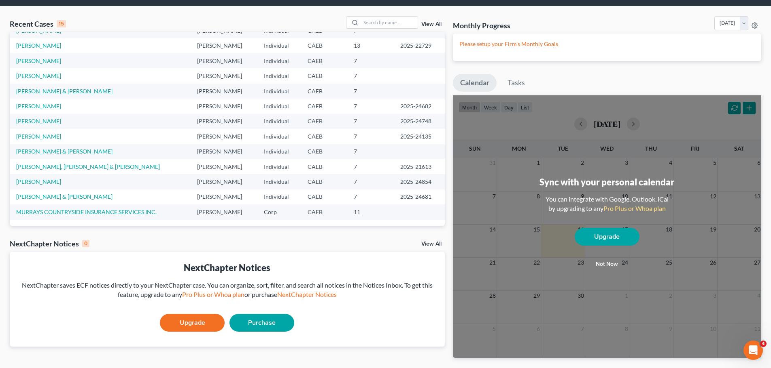
scroll to position [40, 0]
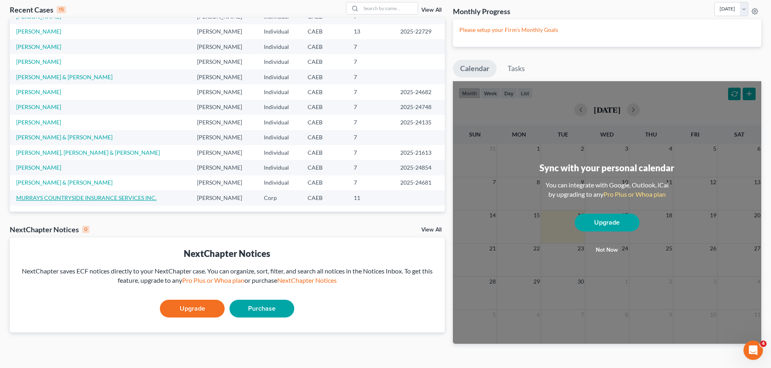
drag, startPoint x: 99, startPoint y: 195, endPoint x: 104, endPoint y: 195, distance: 5.7
click at [99, 195] on link "MURRAYS COUNTRYSIDE INSURANCE SERVICES INC." at bounding box center [86, 198] width 140 height 7
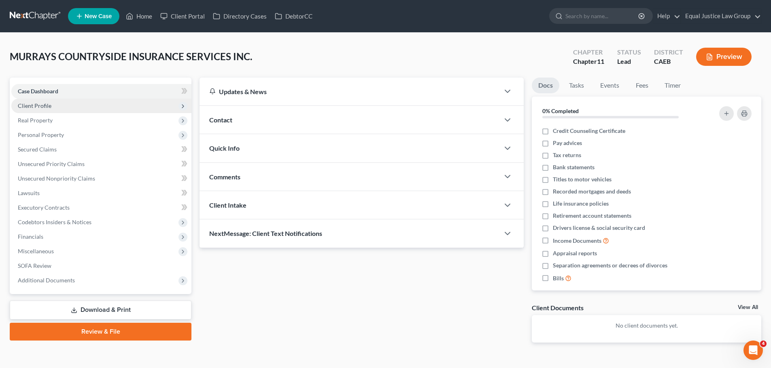
click at [33, 105] on span "Client Profile" at bounding box center [35, 105] width 34 height 7
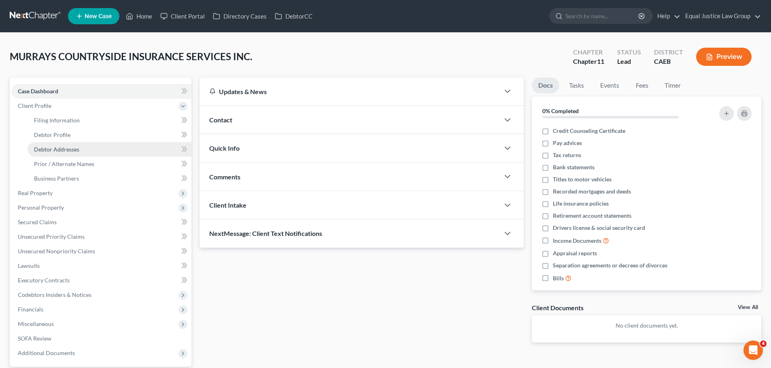
click at [59, 152] on span "Debtor Addresses" at bounding box center [56, 149] width 45 height 7
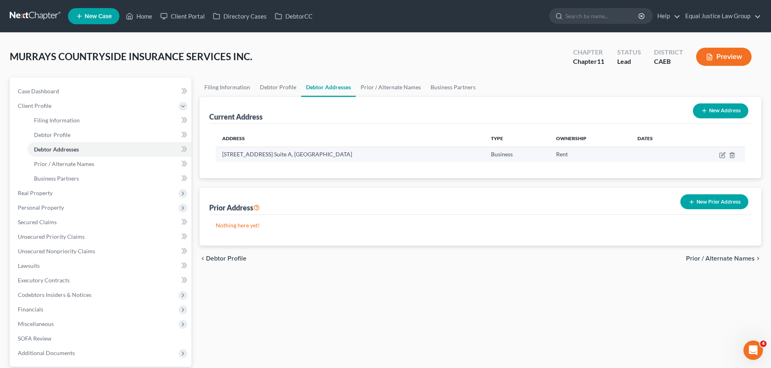
drag, startPoint x: 359, startPoint y: 157, endPoint x: 221, endPoint y: 161, distance: 138.0
click at [221, 161] on td "[STREET_ADDRESS] Suite A, [GEOGRAPHIC_DATA]" at bounding box center [350, 154] width 268 height 15
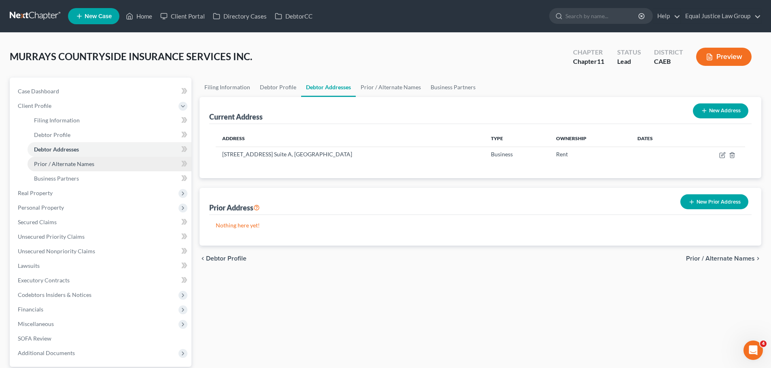
click at [68, 164] on span "Prior / Alternate Names" at bounding box center [64, 164] width 60 height 7
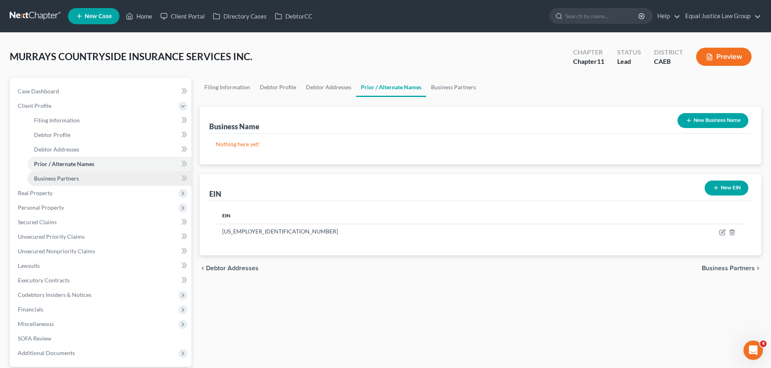
click at [66, 177] on span "Business Partners" at bounding box center [56, 178] width 45 height 7
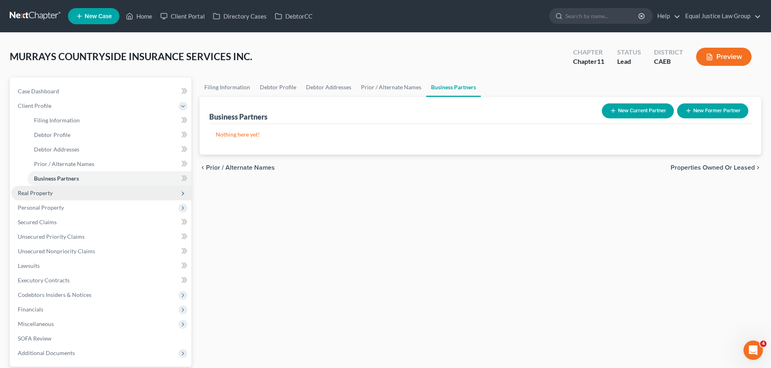
click at [40, 195] on span "Real Property" at bounding box center [35, 193] width 35 height 7
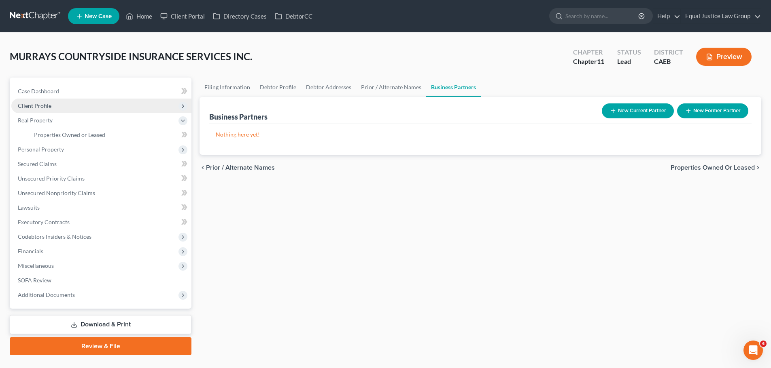
click at [47, 108] on span "Client Profile" at bounding box center [35, 105] width 34 height 7
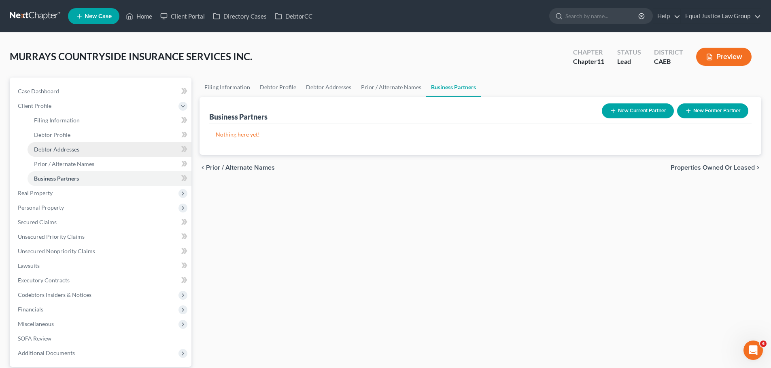
click at [71, 151] on span "Debtor Addresses" at bounding box center [56, 149] width 45 height 7
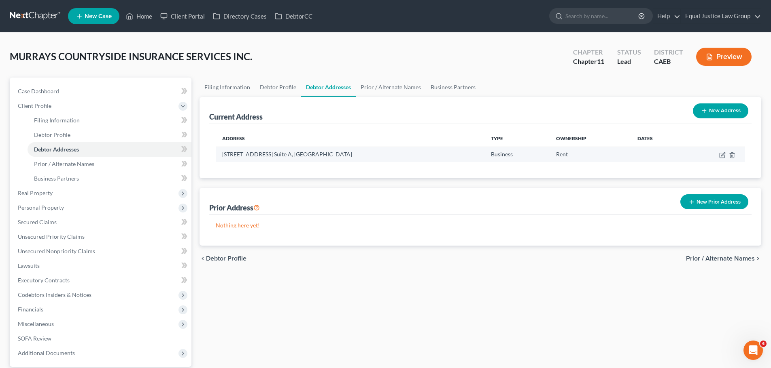
drag, startPoint x: 357, startPoint y: 156, endPoint x: 221, endPoint y: 161, distance: 135.6
click at [221, 161] on td "[STREET_ADDRESS] Suite A, [GEOGRAPHIC_DATA]" at bounding box center [350, 154] width 268 height 15
copy td "[STREET_ADDRESS] Suite A, [GEOGRAPHIC_DATA]"
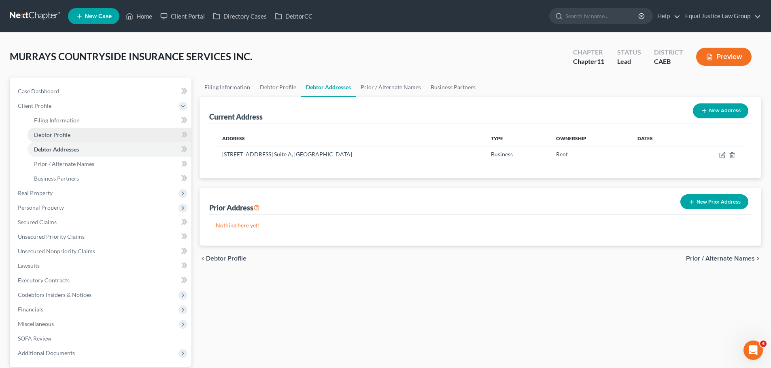
click at [54, 133] on span "Debtor Profile" at bounding box center [52, 134] width 36 height 7
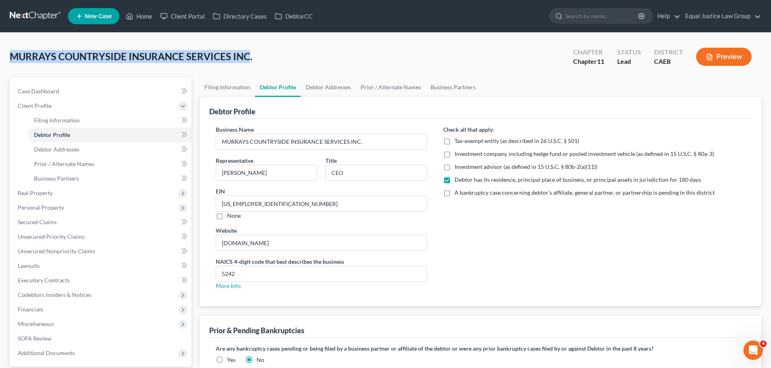
drag, startPoint x: 12, startPoint y: 55, endPoint x: 249, endPoint y: 51, distance: 237.5
click at [249, 51] on span "MURRAYS COUNTRYSIDE INSURANCE SERVICES INC." at bounding box center [131, 57] width 242 height 12
copy span "MURRAYS COUNTRYSIDE INSURANCE SERVICES INC"
